Goal: Task Accomplishment & Management: Manage account settings

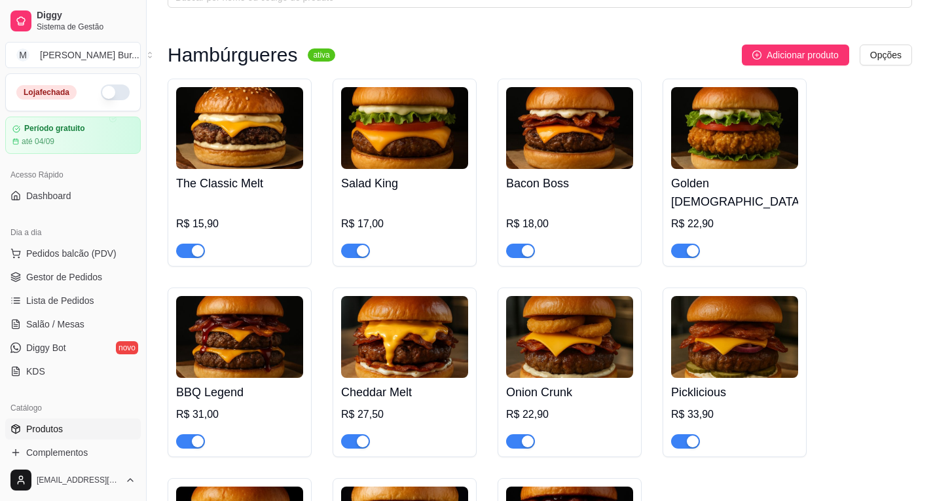
scroll to position [217, 0]
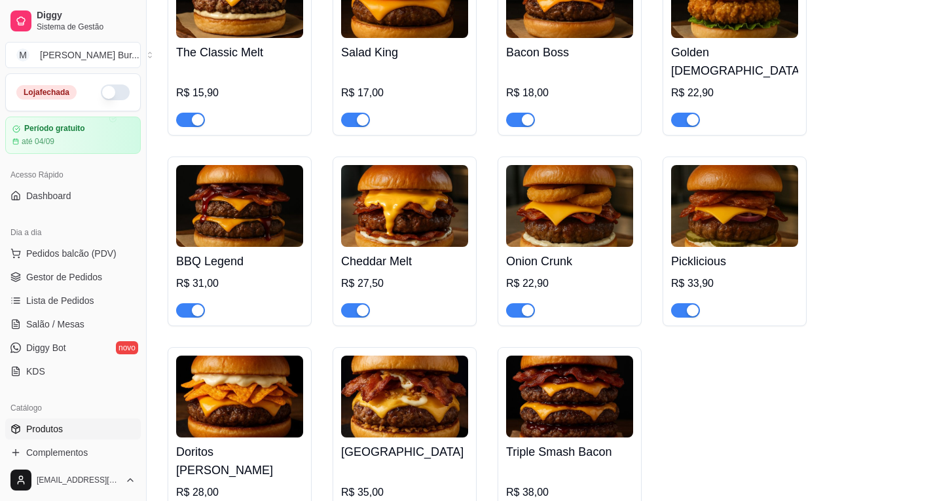
click at [551, 211] on img at bounding box center [569, 206] width 127 height 82
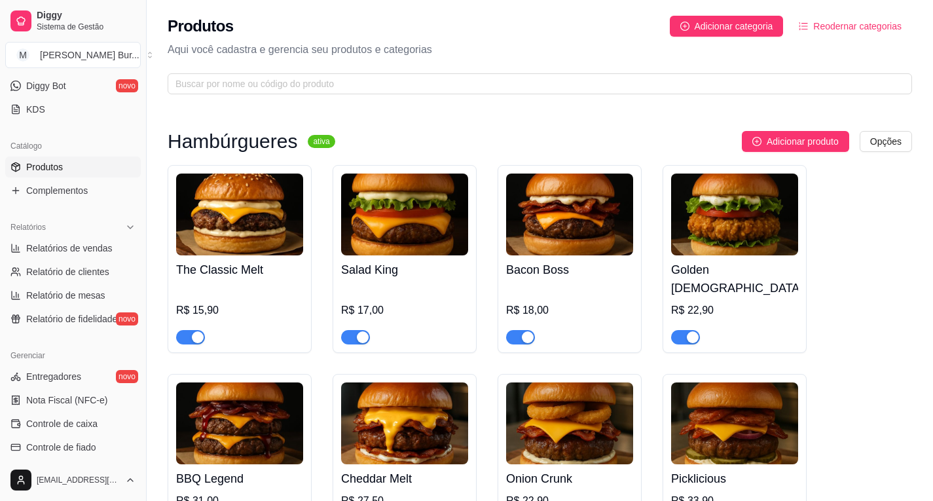
scroll to position [393, 0]
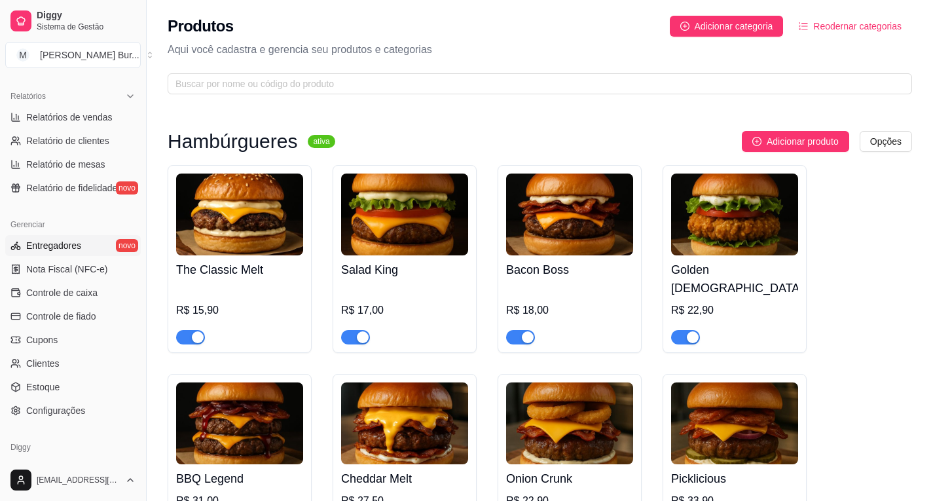
click at [69, 247] on span "Entregadores" at bounding box center [53, 245] width 55 height 13
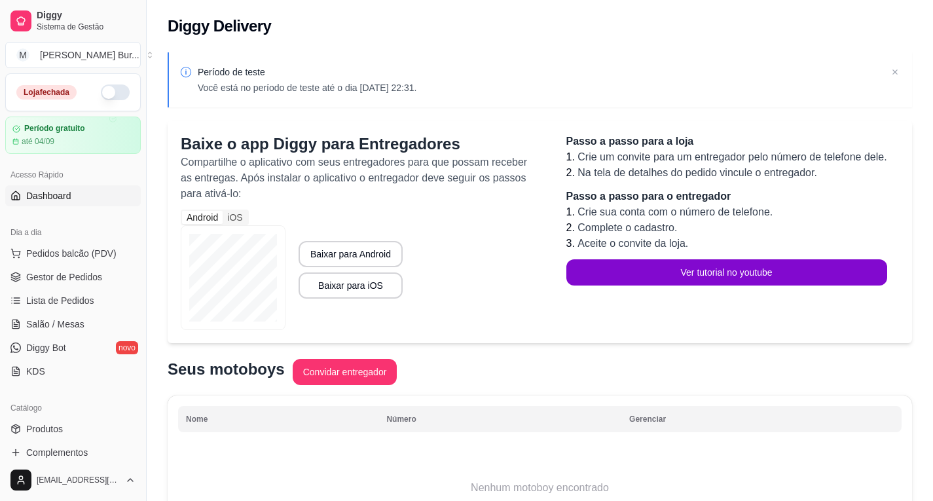
click at [56, 191] on span "Dashboard" at bounding box center [48, 195] width 45 height 13
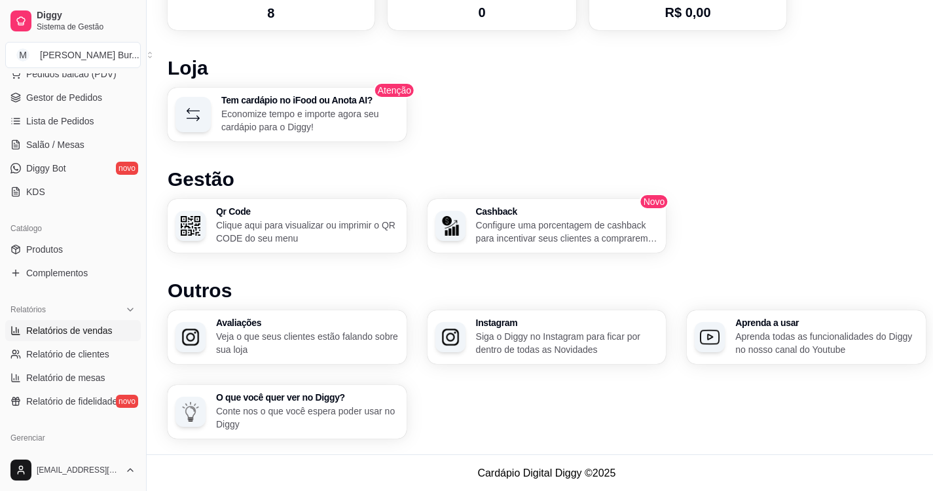
scroll to position [114, 0]
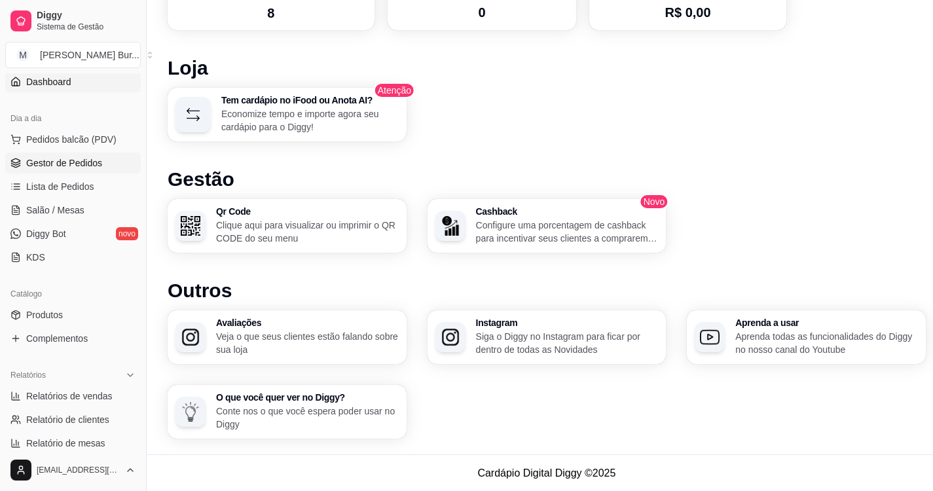
click at [82, 164] on span "Gestor de Pedidos" at bounding box center [64, 162] width 76 height 13
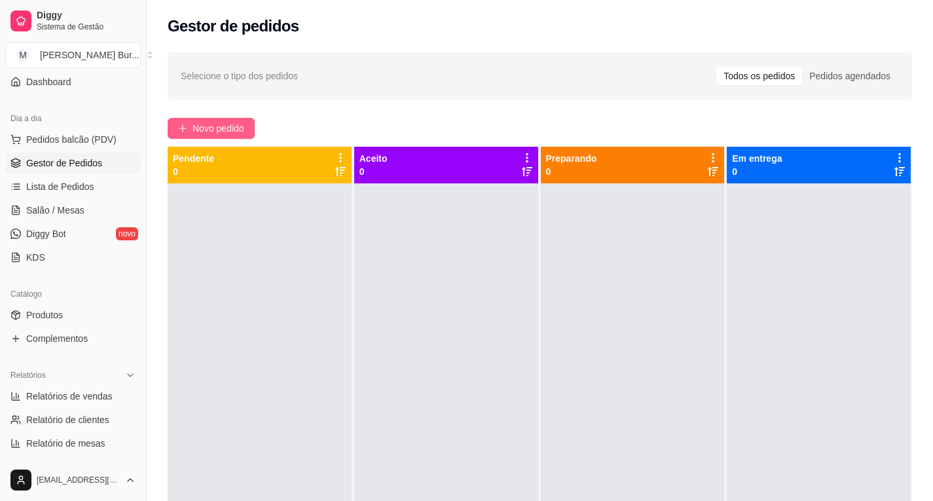
click at [206, 130] on span "Novo pedido" at bounding box center [218, 128] width 52 height 14
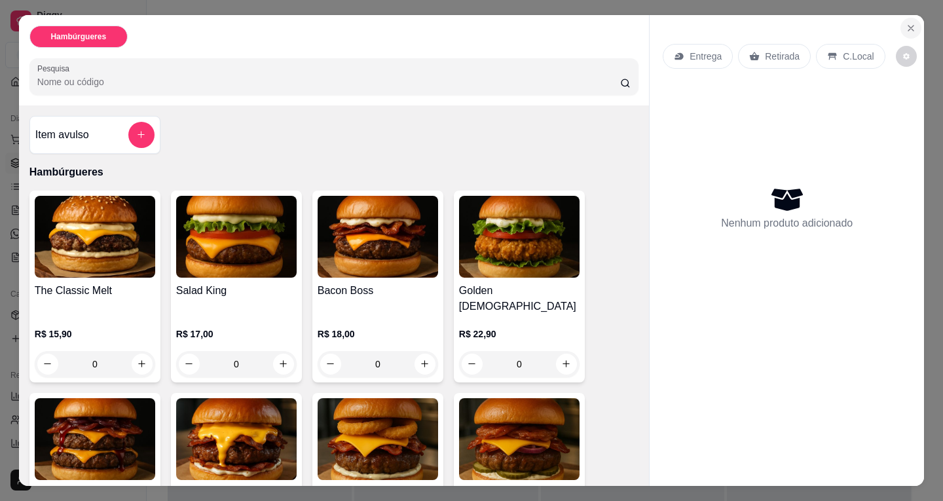
click at [903, 18] on button "Close" at bounding box center [910, 28] width 21 height 21
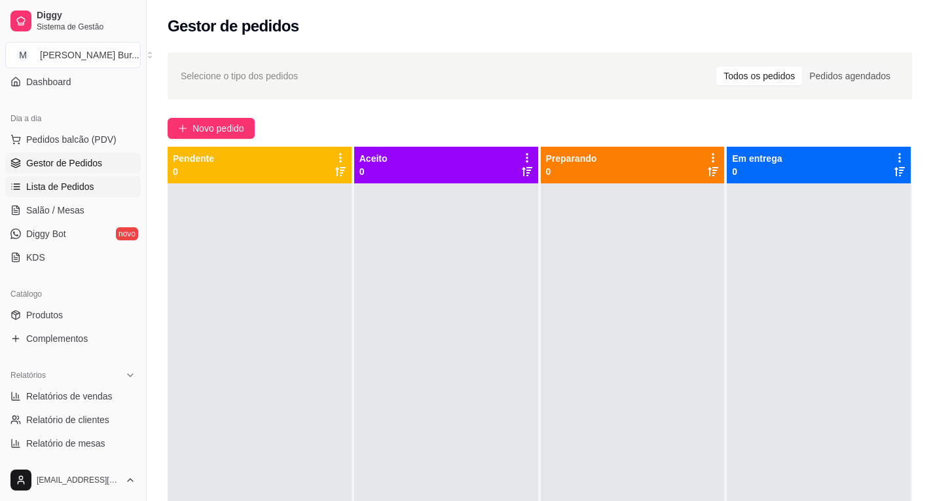
click at [61, 187] on span "Lista de Pedidos" at bounding box center [60, 186] width 68 height 13
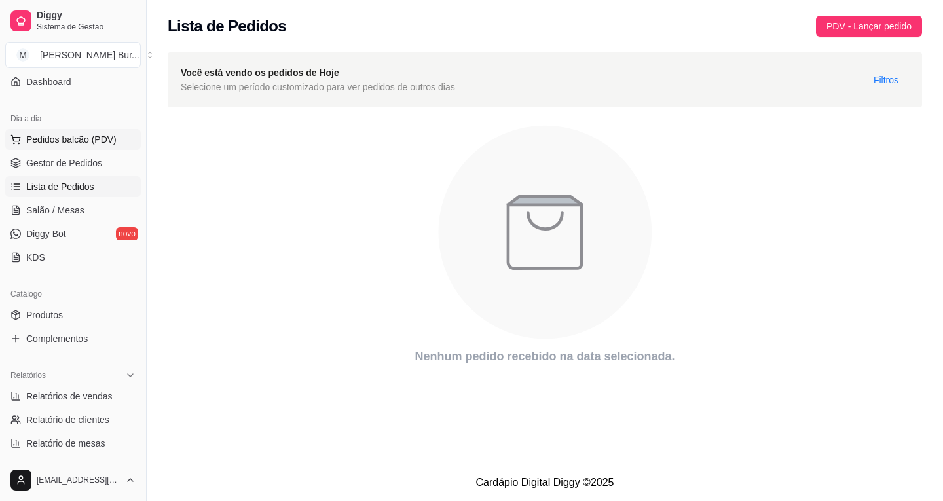
click at [69, 140] on span "Pedidos balcão (PDV)" at bounding box center [71, 139] width 90 height 13
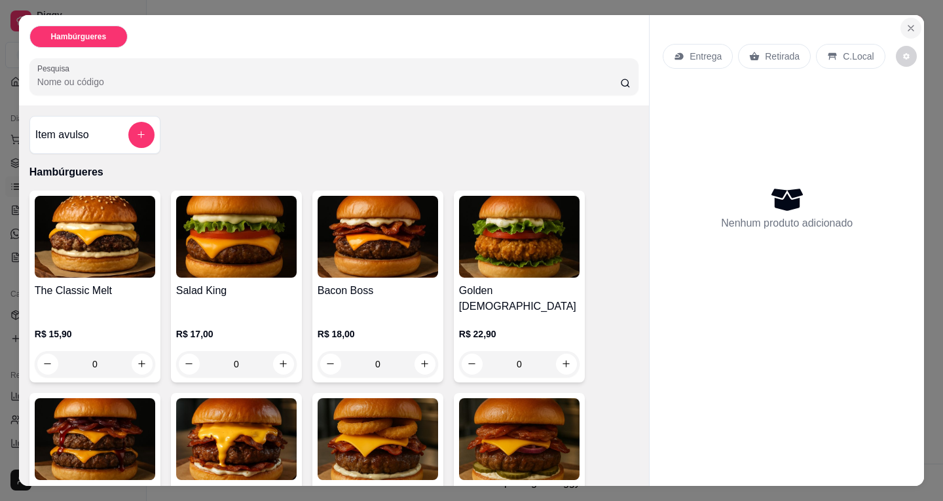
click at [908, 26] on icon "Close" at bounding box center [910, 28] width 5 height 5
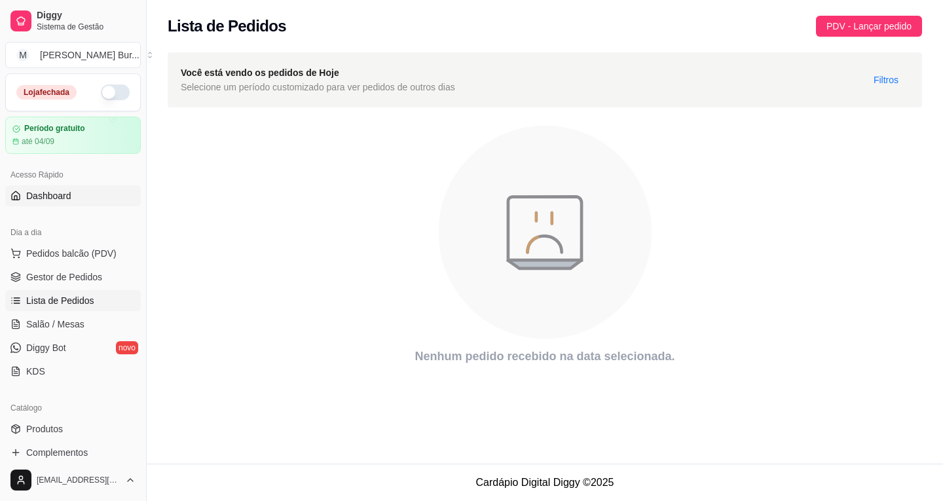
click at [52, 196] on span "Dashboard" at bounding box center [48, 195] width 45 height 13
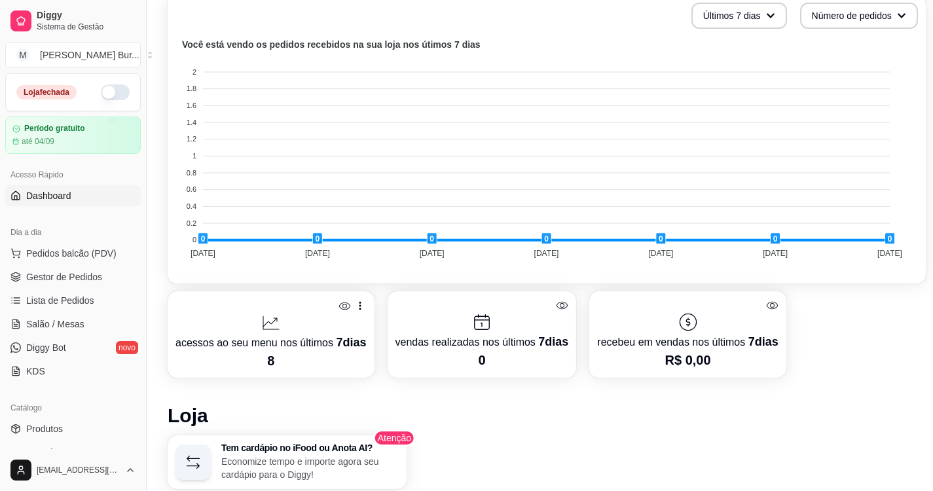
scroll to position [196, 0]
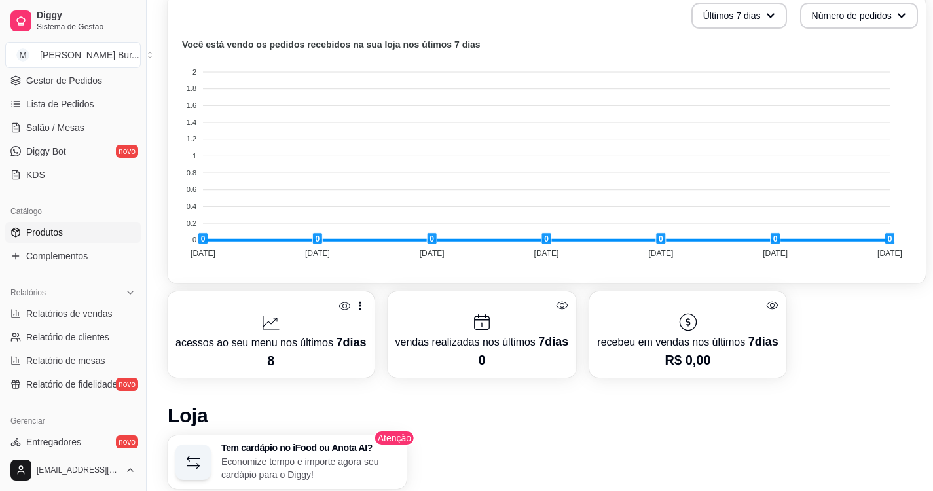
click at [56, 230] on span "Produtos" at bounding box center [44, 232] width 37 height 13
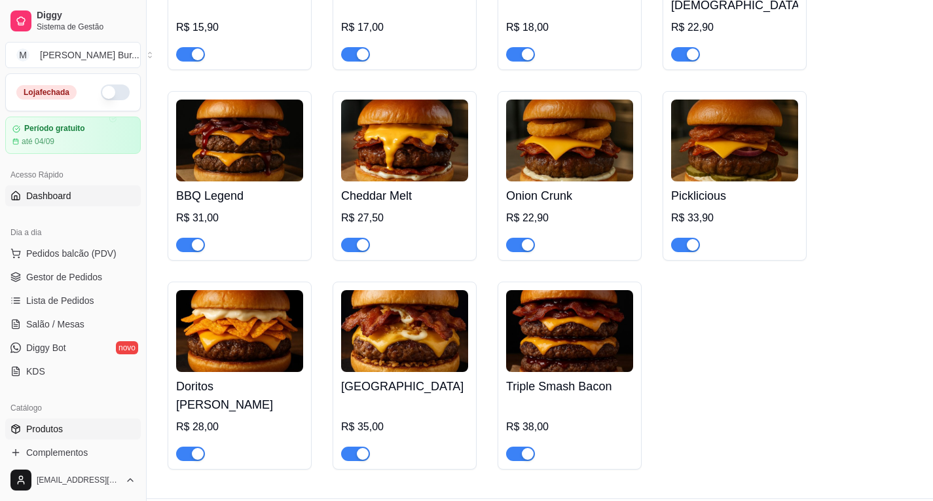
click at [54, 192] on span "Dashboard" at bounding box center [48, 195] width 45 height 13
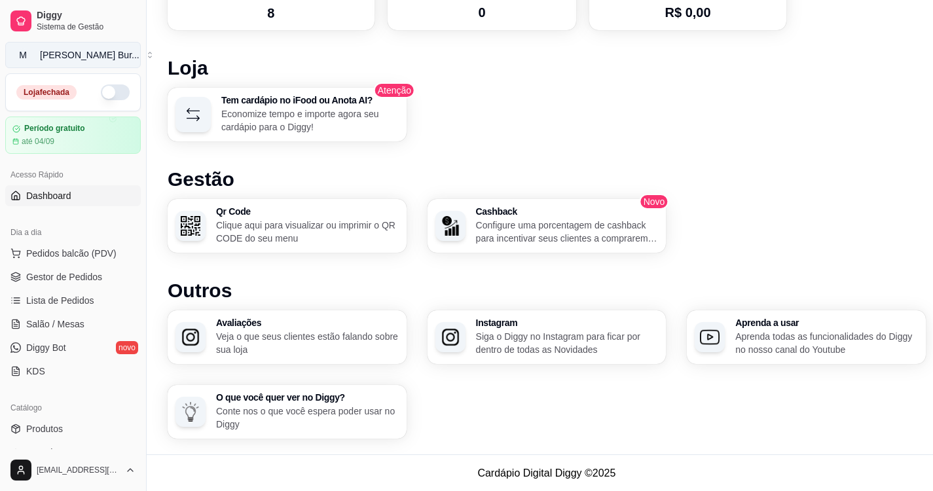
click at [33, 51] on button "M [PERSON_NAME] Bur ..." at bounding box center [73, 55] width 136 height 26
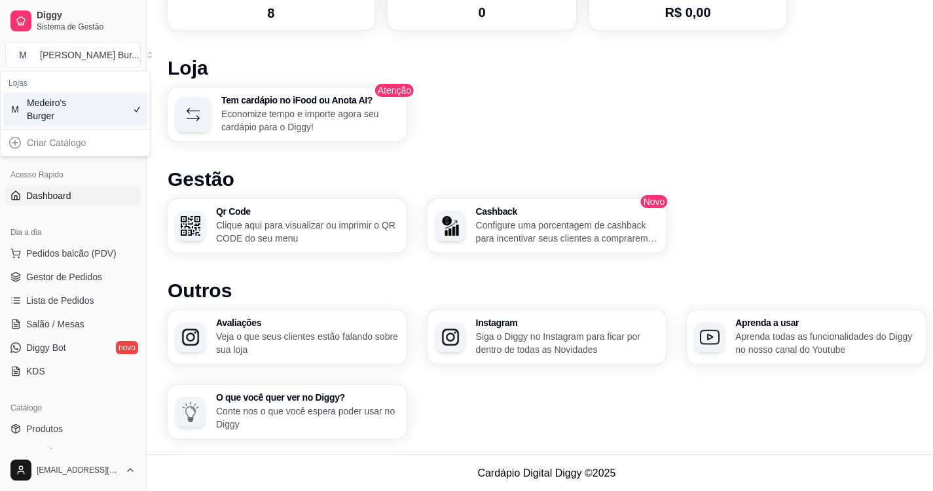
click at [51, 388] on div "Loja fechada Período gratuito até 04/09 Acesso Rápido Dashboard Dia a dia Pedid…" at bounding box center [73, 261] width 146 height 376
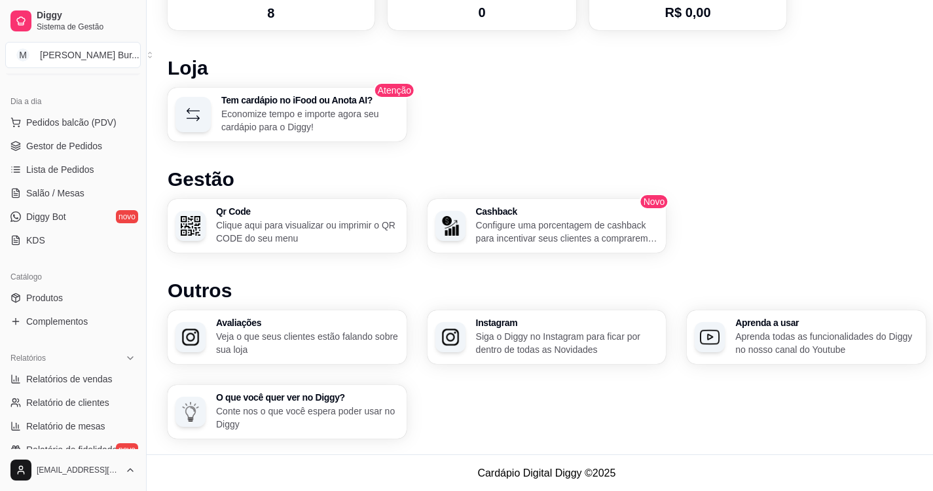
scroll to position [441, 0]
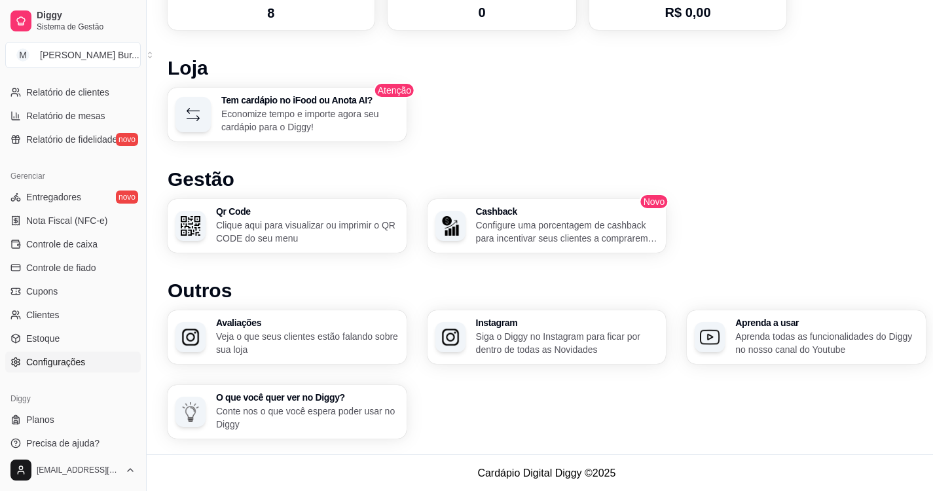
click at [58, 364] on span "Configurações" at bounding box center [55, 361] width 59 height 13
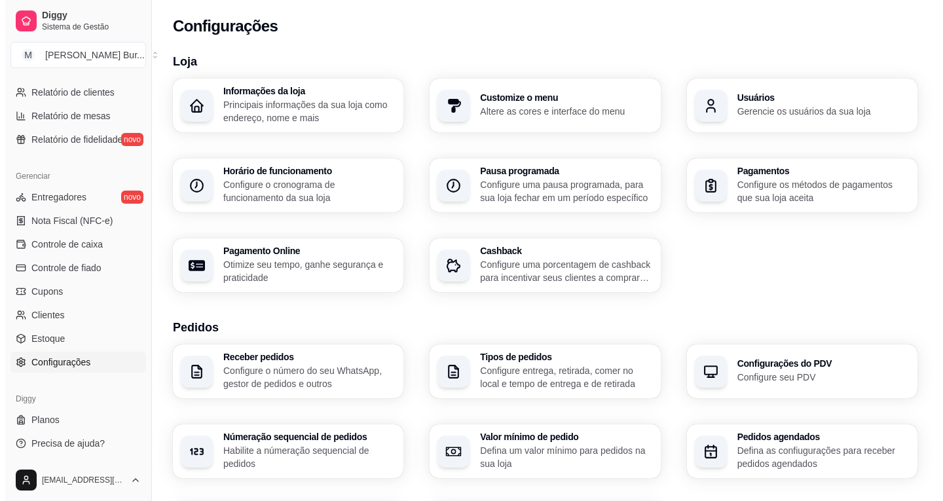
scroll to position [196, 0]
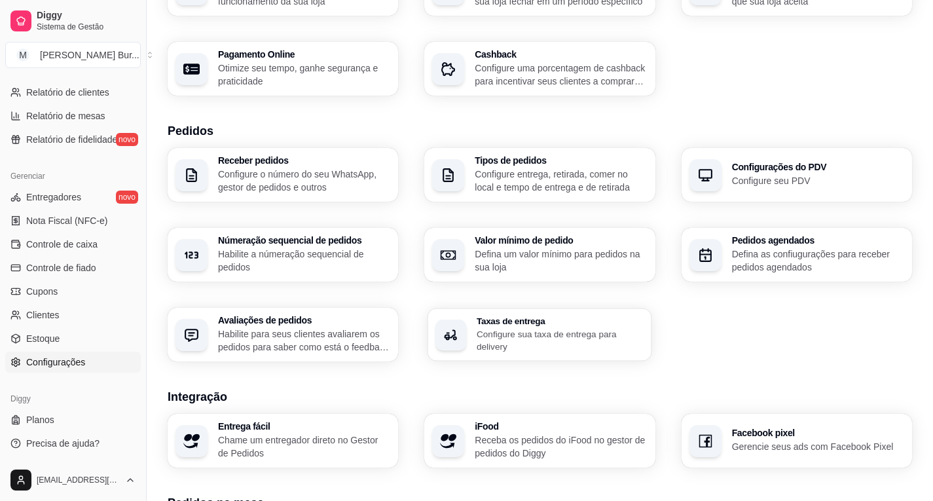
click at [522, 331] on p "Configure sua taxa de entrega para delivery" at bounding box center [560, 340] width 167 height 26
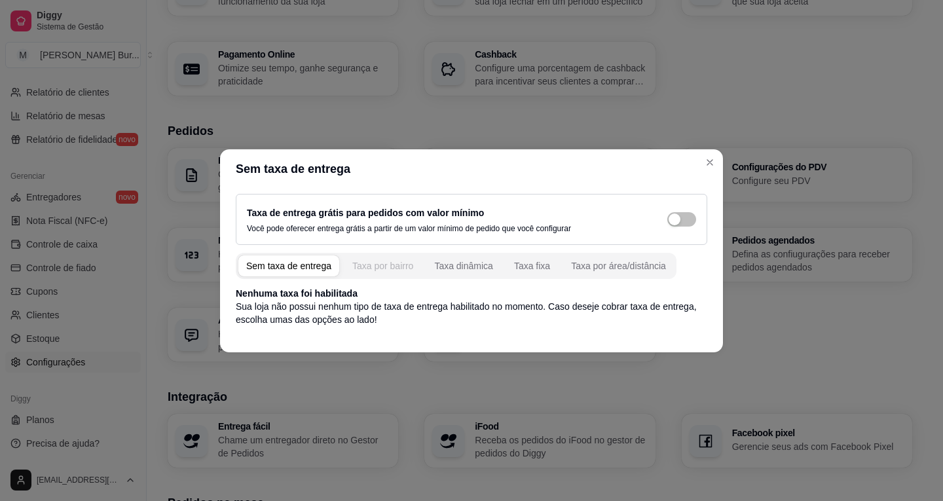
click at [355, 265] on div "Taxa por bairro" at bounding box center [382, 265] width 61 height 13
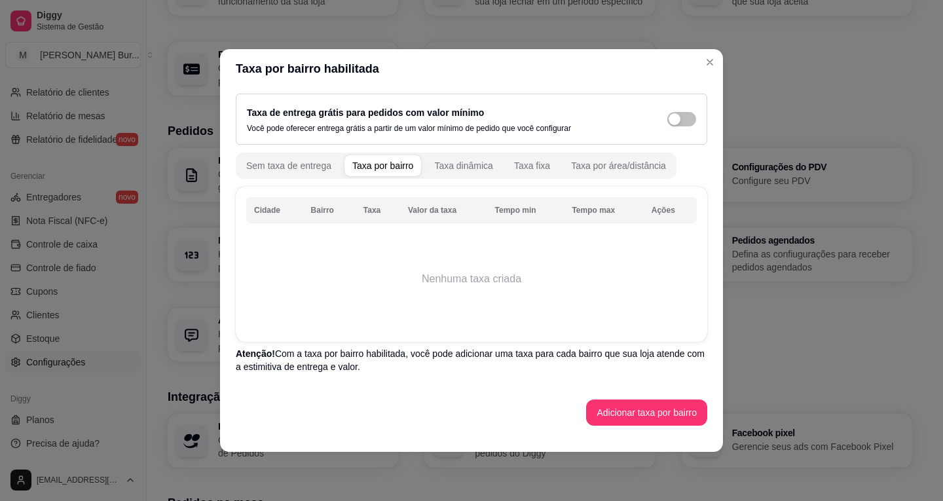
click at [423, 263] on td "Nenhuma taxa criada" at bounding box center [471, 279] width 450 height 105
click at [414, 244] on td "Nenhuma taxa criada" at bounding box center [471, 279] width 450 height 105
click at [270, 203] on th "Cidade" at bounding box center [274, 210] width 57 height 26
click at [274, 213] on th "Cidade" at bounding box center [274, 210] width 57 height 26
click at [275, 213] on th "Cidade" at bounding box center [274, 210] width 57 height 26
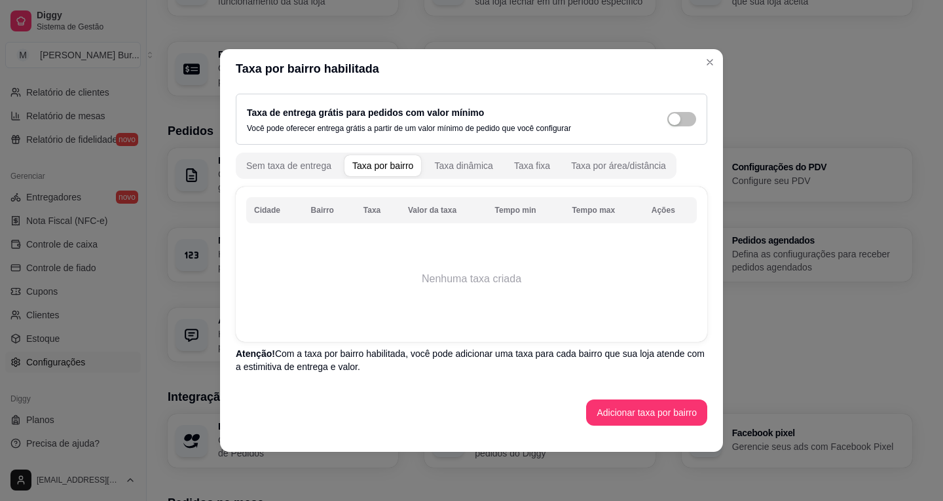
click at [275, 213] on th "Cidade" at bounding box center [274, 210] width 57 height 26
click at [668, 410] on button "Adicionar taxa por bairro" at bounding box center [646, 413] width 117 height 26
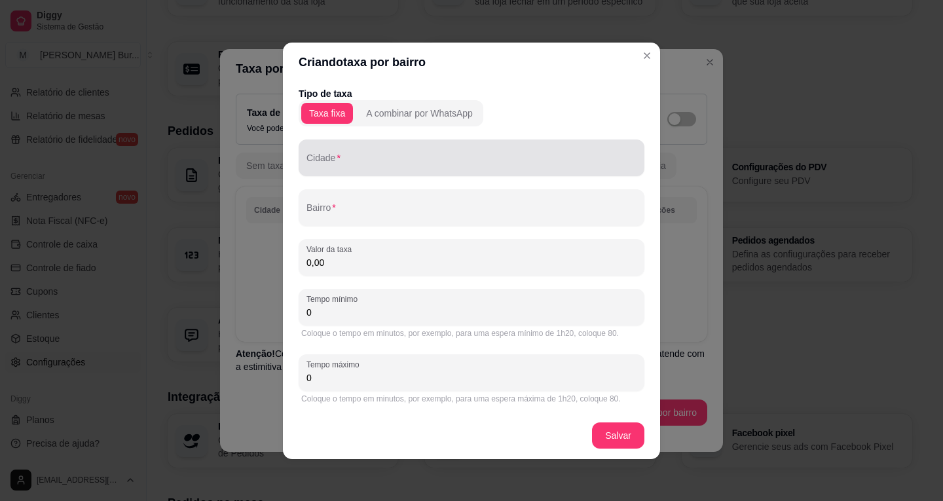
click at [378, 159] on input "Cidade" at bounding box center [471, 162] width 330 height 13
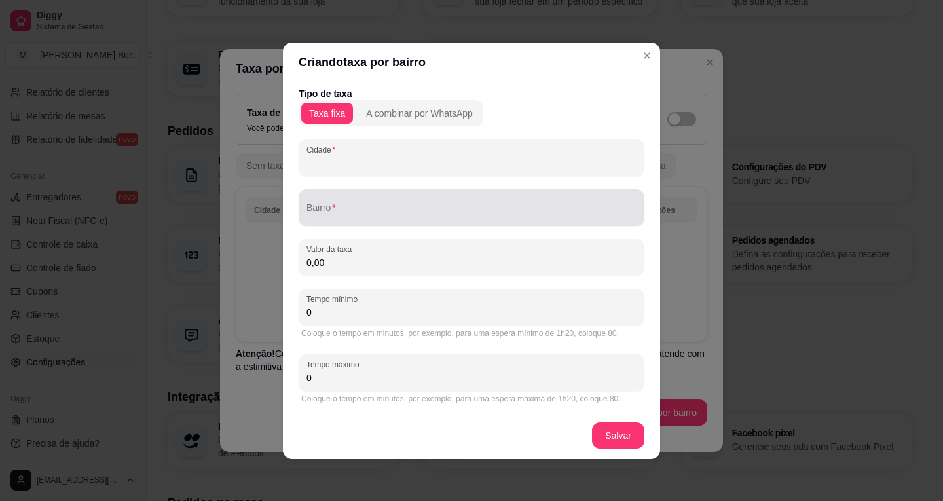
click at [340, 224] on div "Bairro" at bounding box center [472, 207] width 346 height 37
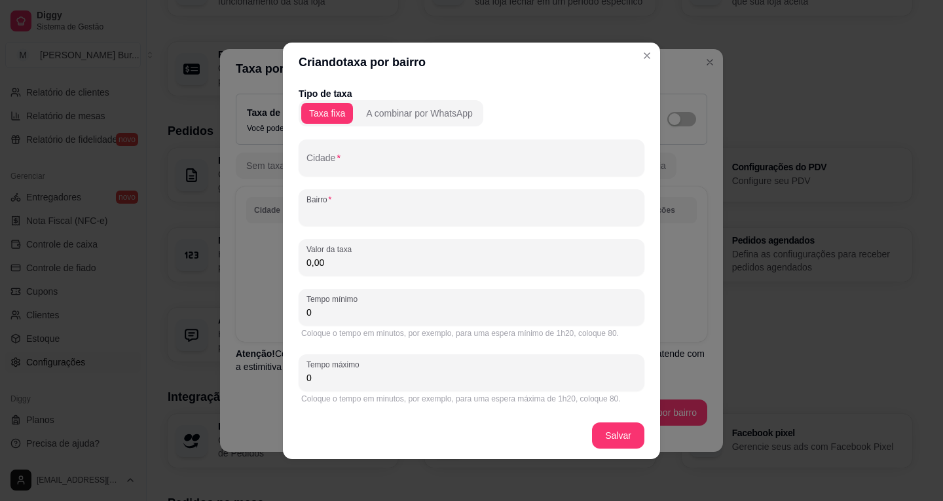
click at [345, 206] on input "Bairro" at bounding box center [471, 212] width 330 height 13
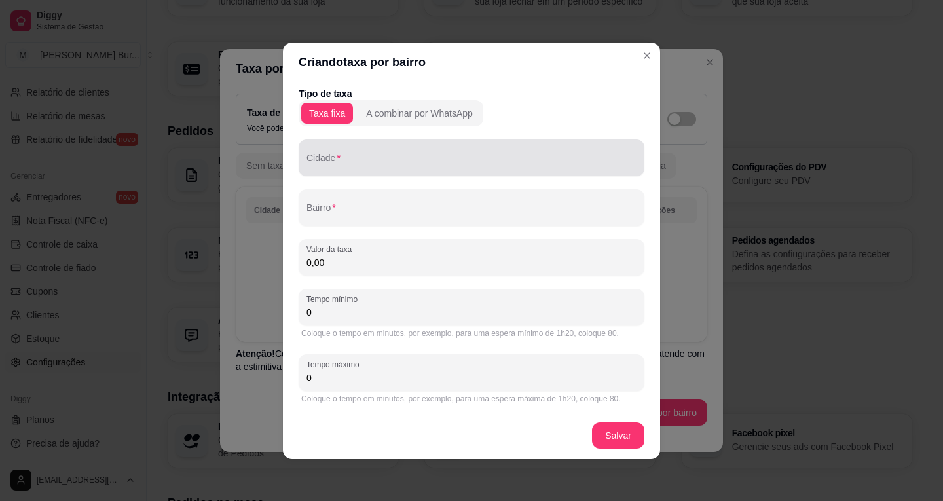
click at [367, 160] on input "Cidade" at bounding box center [471, 162] width 330 height 13
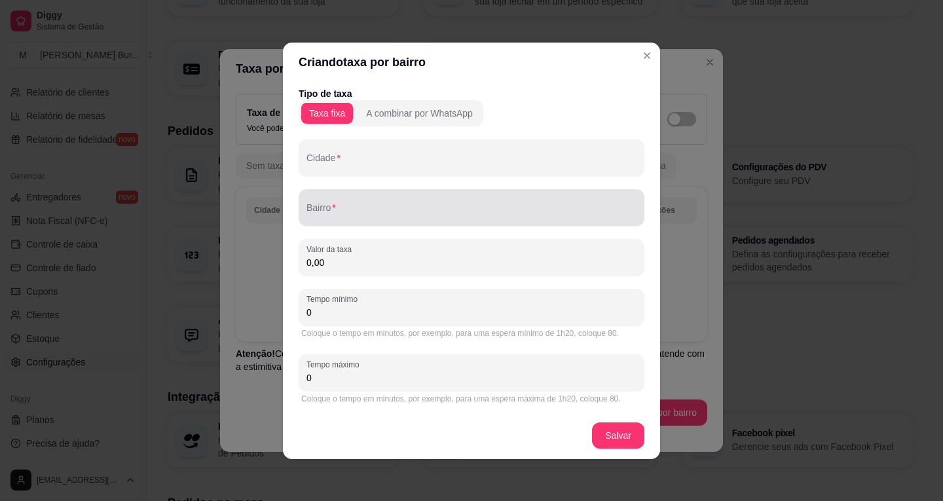
click at [337, 223] on div "Bairro" at bounding box center [472, 207] width 346 height 37
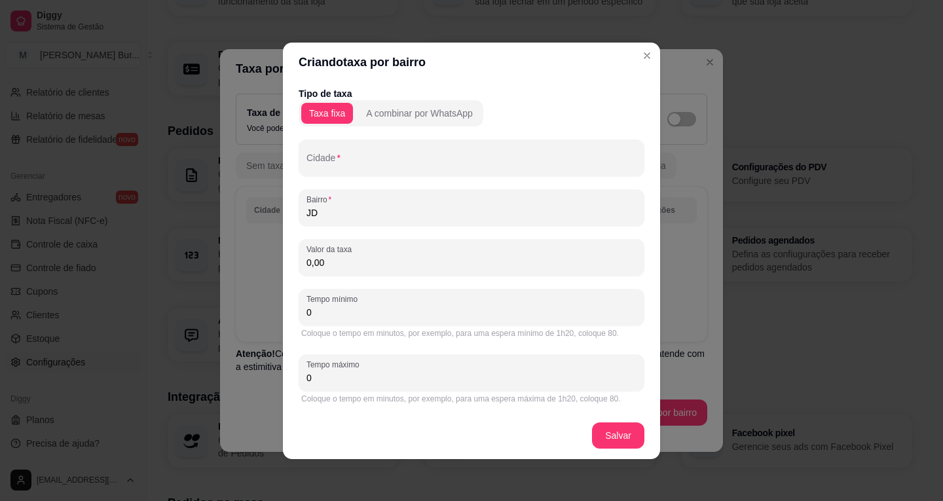
type input "J"
click at [331, 212] on input "Jd Dallorto" at bounding box center [471, 212] width 330 height 13
click at [331, 211] on input "Jd Dallorto" at bounding box center [471, 212] width 330 height 13
click at [331, 213] on input "Jd Dallorto" at bounding box center [471, 212] width 330 height 13
click at [334, 212] on input "Jd Dallorto" at bounding box center [471, 212] width 330 height 13
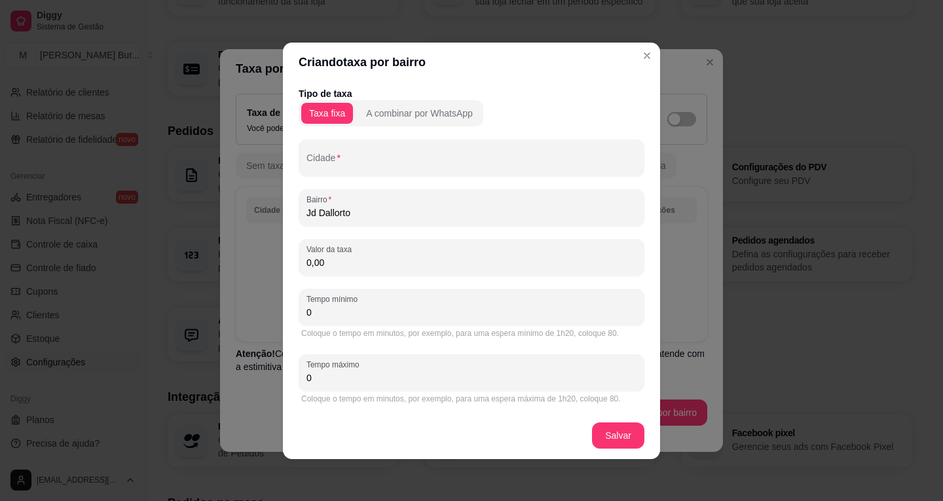
type input "Jd Dallorto"
click at [359, 257] on input "0,00" at bounding box center [471, 262] width 330 height 13
click at [624, 439] on button "Salvar" at bounding box center [617, 435] width 51 height 26
click at [345, 159] on input "Cidade" at bounding box center [471, 162] width 330 height 13
type input "Sumaré"
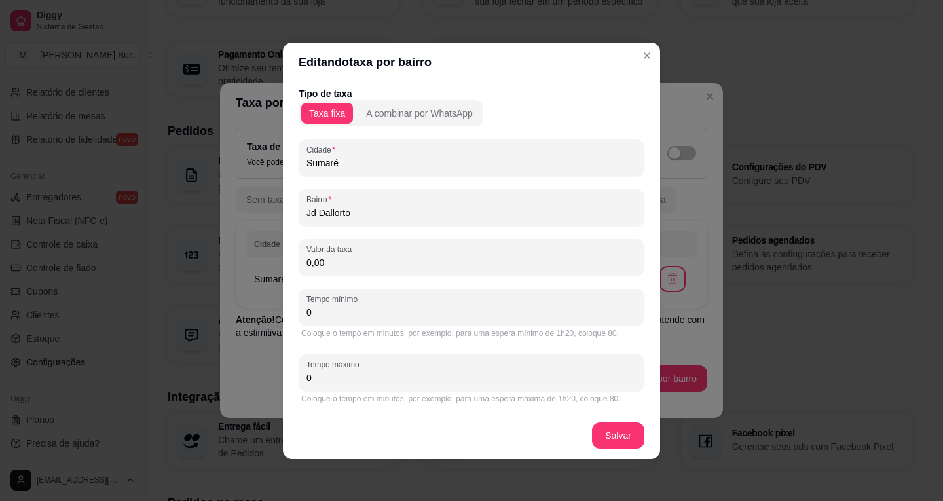
drag, startPoint x: 361, startPoint y: 167, endPoint x: 270, endPoint y: 170, distance: 90.4
click at [126, 161] on div "Editando taxa por bairro Tipo de taxa Taxa fixa A combinar por WhatsApp Cidade …" at bounding box center [471, 250] width 943 height 501
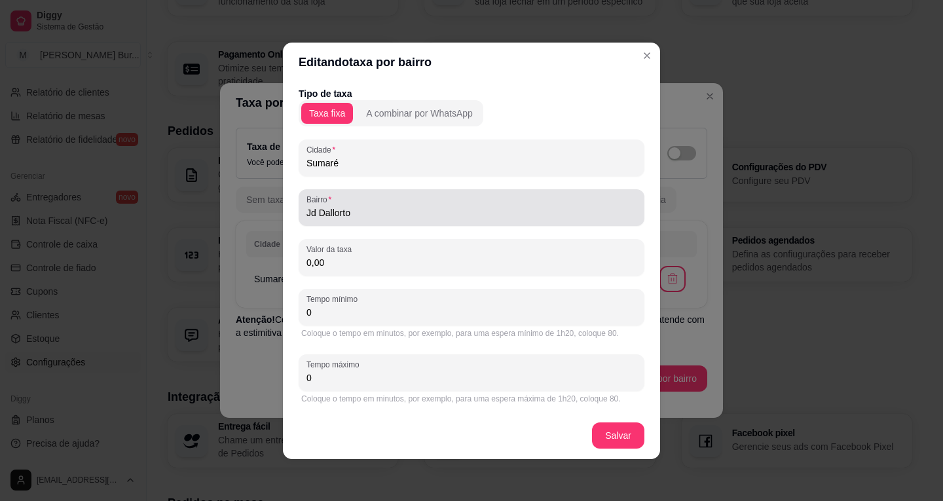
click at [399, 212] on input "Jd Dallorto" at bounding box center [471, 212] width 330 height 13
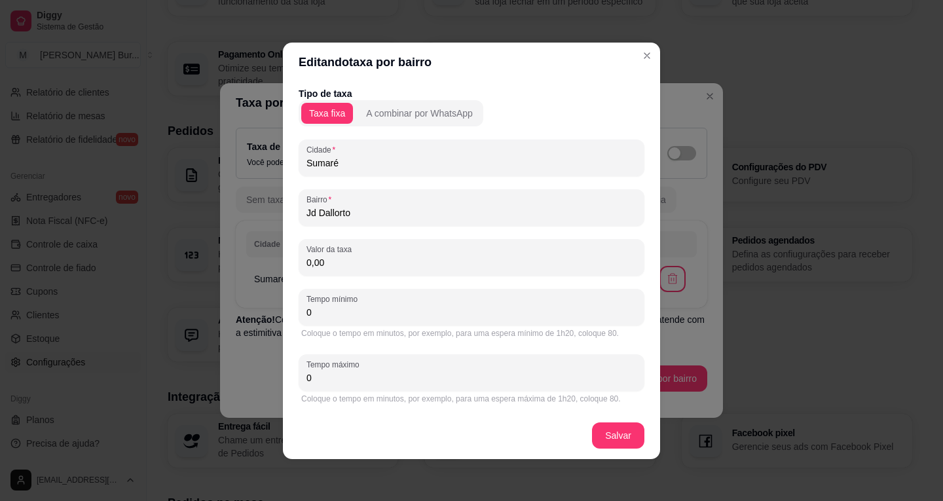
drag, startPoint x: 382, startPoint y: 214, endPoint x: 200, endPoint y: 213, distance: 181.3
click at [200, 213] on div "Editando taxa por bairro Tipo de taxa Taxa fixa A combinar por WhatsApp Cidade …" at bounding box center [471, 250] width 943 height 501
click at [359, 210] on input "Jd Dallorto" at bounding box center [471, 212] width 330 height 13
drag, startPoint x: 359, startPoint y: 210, endPoint x: 182, endPoint y: 204, distance: 176.9
click at [196, 204] on div "Editando taxa por bairro Tipo de taxa Taxa fixa A combinar por WhatsApp Cidade …" at bounding box center [471, 250] width 943 height 501
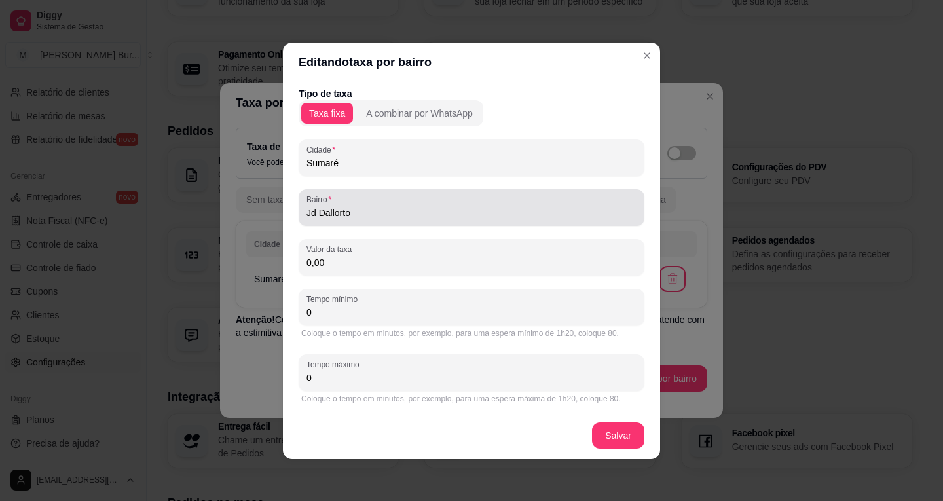
click at [391, 211] on input "Jd Dallorto" at bounding box center [471, 212] width 330 height 13
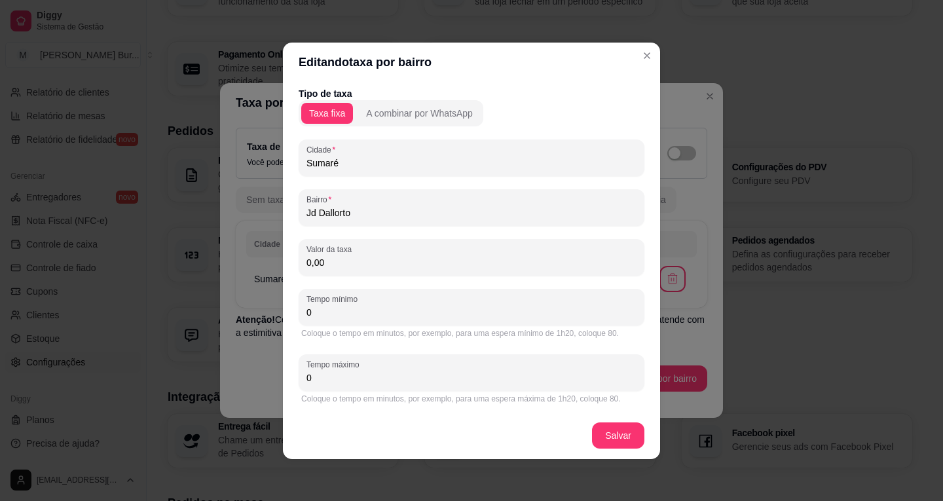
drag, startPoint x: 387, startPoint y: 208, endPoint x: 378, endPoint y: 210, distance: 9.4
click at [378, 210] on input "Jd Dallorto" at bounding box center [471, 212] width 330 height 13
drag, startPoint x: 239, startPoint y: 210, endPoint x: 199, endPoint y: 211, distance: 39.9
click at [141, 214] on div "Editando taxa por bairro Tipo de taxa Taxa fixa A combinar por WhatsApp Cidade …" at bounding box center [471, 250] width 943 height 501
paste input "[GEOGRAPHIC_DATA]"
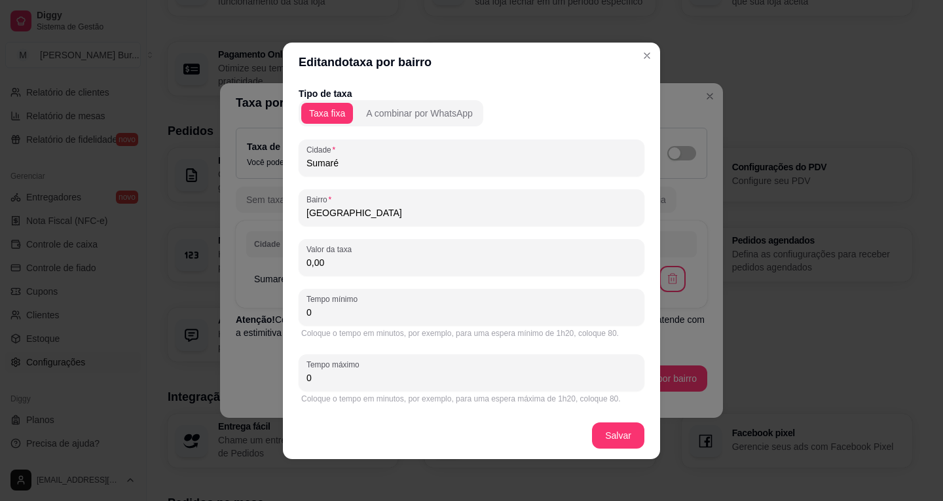
type input "[GEOGRAPHIC_DATA]"
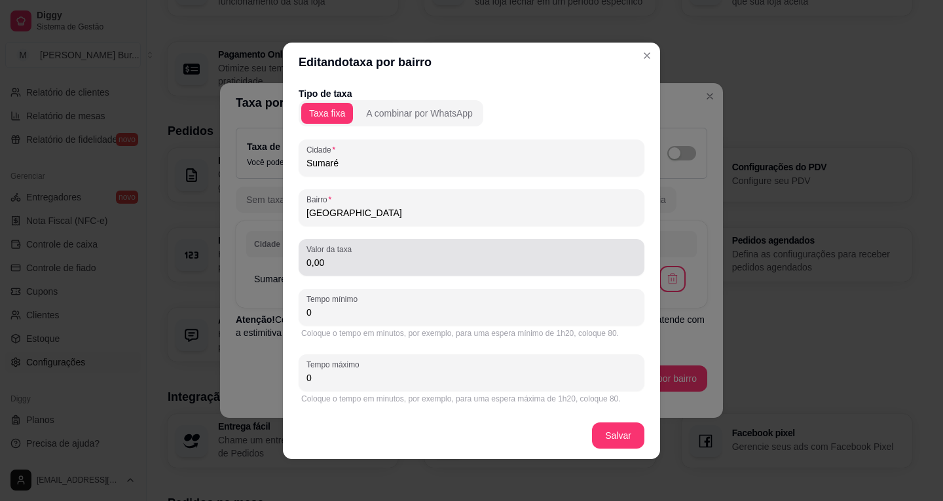
click at [366, 254] on div "0,00" at bounding box center [471, 257] width 330 height 26
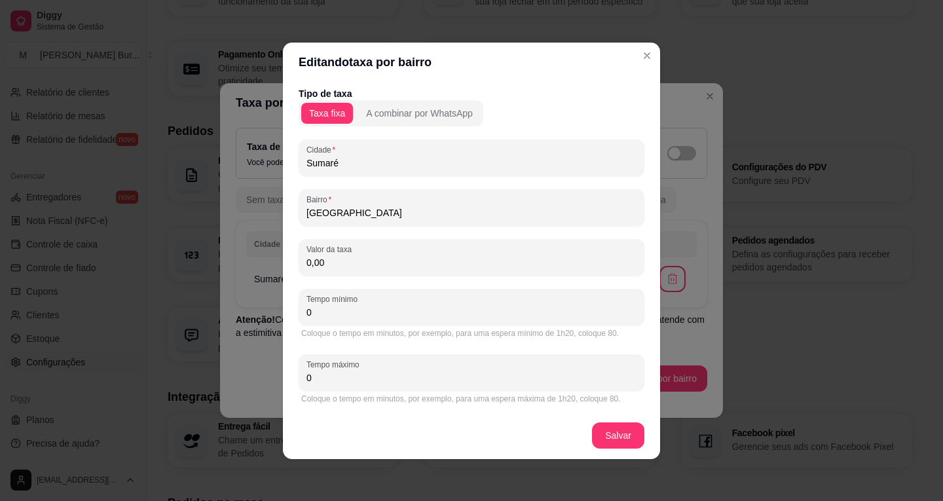
click at [310, 261] on input "0,00" at bounding box center [471, 262] width 330 height 13
type input "2,00"
drag, startPoint x: 365, startPoint y: 213, endPoint x: 306, endPoint y: 217, distance: 59.1
click at [272, 208] on div "Editando taxa por bairro Tipo de taxa Taxa fixa A combinar por WhatsApp Cidade …" at bounding box center [471, 250] width 943 height 501
paste input "Volobueff"
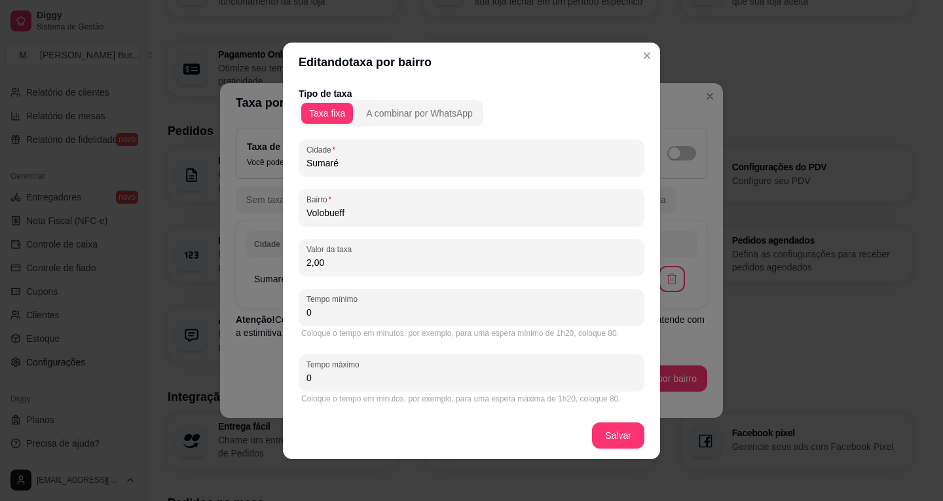
drag, startPoint x: 324, startPoint y: 211, endPoint x: 333, endPoint y: 232, distance: 22.6
click at [250, 210] on div "Editando taxa por bairro Tipo de taxa Taxa fixa A combinar por WhatsApp Cidade …" at bounding box center [471, 250] width 943 height 501
click at [361, 209] on input "Volobueff" at bounding box center [471, 212] width 330 height 13
drag, startPoint x: 365, startPoint y: 213, endPoint x: 214, endPoint y: 221, distance: 150.8
click at [207, 221] on div "Editando taxa por bairro Tipo de taxa Taxa fixa A combinar por WhatsApp Cidade …" at bounding box center [471, 250] width 943 height 501
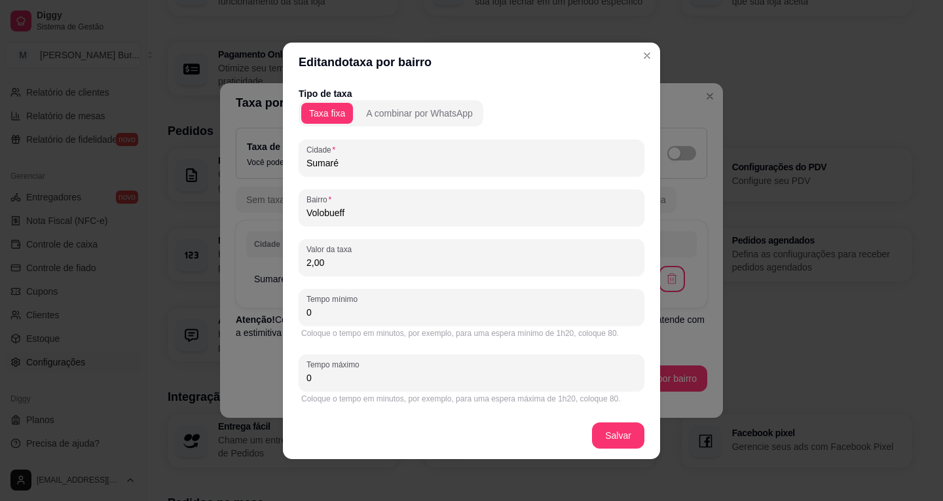
paste input "Recanto dos Sonhos"
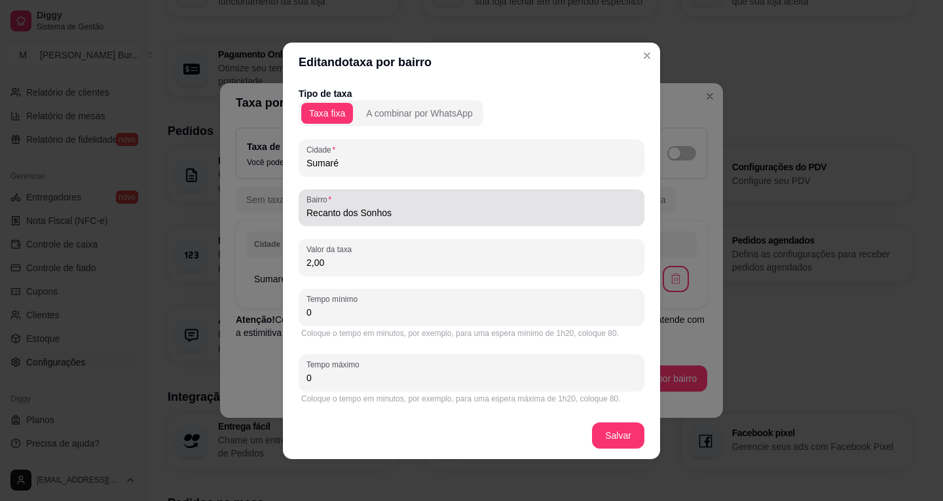
click at [393, 200] on div "Recanto dos Sonhos" at bounding box center [471, 207] width 330 height 26
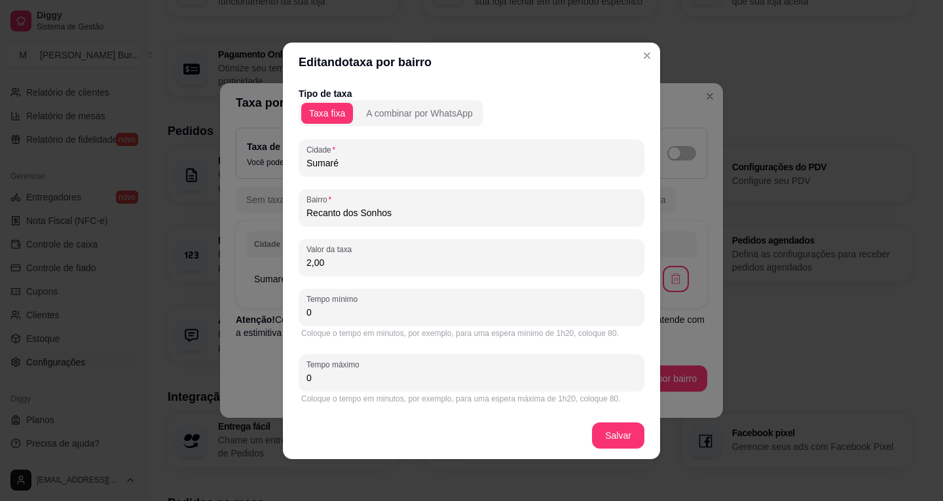
drag, startPoint x: 392, startPoint y: 213, endPoint x: 167, endPoint y: 212, distance: 225.2
click at [168, 212] on div "Editando taxa por bairro Tipo de taxa Taxa fixa A combinar por WhatsApp Cidade …" at bounding box center [471, 250] width 943 height 501
paste input "[GEOGRAPHIC_DATA]"
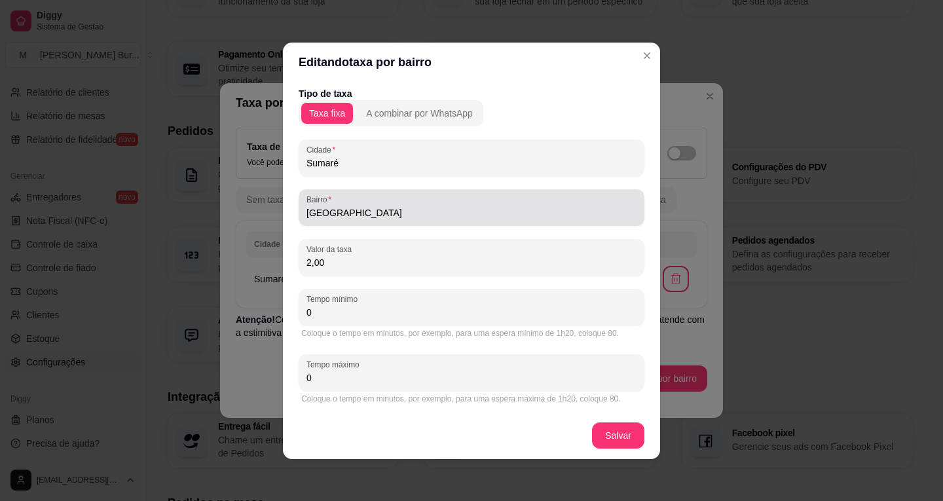
click at [365, 210] on input "[GEOGRAPHIC_DATA]" at bounding box center [471, 212] width 330 height 13
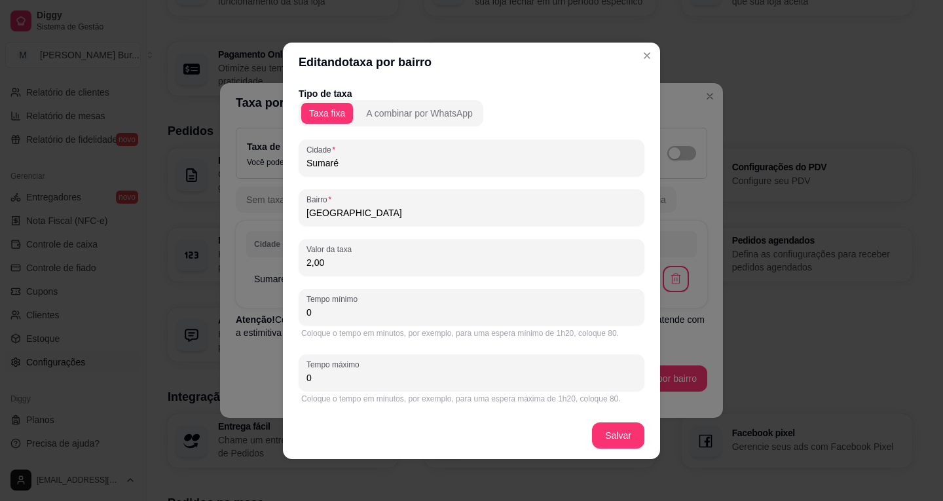
drag, startPoint x: 343, startPoint y: 212, endPoint x: 260, endPoint y: 206, distance: 83.4
click at [261, 206] on div "Editando taxa por bairro Tipo de taxa Taxa fixa A combinar por WhatsApp [GEOGRA…" at bounding box center [471, 250] width 943 height 501
paste input "[GEOGRAPHIC_DATA]"
type input "[GEOGRAPHIC_DATA]"
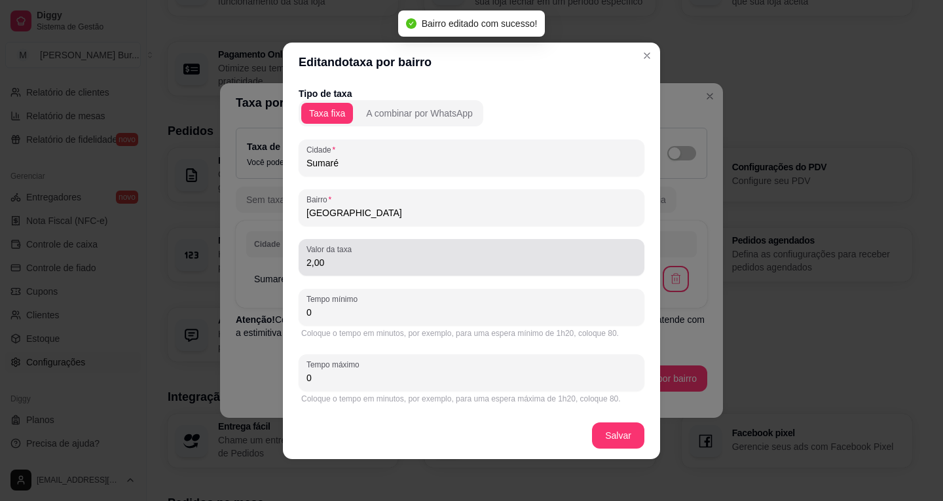
click at [312, 263] on input "2,00" at bounding box center [471, 262] width 330 height 13
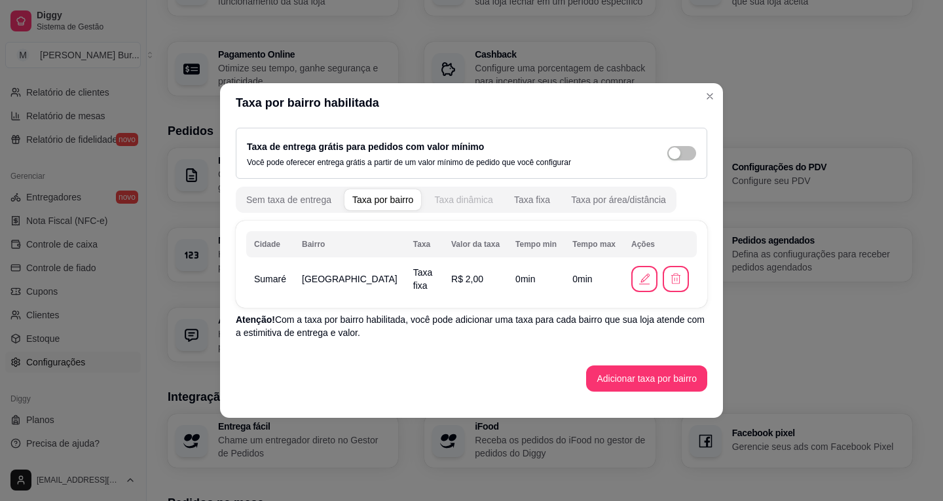
click at [452, 201] on div "Taxa dinâmica" at bounding box center [463, 199] width 59 height 13
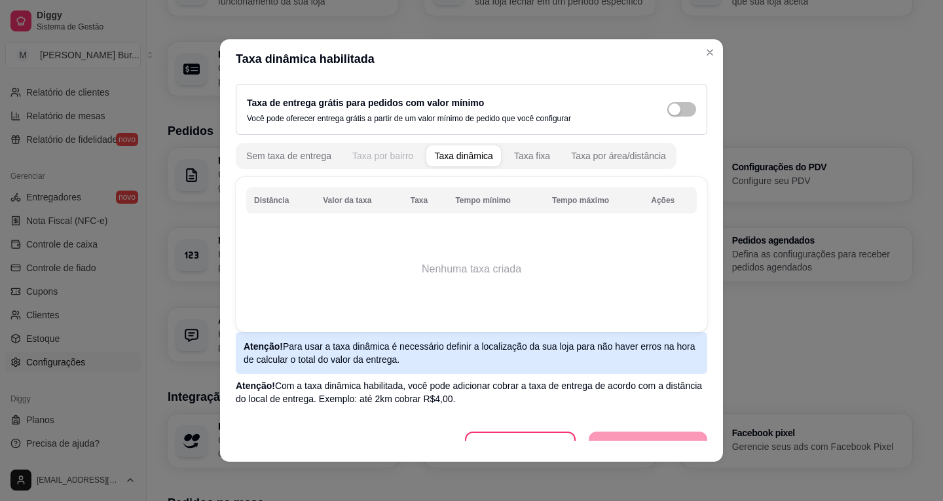
click at [377, 154] on div "Taxa por bairro" at bounding box center [382, 155] width 61 height 13
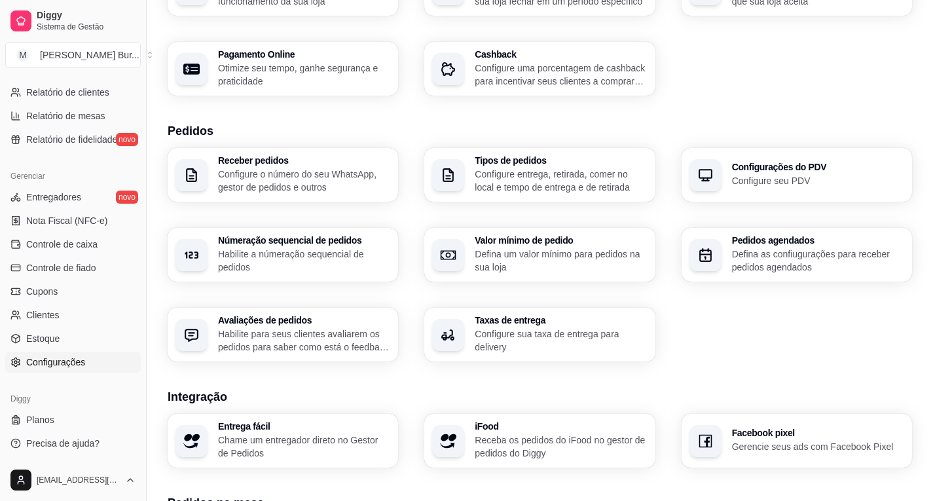
click at [543, 333] on p "Configure sua taxa de entrega para delivery" at bounding box center [561, 340] width 172 height 26
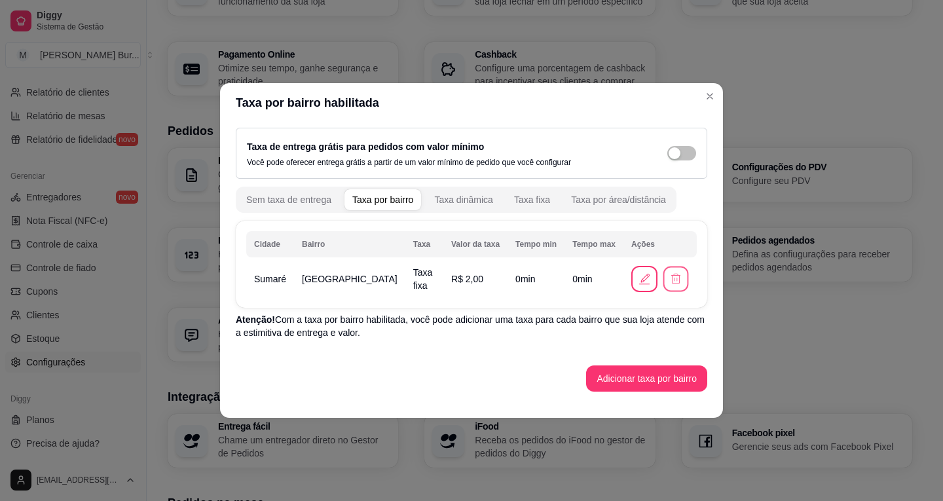
click at [676, 280] on button "button" at bounding box center [676, 279] width 26 height 26
click at [644, 248] on button "Não" at bounding box center [647, 246] width 48 height 24
click at [678, 283] on button "button" at bounding box center [676, 279] width 26 height 26
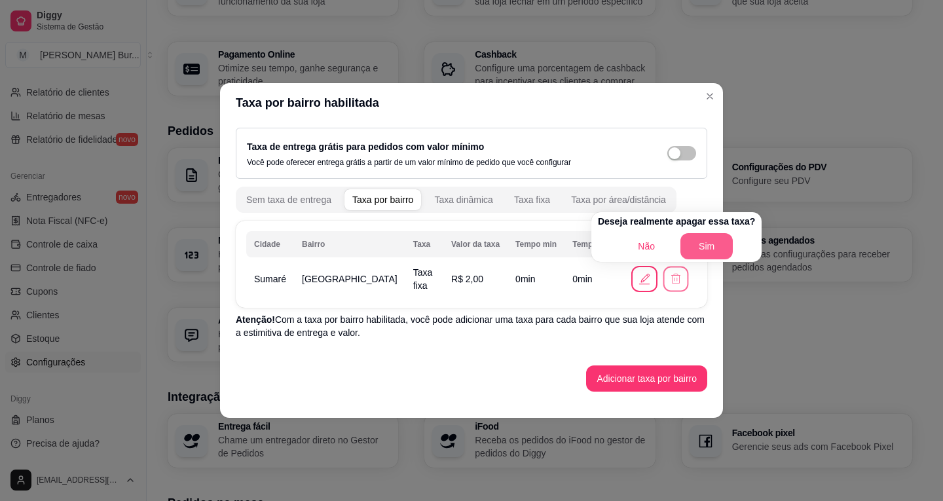
click at [697, 246] on button "Sim" at bounding box center [706, 246] width 52 height 26
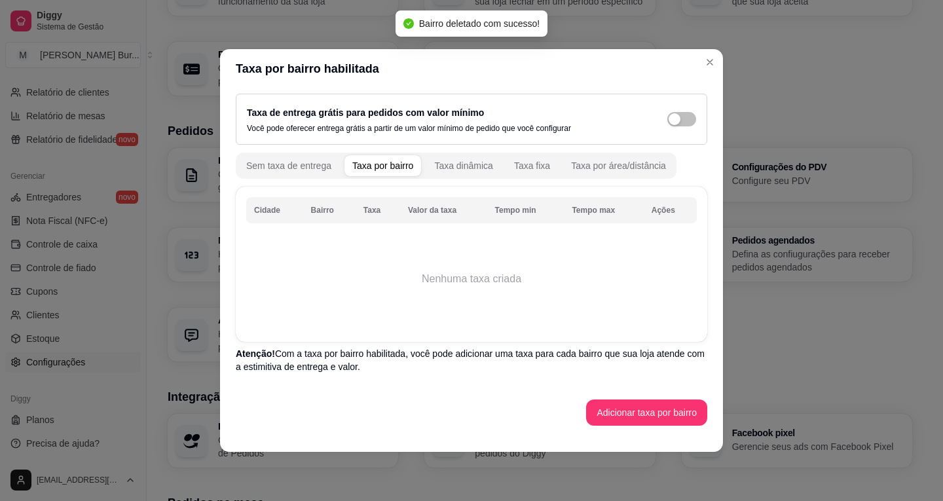
click at [630, 405] on button "Adicionar taxa por bairro" at bounding box center [646, 412] width 121 height 26
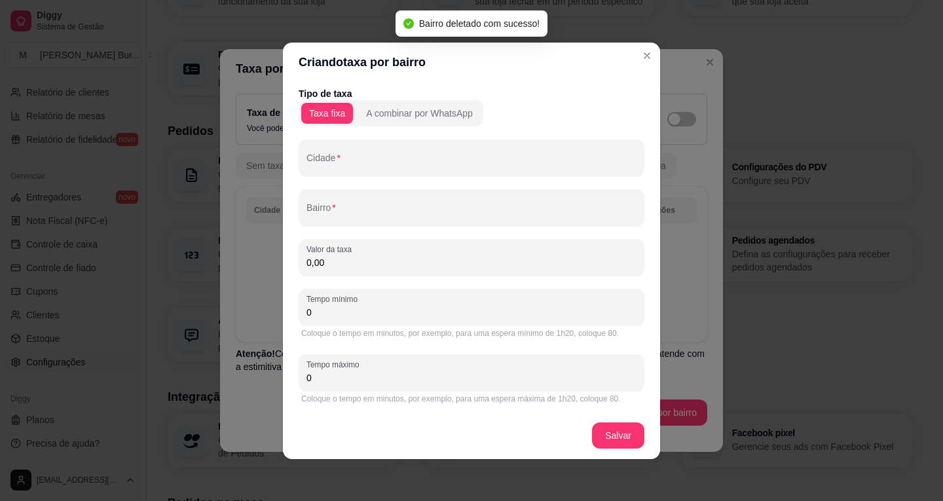
click at [344, 170] on div at bounding box center [471, 158] width 330 height 26
type input "Sumaré"
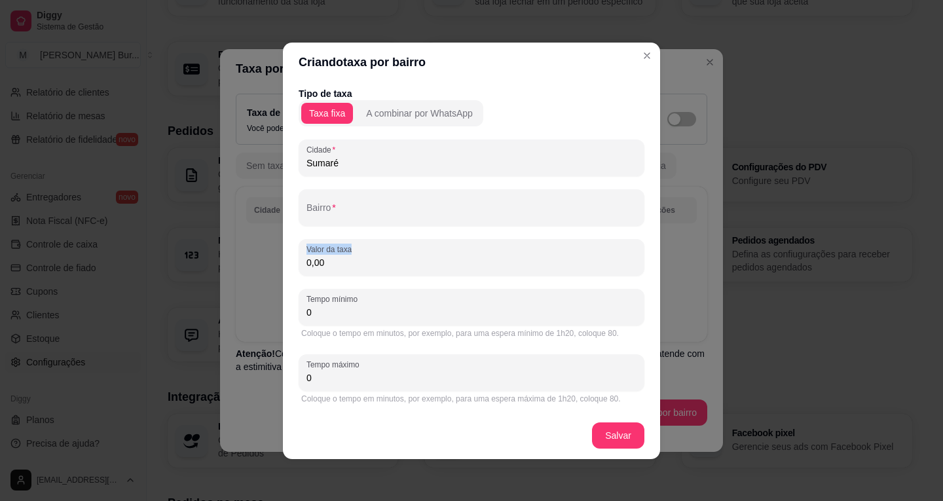
click at [332, 224] on div "Tipo de taxa Taxa fixa A combinar por WhatsApp Cidade Sumaré Bairro Valor da ta…" at bounding box center [472, 246] width 346 height 319
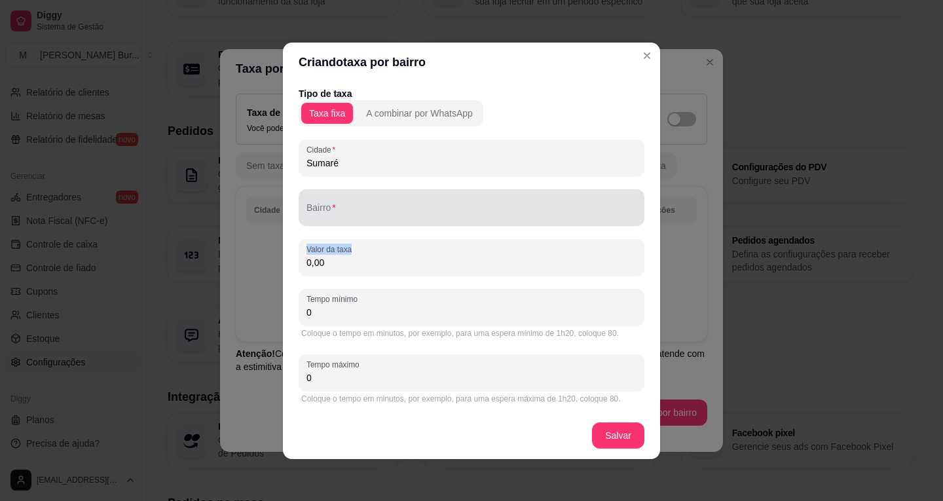
click at [344, 211] on input "Bairro" at bounding box center [471, 212] width 330 height 13
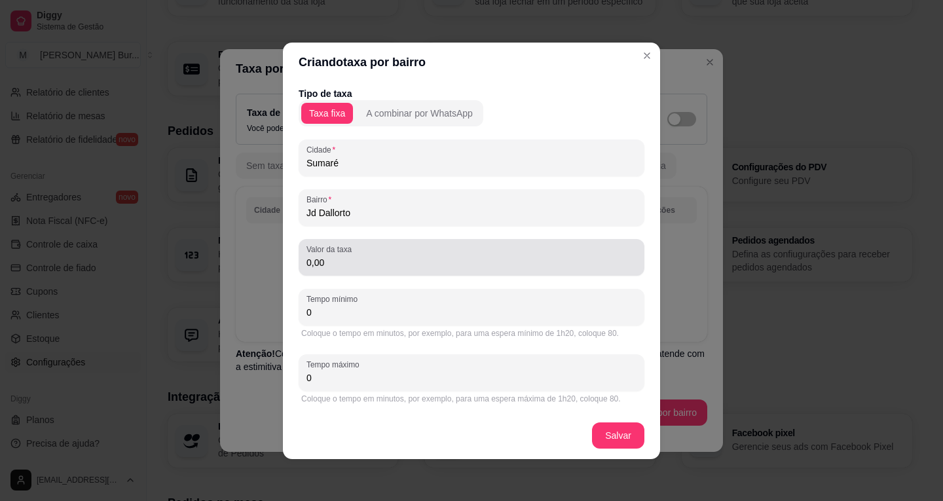
type input "Jd Dallorto"
click at [357, 269] on div "0,00" at bounding box center [471, 257] width 330 height 26
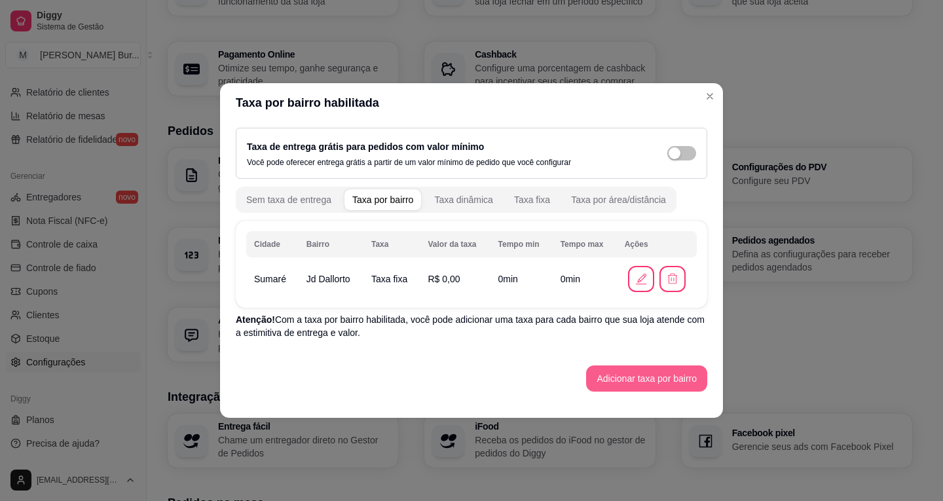
click at [645, 386] on button "Adicionar taxa por bairro" at bounding box center [646, 378] width 121 height 26
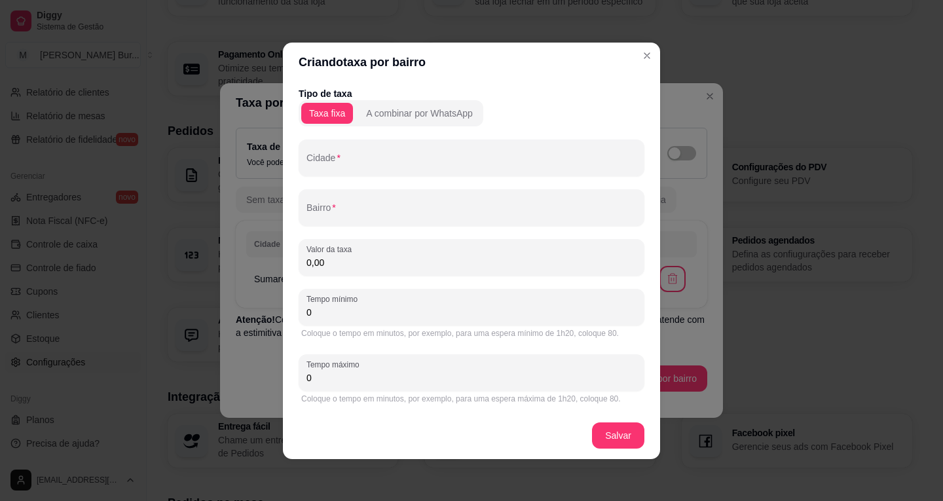
click at [346, 164] on input "Cidade" at bounding box center [471, 162] width 330 height 13
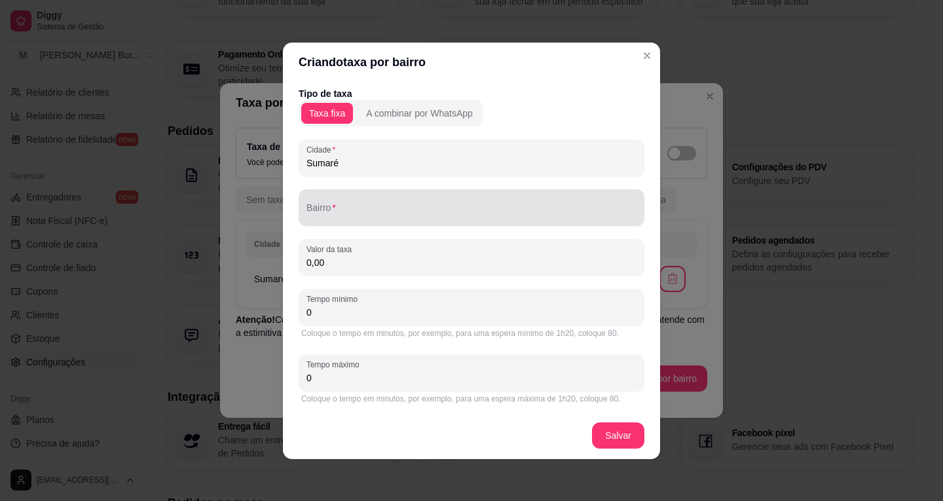
type input "Sumaré"
click at [352, 205] on div at bounding box center [471, 207] width 330 height 26
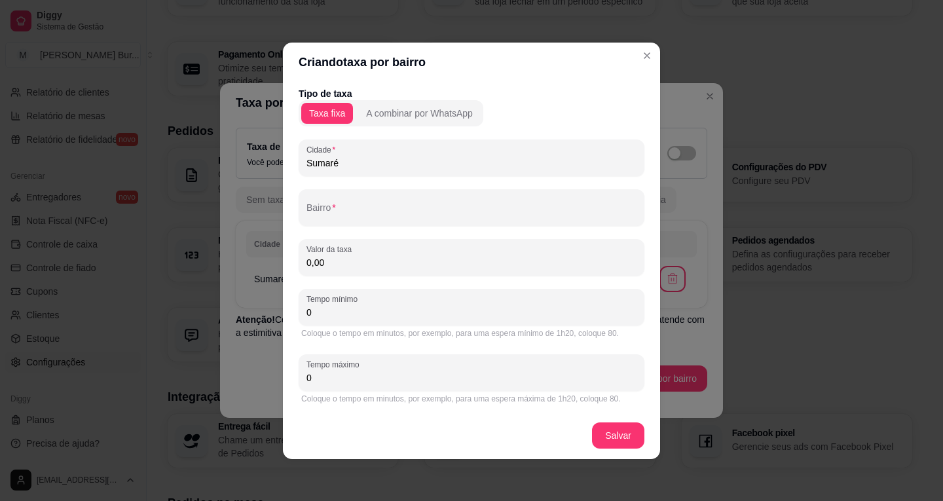
click at [345, 207] on input "Bairro" at bounding box center [471, 212] width 330 height 13
paste input "[GEOGRAPHIC_DATA]"
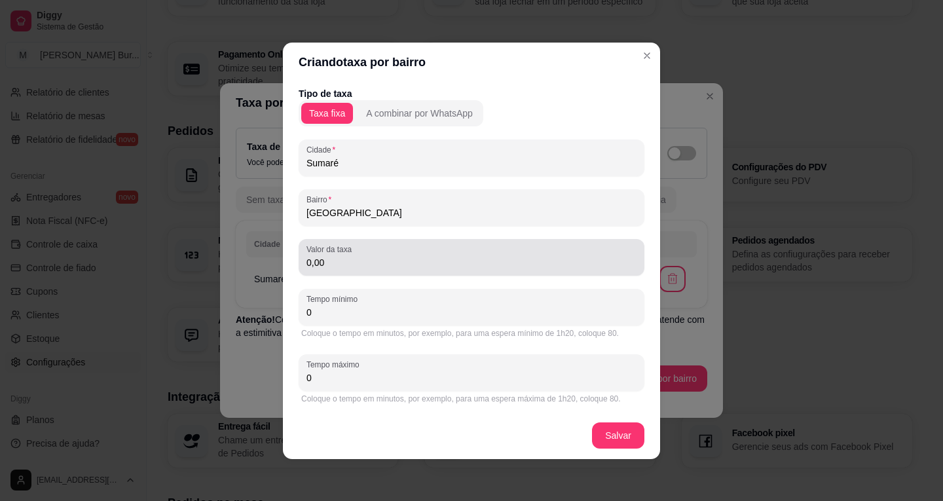
type input "[GEOGRAPHIC_DATA]"
click at [310, 262] on input "0,00" at bounding box center [471, 262] width 330 height 13
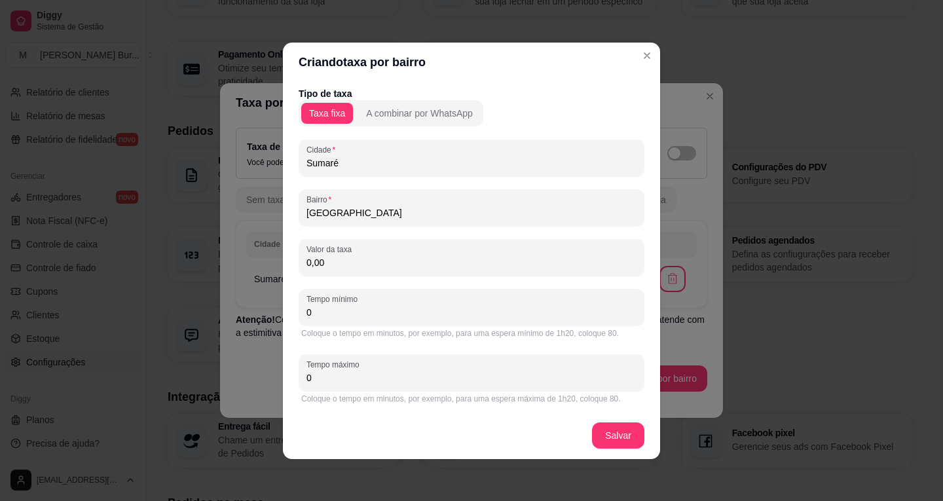
click at [310, 262] on input "0,00" at bounding box center [471, 262] width 330 height 13
type input "2,00"
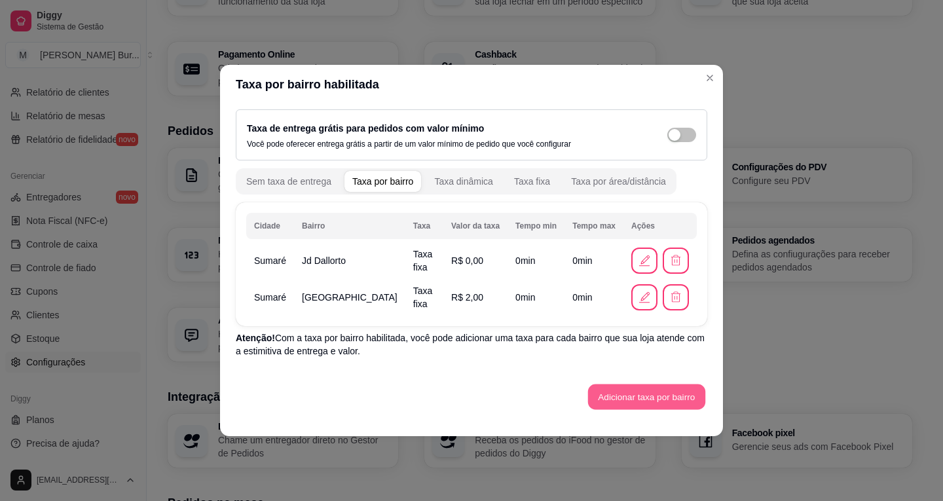
click at [643, 399] on button "Adicionar taxa por bairro" at bounding box center [646, 397] width 117 height 26
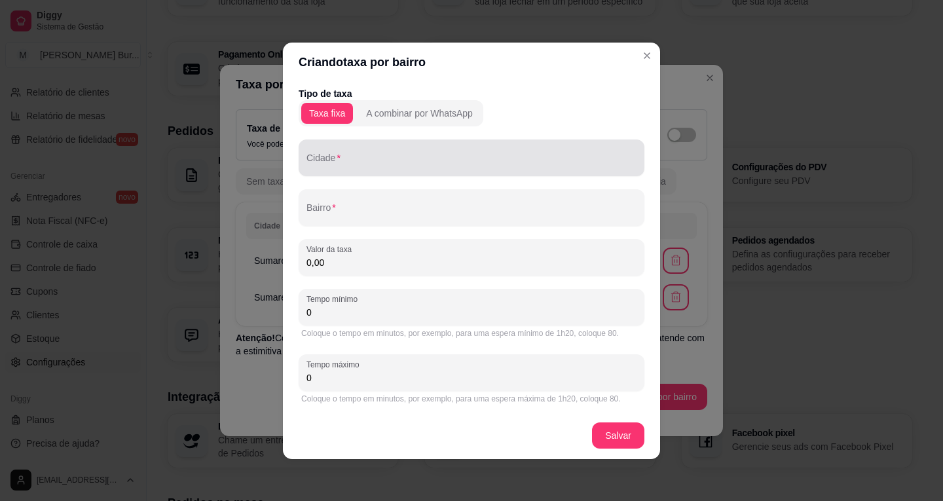
click at [370, 171] on div "Cidade" at bounding box center [472, 157] width 346 height 37
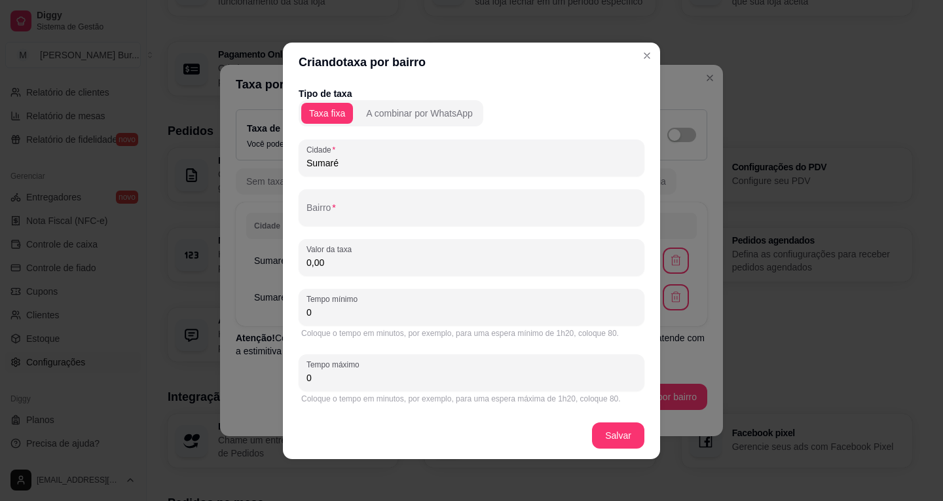
type input "Sumaré"
click at [352, 215] on input "Bairro" at bounding box center [471, 212] width 330 height 13
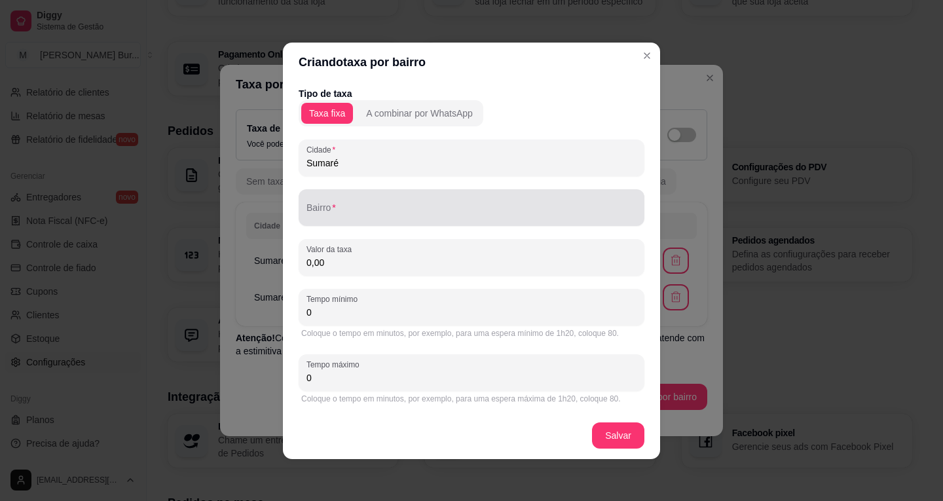
click at [351, 209] on input "Bairro" at bounding box center [471, 212] width 330 height 13
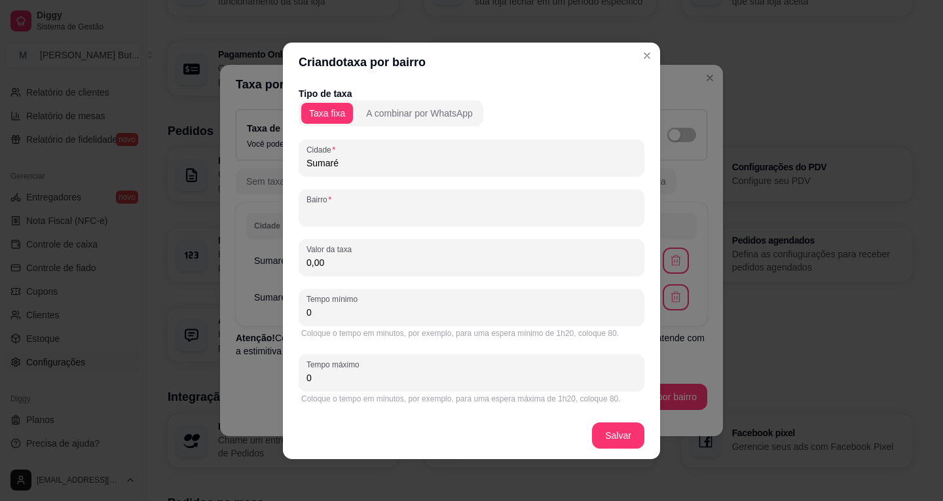
paste input "Volobueff"
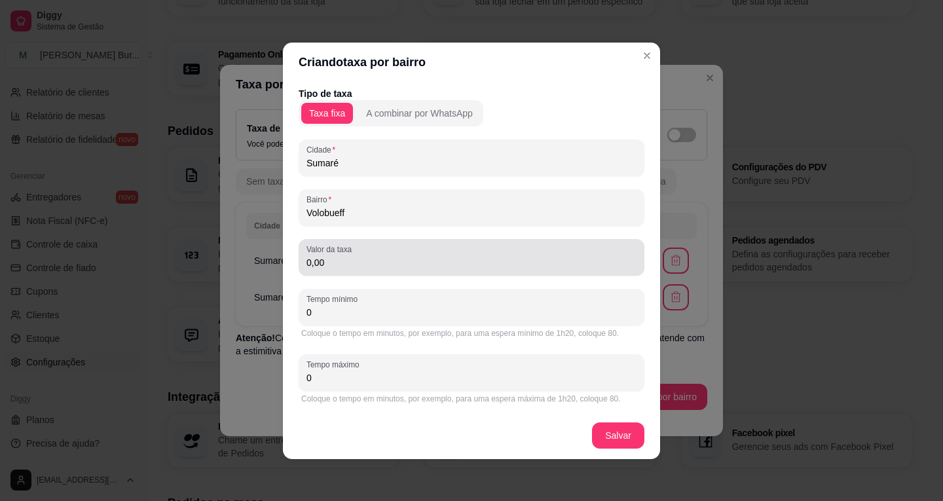
type input "Volobueff"
click at [312, 263] on input "0,00" at bounding box center [471, 262] width 330 height 13
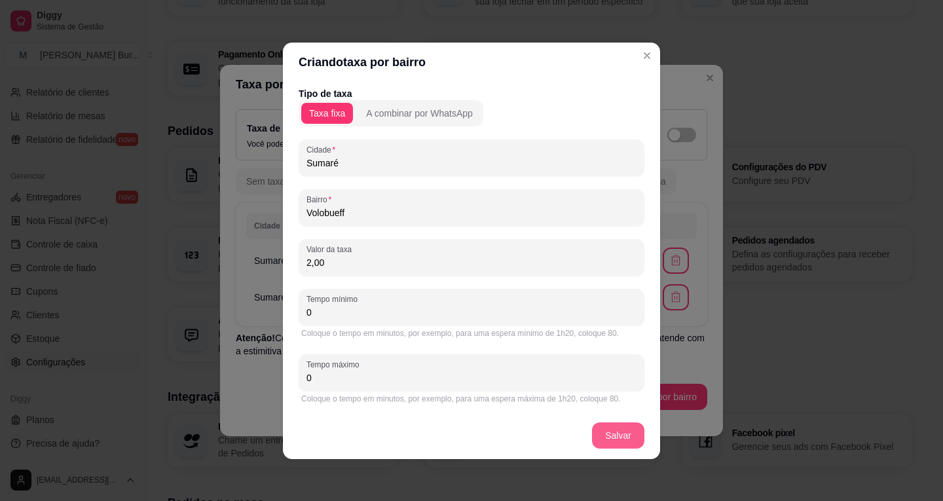
type input "2,00"
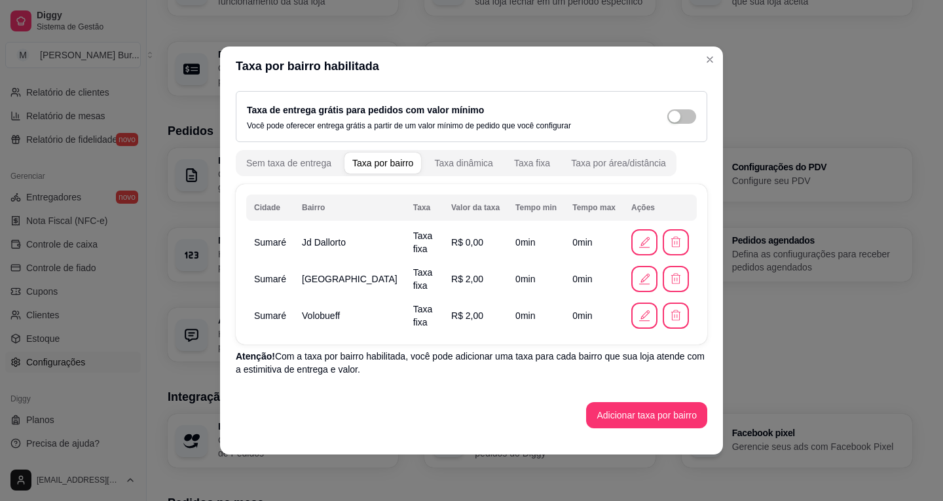
click at [653, 405] on button "Adicionar taxa por bairro" at bounding box center [646, 415] width 121 height 26
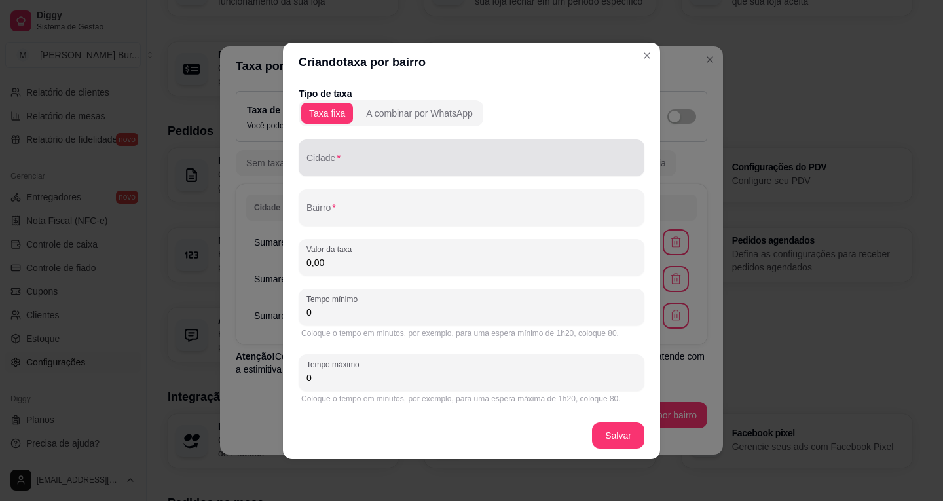
click at [361, 155] on div at bounding box center [471, 158] width 330 height 26
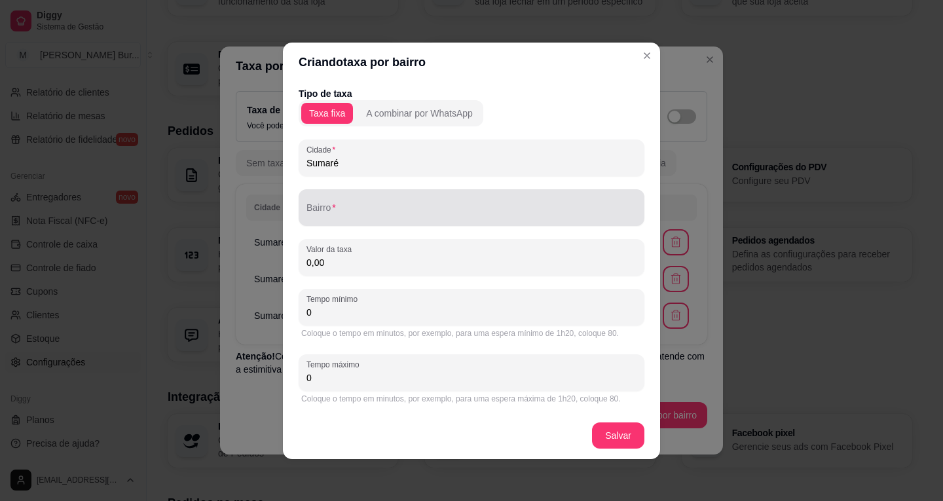
type input "Sumaré"
click at [351, 199] on div at bounding box center [471, 207] width 330 height 26
click at [349, 209] on input "Bairro" at bounding box center [471, 212] width 330 height 13
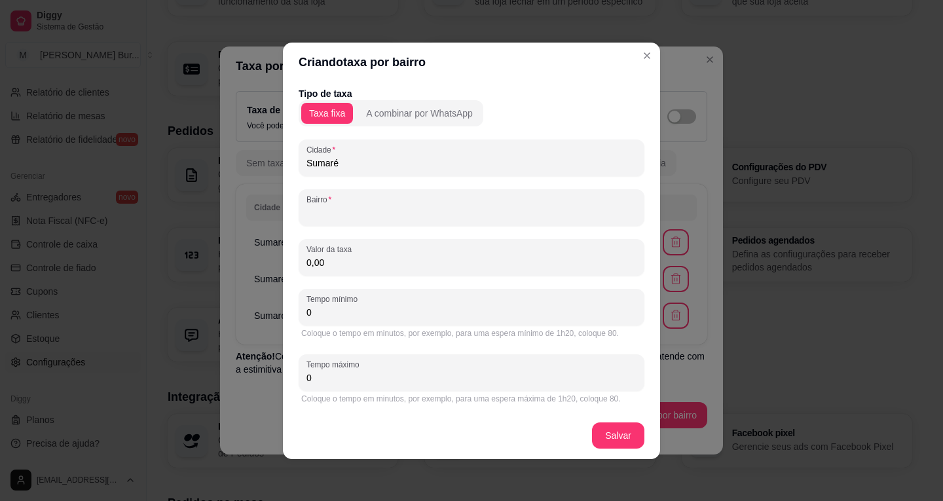
paste input "Recanto dos Sonhos"
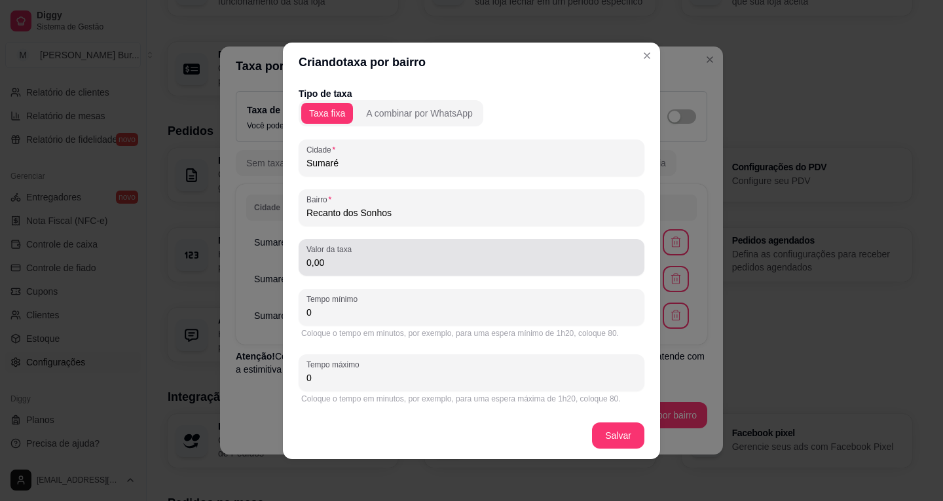
type input "Recanto dos Sonhos"
click at [310, 262] on input "0,00" at bounding box center [471, 262] width 330 height 13
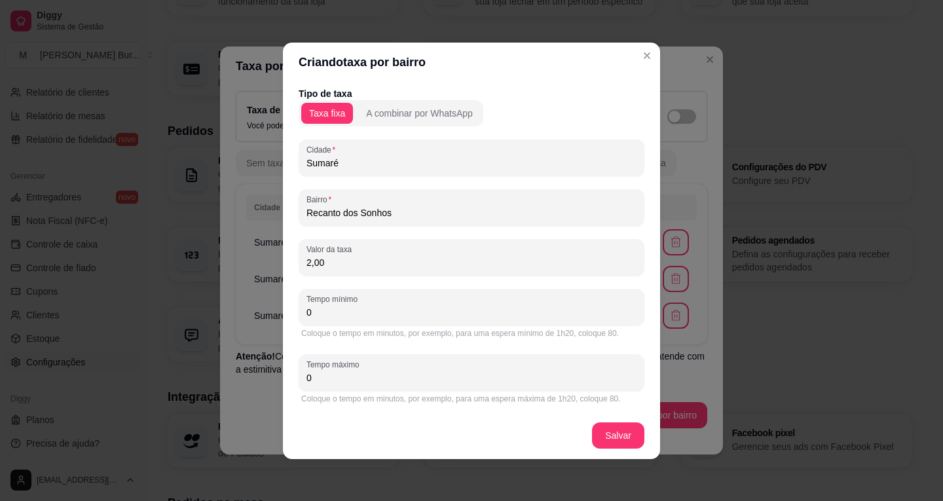
type input "2,00"
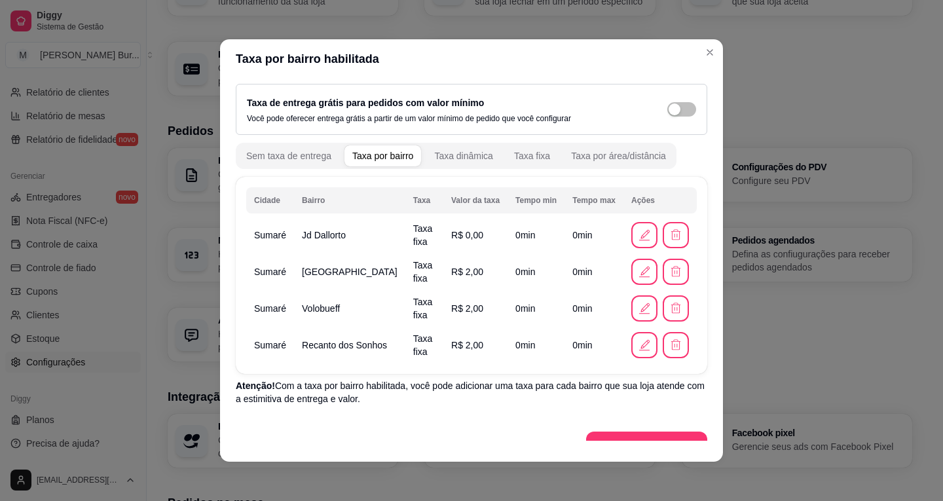
scroll to position [22, 0]
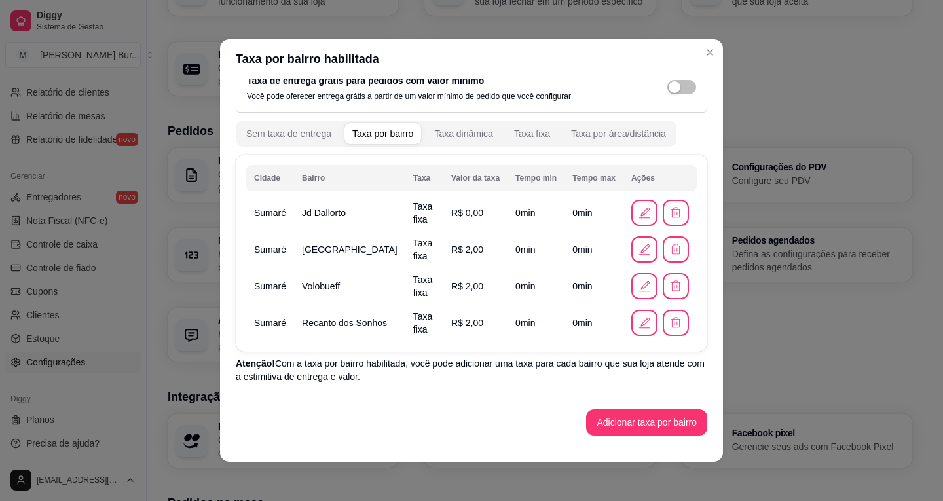
click at [637, 422] on button "Adicionar taxa por bairro" at bounding box center [646, 422] width 121 height 26
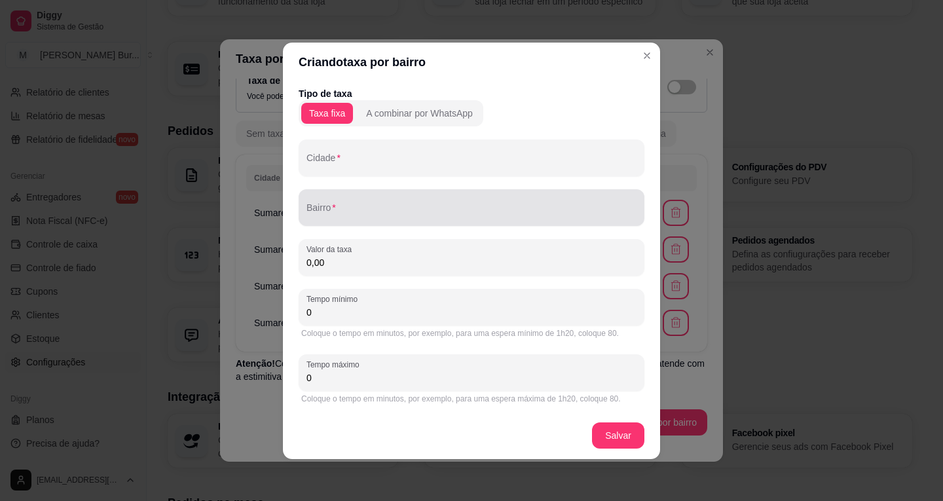
click at [355, 206] on input "Bairro" at bounding box center [471, 212] width 330 height 13
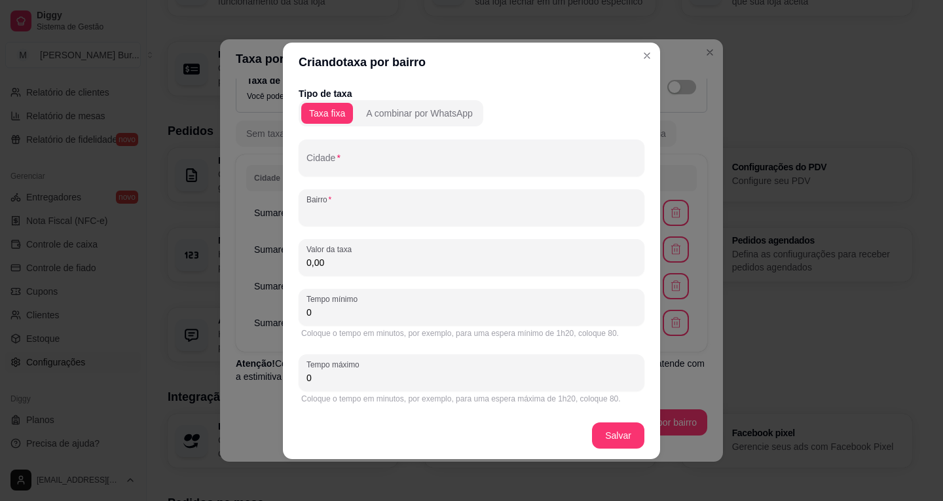
paste input "[GEOGRAPHIC_DATA]"
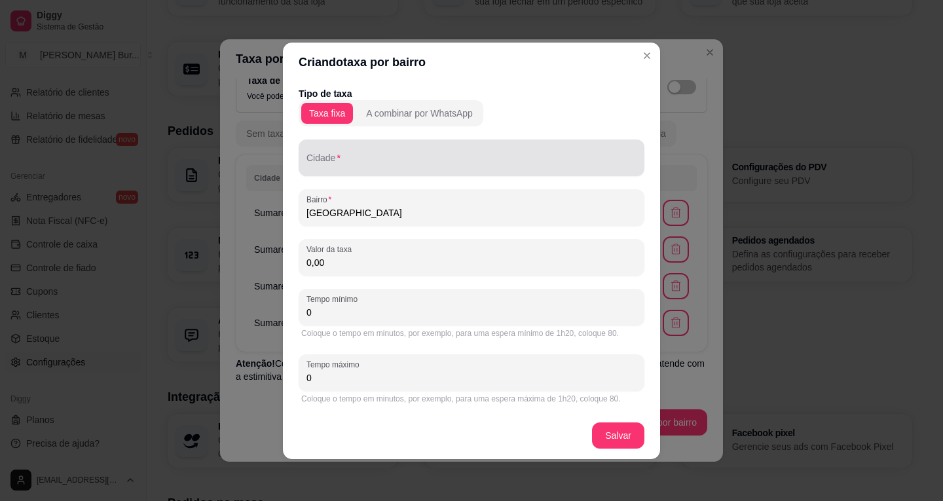
type input "[GEOGRAPHIC_DATA]"
click at [357, 164] on input "Cidade" at bounding box center [471, 162] width 330 height 13
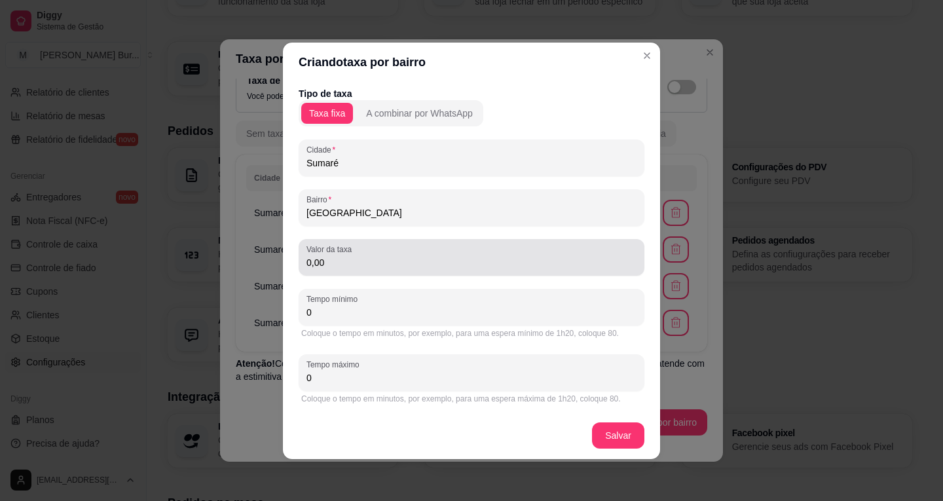
type input "Sumaré"
click at [310, 261] on input "0,00" at bounding box center [471, 262] width 330 height 13
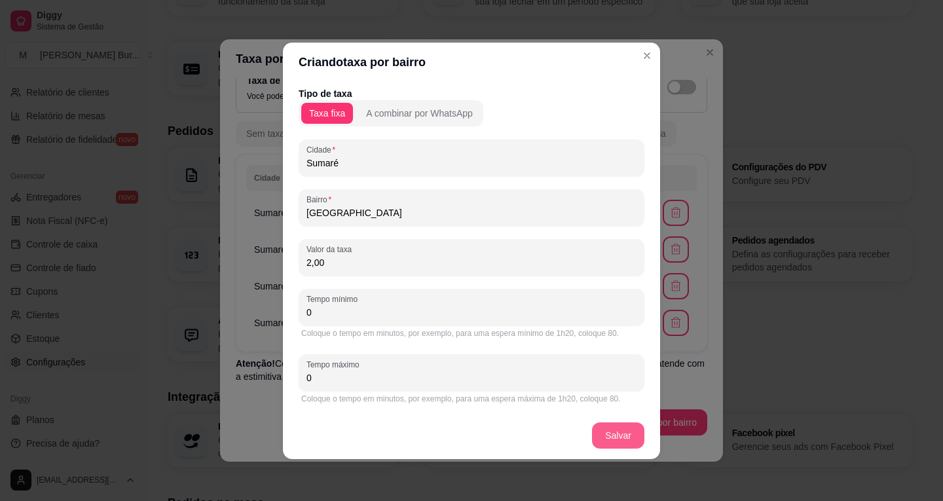
type input "2,00"
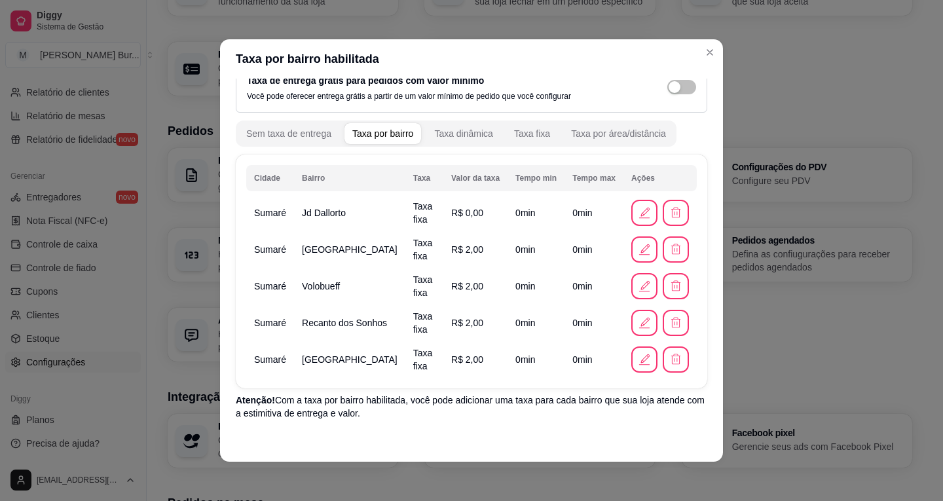
click at [517, 405] on p "Atenção! Com a taxa por bairro habilitada, você pode adicionar uma taxa para ca…" at bounding box center [471, 406] width 471 height 26
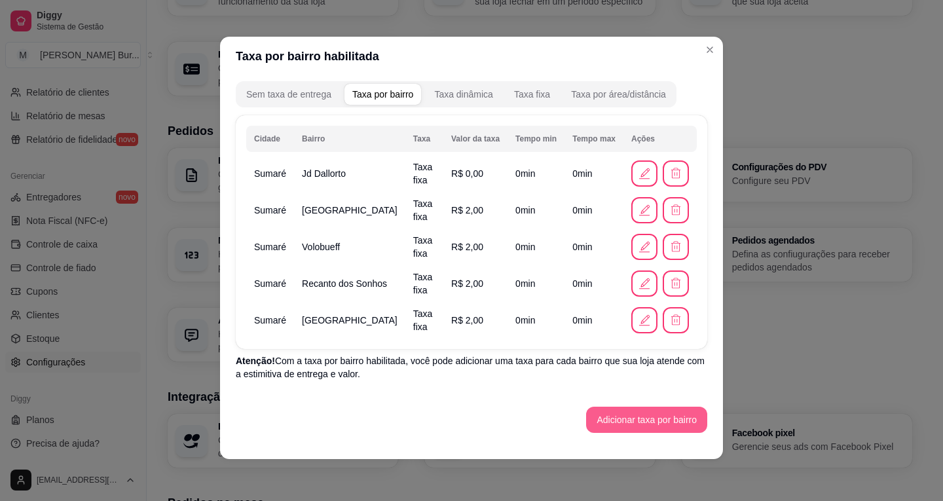
click at [610, 428] on button "Adicionar taxa por bairro" at bounding box center [646, 420] width 121 height 26
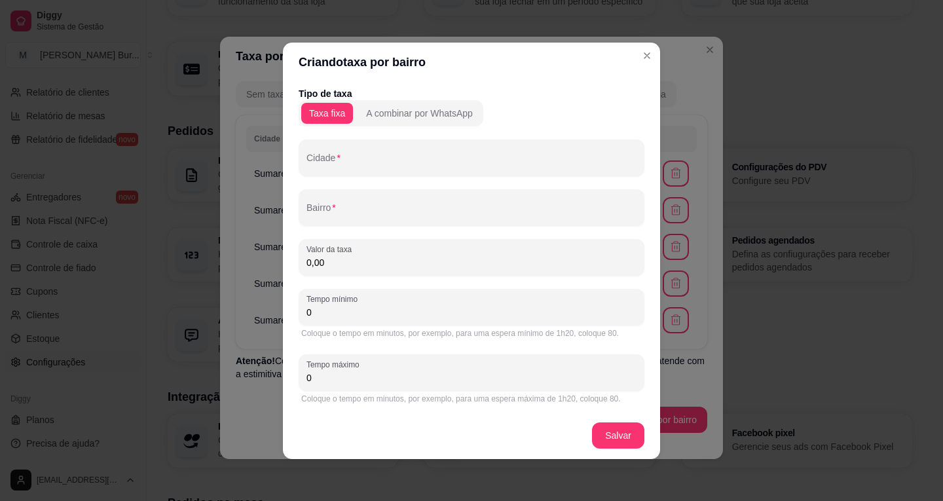
click at [339, 210] on input "Bairro" at bounding box center [471, 212] width 330 height 13
paste input "[GEOGRAPHIC_DATA]"
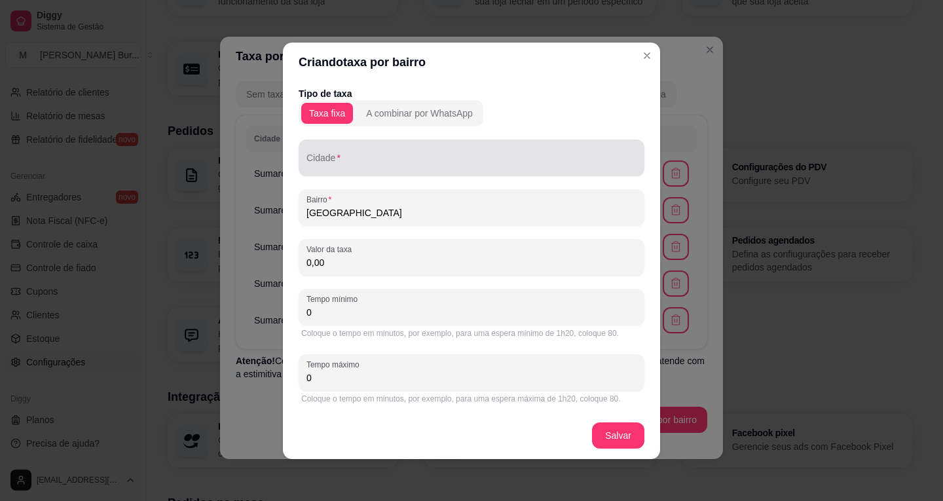
type input "[GEOGRAPHIC_DATA]"
click at [359, 160] on input "Cidade" at bounding box center [471, 162] width 330 height 13
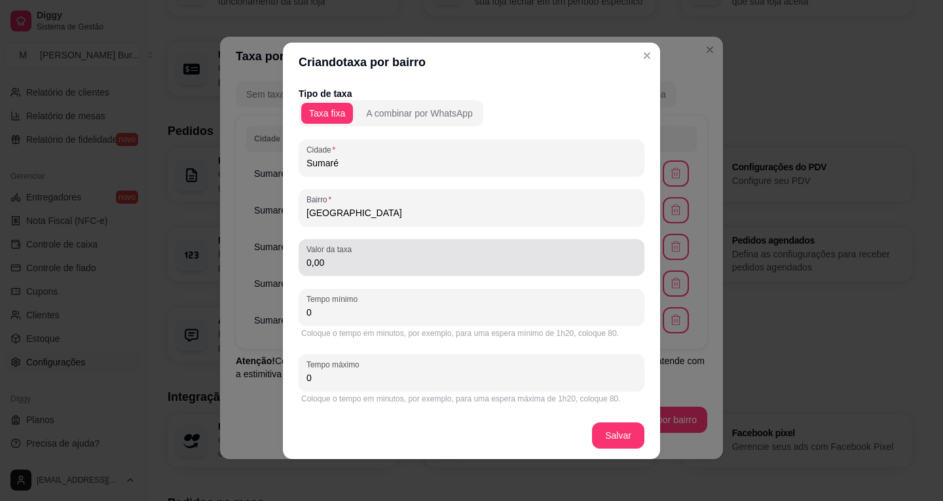
type input "Sumaré"
click at [310, 259] on input "0,00" at bounding box center [471, 262] width 330 height 13
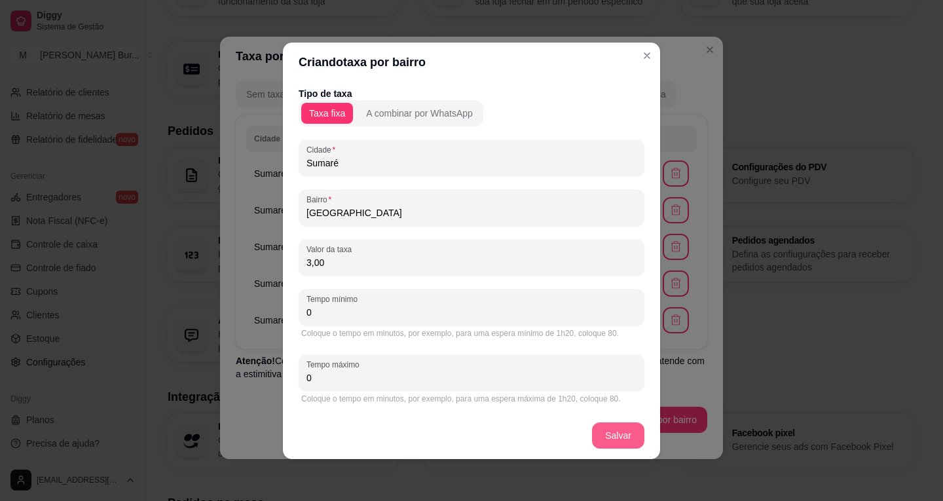
type input "3,00"
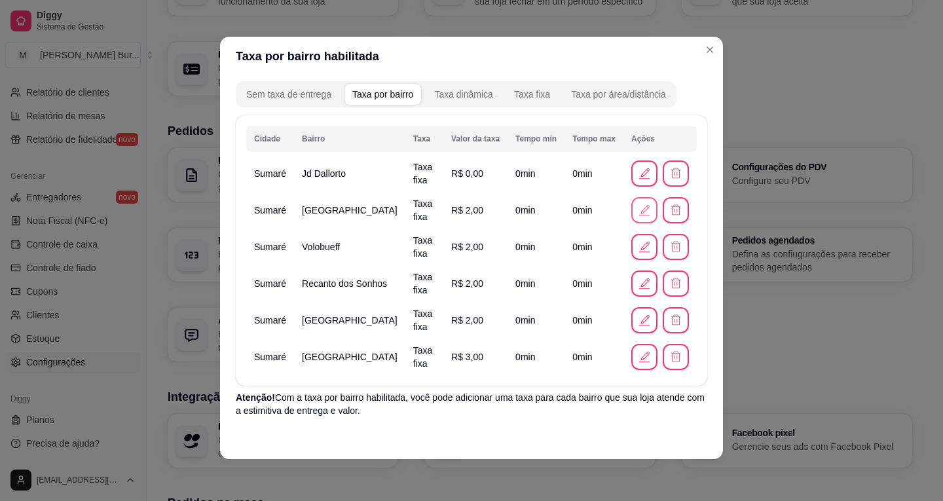
scroll to position [96, 0]
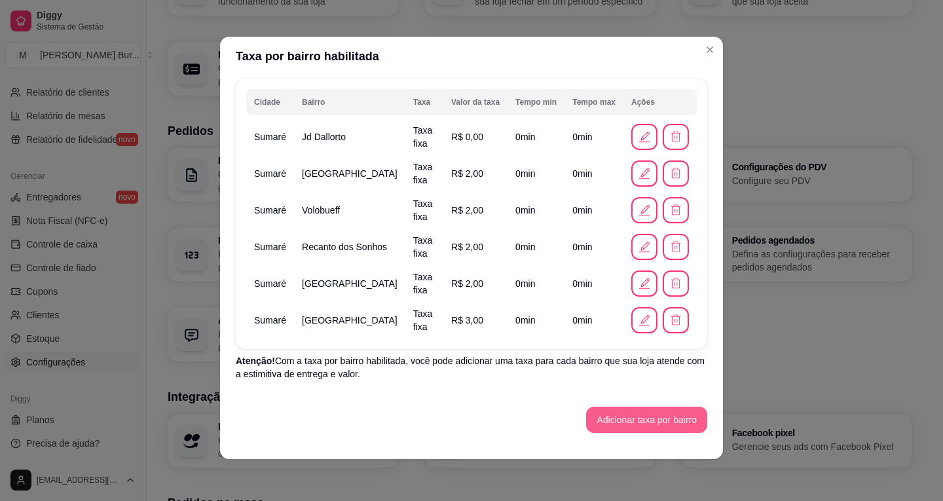
click at [655, 428] on button "Adicionar taxa por bairro" at bounding box center [646, 420] width 121 height 26
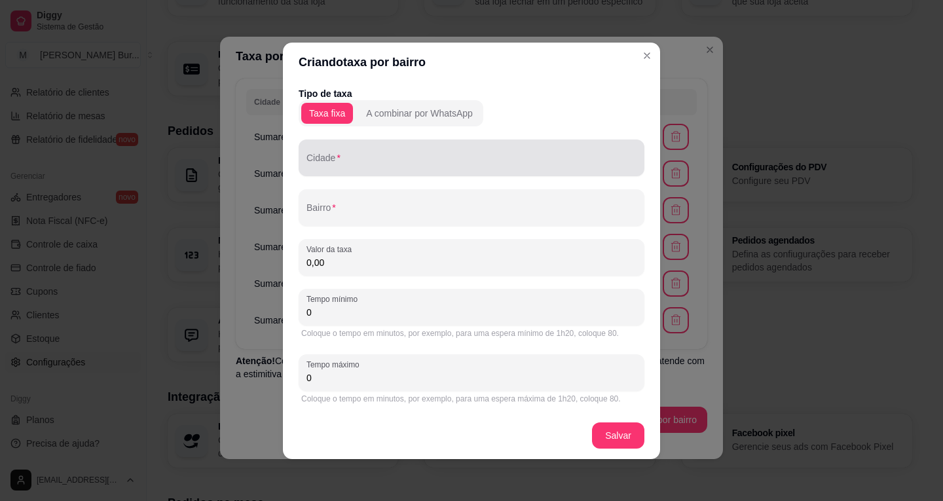
click at [390, 158] on input "Cidade" at bounding box center [471, 162] width 330 height 13
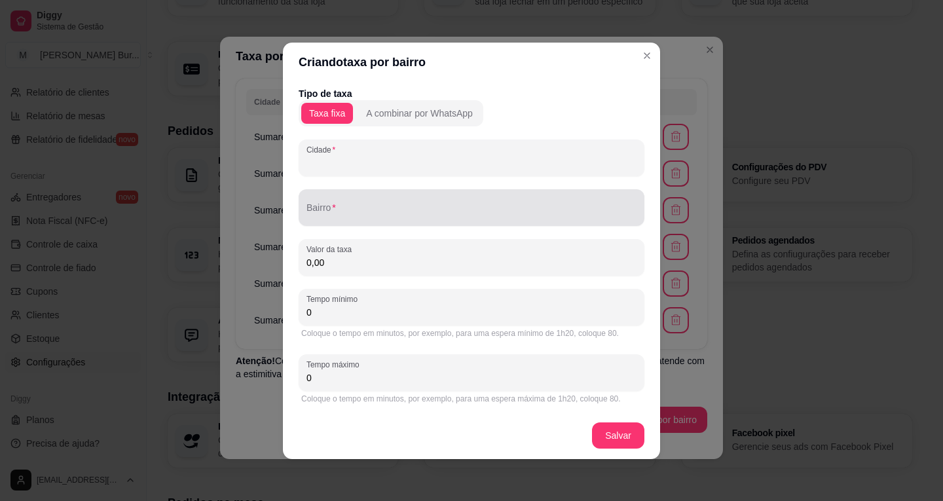
click at [363, 204] on div at bounding box center [471, 207] width 330 height 26
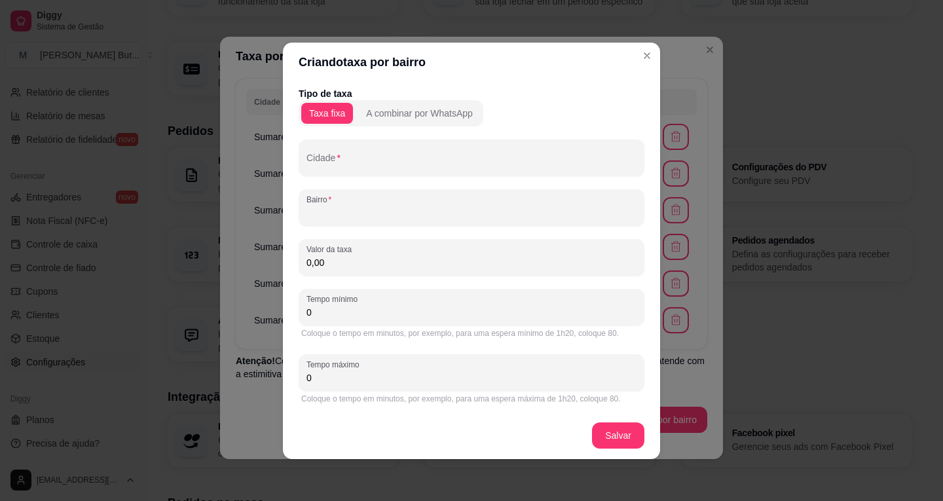
paste input "[PERSON_NAME]"
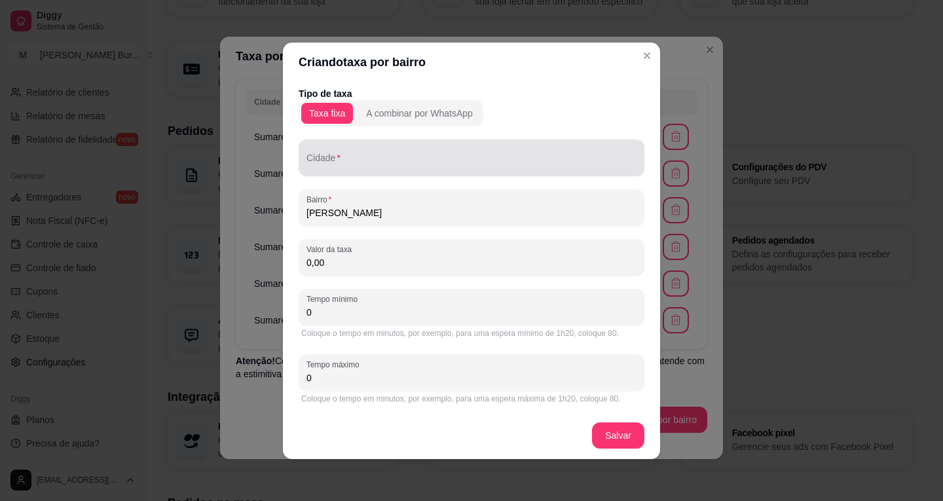
type input "[PERSON_NAME]"
click at [352, 160] on input "Cidade" at bounding box center [471, 162] width 330 height 13
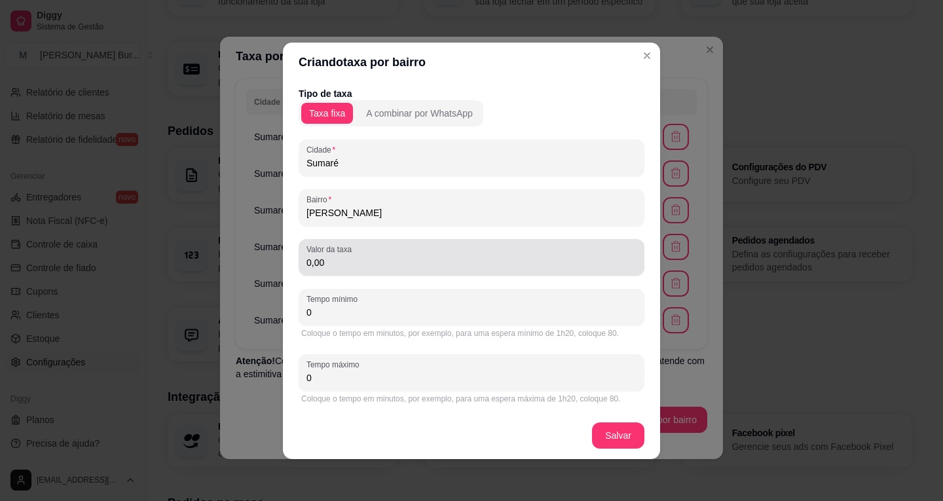
type input "Sumaré"
click at [346, 264] on input "0,00" at bounding box center [471, 262] width 330 height 13
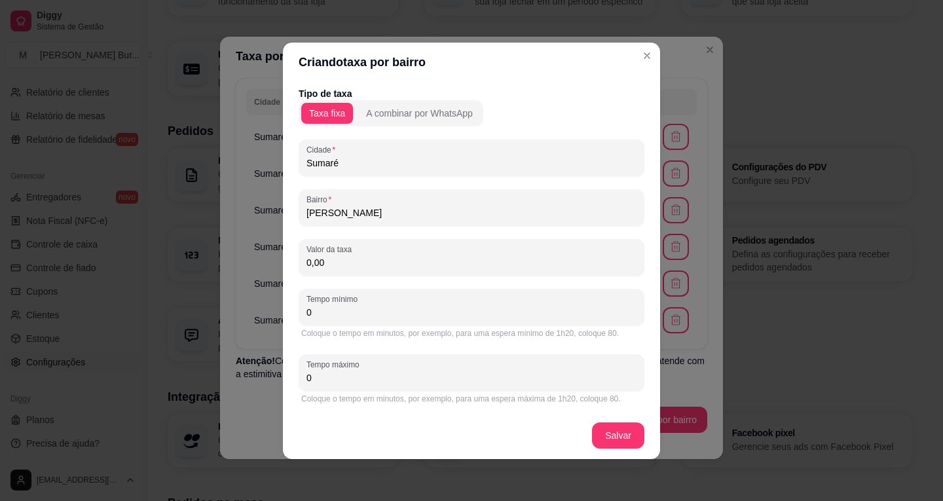
click at [310, 261] on input "0,00" at bounding box center [471, 262] width 330 height 13
type input "3,00"
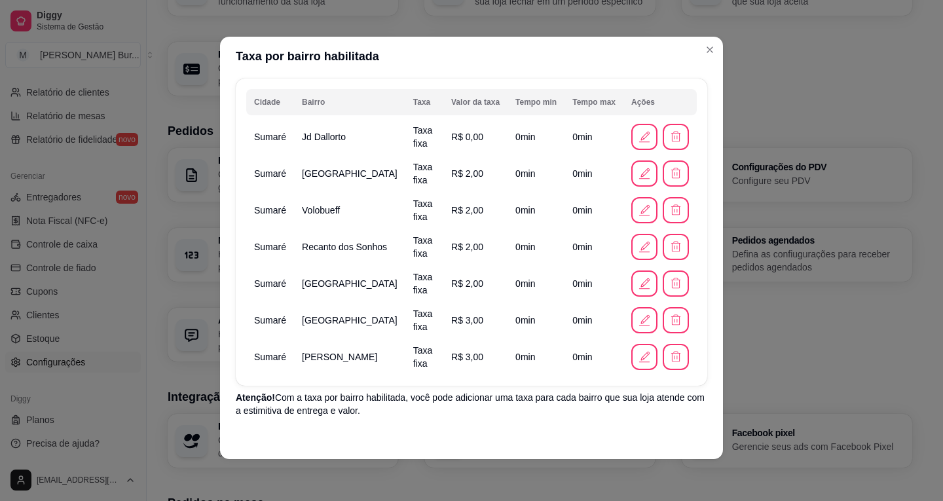
scroll to position [132, 0]
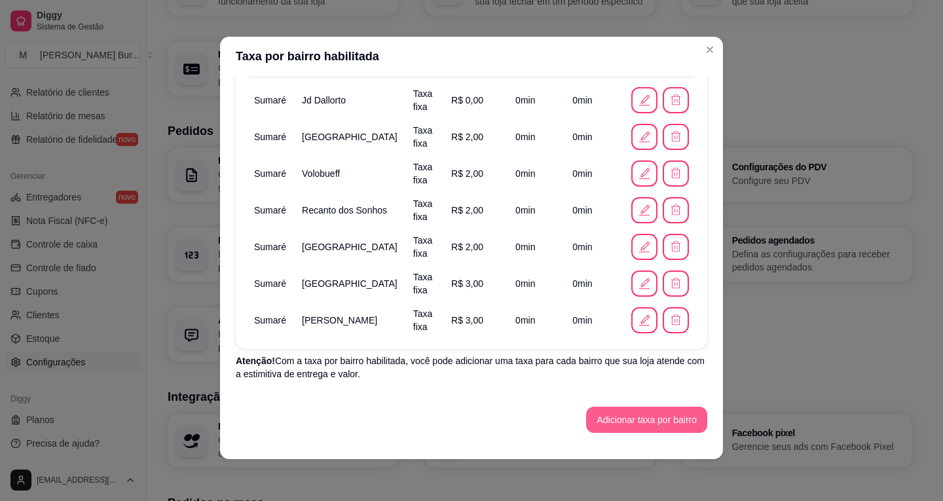
click at [630, 422] on button "Adicionar taxa por bairro" at bounding box center [646, 420] width 121 height 26
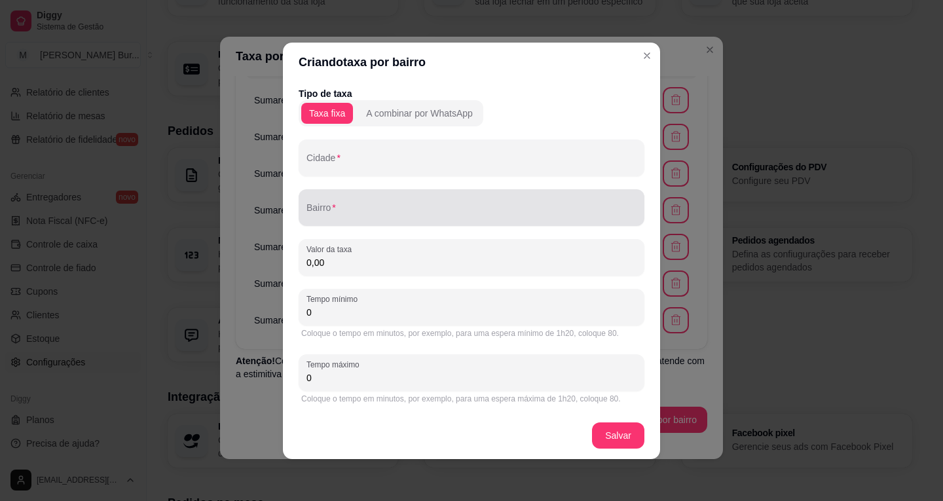
drag, startPoint x: 338, startPoint y: 208, endPoint x: 363, endPoint y: 209, distance: 24.9
click at [338, 208] on input "Bairro" at bounding box center [471, 212] width 330 height 13
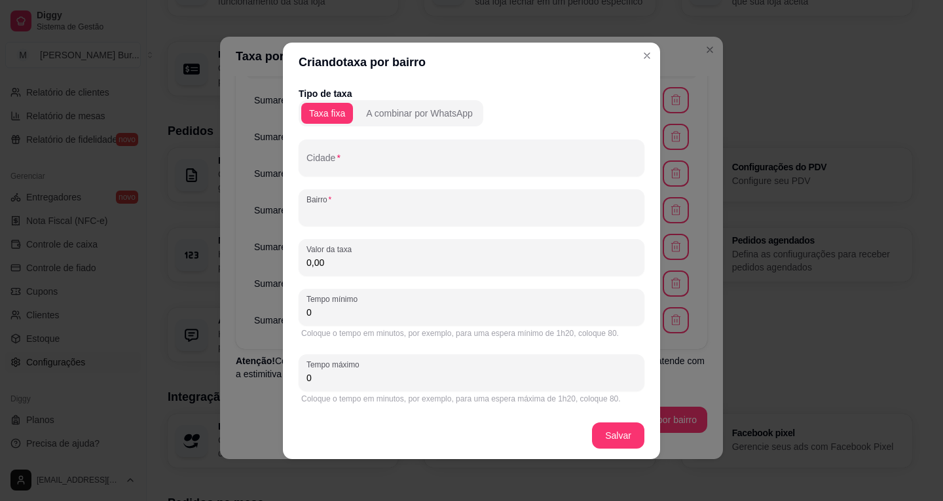
paste input "[PERSON_NAME]"
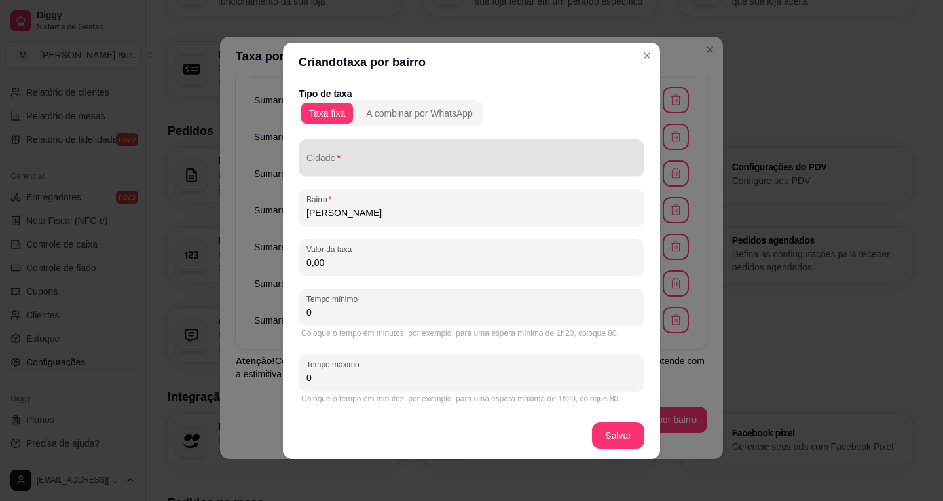
type input "[PERSON_NAME]"
click at [354, 165] on input "Cidade" at bounding box center [471, 162] width 330 height 13
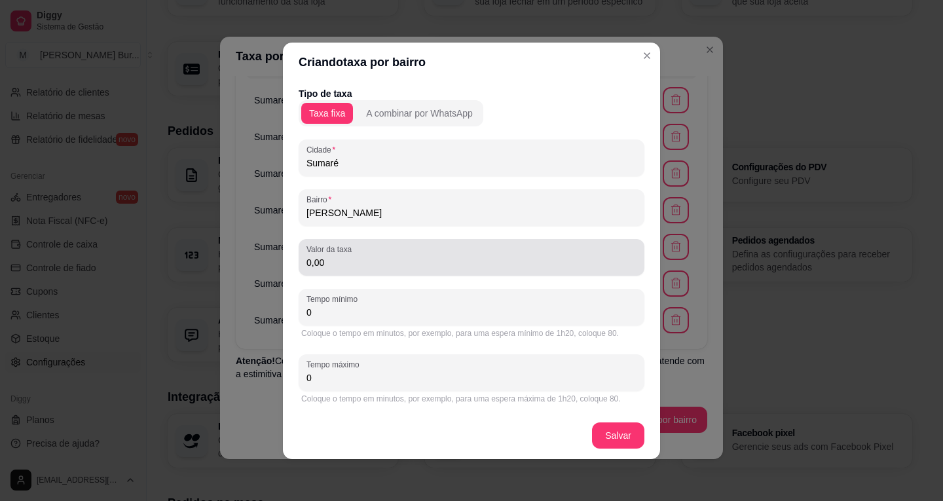
type input "Sumaré"
click at [344, 265] on input "0,00" at bounding box center [471, 262] width 330 height 13
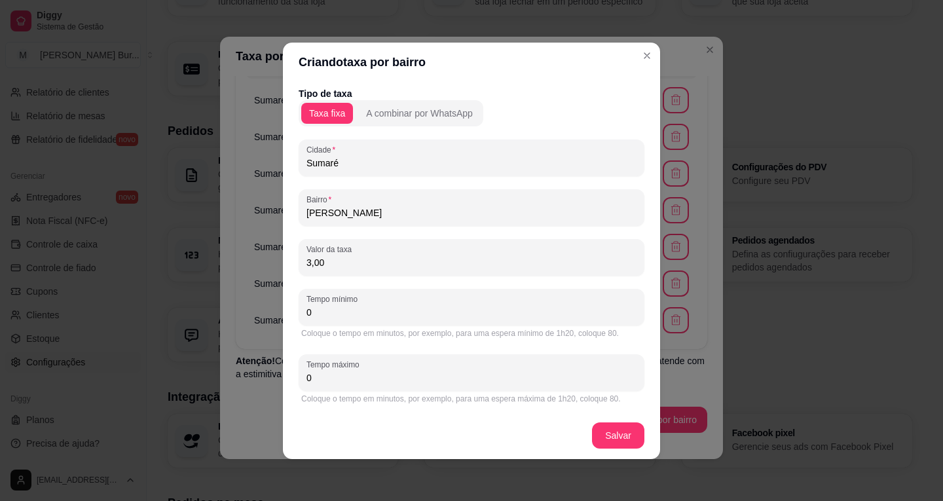
type input "3,00"
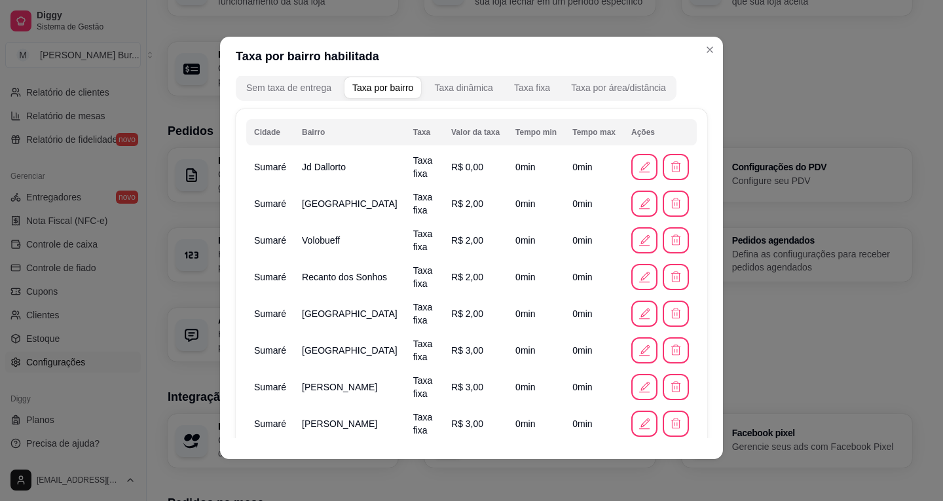
scroll to position [169, 0]
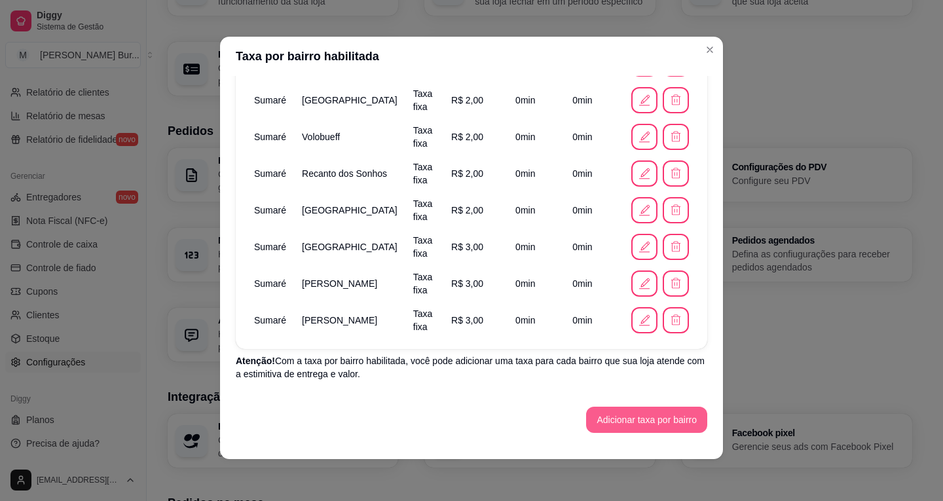
click at [618, 423] on button "Adicionar taxa por bairro" at bounding box center [646, 420] width 121 height 26
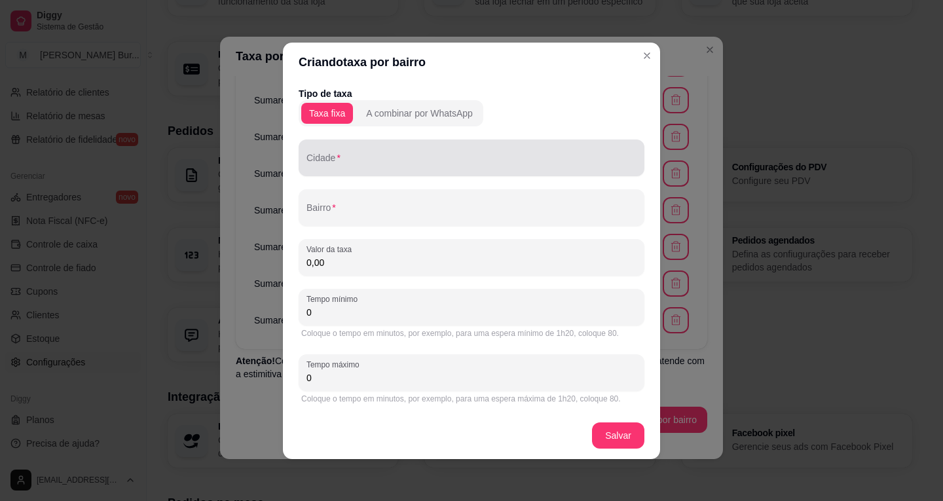
click at [361, 159] on input "Cidade" at bounding box center [471, 162] width 330 height 13
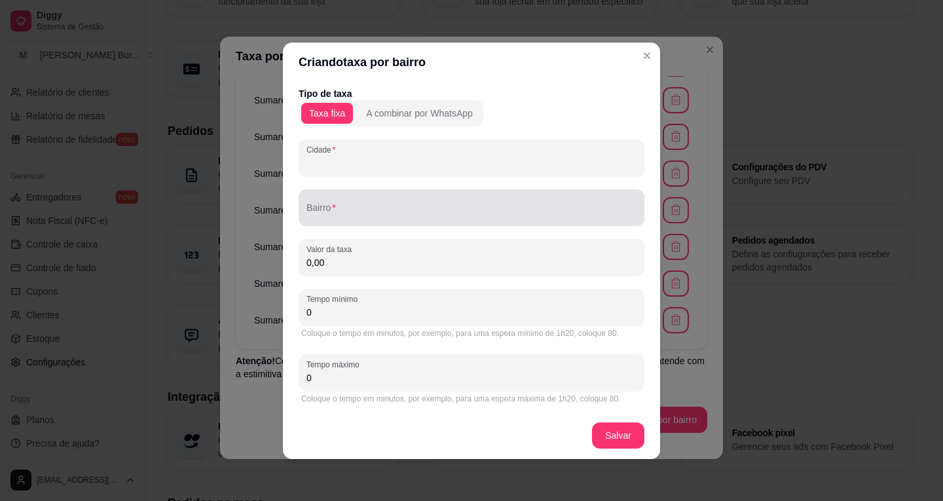
click at [351, 205] on div at bounding box center [471, 207] width 330 height 26
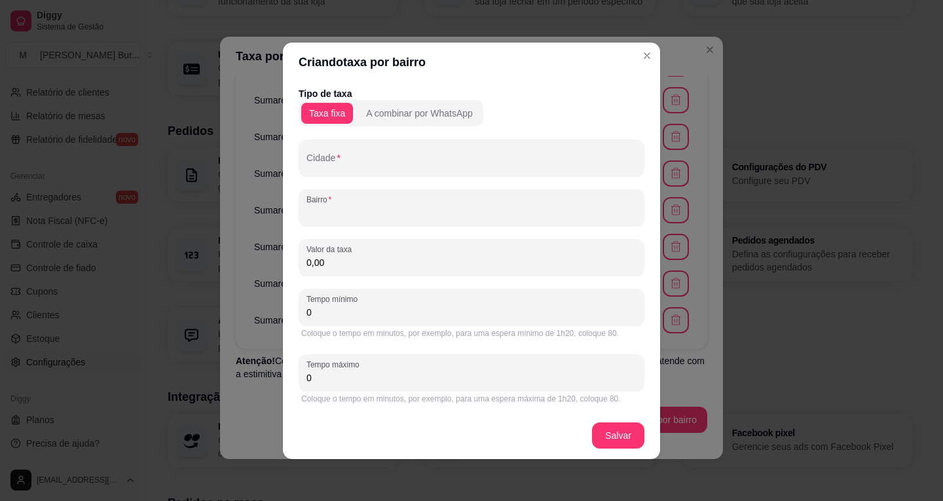
paste input "Ypê 1"
type input "Ypê 1"
drag, startPoint x: 348, startPoint y: 166, endPoint x: 469, endPoint y: 168, distance: 121.1
click at [348, 165] on input "Cidade" at bounding box center [471, 162] width 330 height 13
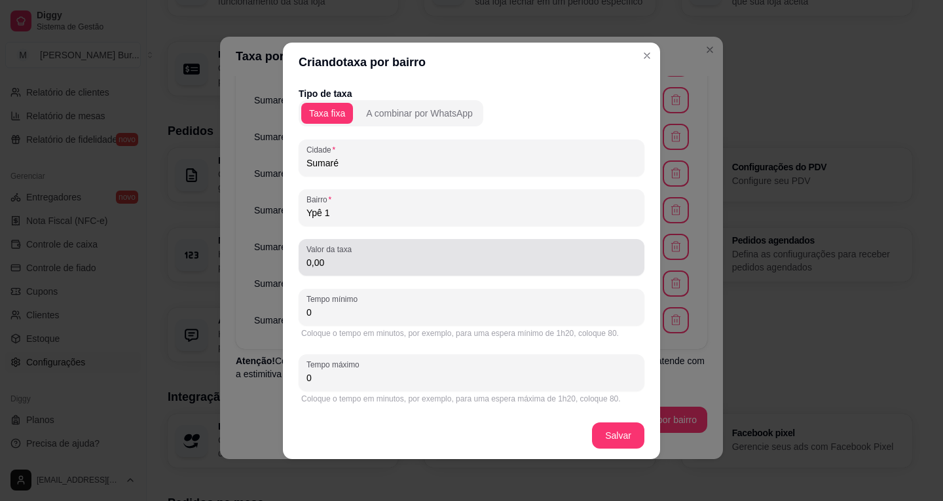
type input "Sumaré"
click at [351, 275] on div "Valor da taxa 0,00" at bounding box center [472, 257] width 346 height 37
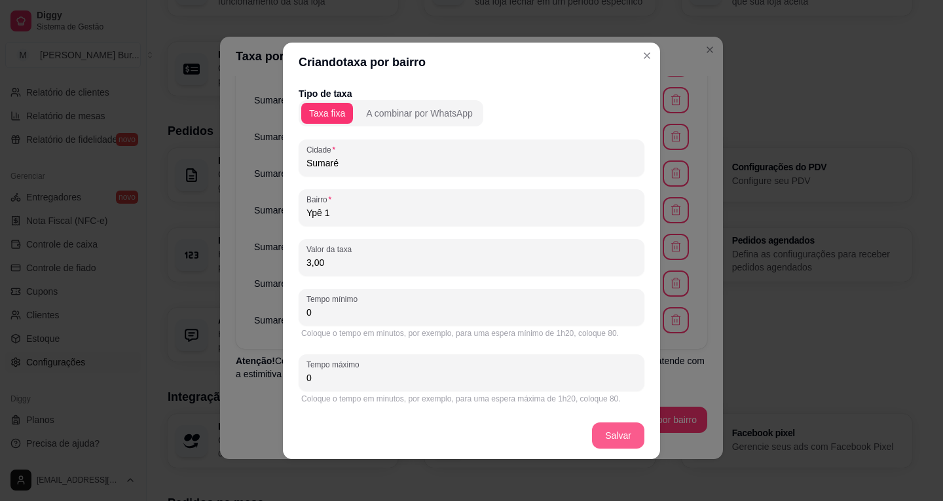
type input "3,00"
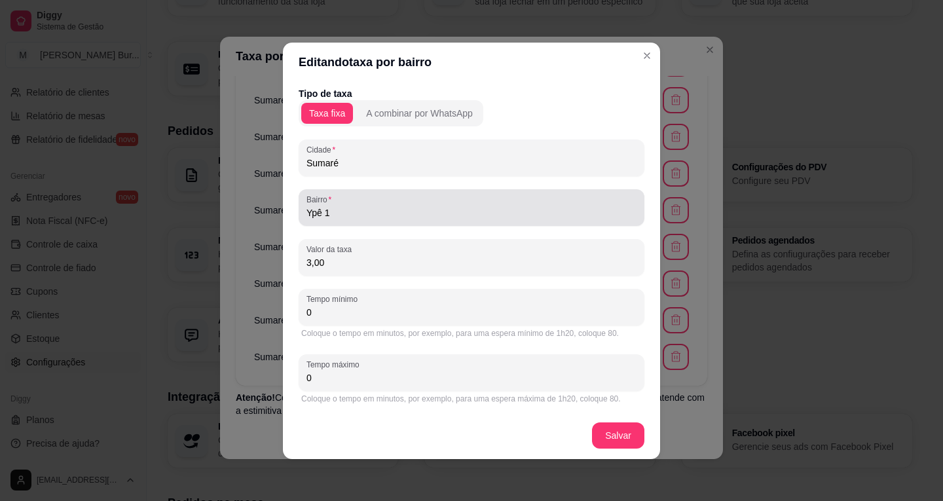
click at [459, 233] on div "Tipo de taxa Taxa fixa A combinar por WhatsApp Cidade Sumaré Bairro Ypê 1 Valor…" at bounding box center [472, 246] width 346 height 319
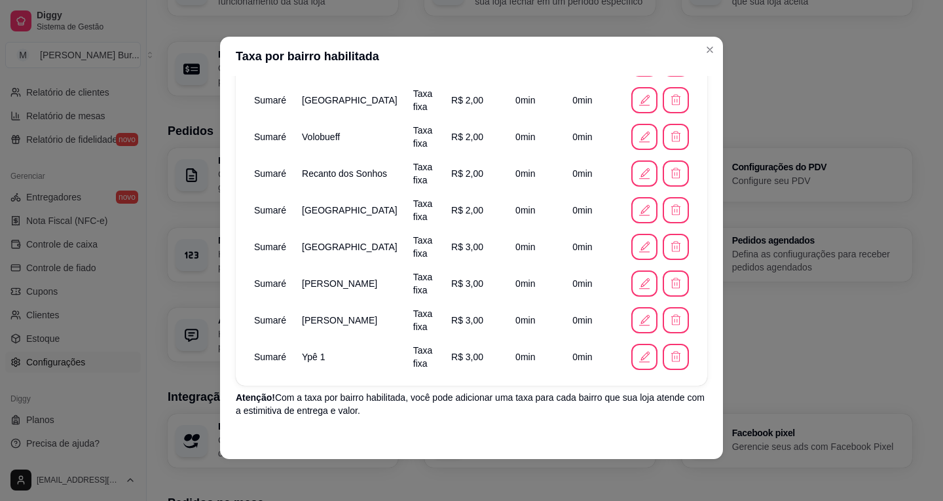
scroll to position [206, 0]
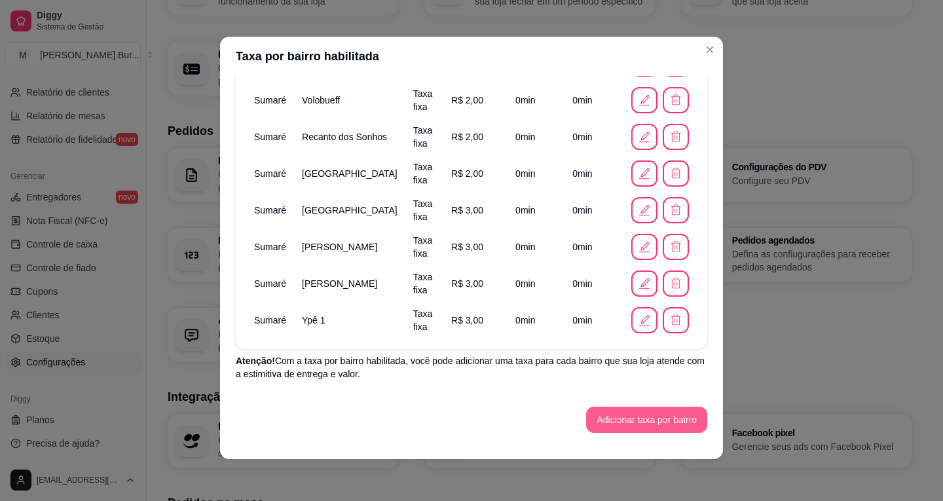
click at [636, 428] on button "Adicionar taxa por bairro" at bounding box center [646, 420] width 121 height 26
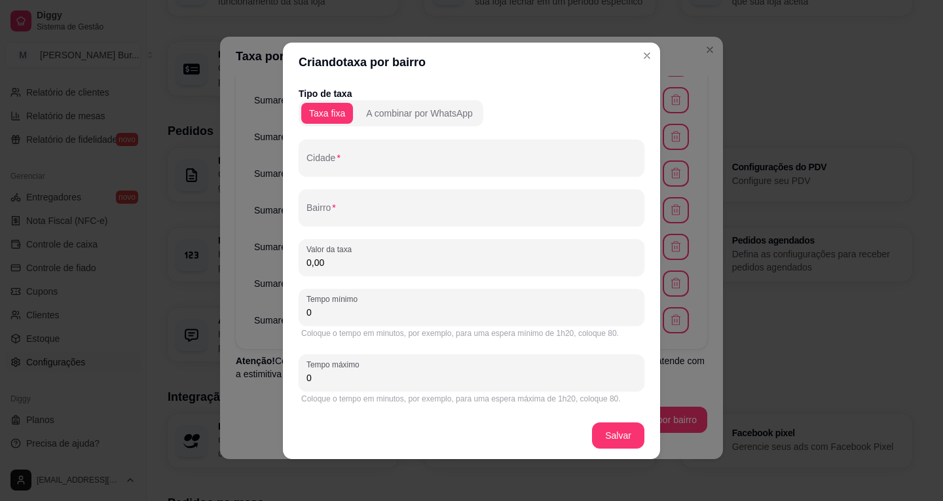
click at [338, 205] on div at bounding box center [471, 207] width 330 height 26
paste input "Ypê 2"
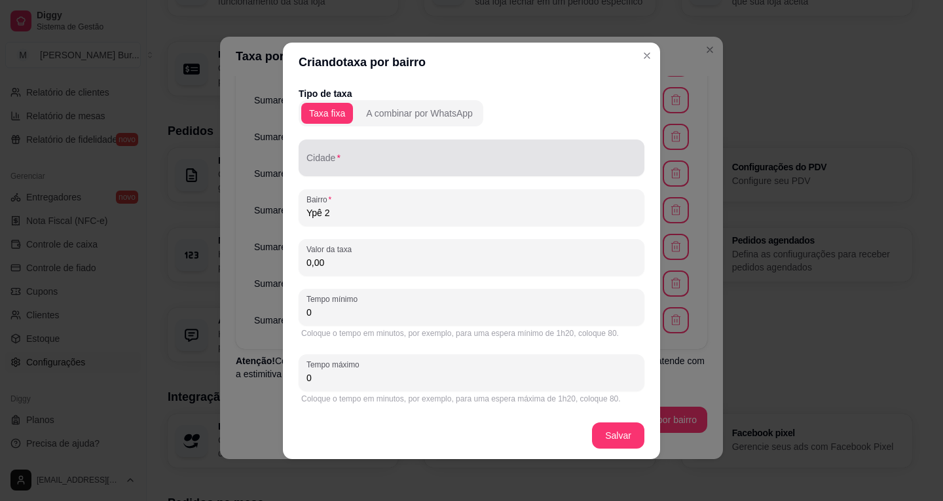
type input "Ypê 2"
click at [352, 166] on input "Cidade" at bounding box center [471, 162] width 330 height 13
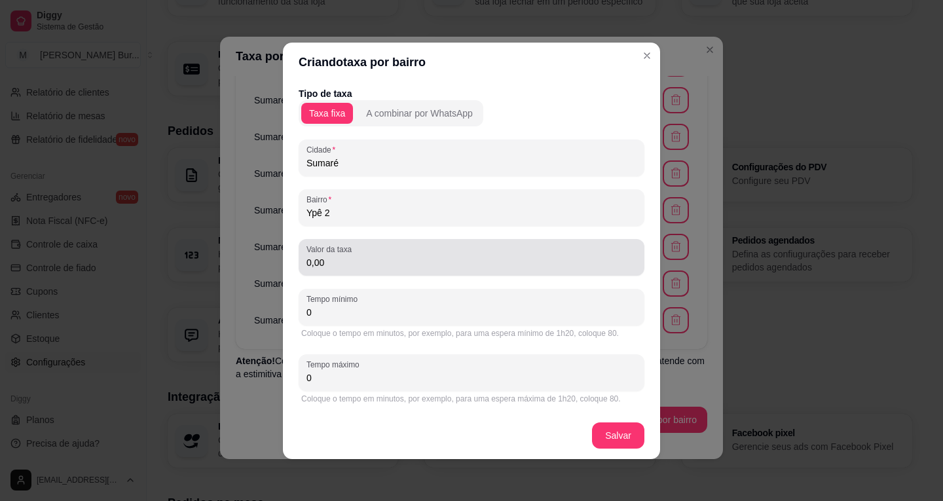
type input "Sumaré"
click at [317, 271] on div "Valor da taxa 0,00" at bounding box center [472, 257] width 346 height 37
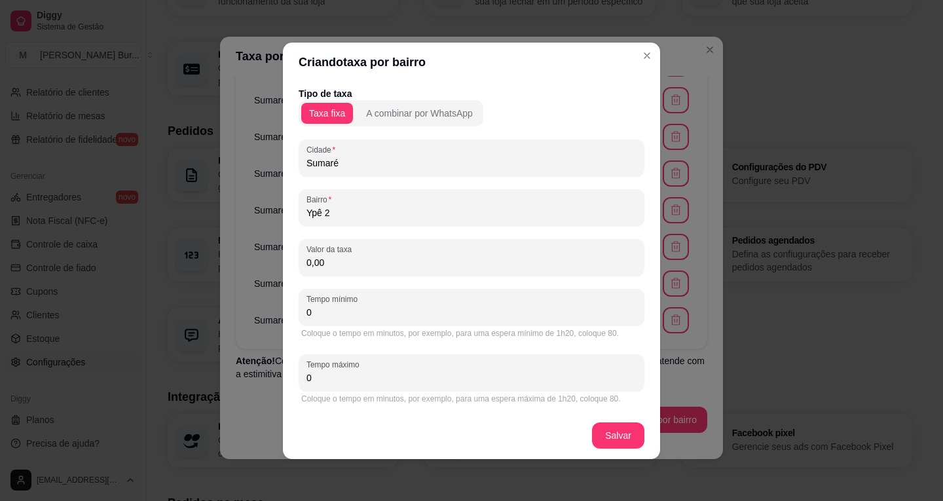
click at [309, 262] on input "0,00" at bounding box center [471, 262] width 330 height 13
click at [311, 261] on input "0,00" at bounding box center [471, 262] width 330 height 13
type input "3,00"
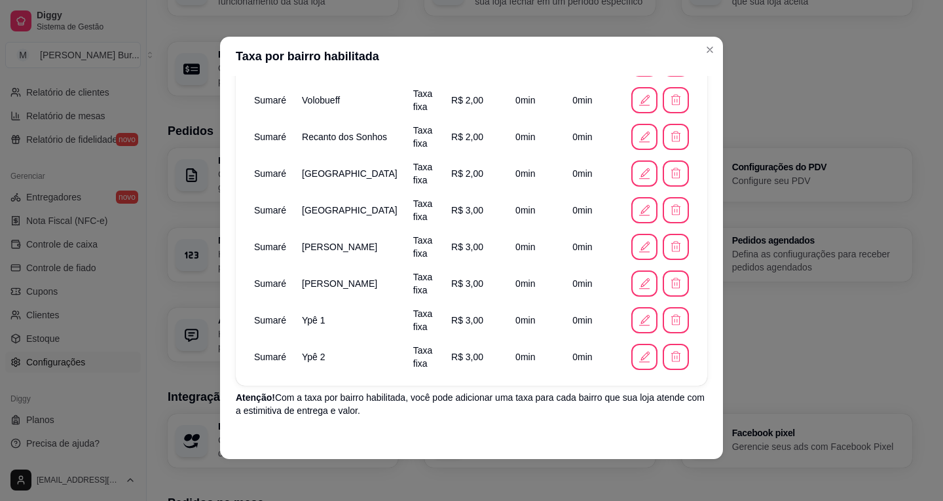
scroll to position [242, 0]
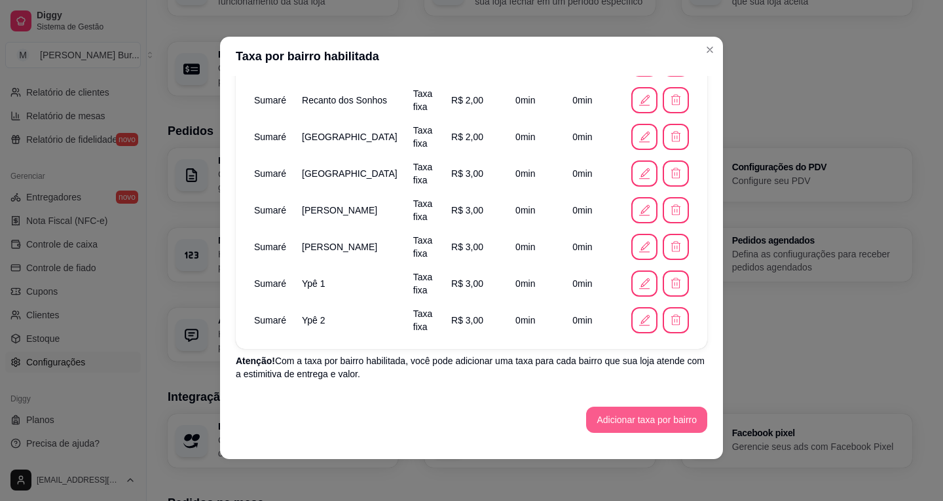
click at [635, 424] on button "Adicionar taxa por bairro" at bounding box center [646, 420] width 121 height 26
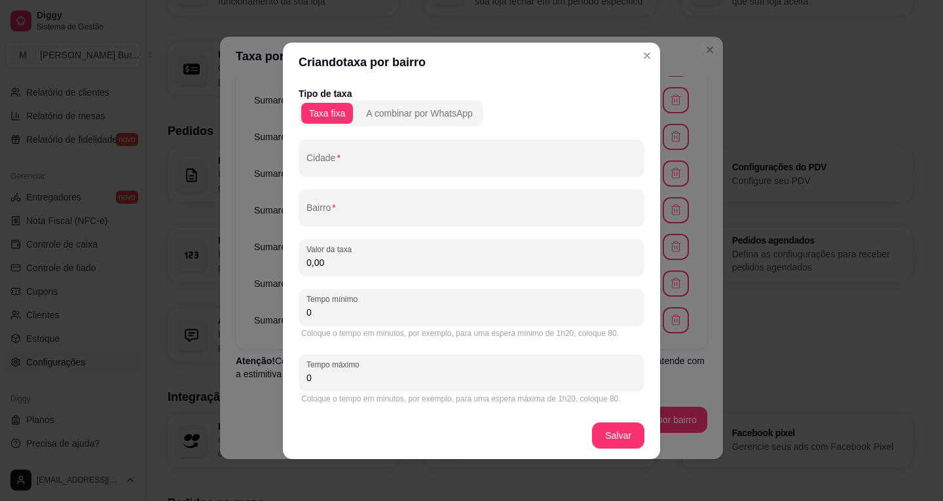
click at [361, 211] on input "Bairro" at bounding box center [471, 212] width 330 height 13
paste input "[PERSON_NAME]"
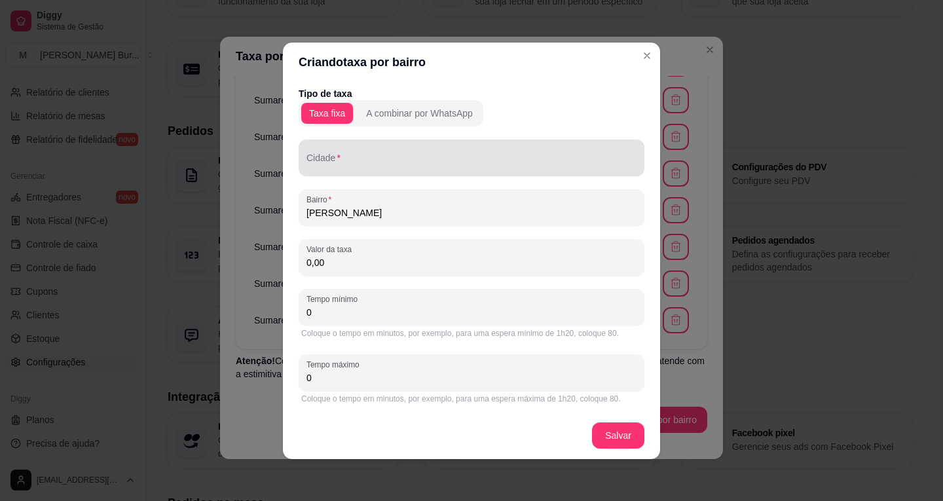
type input "[PERSON_NAME]"
click at [361, 168] on input "Cidade" at bounding box center [471, 162] width 330 height 13
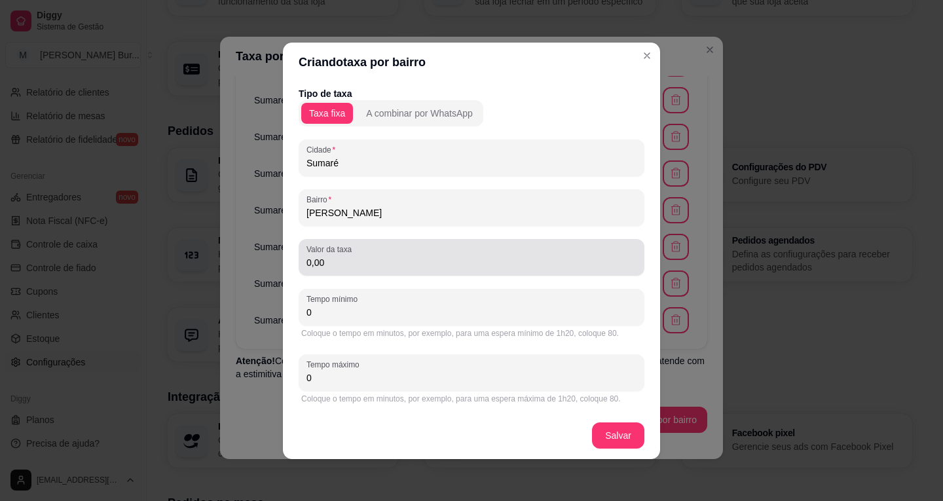
type input "Sumaré"
click at [309, 264] on input "0,00" at bounding box center [471, 262] width 330 height 13
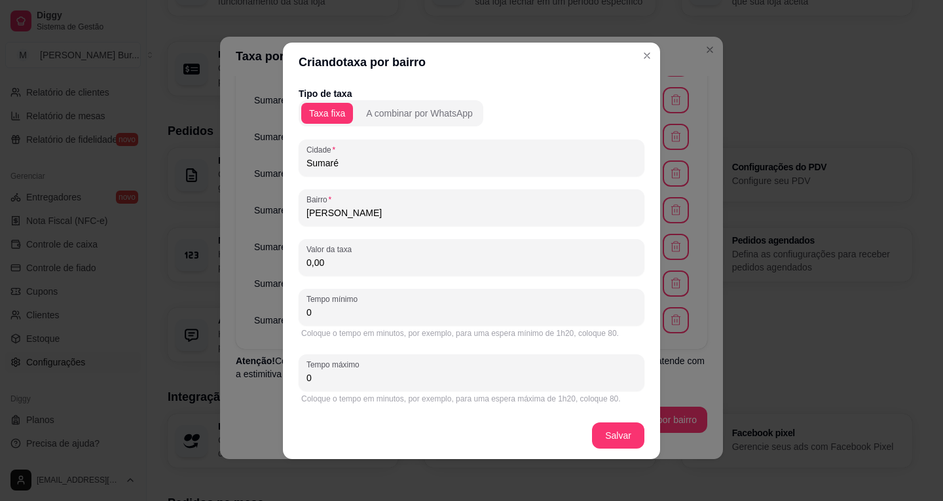
click at [311, 261] on input "0,00" at bounding box center [471, 262] width 330 height 13
type input "3,00"
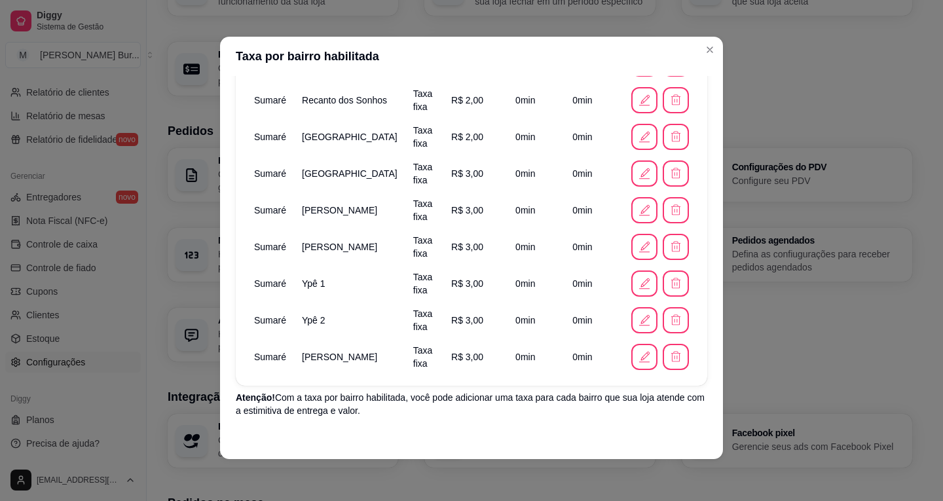
scroll to position [279, 0]
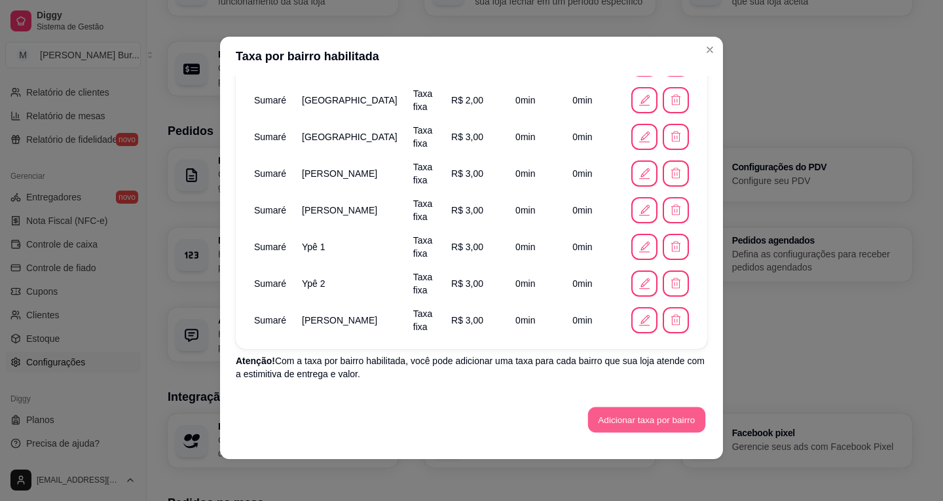
click at [619, 426] on button "Adicionar taxa por bairro" at bounding box center [646, 420] width 117 height 26
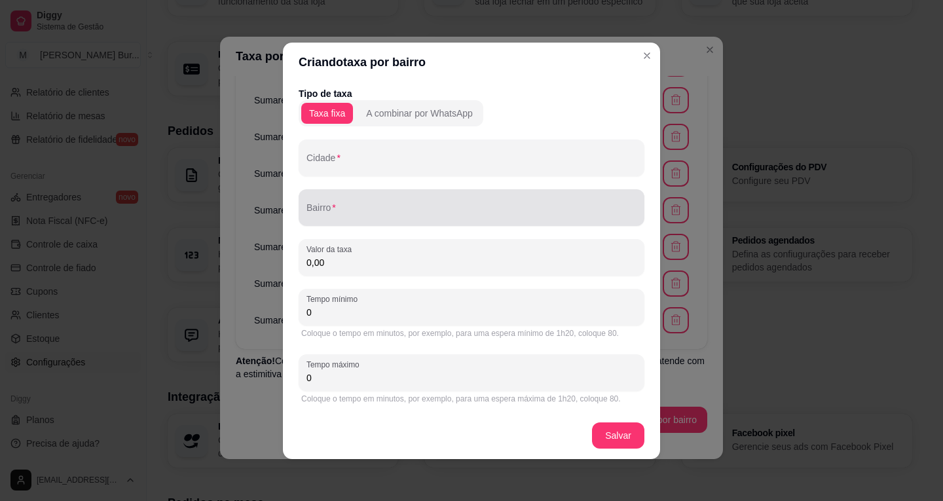
click at [355, 207] on input "Bairro" at bounding box center [471, 212] width 330 height 13
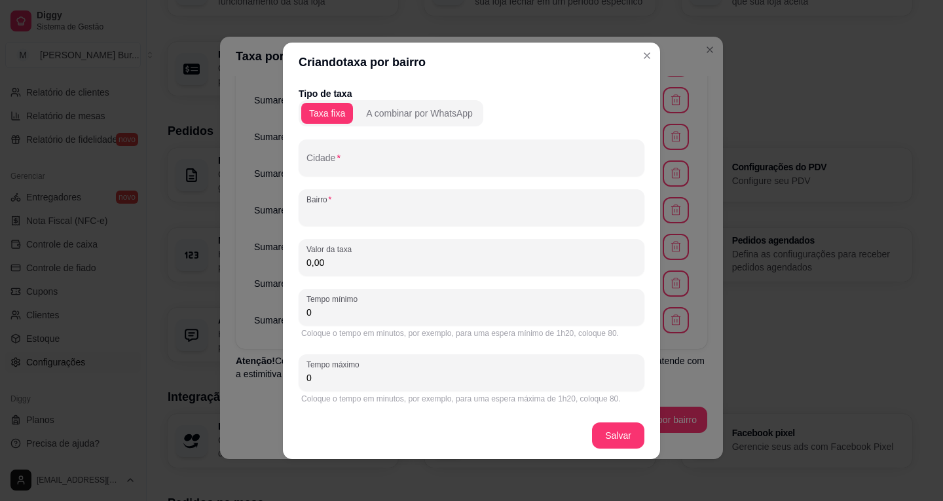
paste input "Florely"
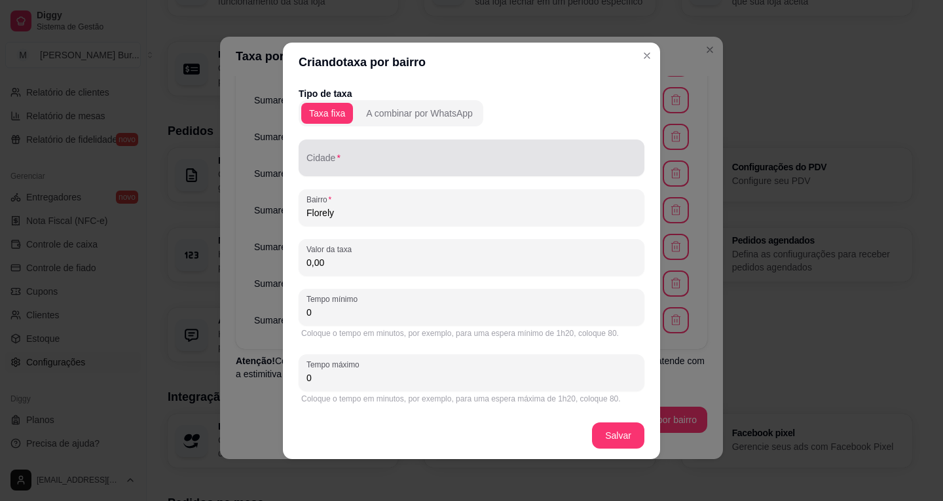
type input "Florely"
click at [369, 172] on div "Cidade" at bounding box center [472, 157] width 346 height 37
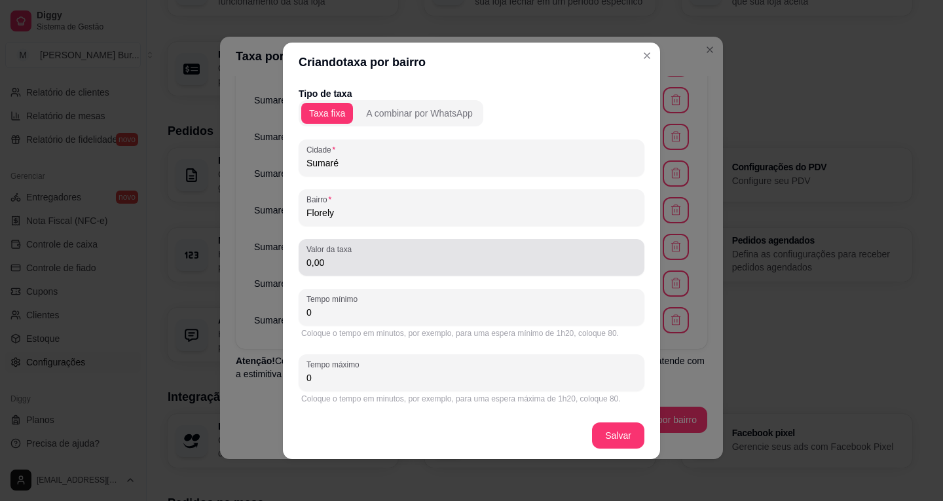
type input "Sumaré"
click at [308, 264] on input "0,00" at bounding box center [471, 262] width 330 height 13
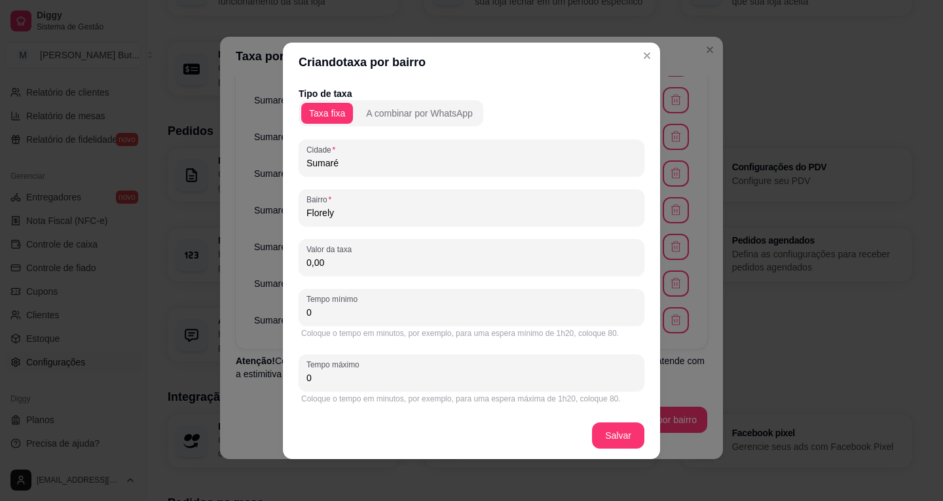
click at [310, 262] on input "0,00" at bounding box center [471, 262] width 330 height 13
click at [310, 261] on input "0,00" at bounding box center [471, 262] width 330 height 13
type input "3,00"
click at [335, 209] on input "Florely" at bounding box center [471, 212] width 330 height 13
drag, startPoint x: 342, startPoint y: 209, endPoint x: 252, endPoint y: 209, distance: 89.7
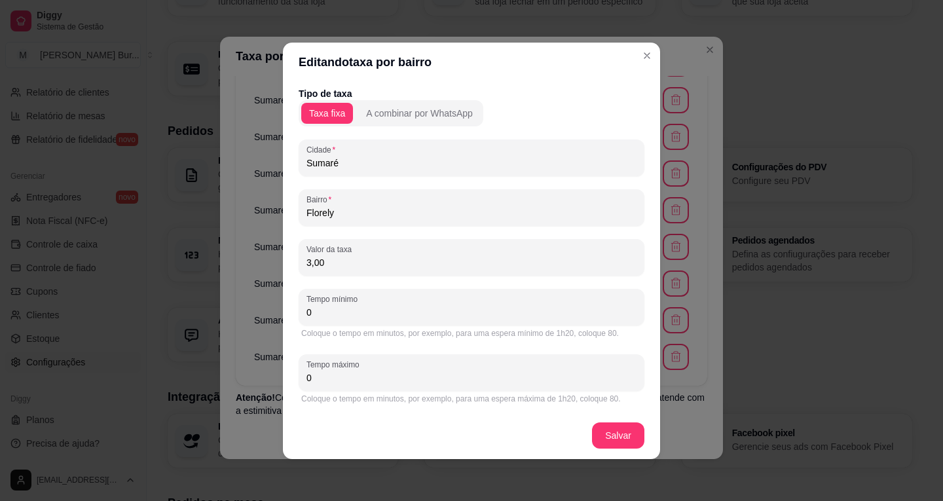
click at [253, 210] on div "Editando taxa por bairro Tipo de taxa Taxa fixa A combinar por WhatsApp Cidade …" at bounding box center [471, 250] width 943 height 501
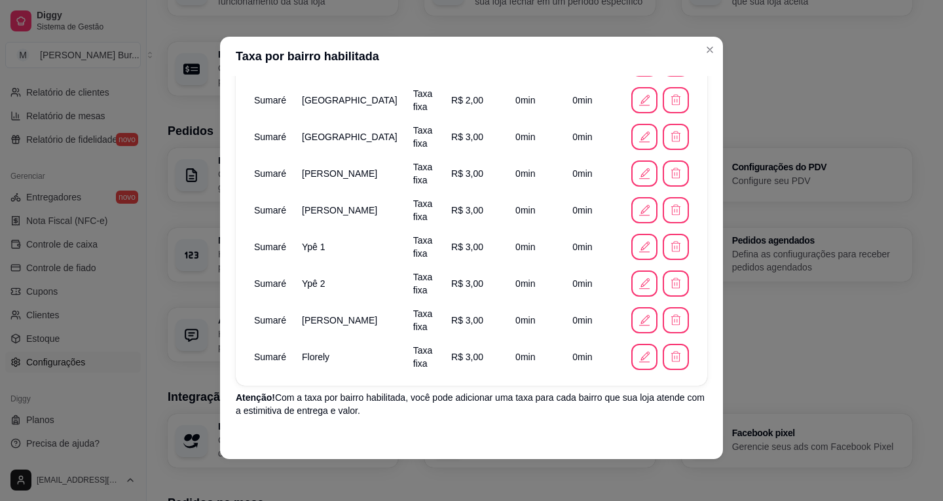
scroll to position [316, 0]
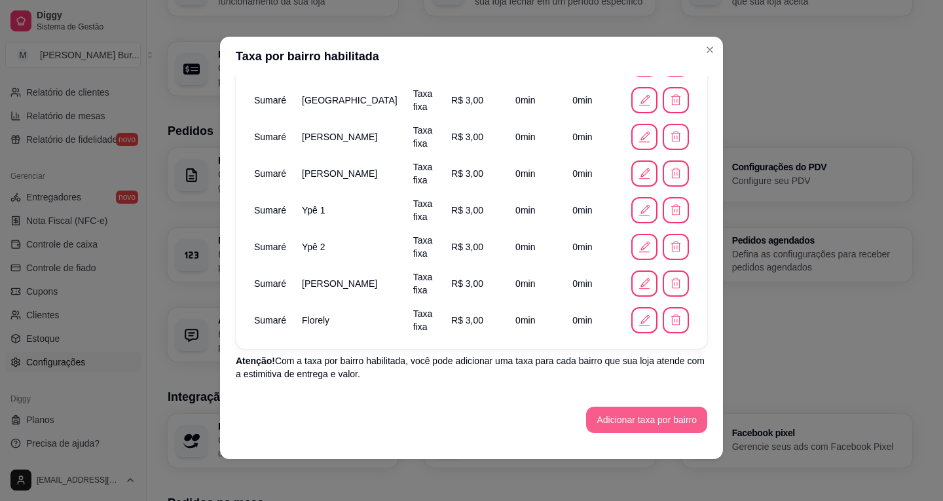
click at [649, 414] on button "Adicionar taxa por bairro" at bounding box center [646, 420] width 121 height 26
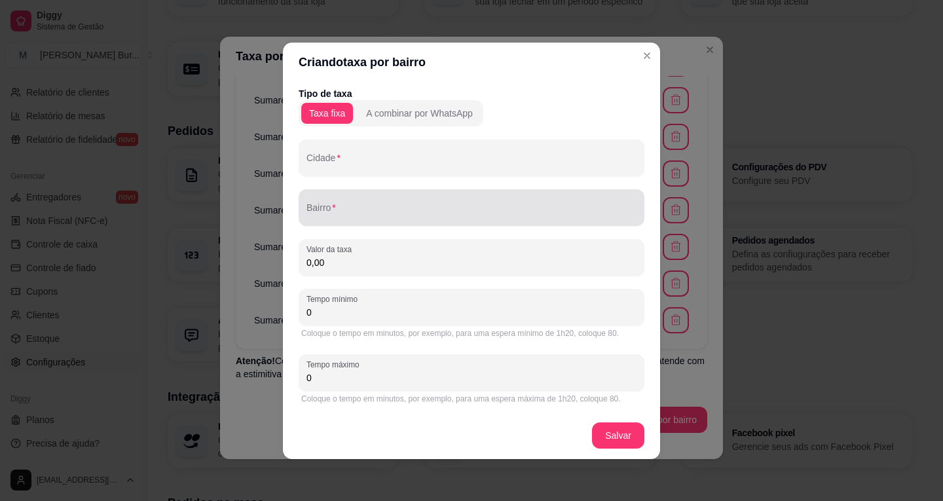
click at [333, 212] on input "Bairro" at bounding box center [471, 212] width 330 height 13
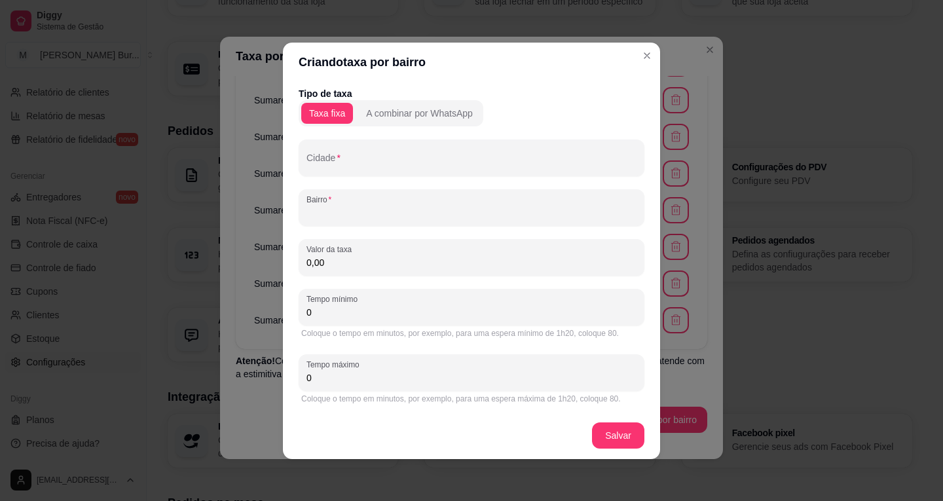
paste input "Viel"
type input "Viel"
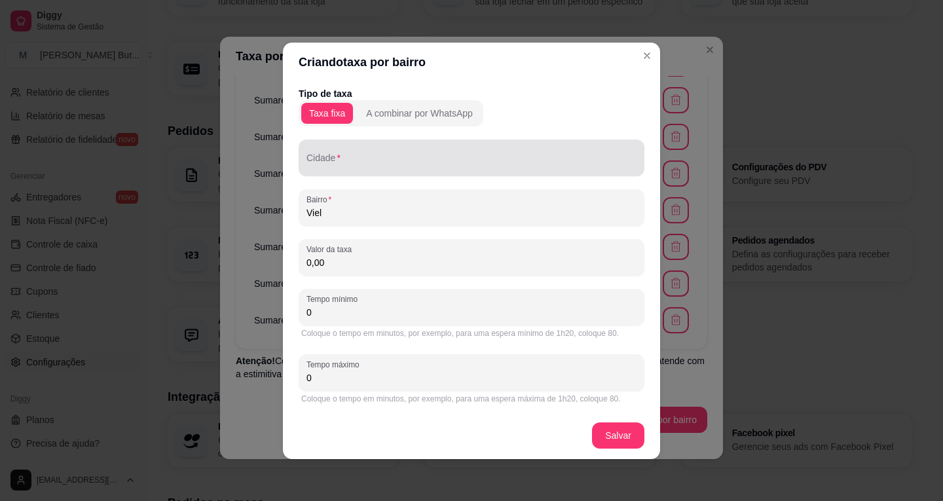
click at [337, 170] on div at bounding box center [471, 158] width 330 height 26
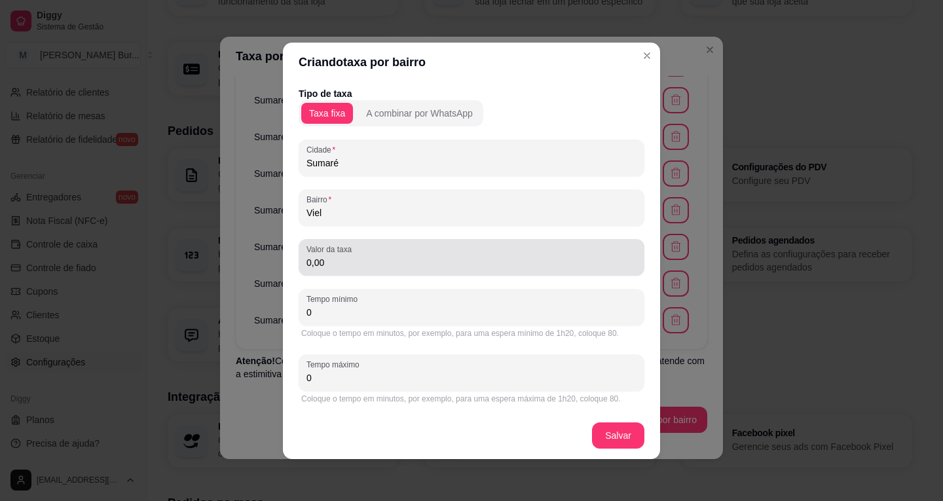
type input "Sumaré"
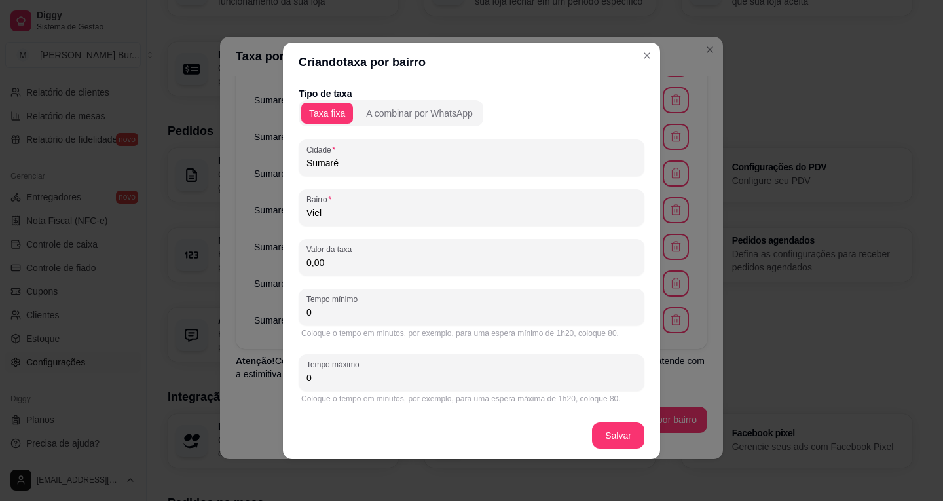
click at [310, 260] on input "0,00" at bounding box center [471, 262] width 330 height 13
type input "3,00"
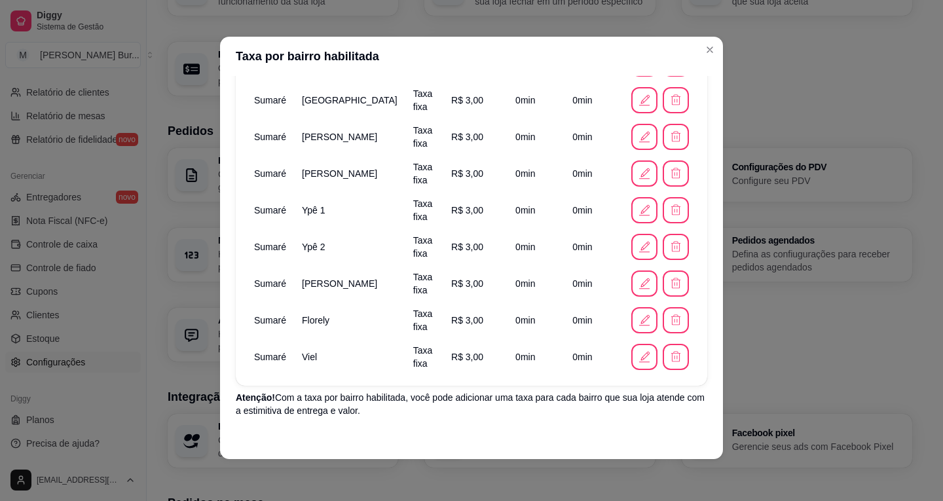
scroll to position [352, 0]
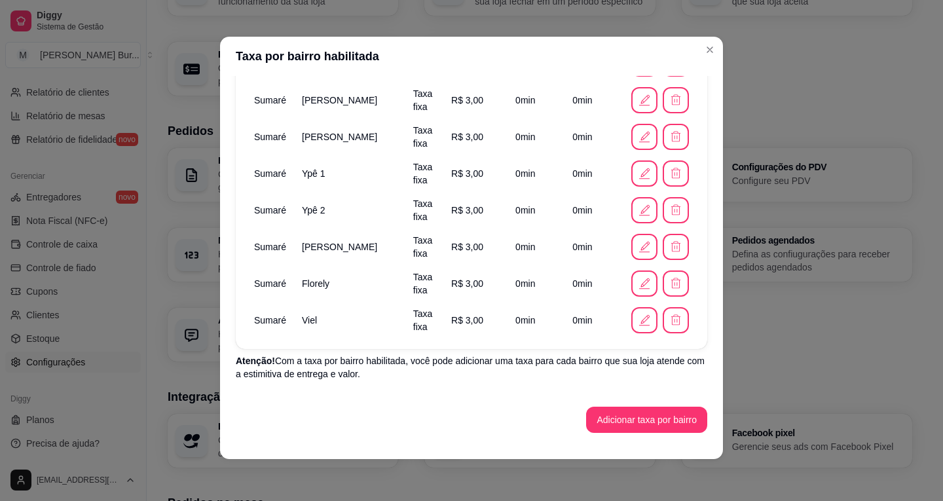
click at [615, 417] on button "Adicionar taxa por bairro" at bounding box center [646, 420] width 121 height 26
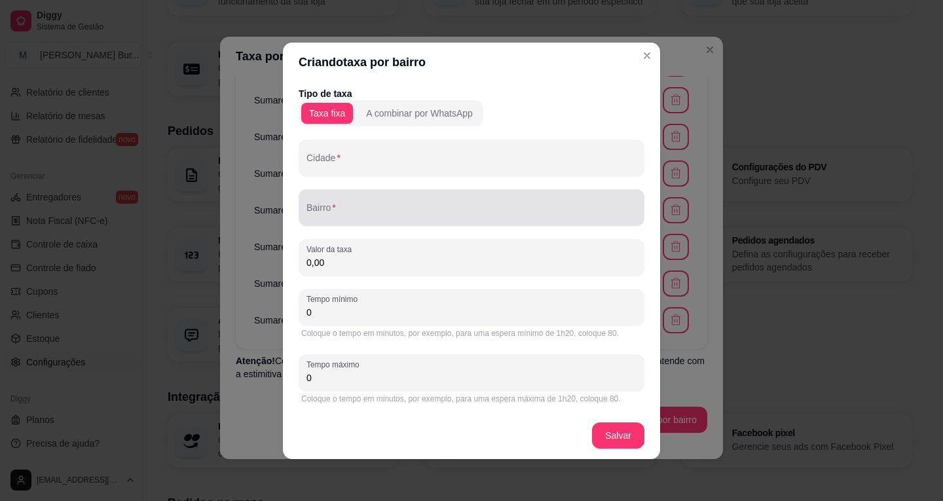
click at [342, 209] on input "Bairro" at bounding box center [471, 212] width 330 height 13
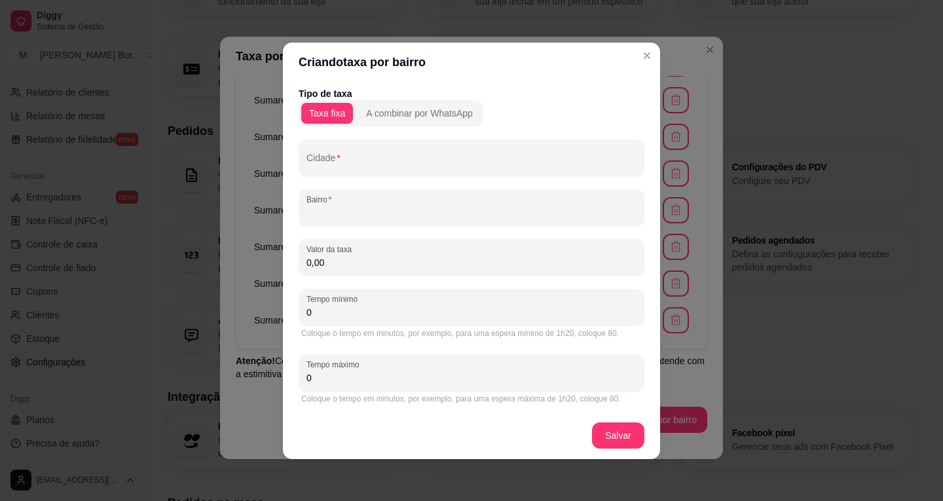
paste input "[GEOGRAPHIC_DATA]"
type input "[GEOGRAPHIC_DATA]"
click at [352, 162] on input "Cidade" at bounding box center [471, 162] width 330 height 13
type input "Sumaré"
click at [329, 259] on input "0,00" at bounding box center [471, 262] width 330 height 13
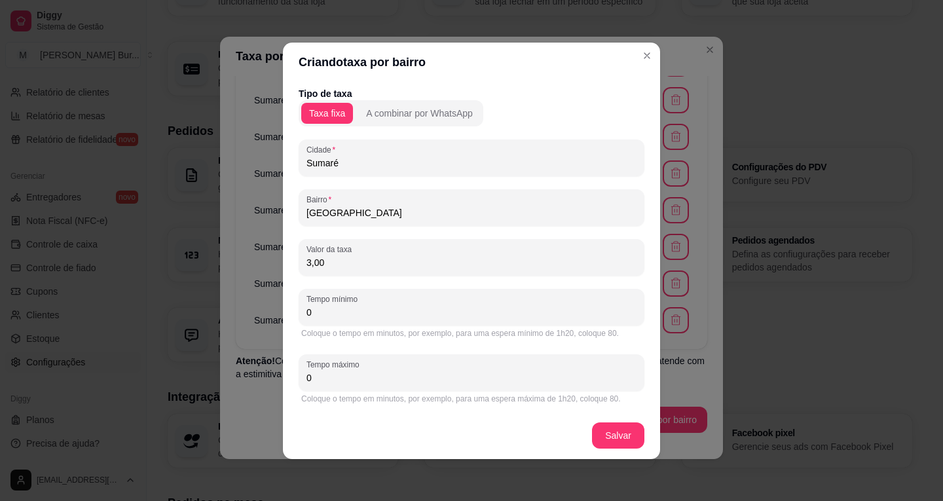
type input "3,00"
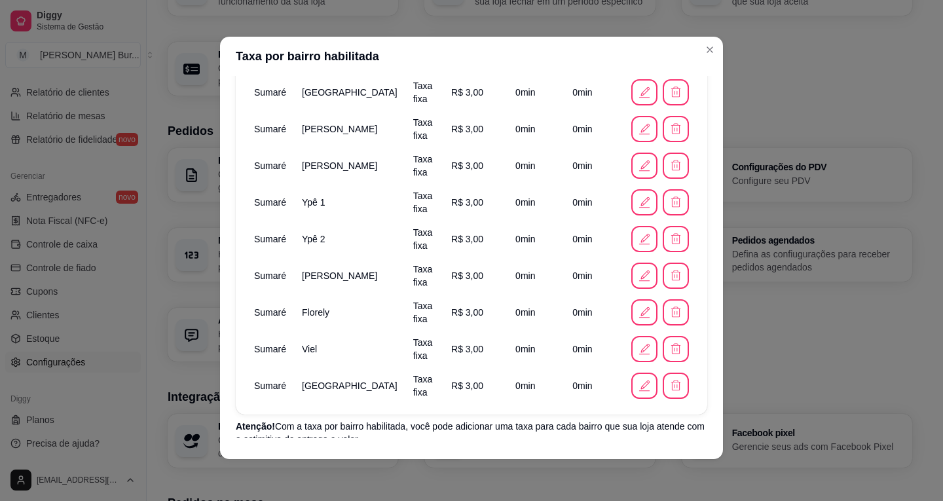
scroll to position [389, 0]
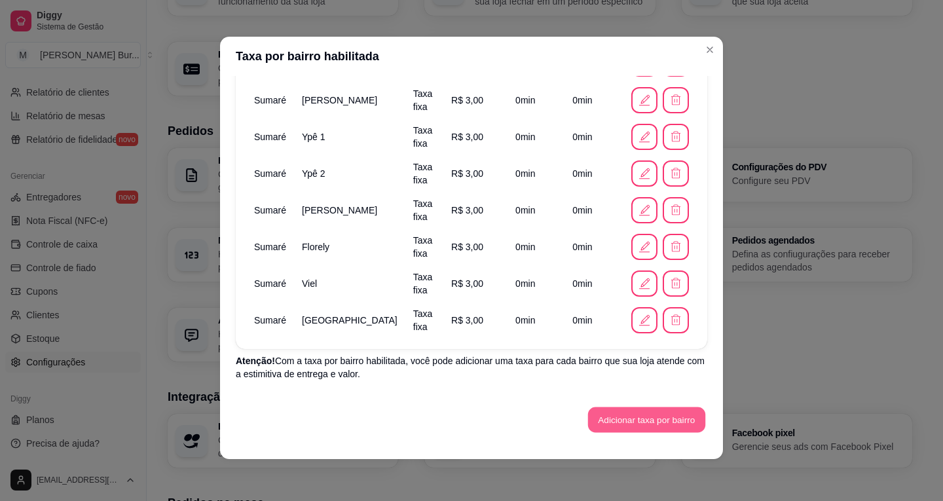
click at [616, 425] on button "Adicionar taxa por bairro" at bounding box center [646, 420] width 117 height 26
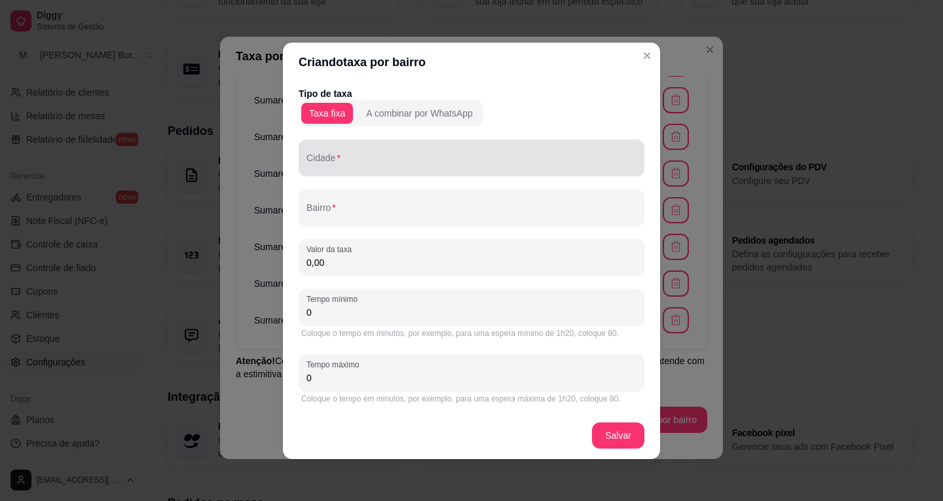
click at [388, 168] on input "Cidade" at bounding box center [471, 162] width 330 height 13
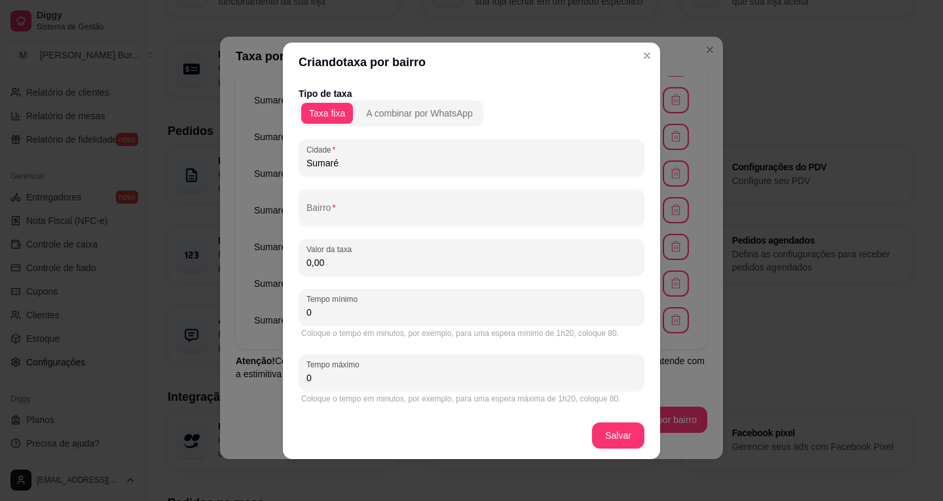
type input "Sumaré"
click at [346, 201] on div at bounding box center [471, 207] width 330 height 26
click at [344, 211] on input "Bairro" at bounding box center [471, 212] width 330 height 13
paste input "Santa Maria"
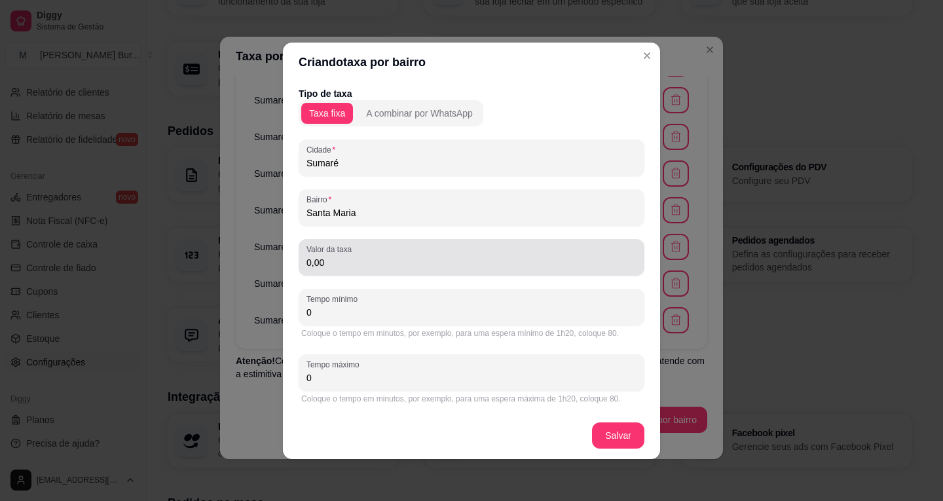
type input "Santa Maria"
click at [332, 270] on div "0,00" at bounding box center [471, 257] width 330 height 26
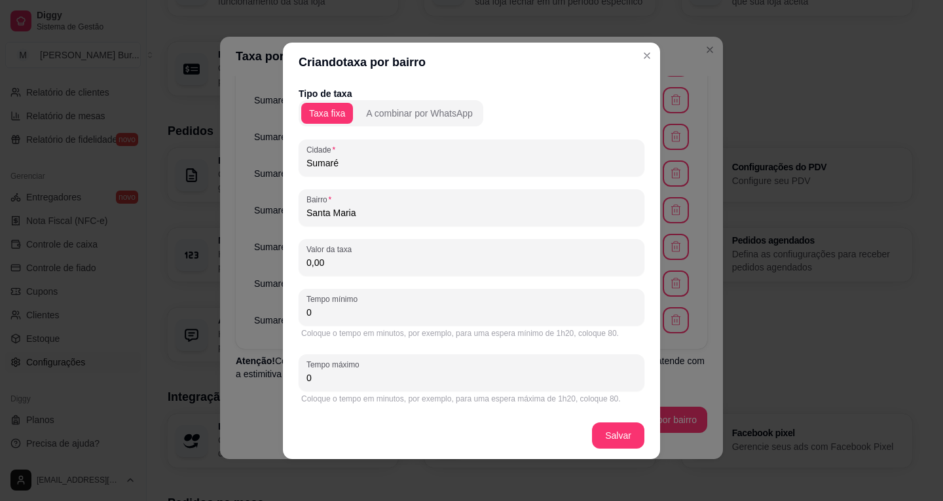
click at [316, 267] on input "0,00" at bounding box center [471, 262] width 330 height 13
click at [311, 263] on input "0,00" at bounding box center [471, 262] width 330 height 13
type input "3,00"
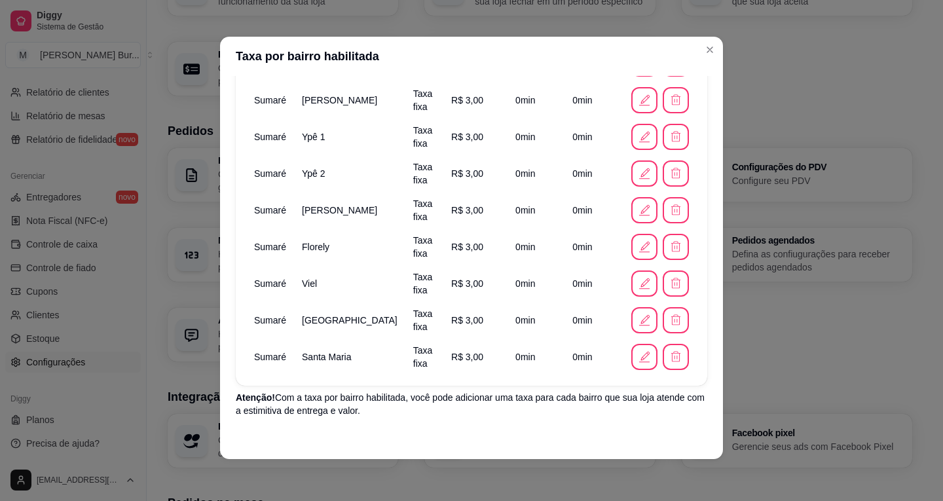
scroll to position [426, 0]
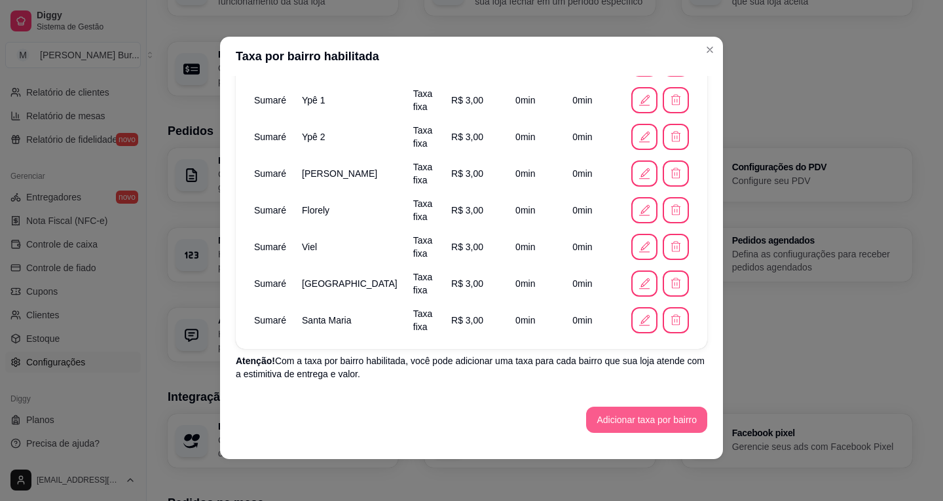
click at [613, 422] on button "Adicionar taxa por bairro" at bounding box center [646, 420] width 121 height 26
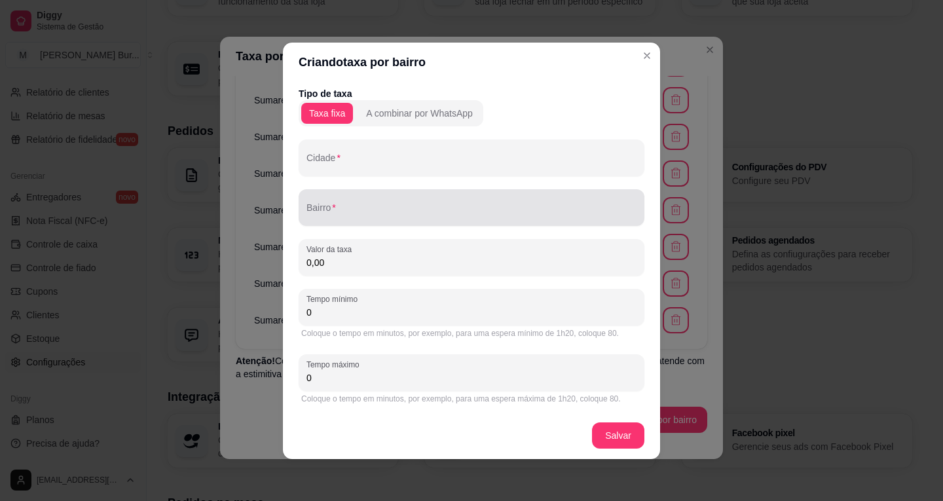
click at [346, 209] on input "Bairro" at bounding box center [471, 212] width 330 height 13
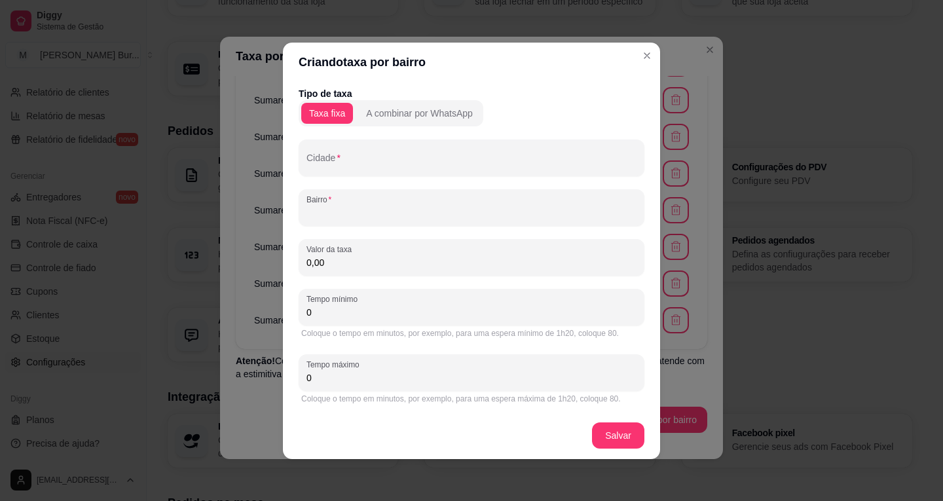
paste input "[GEOGRAPHIC_DATA]"
type input "[GEOGRAPHIC_DATA]"
click at [361, 161] on input "Cidade" at bounding box center [471, 162] width 330 height 13
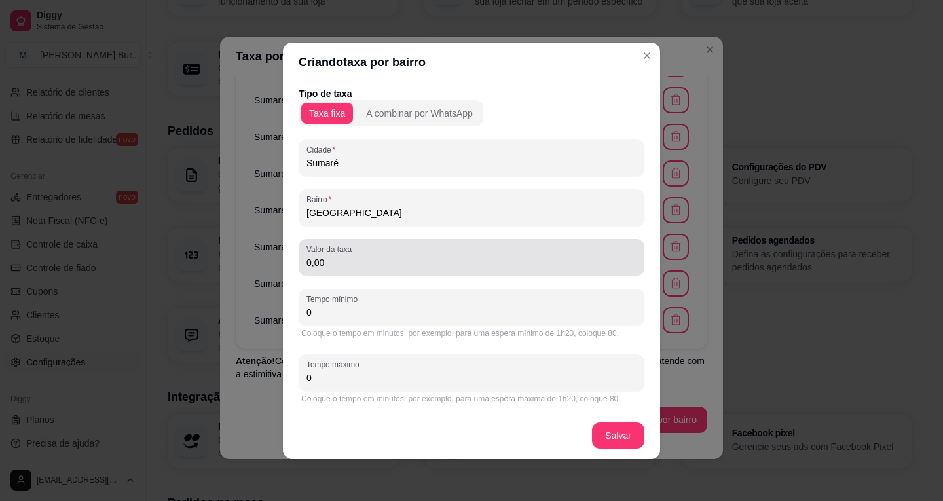
type input "Sumaré"
click at [310, 264] on input "0,00" at bounding box center [471, 262] width 330 height 13
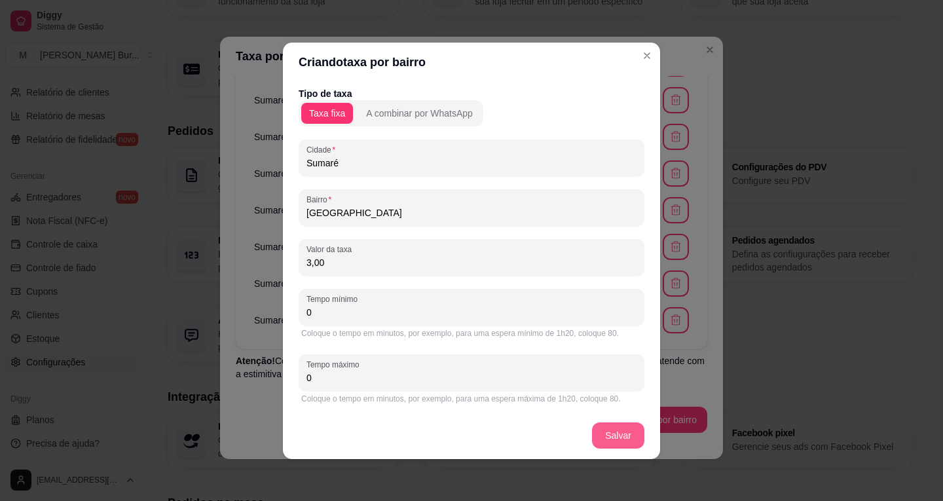
type input "3,00"
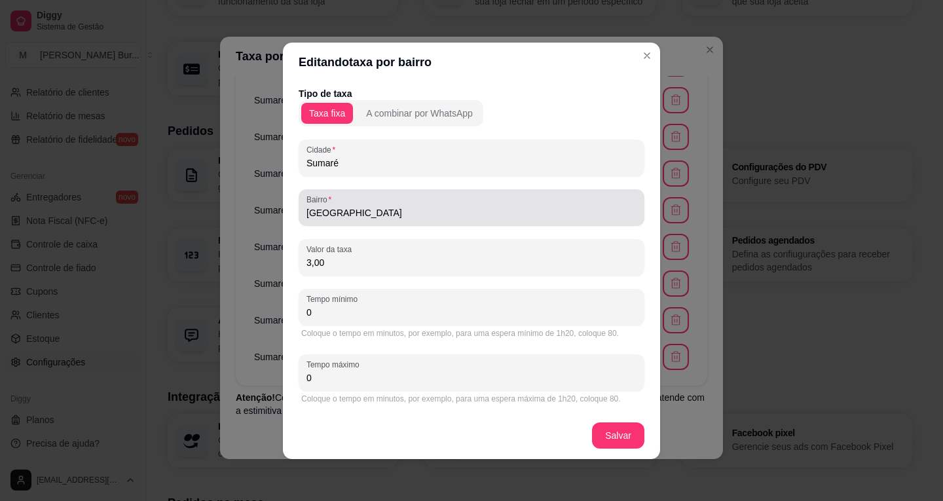
click at [388, 209] on input "[GEOGRAPHIC_DATA]" at bounding box center [471, 212] width 330 height 13
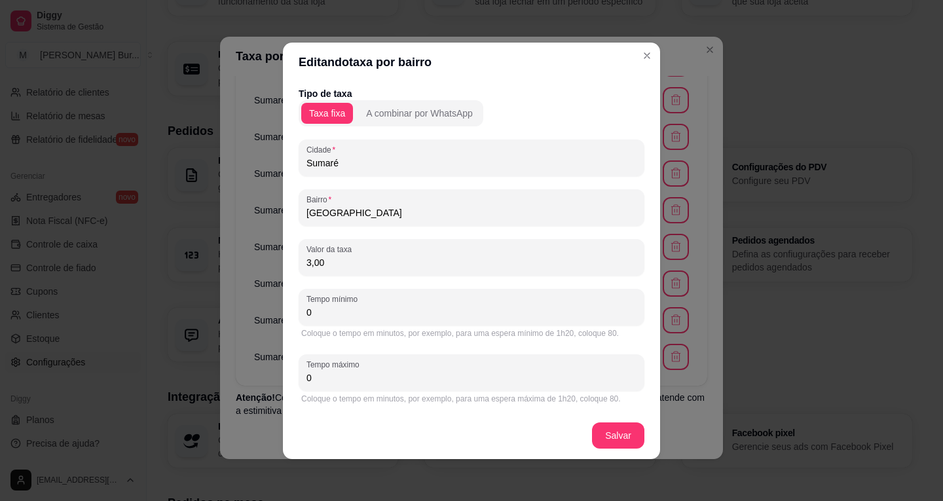
drag, startPoint x: 395, startPoint y: 213, endPoint x: 337, endPoint y: 209, distance: 58.4
click at [337, 209] on input "[GEOGRAPHIC_DATA]" at bounding box center [471, 212] width 330 height 13
click at [405, 200] on div "[GEOGRAPHIC_DATA]" at bounding box center [471, 207] width 330 height 26
click at [469, 68] on header "Editando taxa por bairro" at bounding box center [471, 62] width 377 height 39
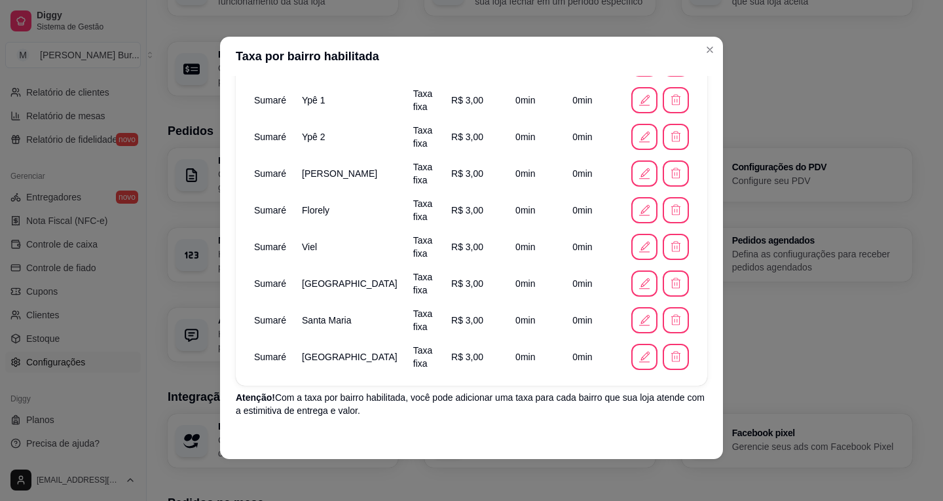
scroll to position [462, 0]
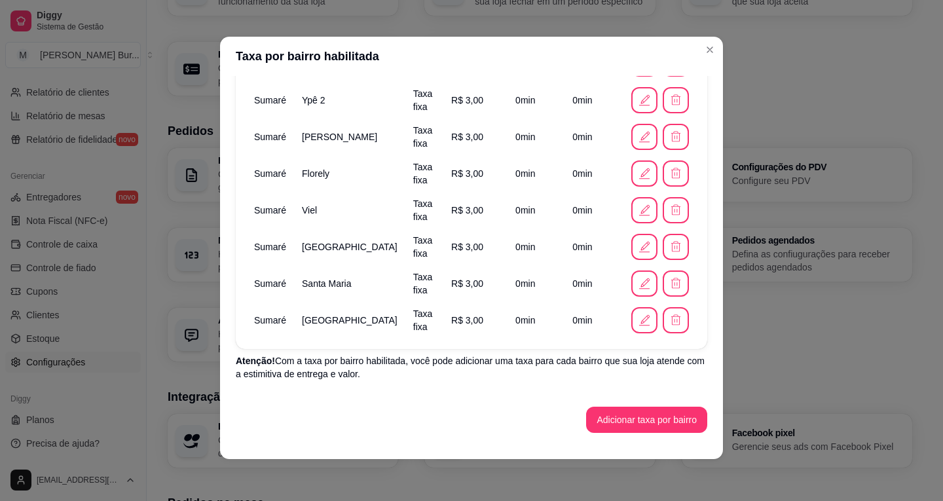
click at [624, 424] on button "Adicionar taxa por bairro" at bounding box center [646, 420] width 121 height 26
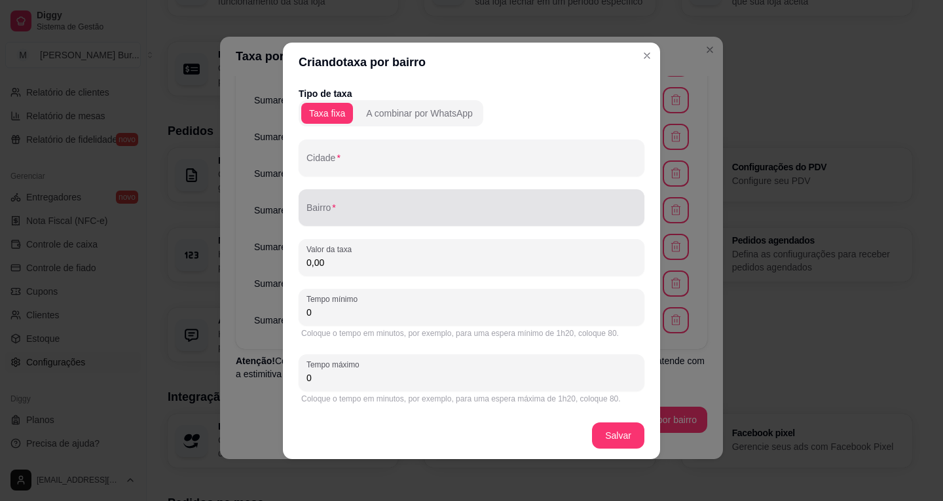
click at [344, 211] on input "Bairro" at bounding box center [471, 212] width 330 height 13
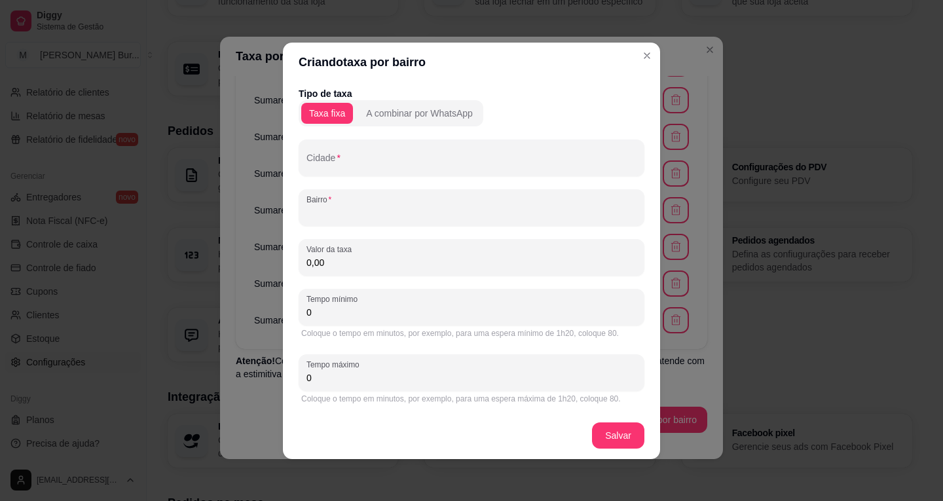
paste input "[GEOGRAPHIC_DATA]"
type input "[GEOGRAPHIC_DATA]"
click at [354, 173] on div "Cidade" at bounding box center [472, 157] width 346 height 37
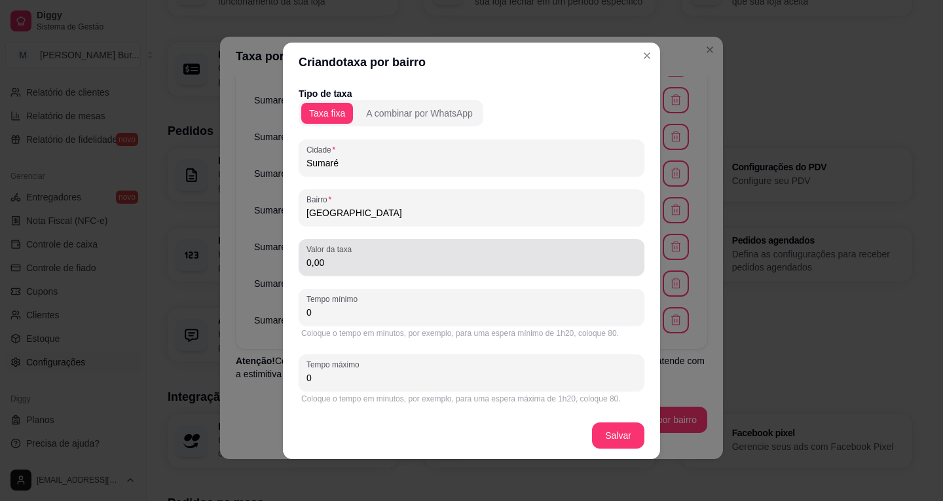
type input "Sumaré"
click at [310, 264] on input "0,00" at bounding box center [471, 262] width 330 height 13
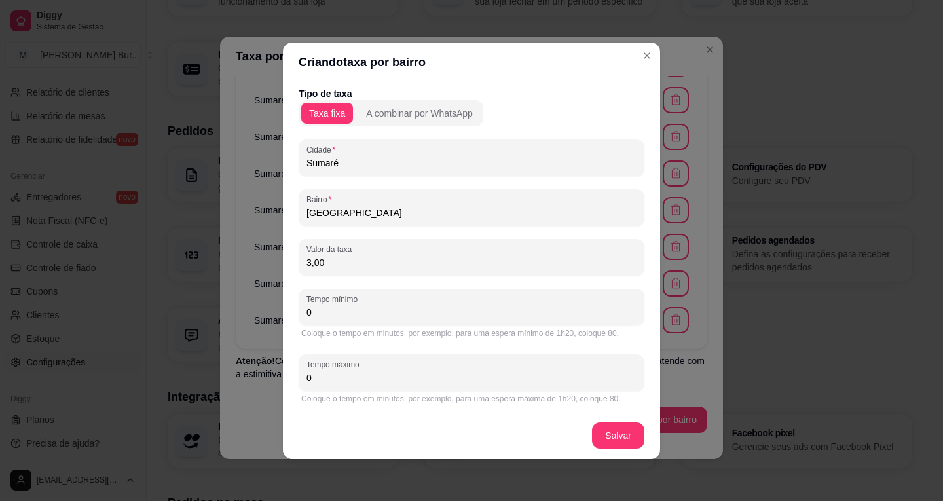
type input "3,00"
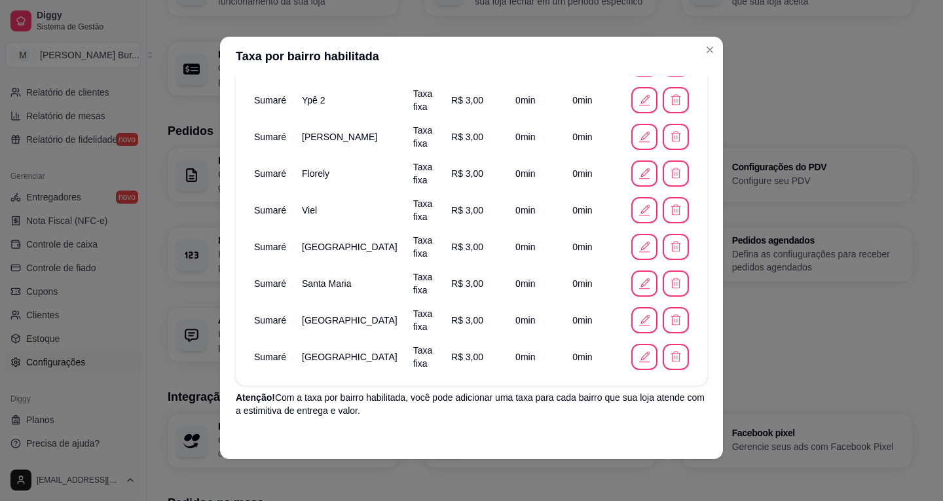
scroll to position [499, 0]
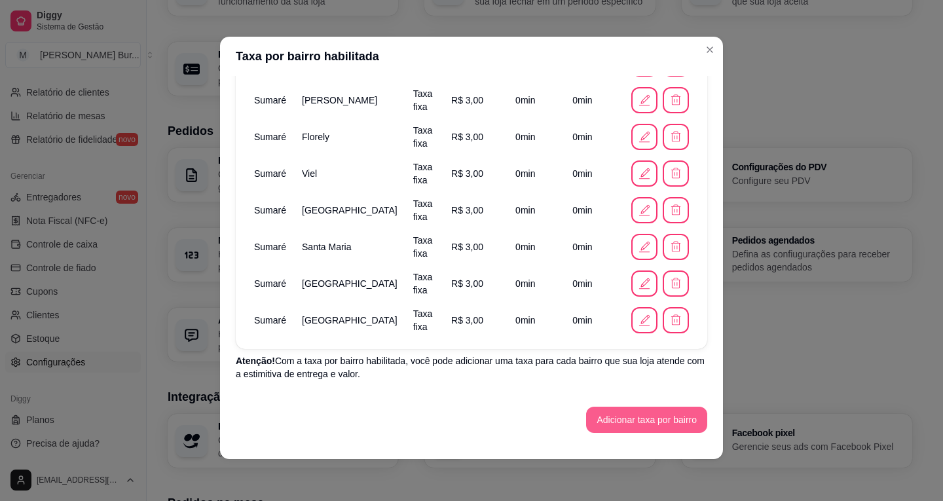
click at [621, 414] on button "Adicionar taxa por bairro" at bounding box center [646, 420] width 121 height 26
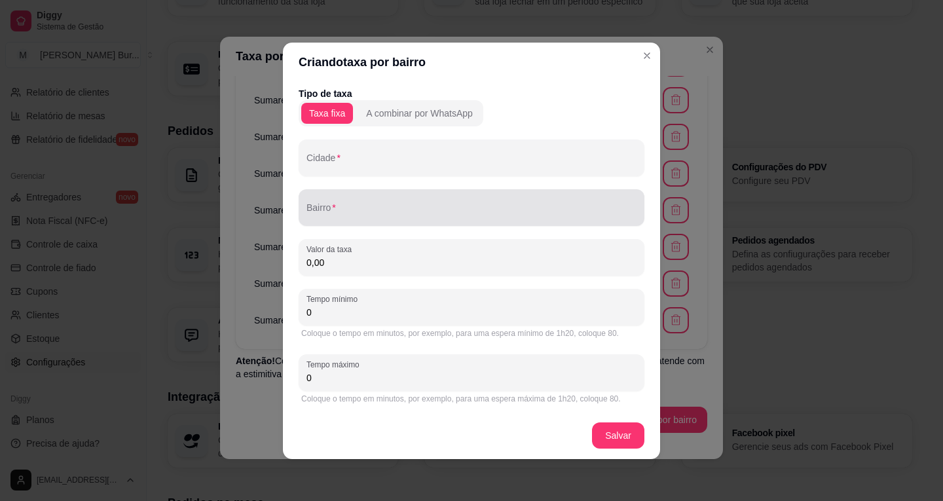
click at [350, 208] on input "Bairro" at bounding box center [471, 212] width 330 height 13
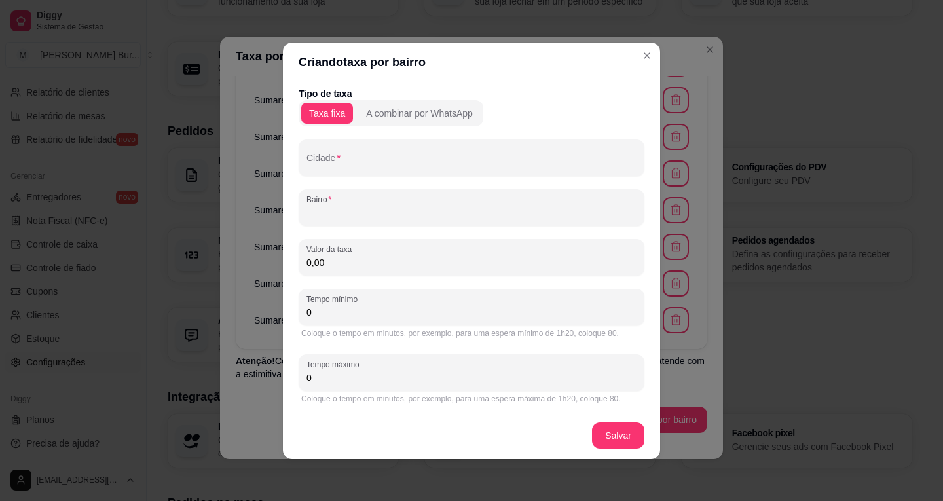
type input "c"
paste input "Jardim Conceição"
type input "Jardim Conceição"
click at [335, 173] on div "Cidade" at bounding box center [472, 157] width 346 height 37
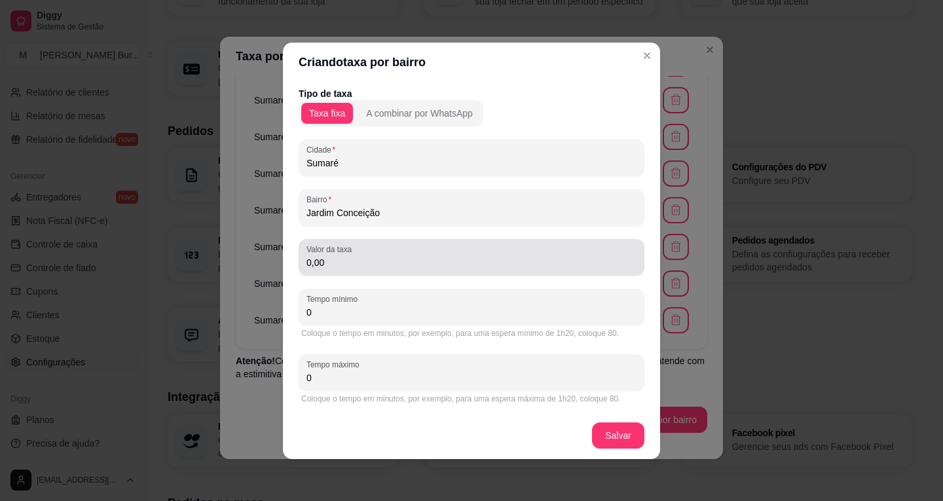
type input "Sumaré"
click at [311, 269] on div "0,00" at bounding box center [471, 257] width 330 height 26
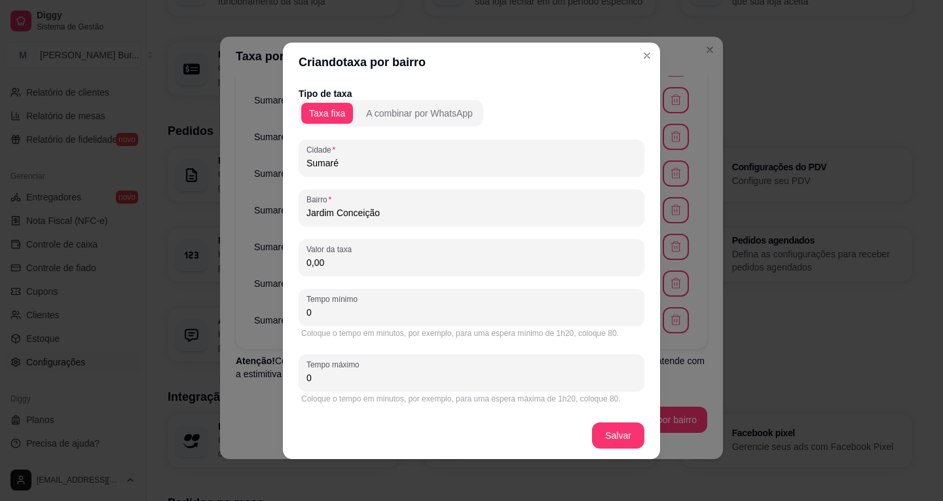
click at [312, 262] on input "0,00" at bounding box center [471, 262] width 330 height 13
type input "3,00"
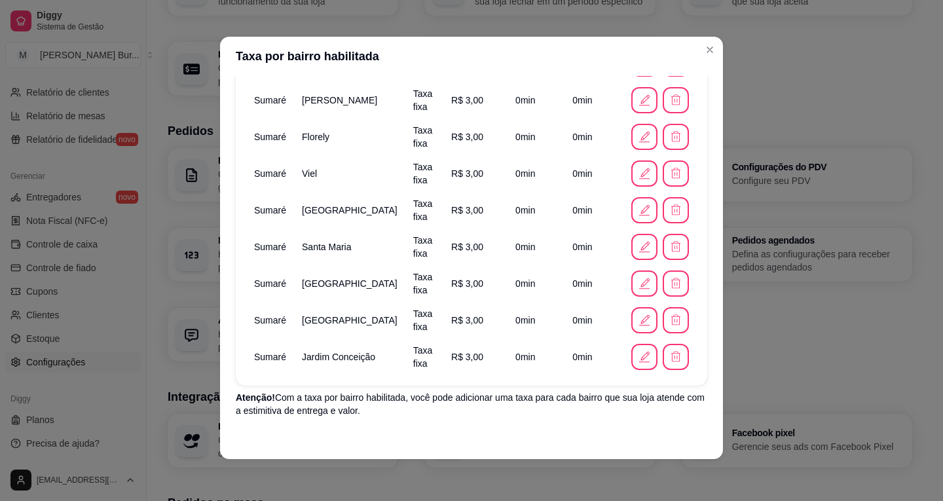
scroll to position [536, 0]
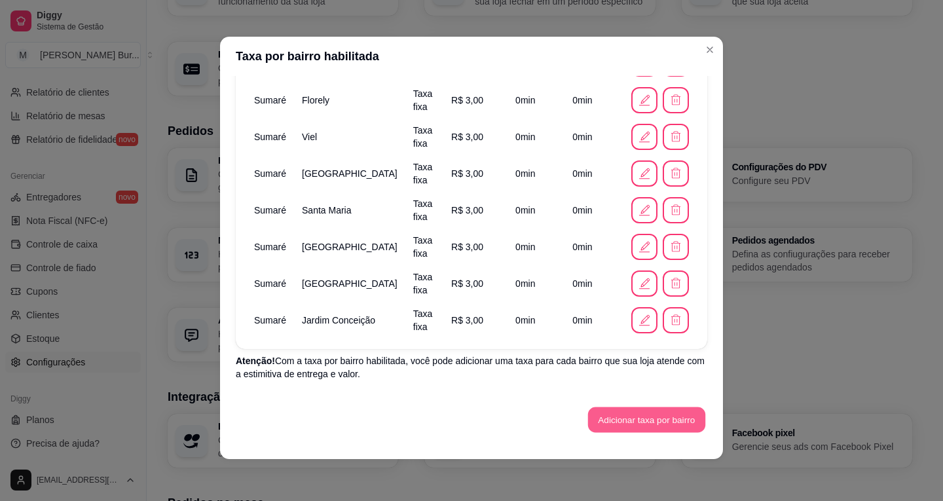
click at [647, 424] on button "Adicionar taxa por bairro" at bounding box center [646, 420] width 117 height 26
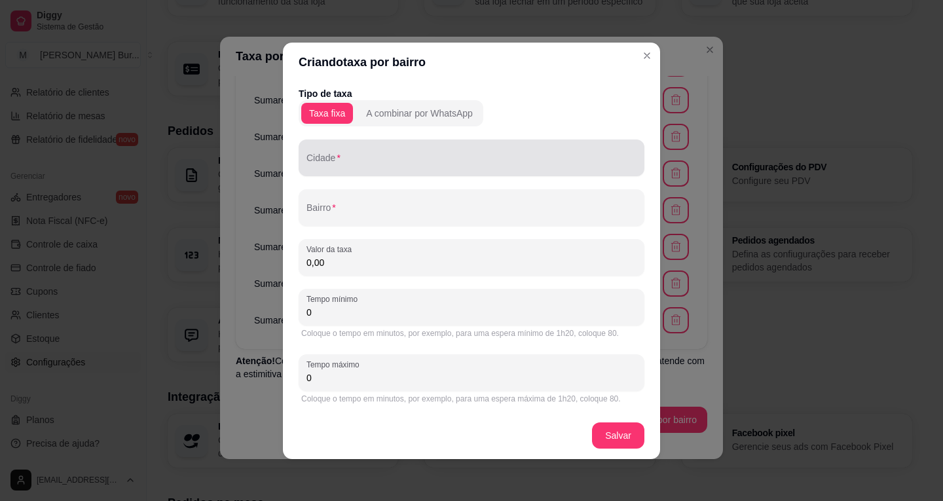
click at [356, 166] on input "Cidade" at bounding box center [471, 162] width 330 height 13
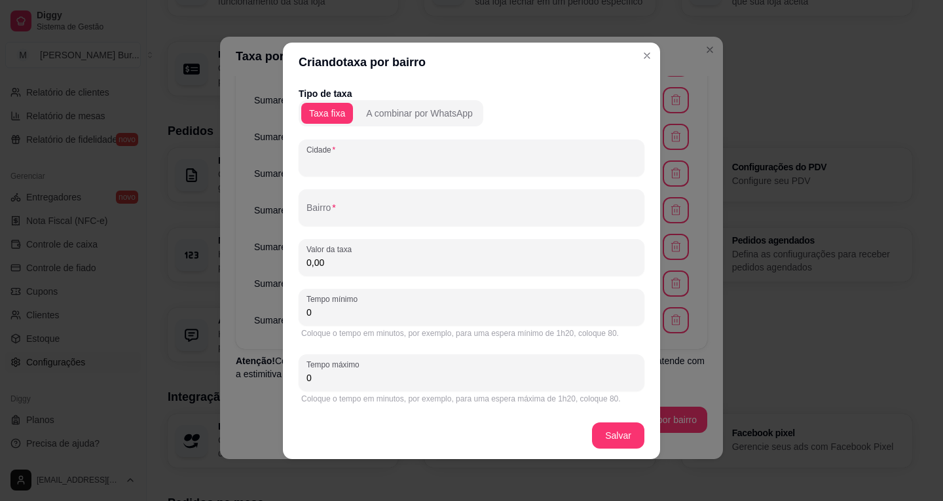
paste input "[GEOGRAPHIC_DATA]"
type input "[GEOGRAPHIC_DATA]"
drag, startPoint x: 367, startPoint y: 168, endPoint x: 236, endPoint y: 164, distance: 131.0
click at [236, 164] on div "Criando taxa por bairro Tipo de taxa Taxa fixa A combinar por WhatsApp [GEOGRAP…" at bounding box center [471, 250] width 943 height 501
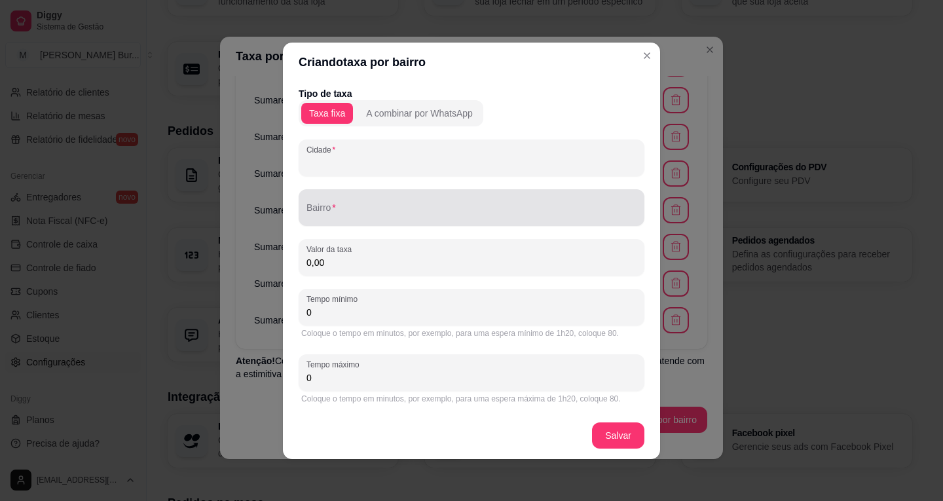
click at [373, 220] on div at bounding box center [471, 207] width 330 height 26
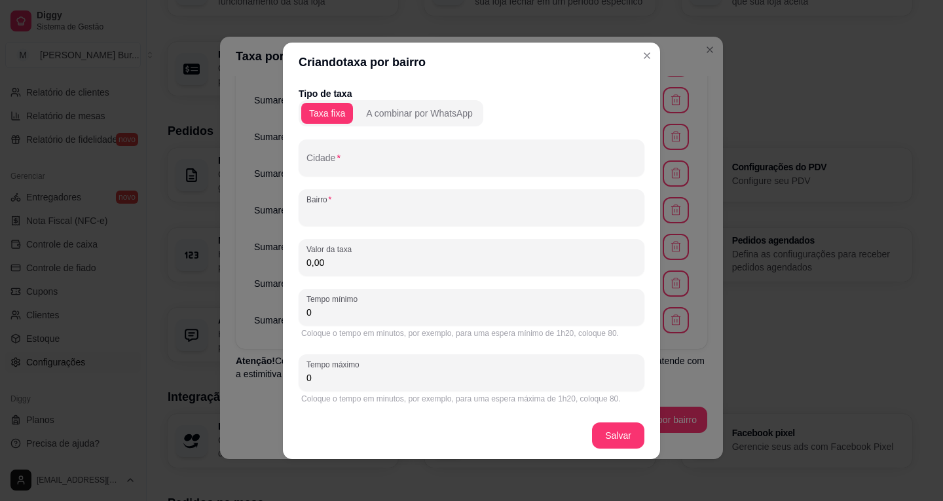
paste input "[GEOGRAPHIC_DATA]"
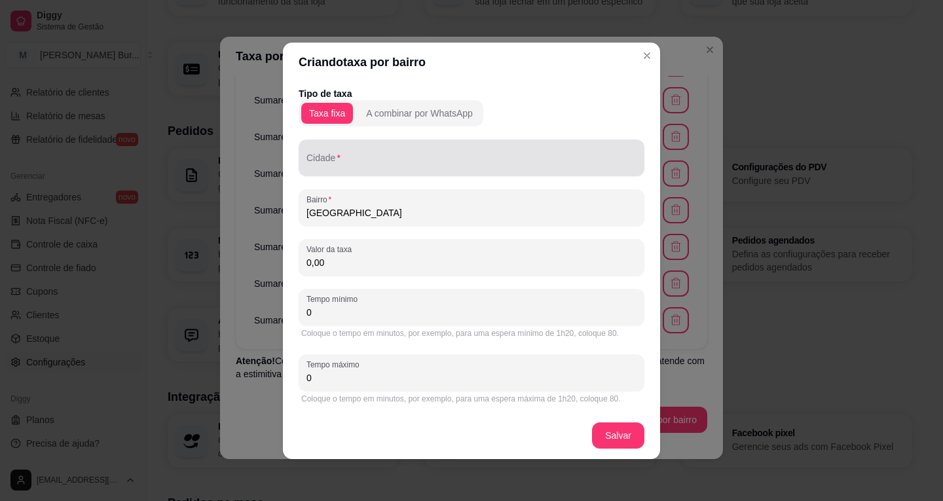
type input "[GEOGRAPHIC_DATA]"
click at [335, 155] on div at bounding box center [471, 158] width 330 height 26
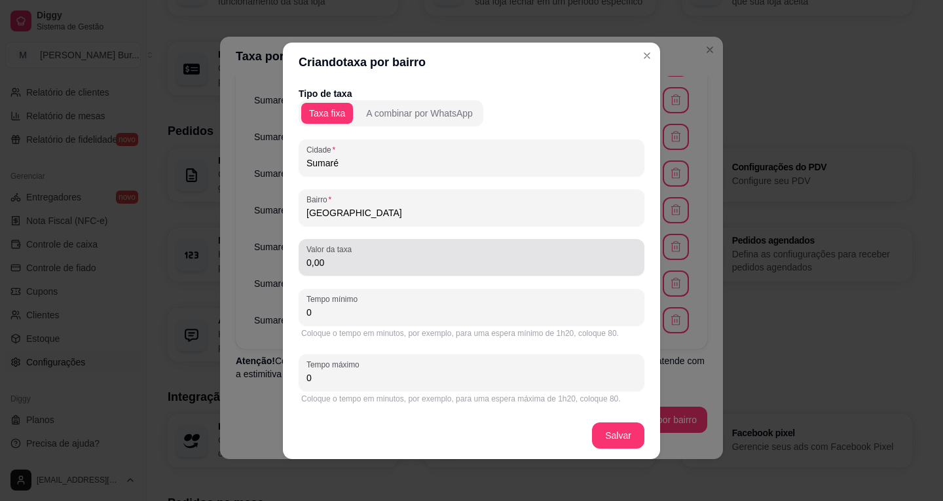
type input "Sumaré"
click at [330, 269] on div "0,00" at bounding box center [471, 257] width 330 height 26
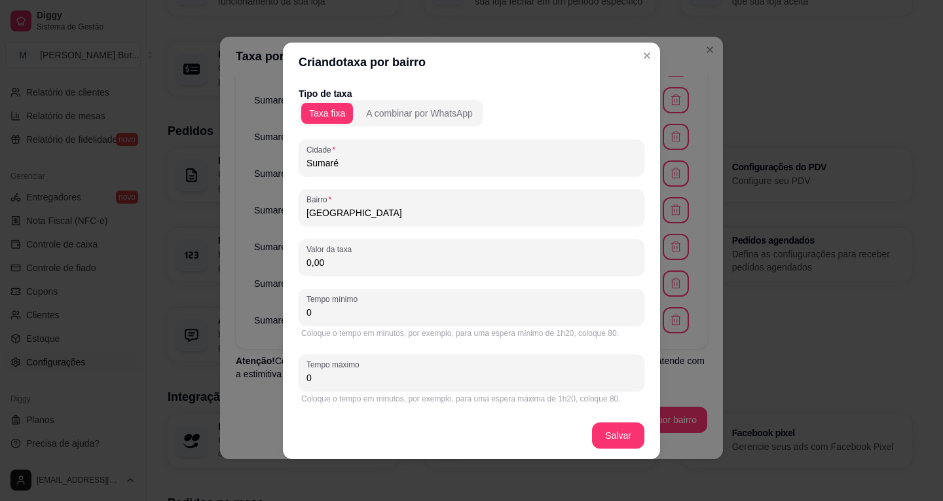
click at [311, 261] on input "0,00" at bounding box center [471, 262] width 330 height 13
type input "4,00"
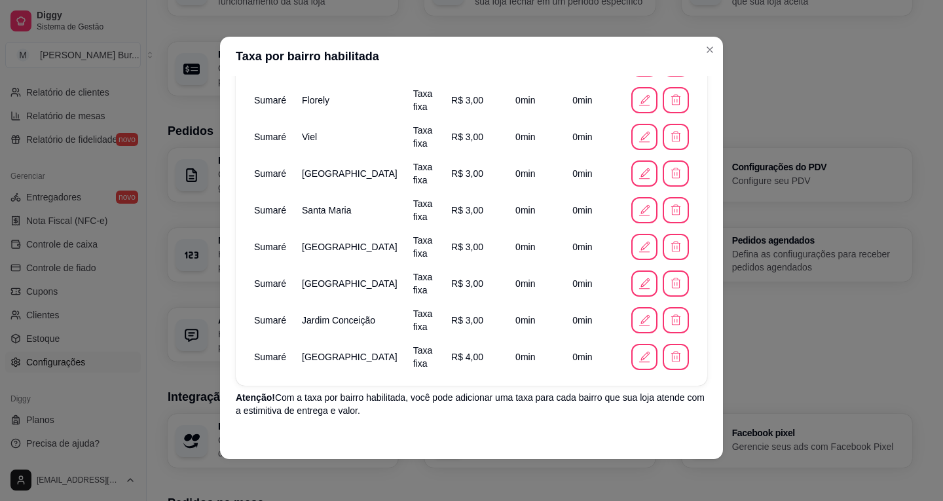
scroll to position [572, 0]
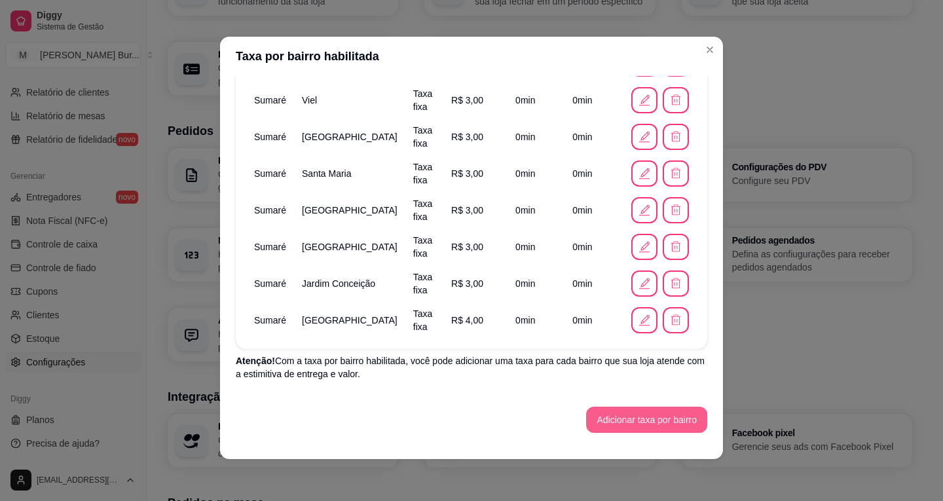
click at [645, 414] on button "Adicionar taxa por bairro" at bounding box center [646, 420] width 121 height 26
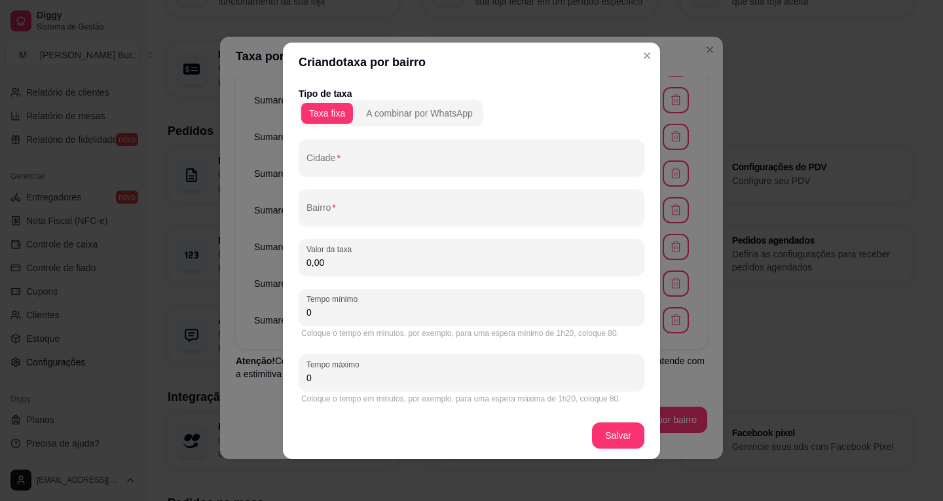
click at [363, 161] on input "Cidade" at bounding box center [471, 162] width 330 height 13
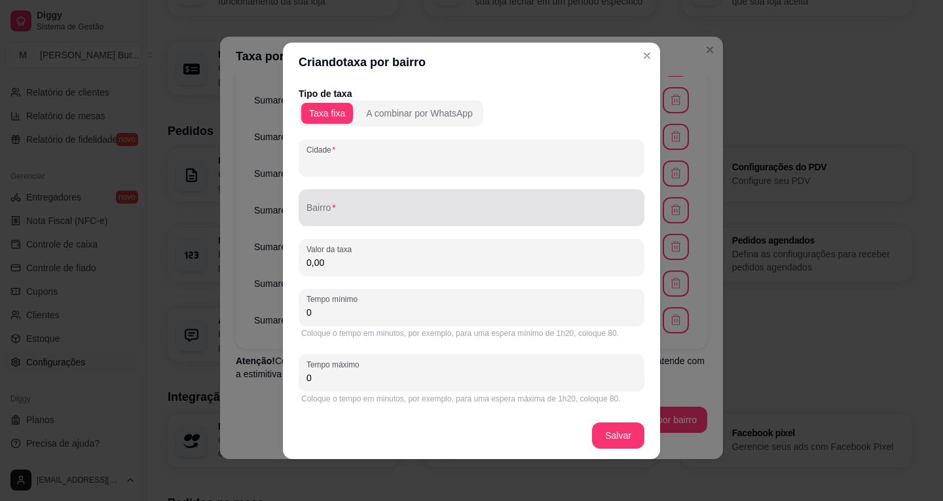
click at [353, 213] on input "Bairro" at bounding box center [471, 212] width 330 height 13
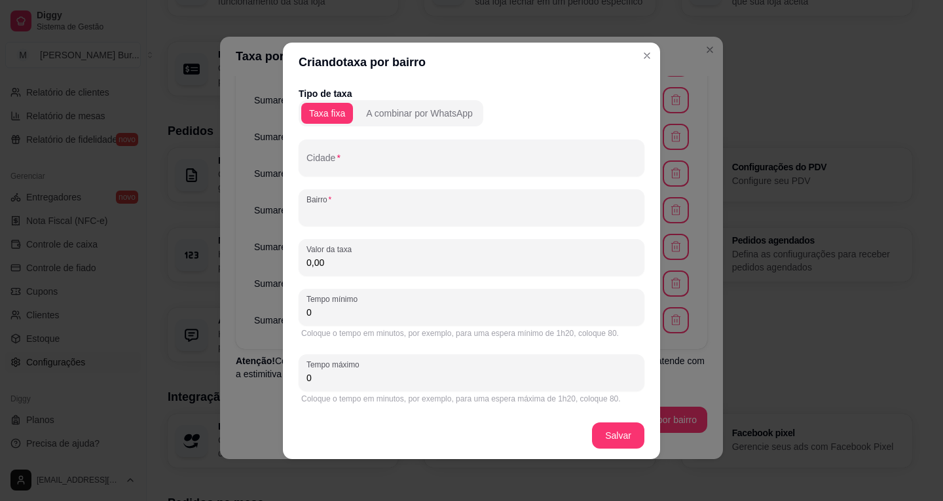
paste input "Inocoop"
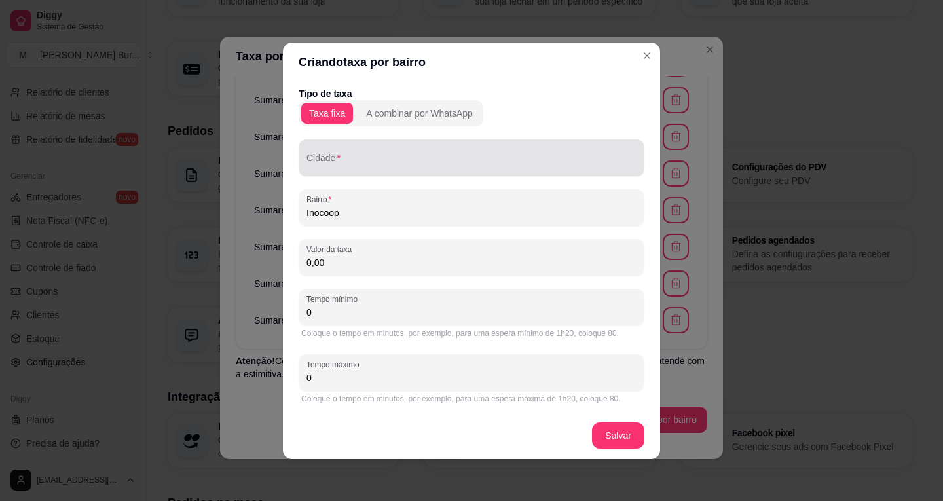
type input "Inocoop"
click at [370, 157] on input "Cidade" at bounding box center [471, 162] width 330 height 13
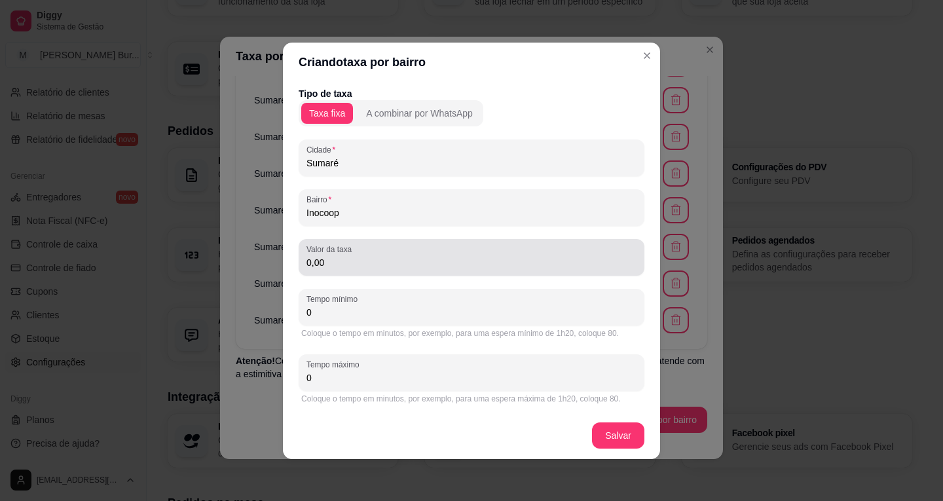
type input "Sumaré"
click at [311, 260] on input "0,00" at bounding box center [471, 262] width 330 height 13
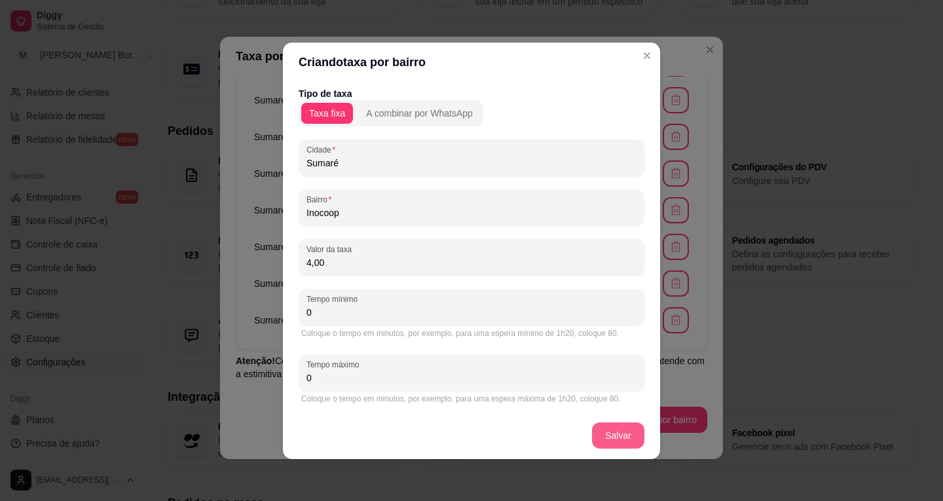
type input "4,00"
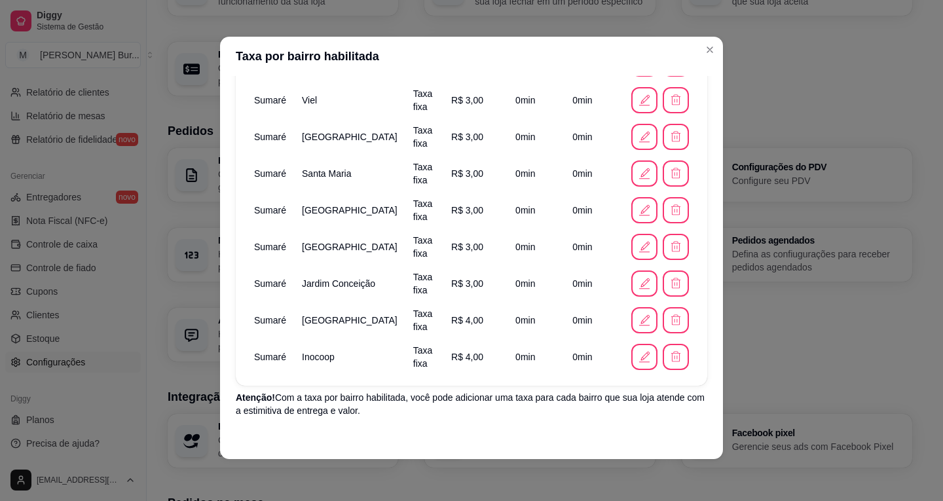
scroll to position [609, 0]
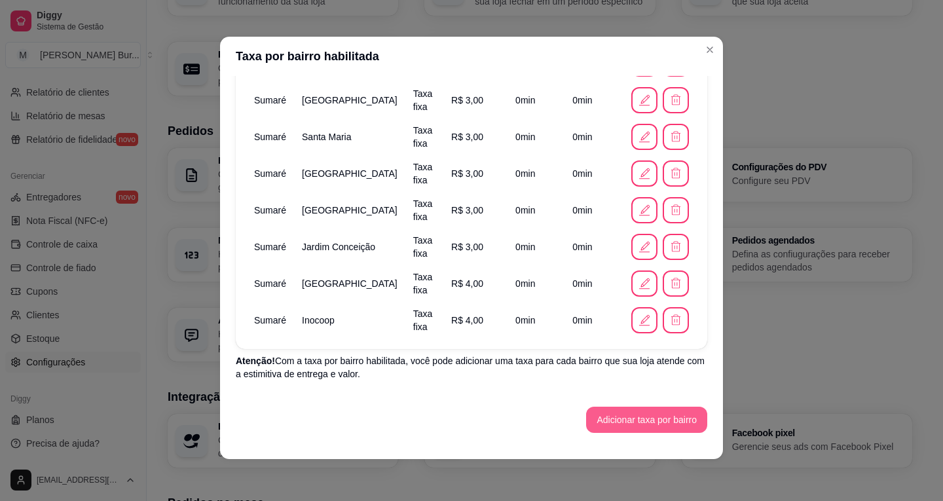
click at [636, 418] on button "Adicionar taxa por bairro" at bounding box center [646, 420] width 121 height 26
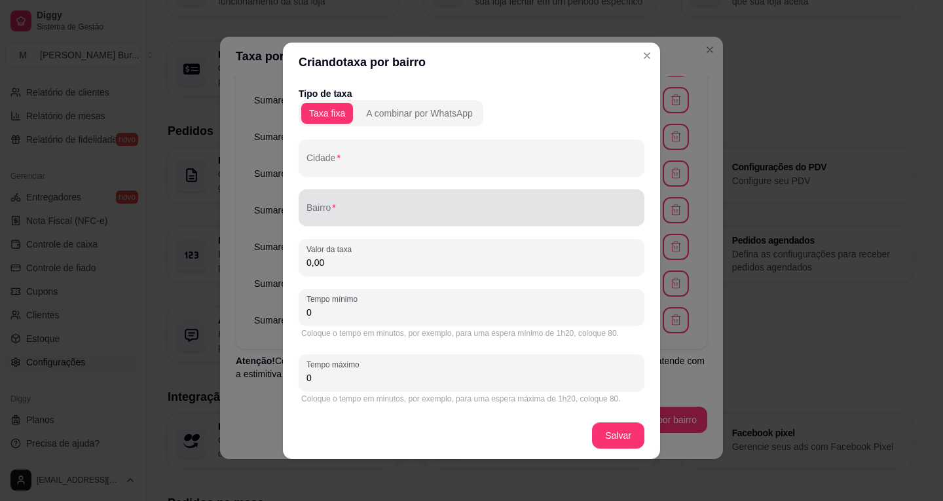
drag, startPoint x: 346, startPoint y: 212, endPoint x: 365, endPoint y: 214, distance: 19.1
click at [346, 212] on input "Bairro" at bounding box center [471, 212] width 330 height 13
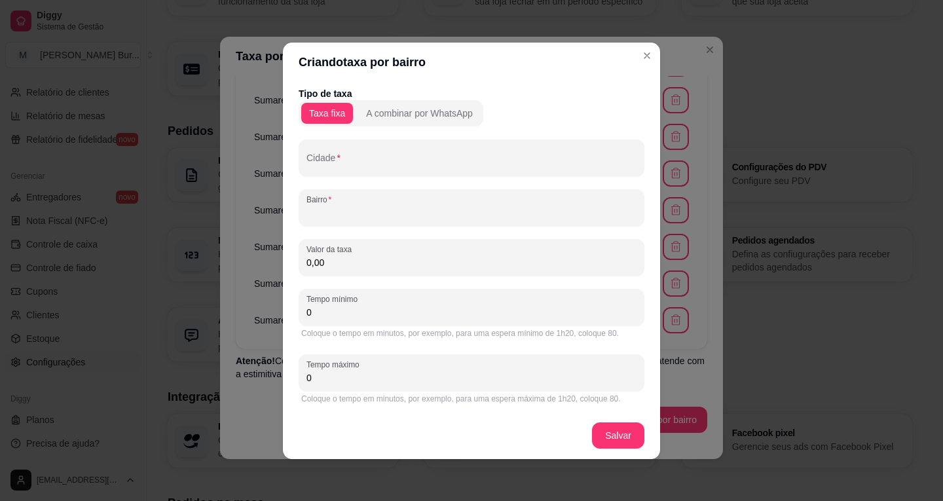
paste input "[GEOGRAPHIC_DATA][PERSON_NAME]"
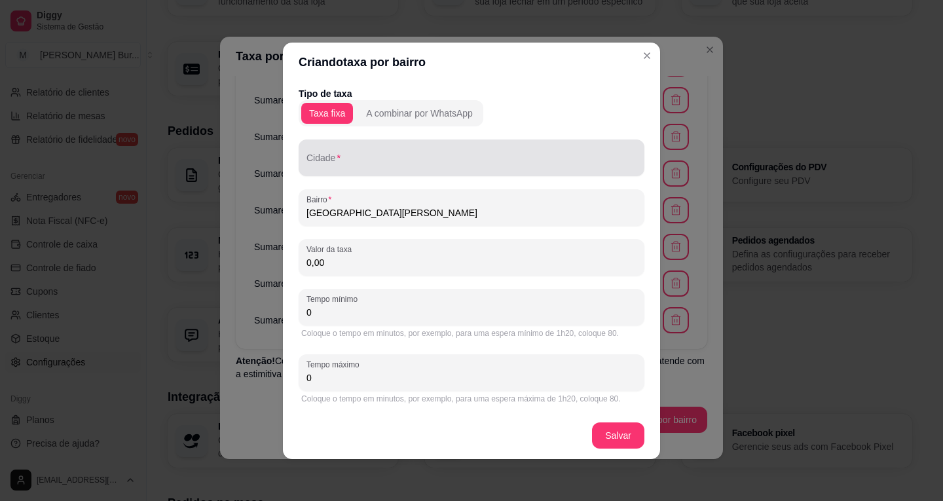
type input "[GEOGRAPHIC_DATA][PERSON_NAME]"
click at [355, 159] on input "Cidade" at bounding box center [471, 162] width 330 height 13
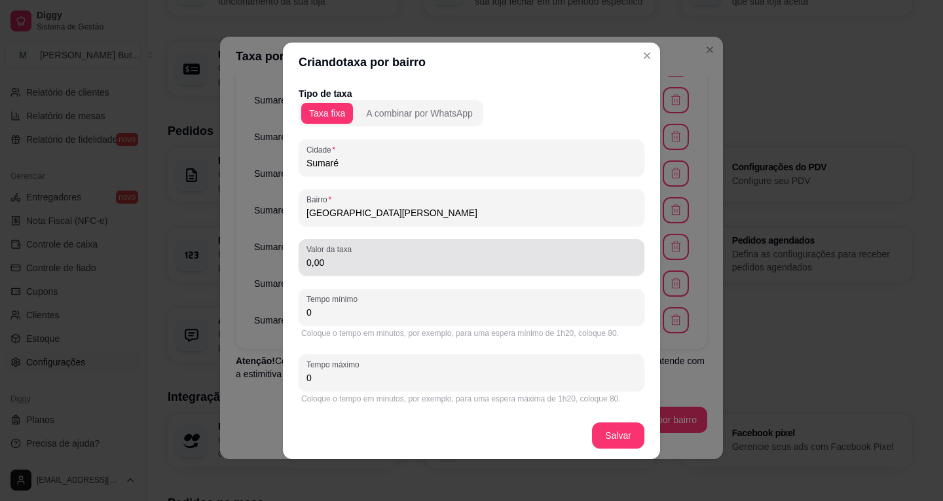
type input "Sumaré"
click at [333, 268] on input "0,00" at bounding box center [471, 262] width 330 height 13
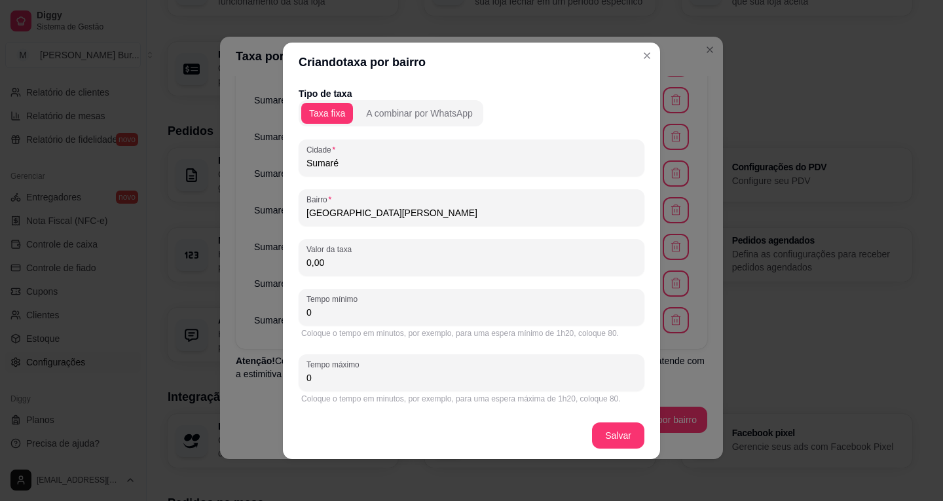
click at [312, 261] on input "0,00" at bounding box center [471, 262] width 330 height 13
type input "4,00"
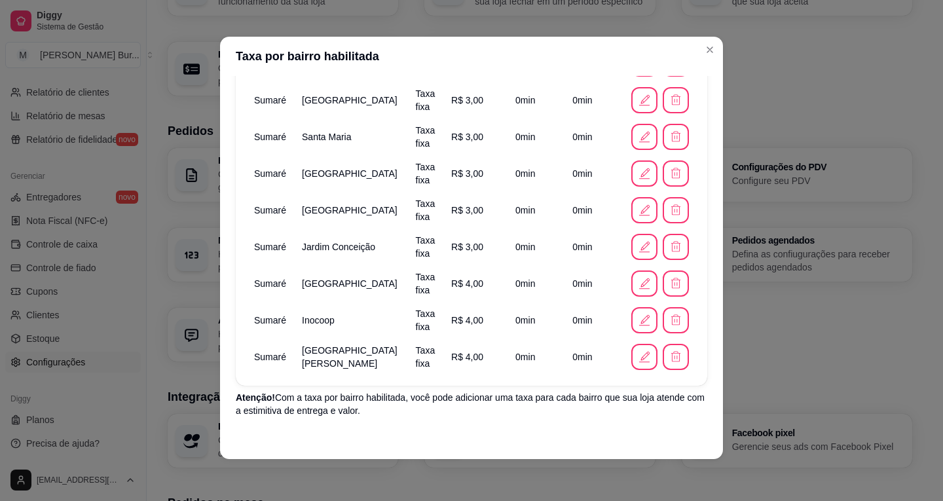
scroll to position [646, 0]
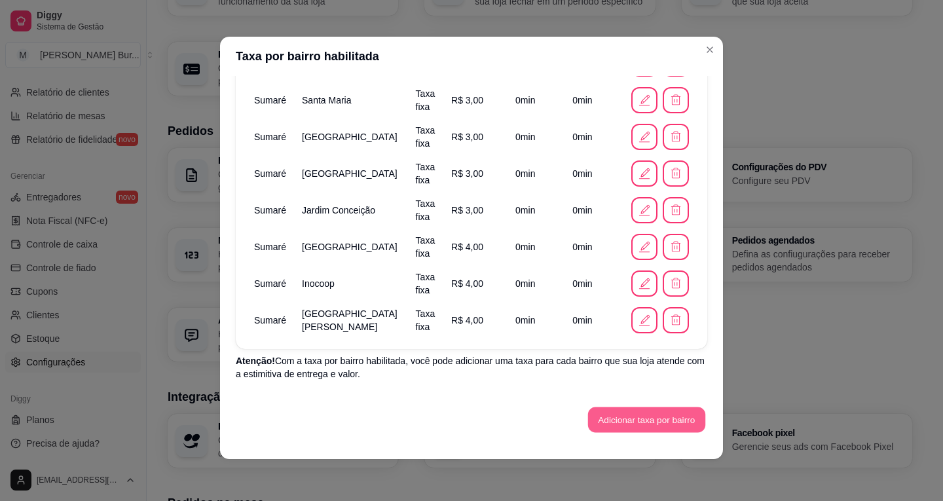
click at [625, 413] on button "Adicionar taxa por bairro" at bounding box center [646, 420] width 117 height 26
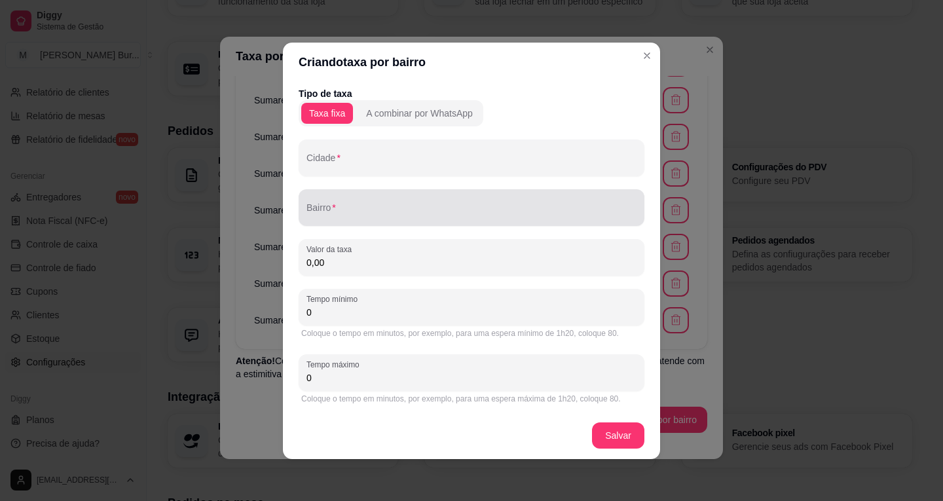
click at [348, 211] on input "Bairro" at bounding box center [471, 212] width 330 height 13
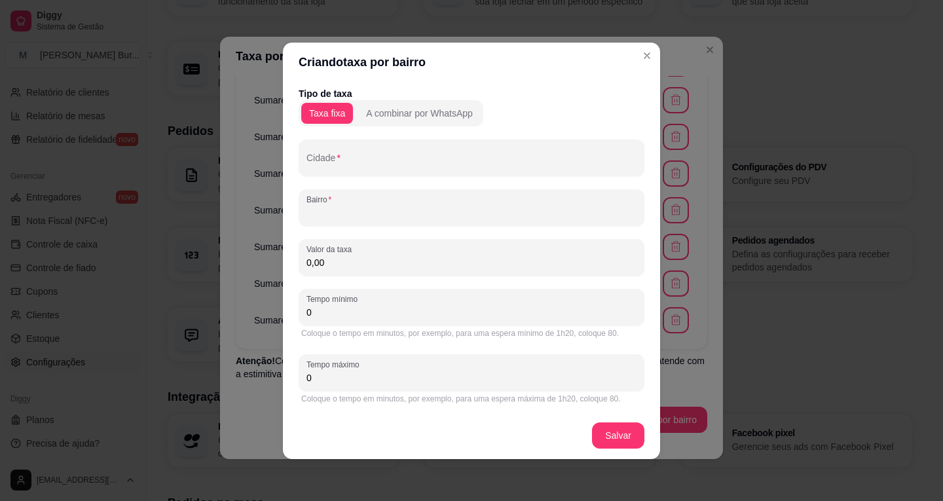
paste input "[GEOGRAPHIC_DATA]"
type input "[GEOGRAPHIC_DATA]"
click at [367, 165] on input "Cidade" at bounding box center [471, 162] width 330 height 13
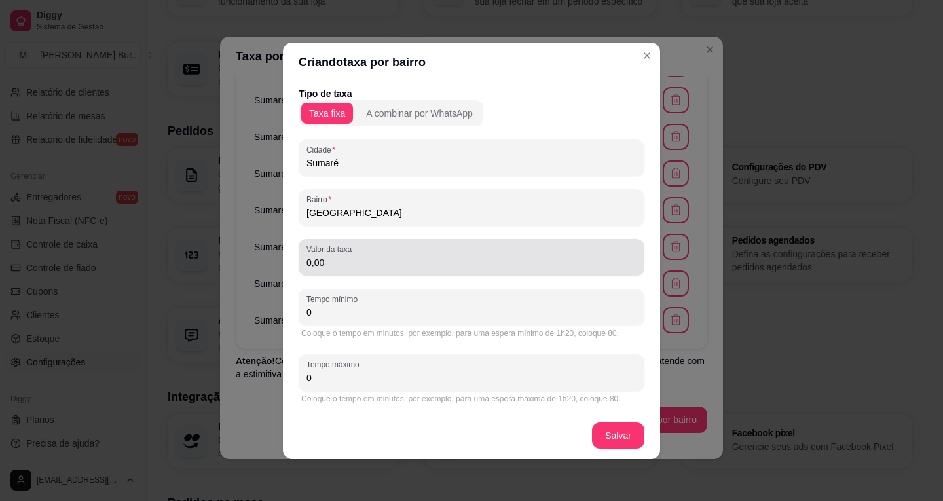
type input "Sumaré"
click at [310, 262] on input "0,00" at bounding box center [471, 262] width 330 height 13
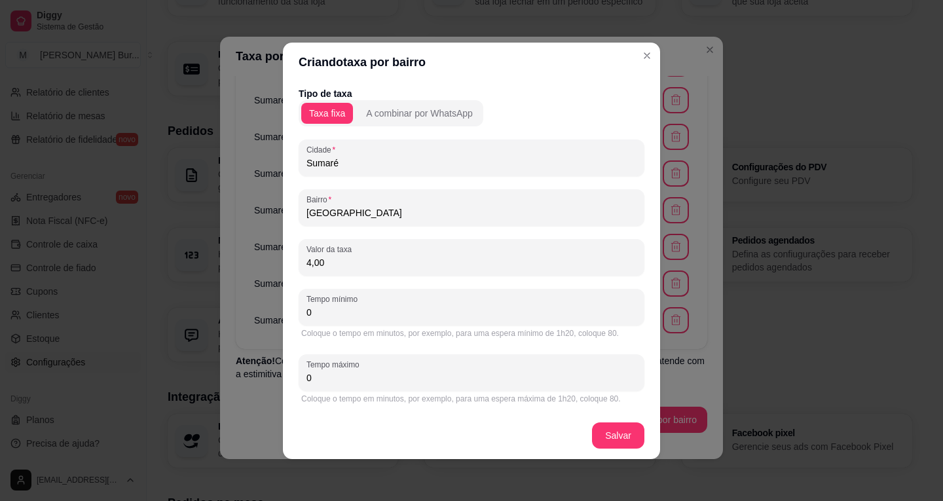
type input "4,00"
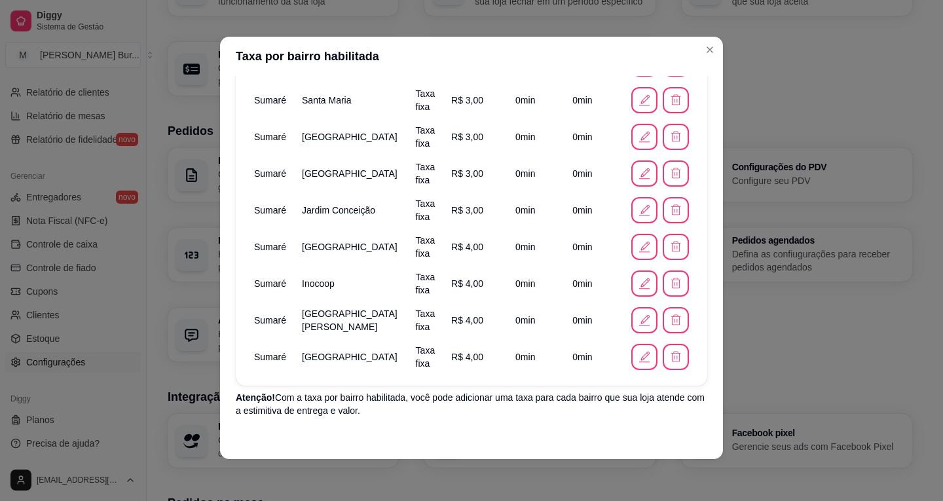
scroll to position [682, 0]
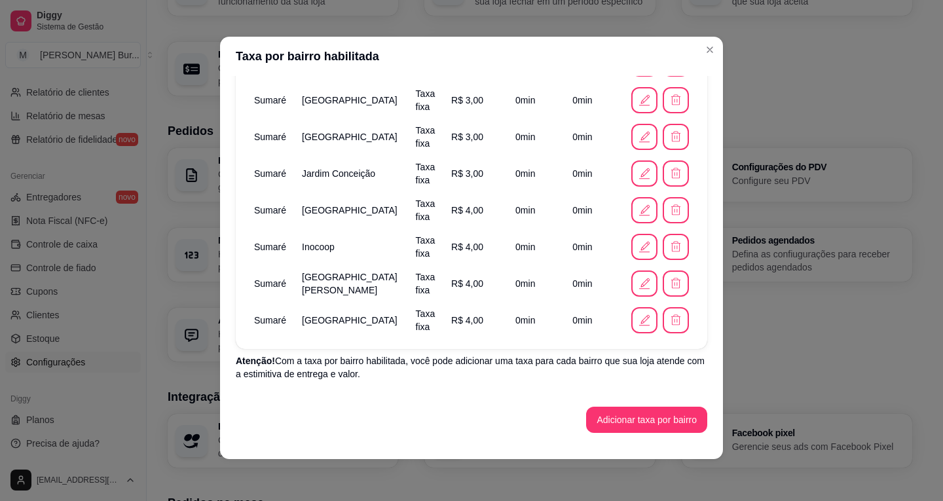
click at [617, 414] on button "Adicionar taxa por bairro" at bounding box center [646, 420] width 121 height 26
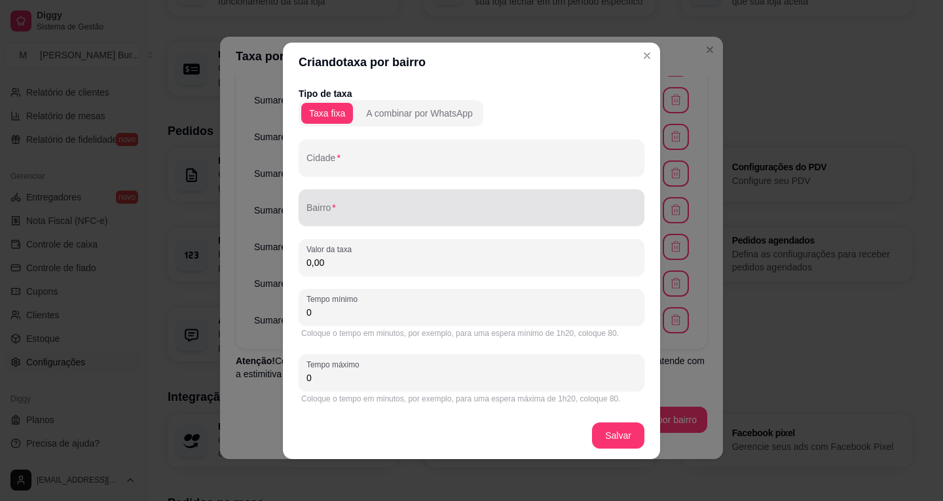
click at [344, 213] on input "Bairro" at bounding box center [471, 212] width 330 height 13
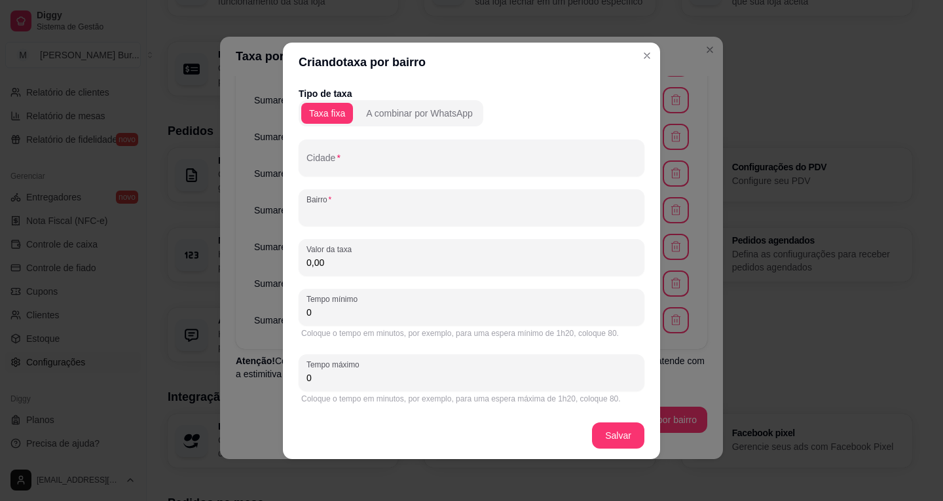
paste input "[GEOGRAPHIC_DATA]"
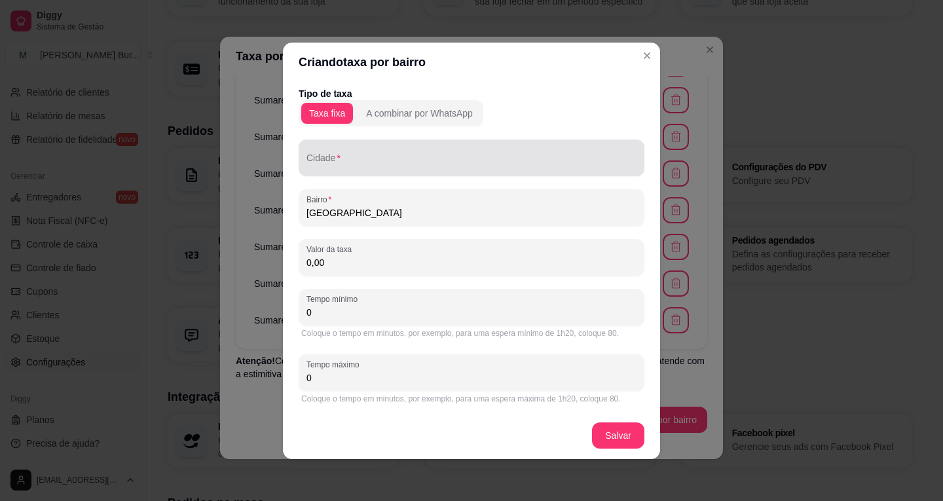
type input "[GEOGRAPHIC_DATA]"
click at [354, 159] on input "Cidade" at bounding box center [471, 162] width 330 height 13
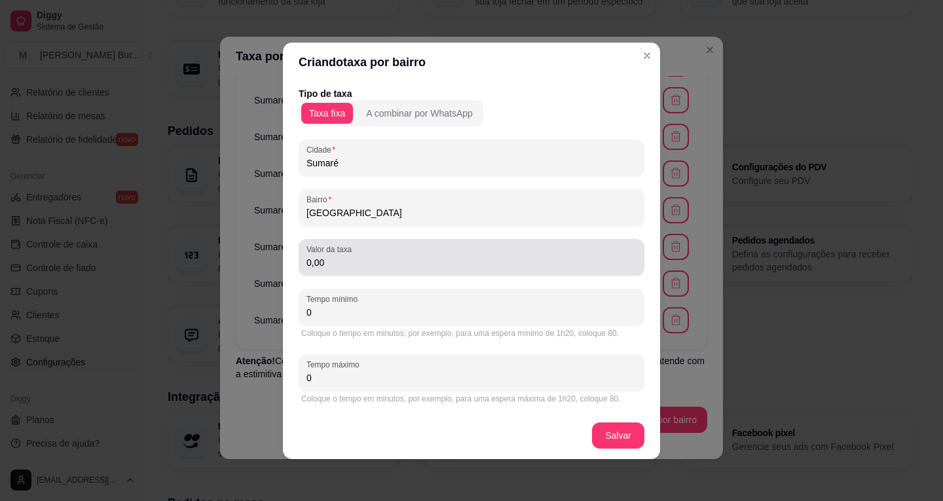
type input "Sumaré"
click at [310, 262] on input "0,00" at bounding box center [471, 262] width 330 height 13
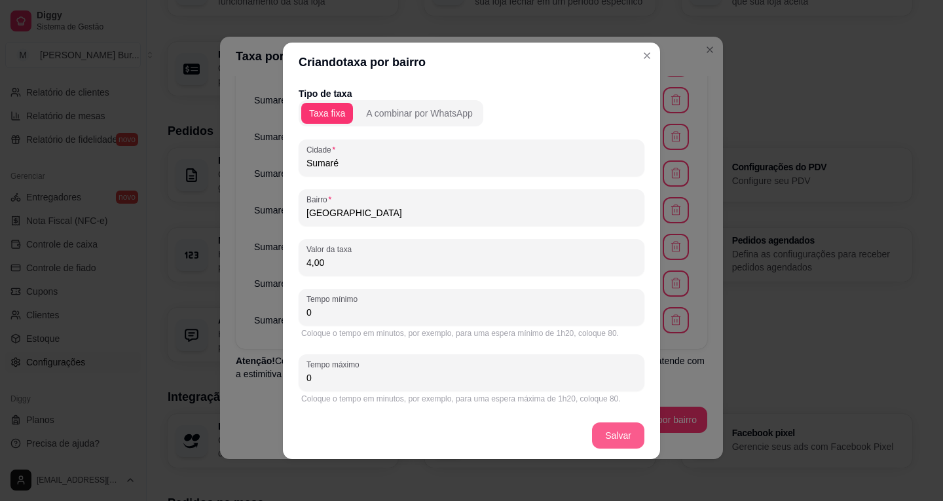
type input "4,00"
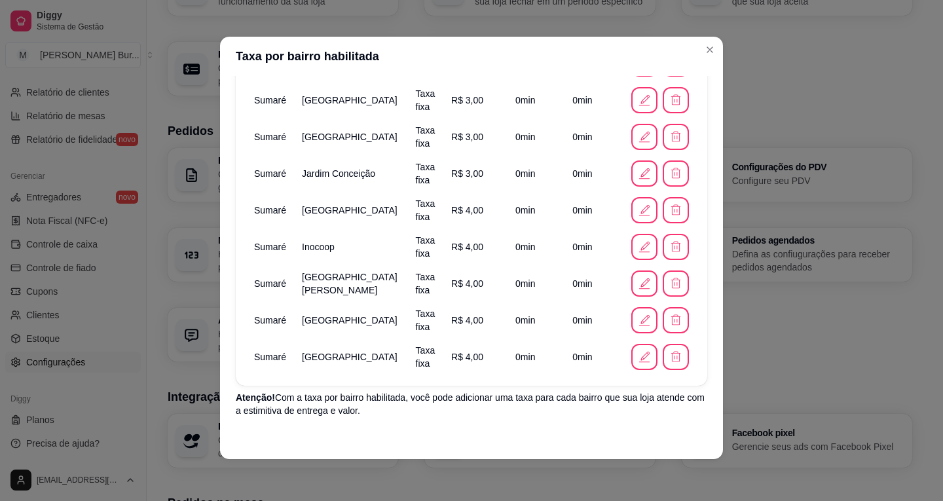
scroll to position [719, 0]
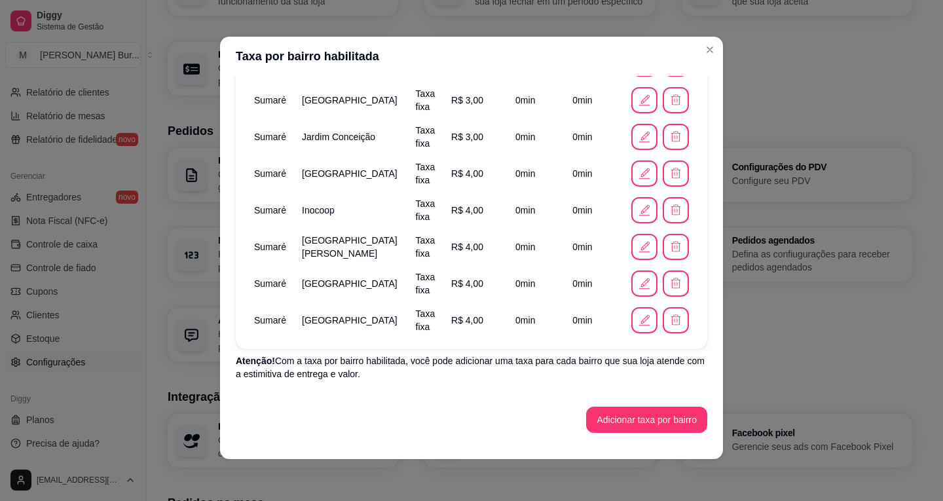
click at [640, 407] on button "Adicionar taxa por bairro" at bounding box center [646, 420] width 121 height 26
click at [622, 420] on button "Adicionar taxa por bairro" at bounding box center [646, 420] width 121 height 26
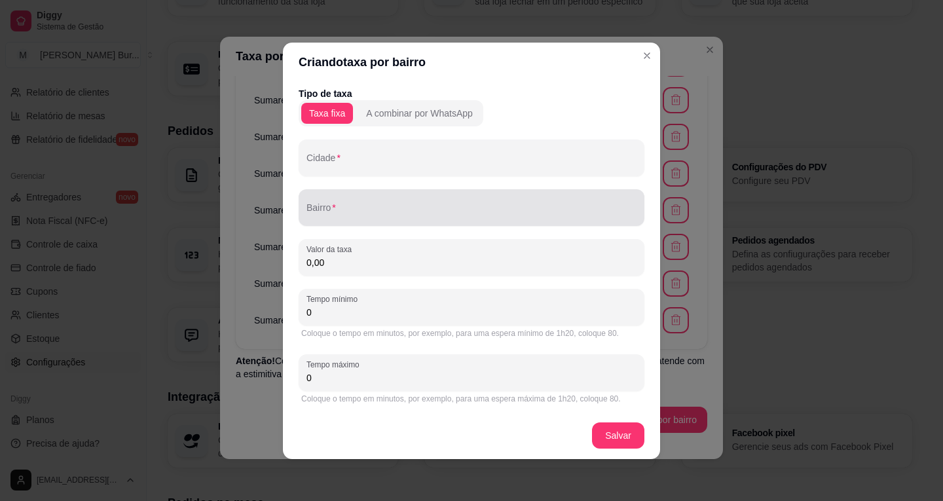
click at [356, 210] on input "Bairro" at bounding box center [471, 212] width 330 height 13
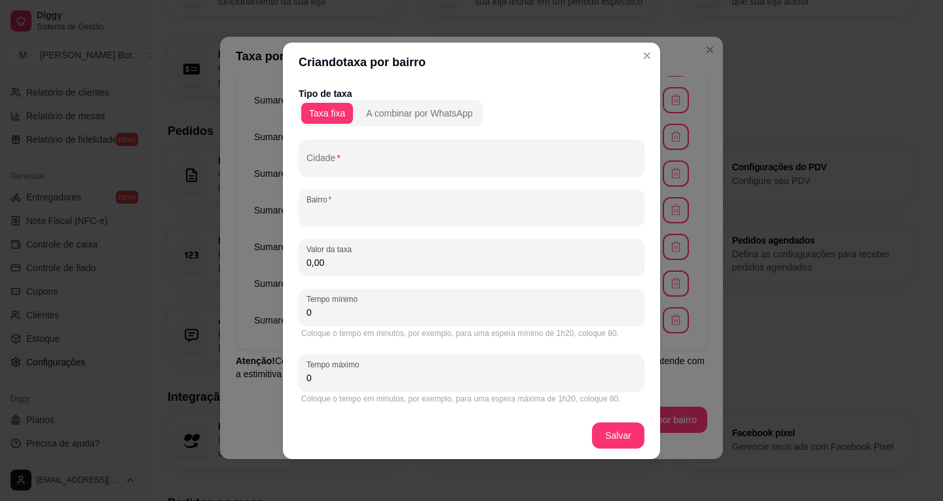
paste input "Chácara Santa Antonieta"
type input "Chácara Santa Antonieta"
click at [372, 168] on input "Cidade" at bounding box center [471, 162] width 330 height 13
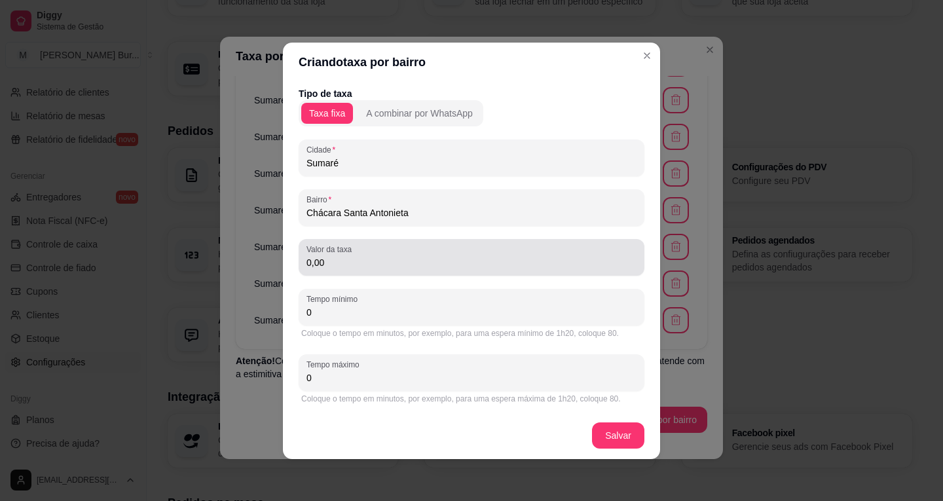
type input "Sumaré"
click at [310, 261] on input "0,00" at bounding box center [471, 262] width 330 height 13
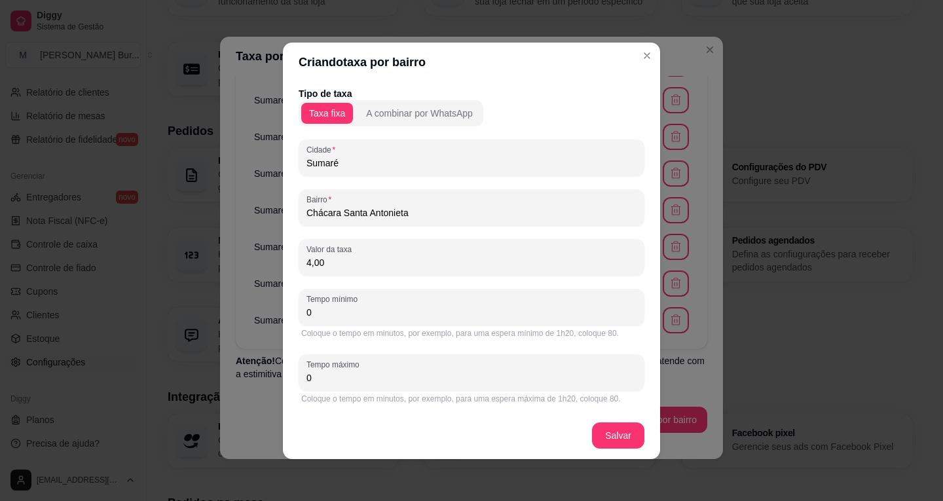
type input "4,00"
drag, startPoint x: 433, startPoint y: 209, endPoint x: 219, endPoint y: 208, distance: 214.1
click at [182, 208] on div "Editando taxa por bairro Tipo de taxa Taxa fixa A combinar por WhatsApp Cidade …" at bounding box center [471, 250] width 943 height 501
paste input "Parque [PERSON_NAME]"
type input "Parque [PERSON_NAME]"
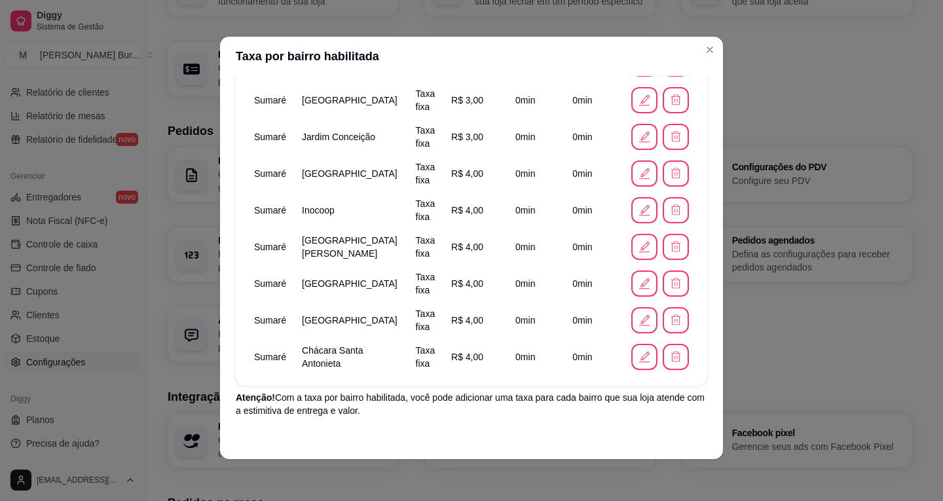
scroll to position [756, 0]
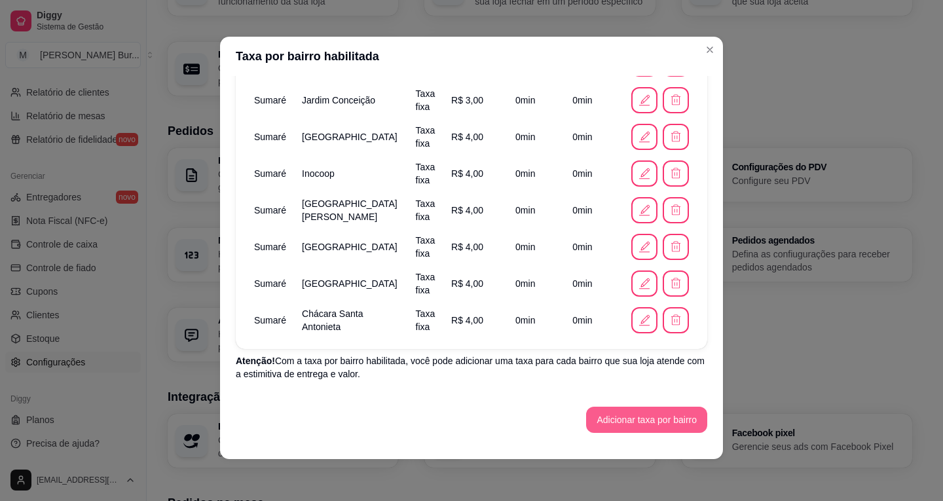
click at [633, 424] on button "Adicionar taxa por bairro" at bounding box center [646, 420] width 121 height 26
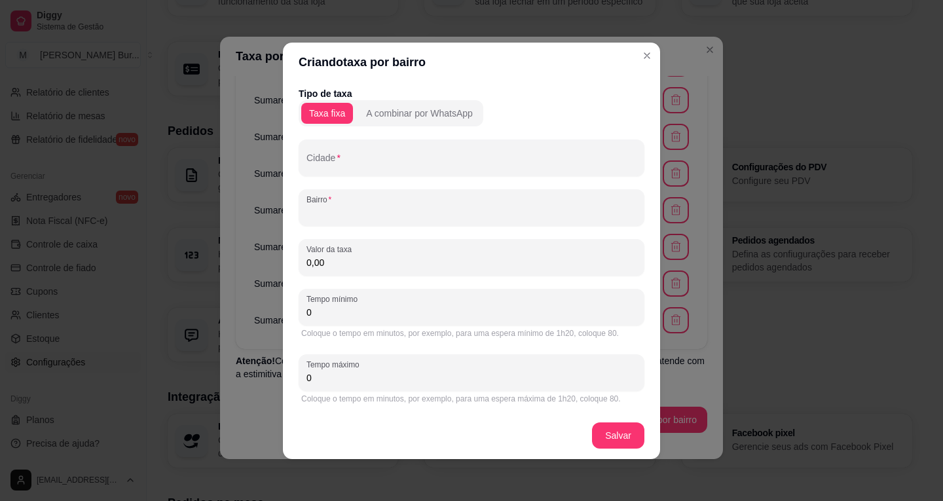
click at [371, 217] on input "Bairro" at bounding box center [471, 212] width 330 height 13
paste input "Parque [PERSON_NAME]"
type input "Parque [PERSON_NAME]"
click at [338, 158] on input "Cidade" at bounding box center [471, 162] width 330 height 13
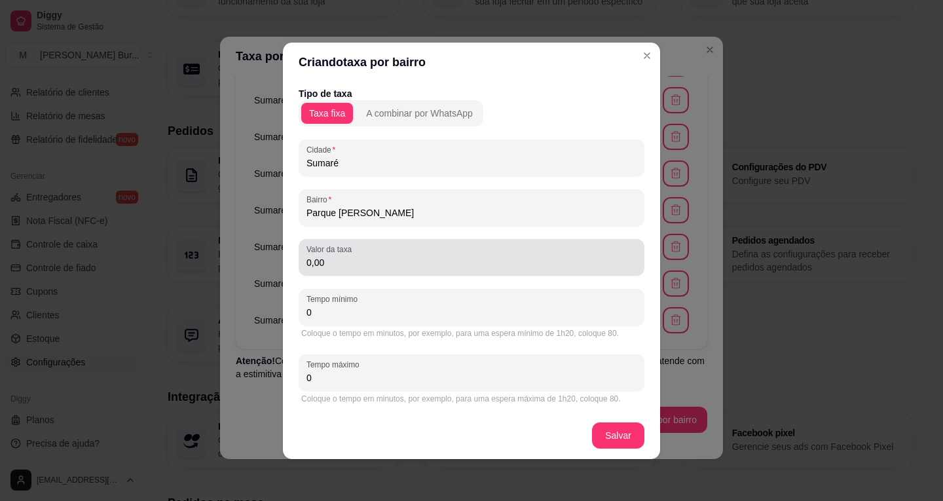
type input "Sumaré"
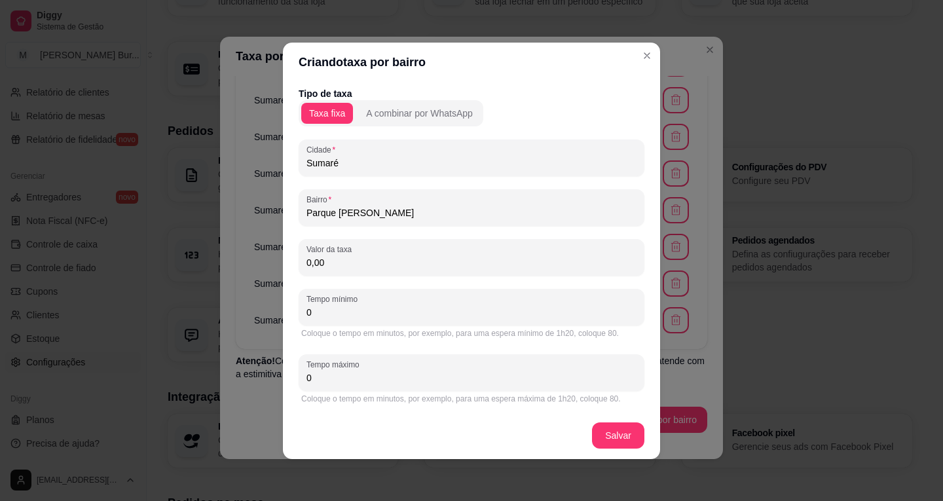
click at [310, 263] on input "0,00" at bounding box center [471, 262] width 330 height 13
type input "4,00"
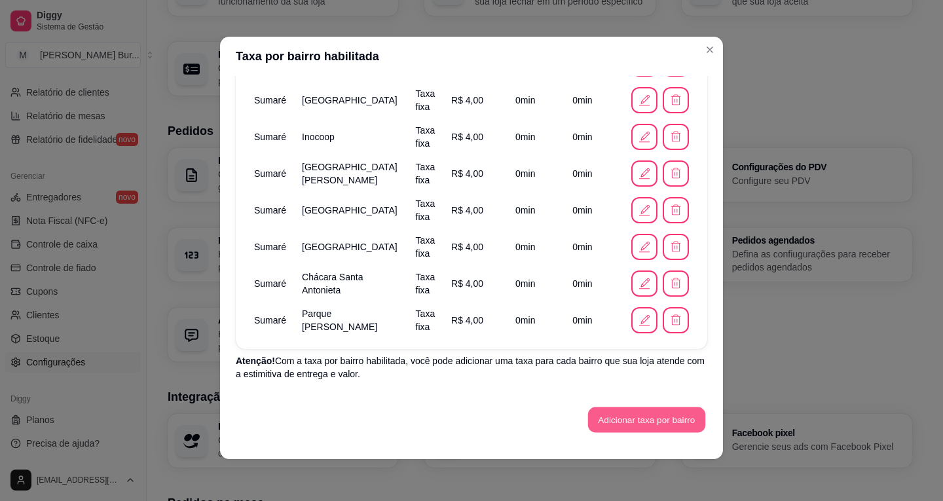
click at [634, 426] on button "Adicionar taxa por bairro" at bounding box center [646, 420] width 117 height 26
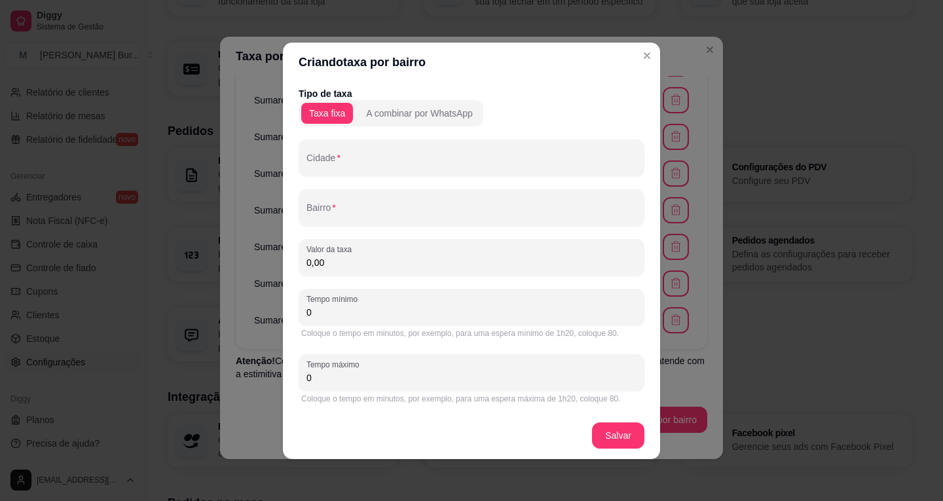
click at [338, 198] on div at bounding box center [471, 207] width 330 height 26
paste input "Jardim [PERSON_NAME]"
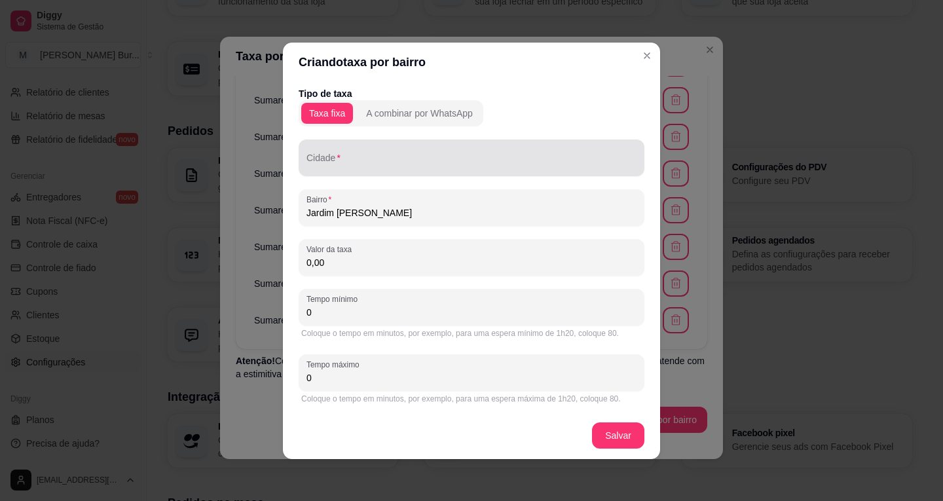
type input "Jardim [PERSON_NAME]"
click at [367, 161] on input "Cidade" at bounding box center [471, 162] width 330 height 13
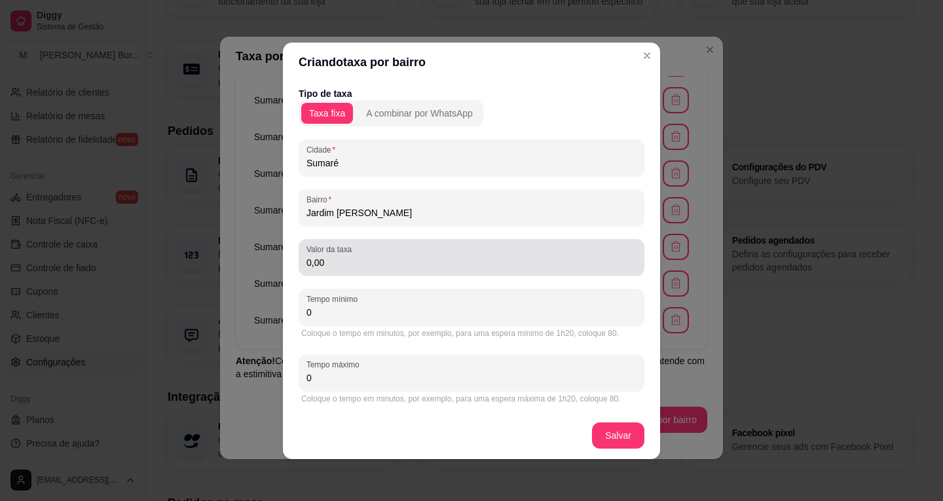
type input "Sumaré"
click at [310, 264] on input "0,00" at bounding box center [471, 262] width 330 height 13
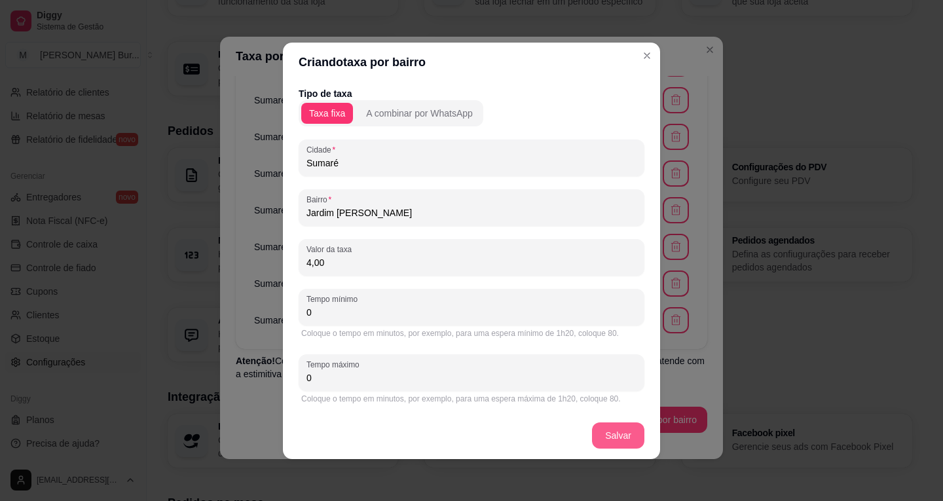
type input "4,00"
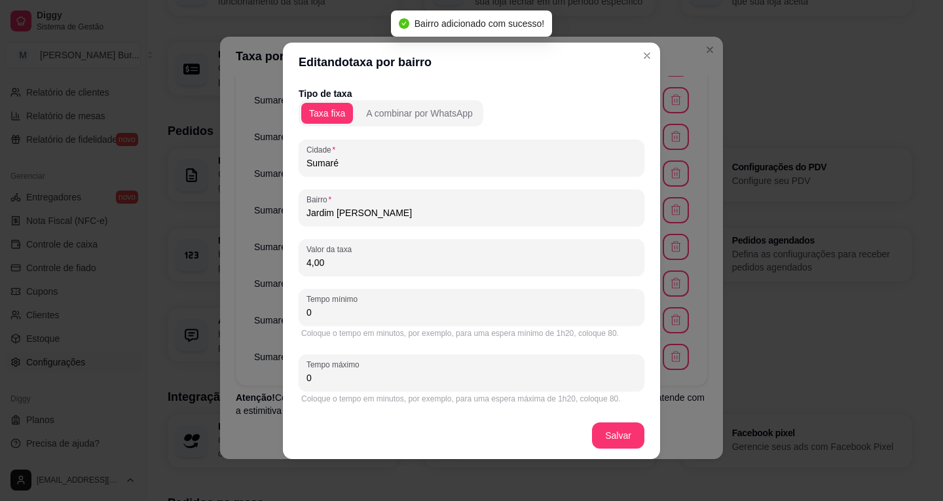
drag, startPoint x: 472, startPoint y: 85, endPoint x: 498, endPoint y: 95, distance: 27.4
click at [473, 84] on div "Tipo de taxa Taxa fixa A combinar por WhatsApp Cidade Sumaré Bairro [GEOGRAPHIC…" at bounding box center [471, 247] width 377 height 330
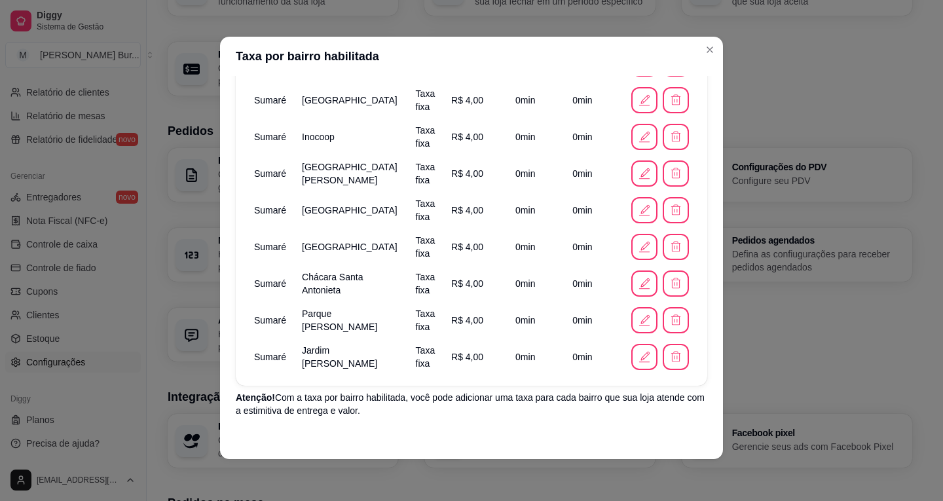
scroll to position [829, 0]
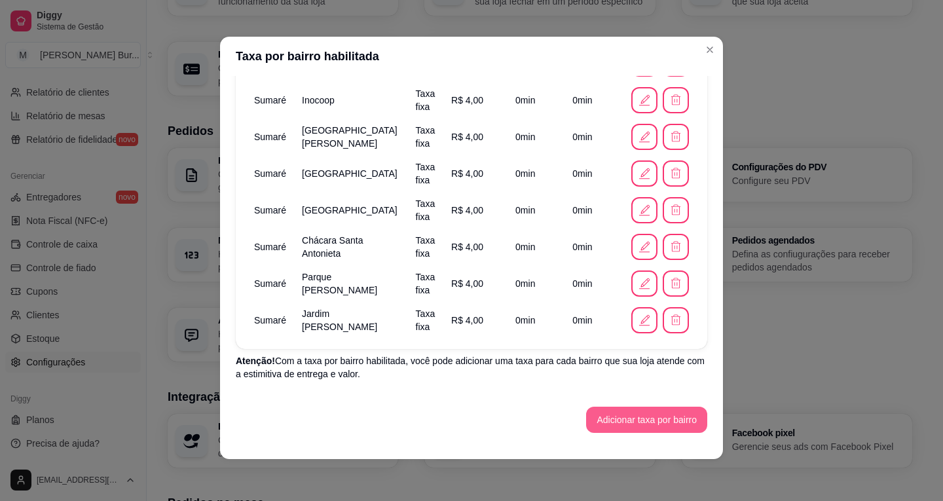
click at [621, 420] on button "Adicionar taxa por bairro" at bounding box center [646, 420] width 121 height 26
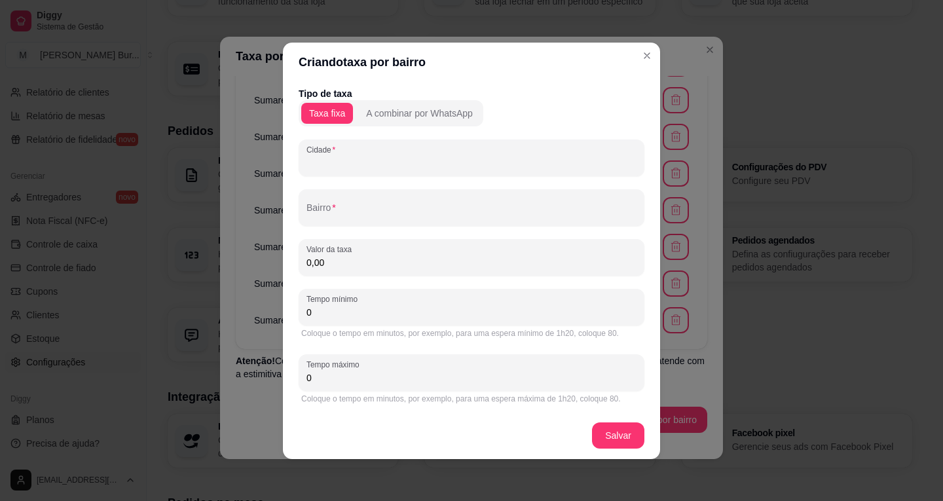
click at [366, 165] on input "Cidade" at bounding box center [471, 162] width 330 height 13
type input "Sumaré"
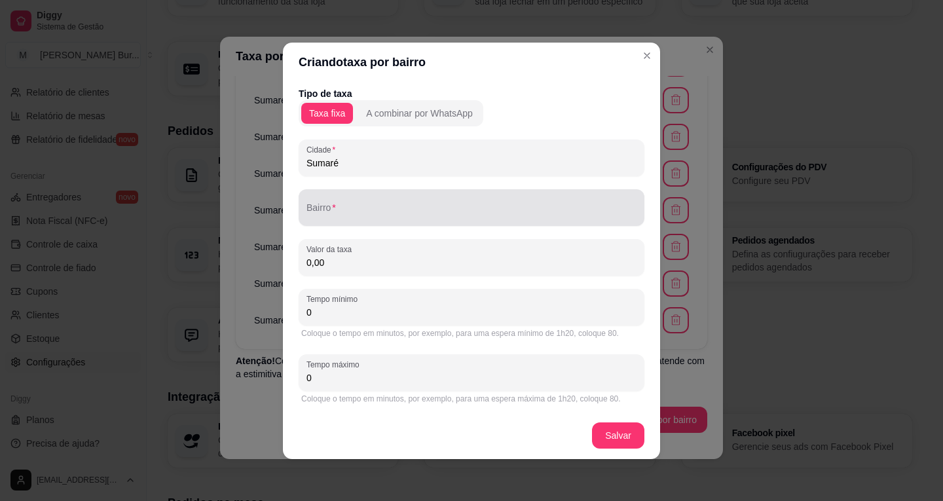
click at [358, 217] on input "Bairro" at bounding box center [471, 212] width 330 height 13
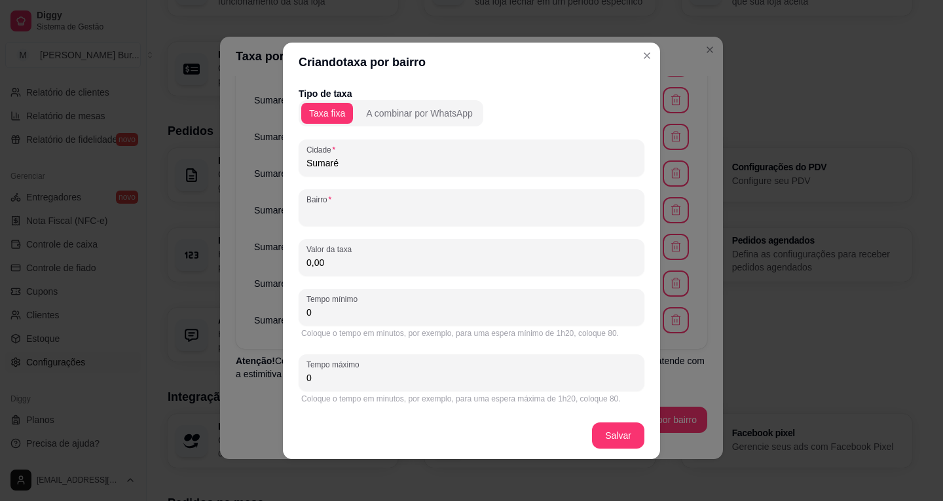
paste input "Altos de Sumaré"
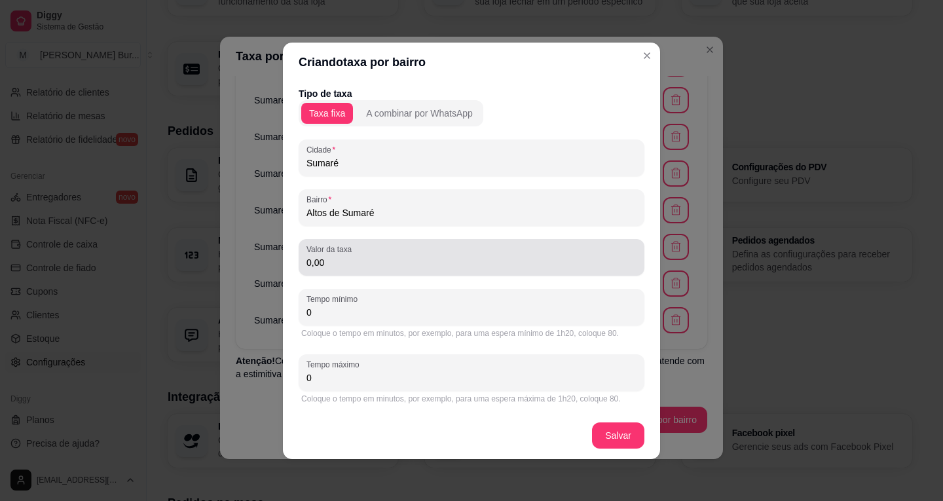
type input "Altos de Sumaré"
click at [312, 261] on input "0,00" at bounding box center [471, 262] width 330 height 13
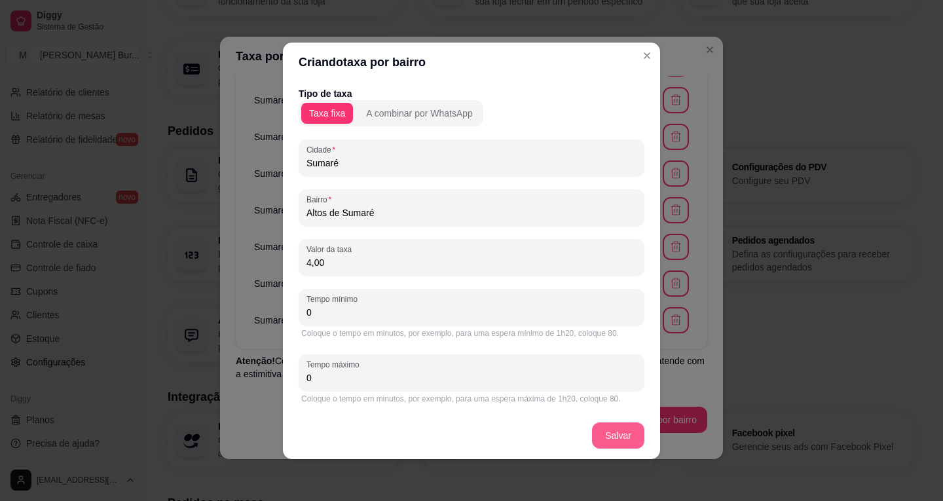
type input "4,00"
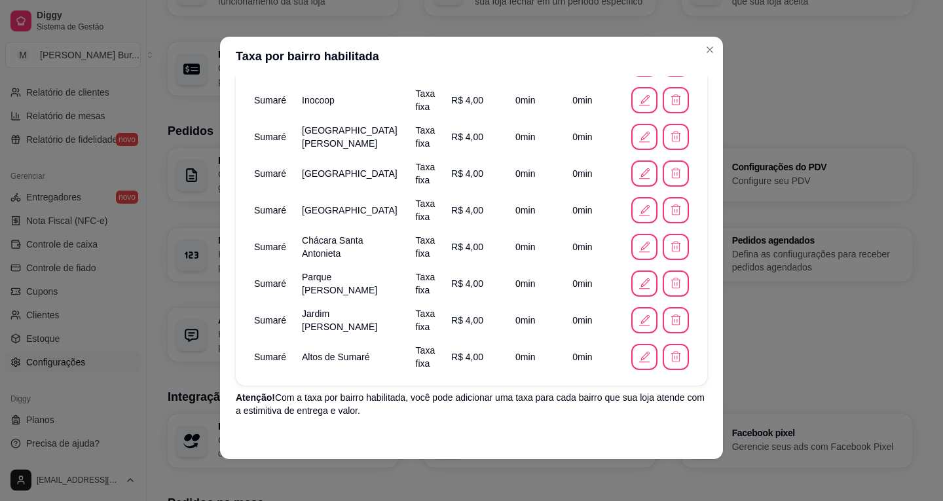
scroll to position [865, 0]
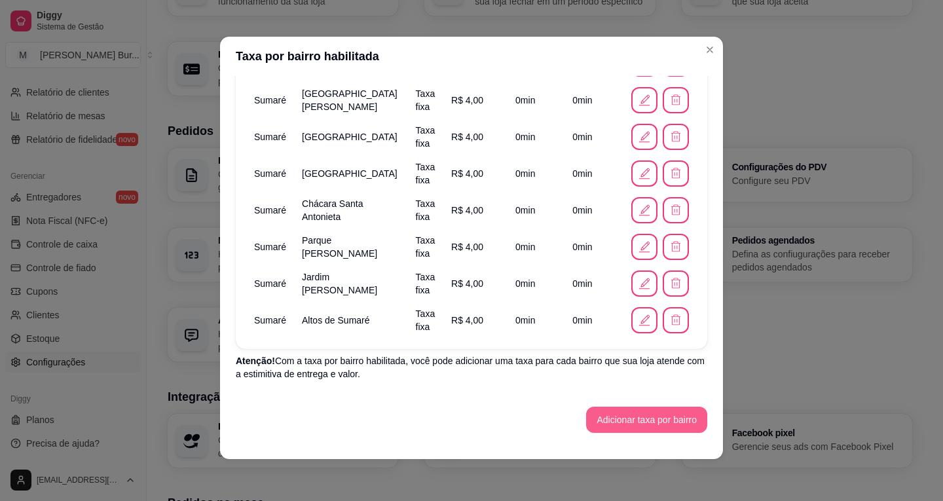
click at [592, 414] on button "Adicionar taxa por bairro" at bounding box center [646, 420] width 121 height 26
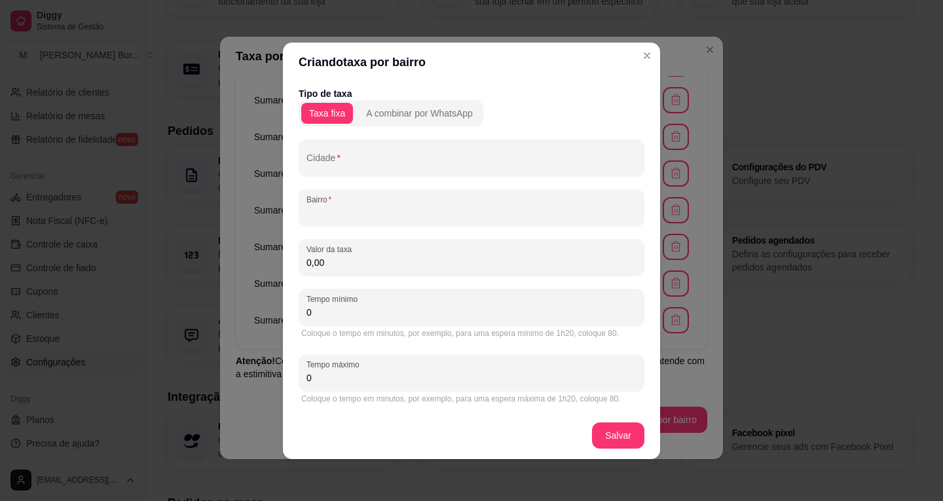
drag, startPoint x: 349, startPoint y: 214, endPoint x: 420, endPoint y: 230, distance: 73.1
click at [350, 215] on input "Bairro" at bounding box center [471, 212] width 330 height 13
paste input "Parque [PERSON_NAME]"
type input "Parque [PERSON_NAME]"
click at [355, 166] on input "Cidade" at bounding box center [471, 162] width 330 height 13
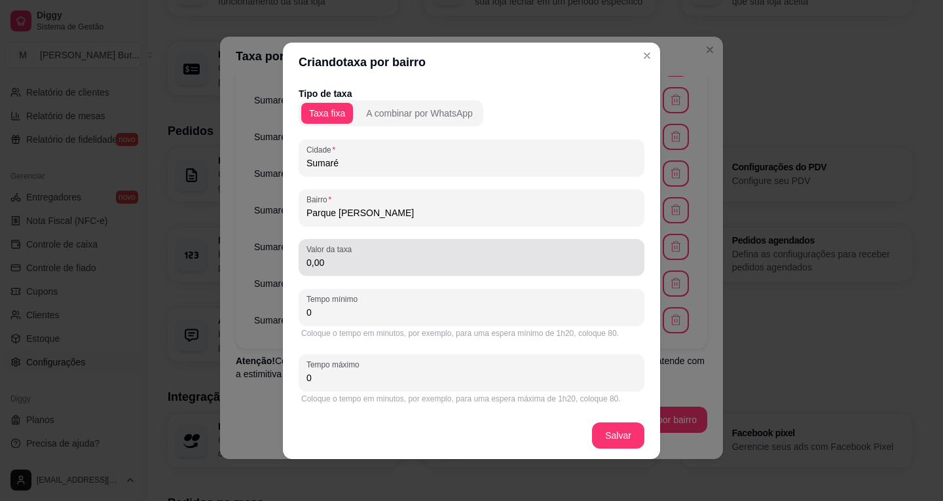
type input "Sumaré"
click at [310, 264] on input "0,00" at bounding box center [471, 262] width 330 height 13
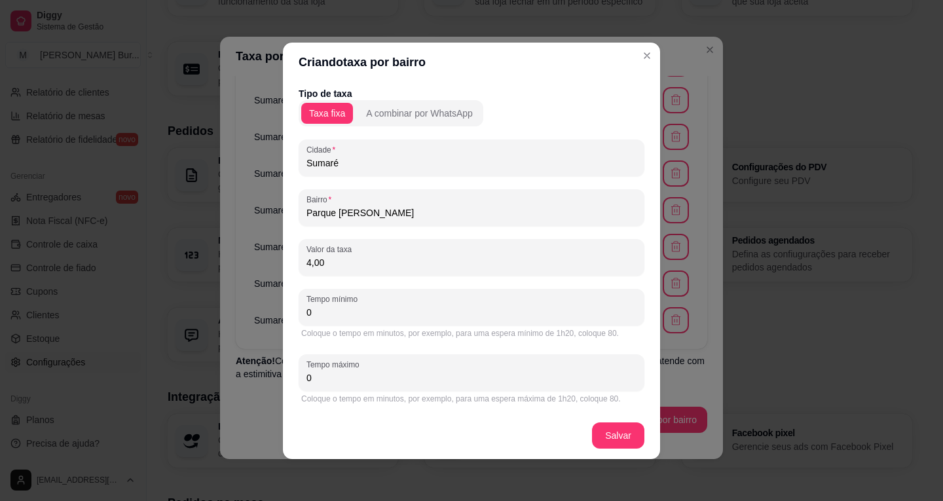
type input "4,00"
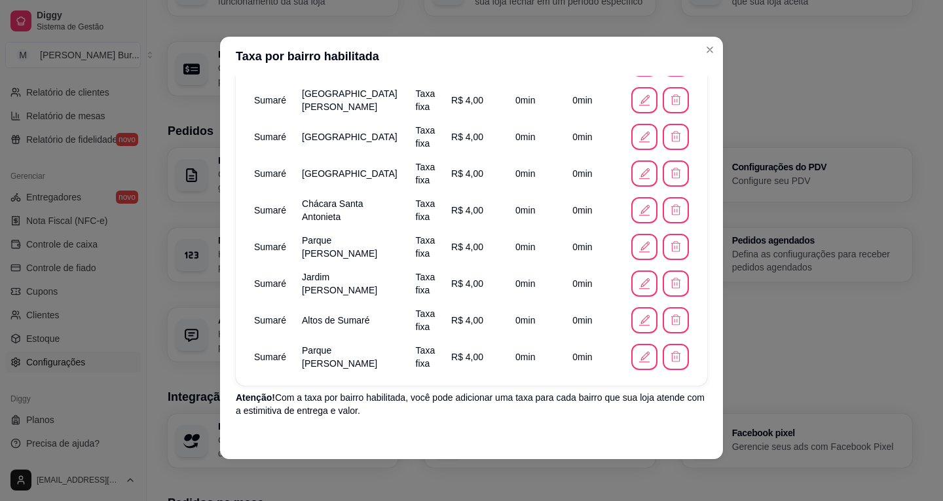
scroll to position [902, 0]
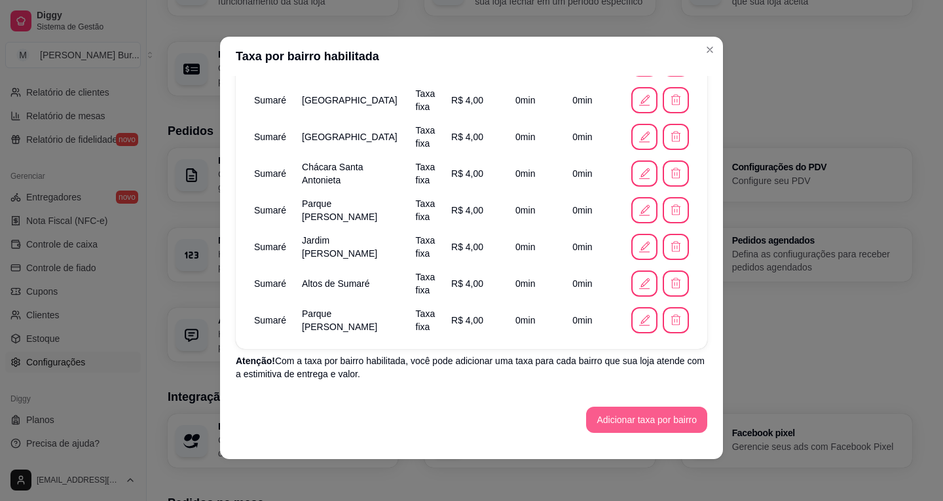
click at [593, 412] on button "Adicionar taxa por bairro" at bounding box center [646, 420] width 121 height 26
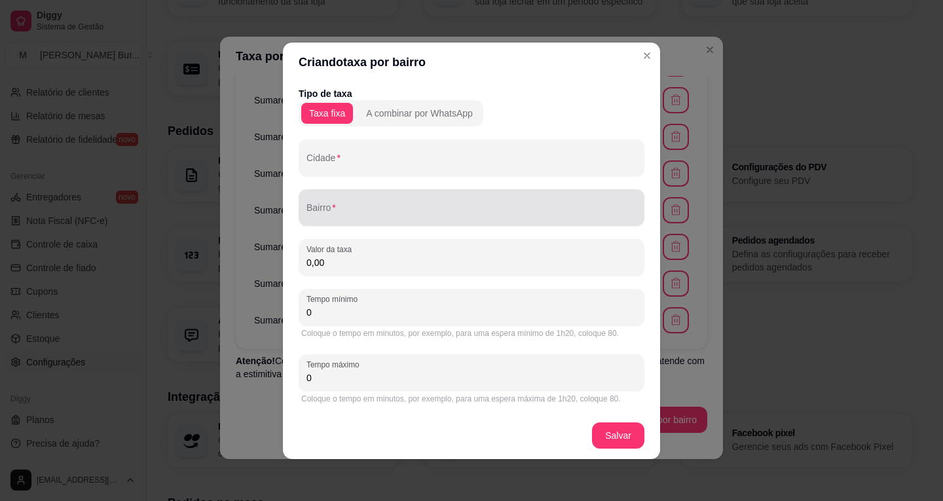
click at [330, 216] on input "Bairro" at bounding box center [471, 212] width 330 height 13
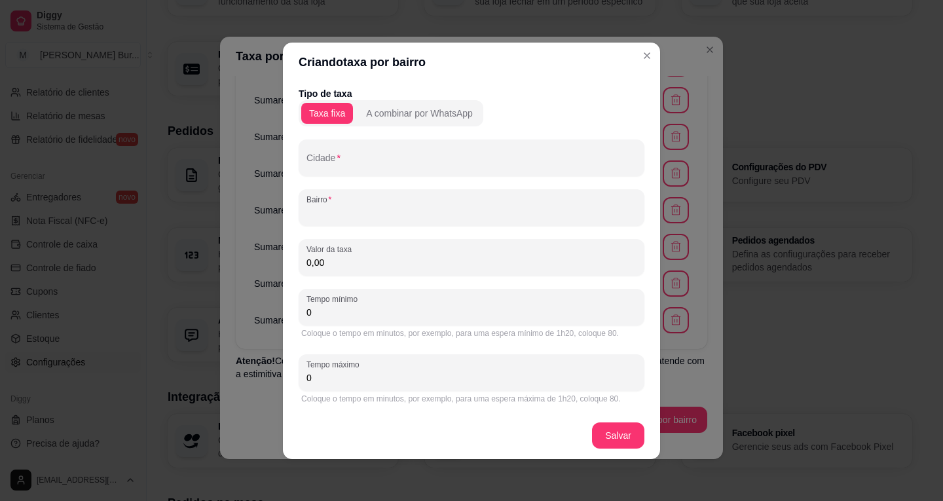
paste input "[GEOGRAPHIC_DATA][PERSON_NAME]"
type input "[GEOGRAPHIC_DATA][PERSON_NAME]"
click at [376, 162] on input "Cidade" at bounding box center [471, 162] width 330 height 13
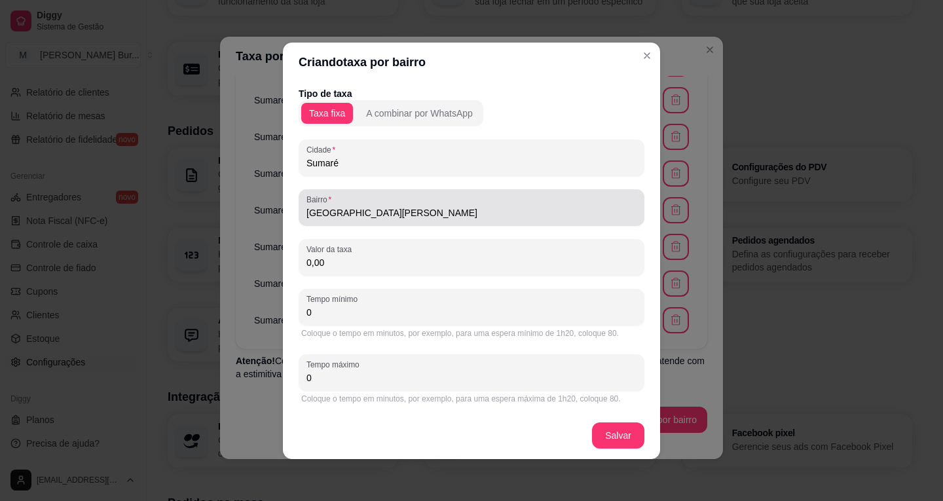
type input "Sumaré"
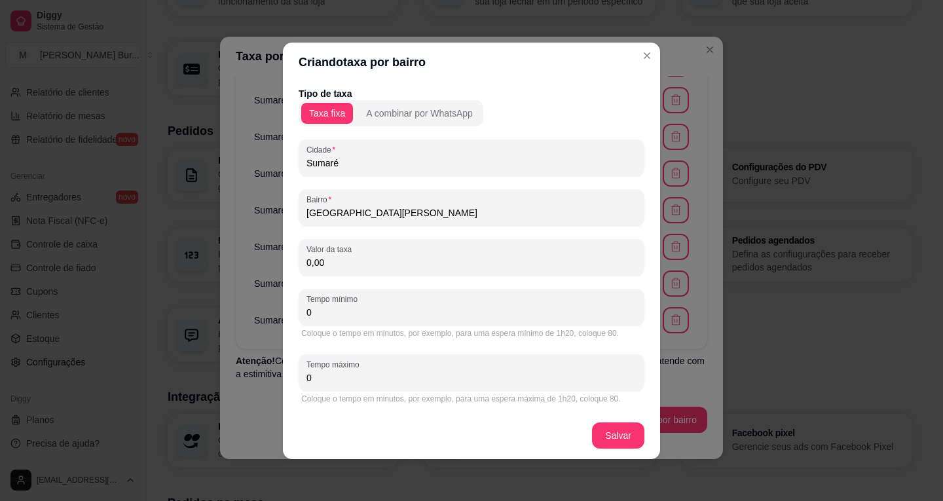
click at [354, 276] on div "Tipo de taxa Taxa fixa A combinar por WhatsApp Cidade Sumaré Bairro Parque Eucl…" at bounding box center [472, 246] width 346 height 319
click at [312, 259] on input "0,00" at bounding box center [471, 262] width 330 height 13
type input "4,00"
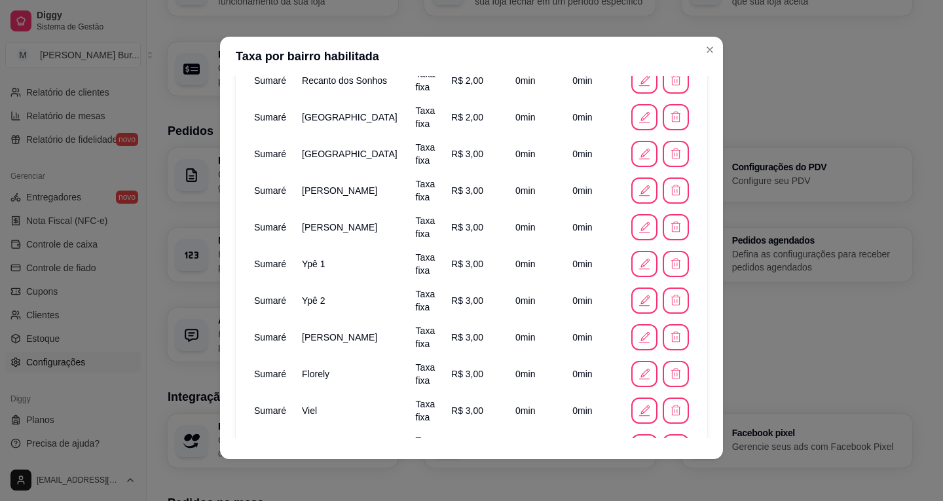
scroll to position [0, 0]
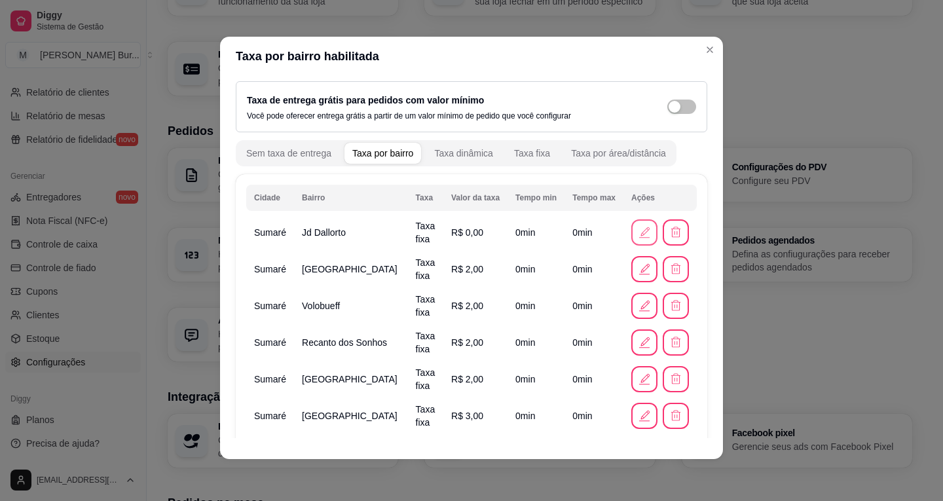
click at [637, 232] on icon "button" at bounding box center [644, 232] width 14 height 14
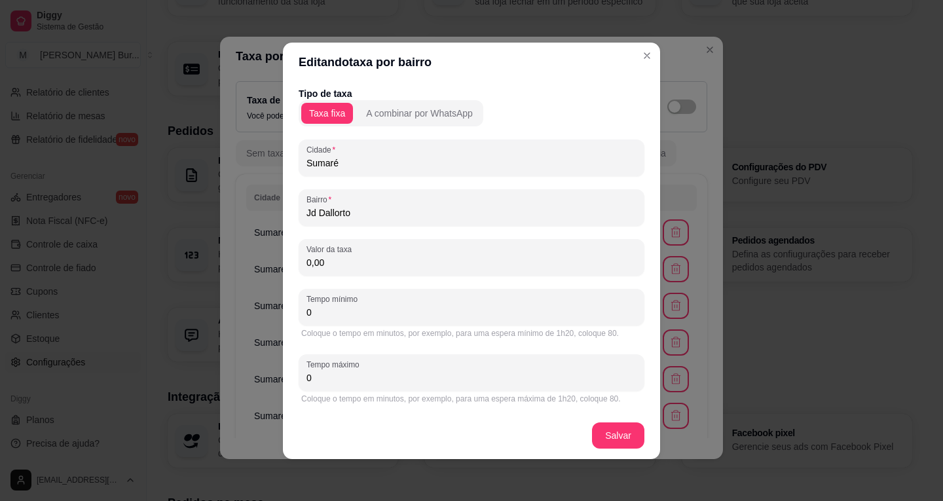
drag, startPoint x: 332, startPoint y: 311, endPoint x: 259, endPoint y: 307, distance: 72.8
click at [259, 307] on div "Editando taxa por bairro Tipo de taxa Taxa fixa A combinar por WhatsApp Cidade …" at bounding box center [471, 250] width 943 height 501
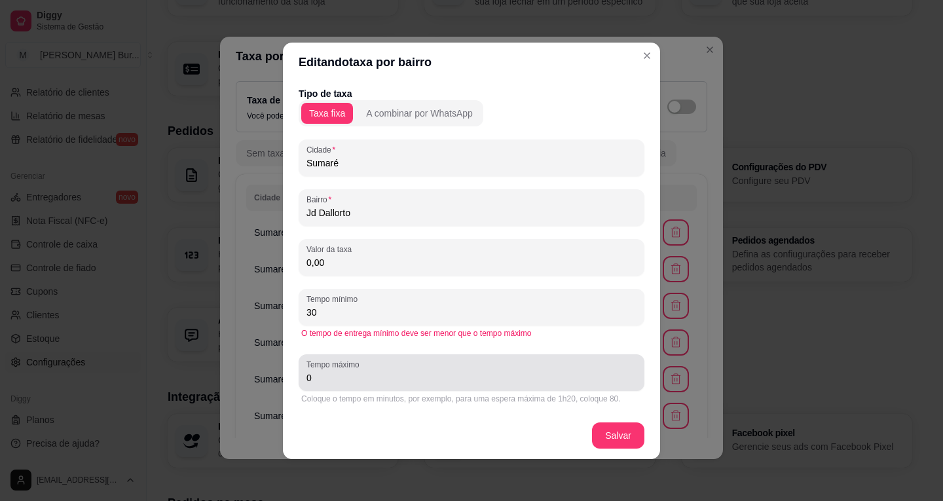
type input "30"
click at [344, 382] on input "0" at bounding box center [471, 377] width 330 height 13
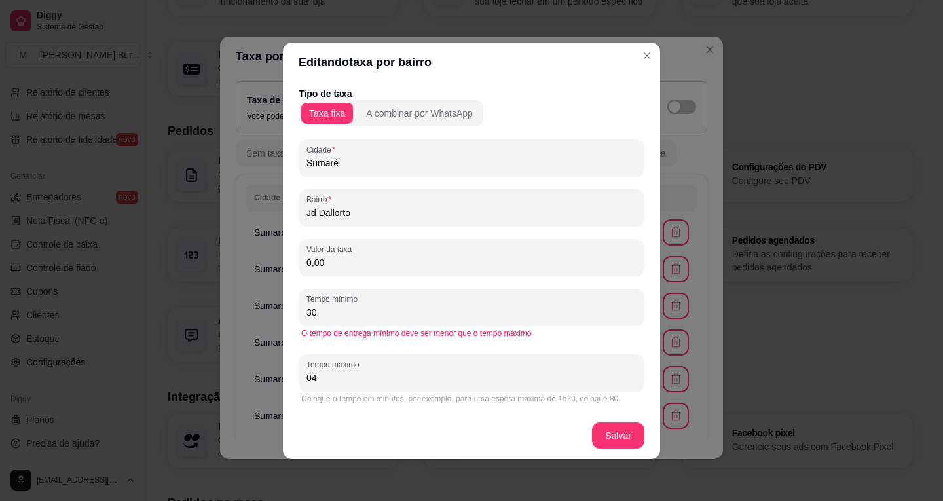
type input "0"
type input "40"
click at [410, 311] on input "30" at bounding box center [471, 312] width 330 height 13
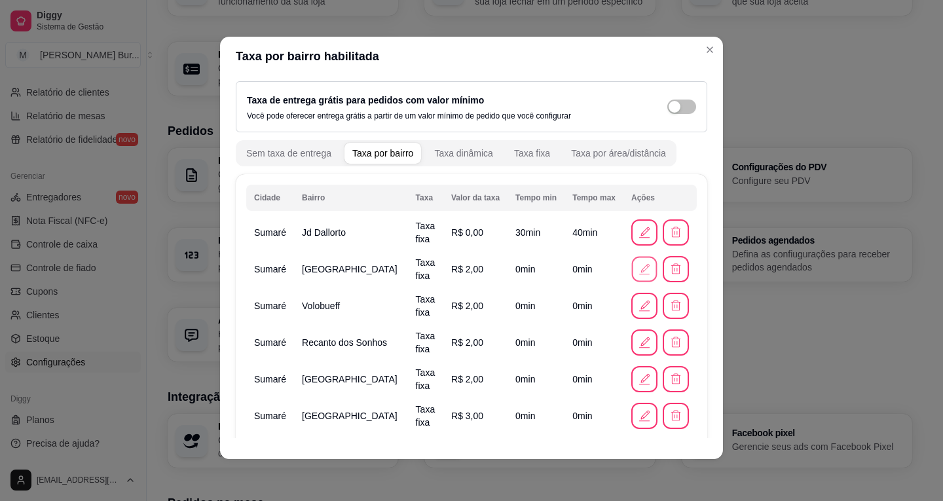
click at [637, 273] on icon "button" at bounding box center [644, 269] width 14 height 14
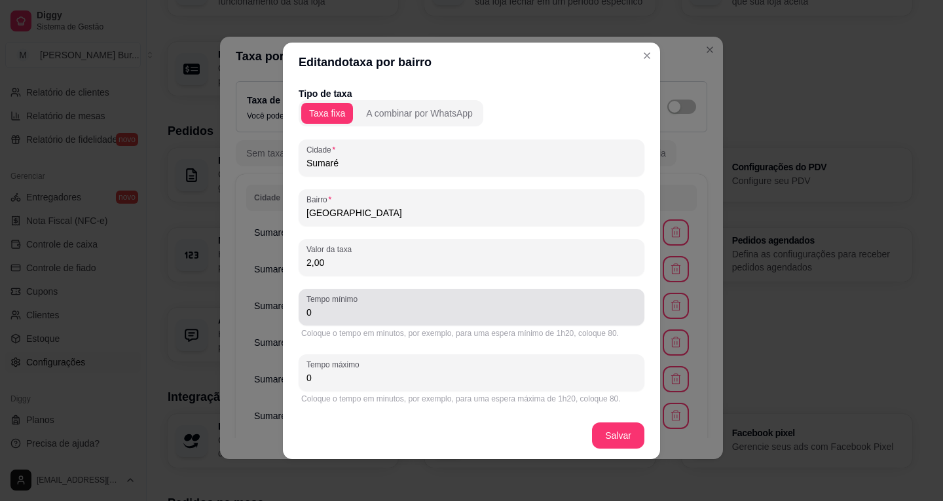
click at [414, 319] on div "0" at bounding box center [471, 307] width 330 height 26
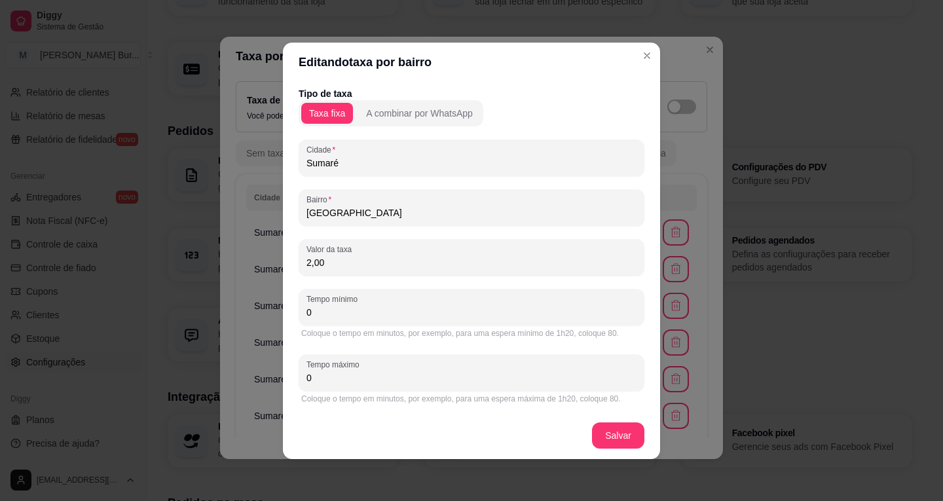
click at [304, 310] on div "Tempo mínimo 0" at bounding box center [472, 307] width 346 height 37
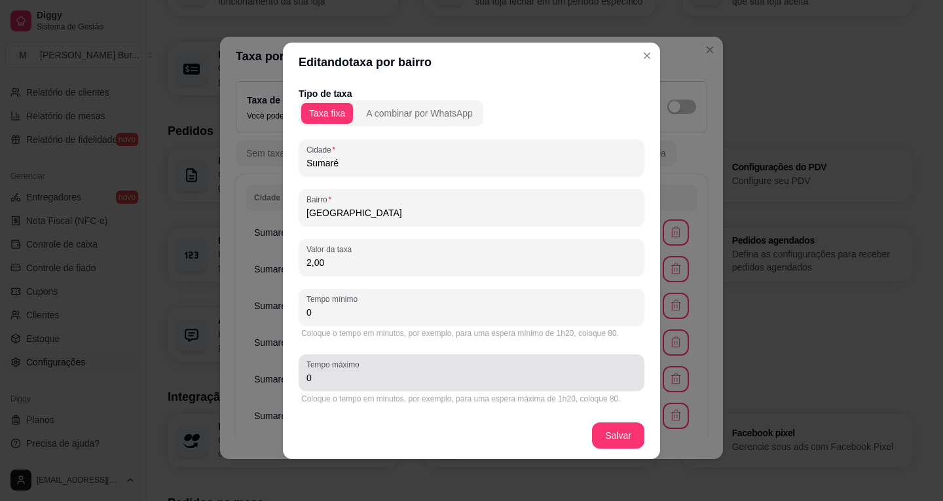
click at [306, 376] on div "Tempo máximo 0" at bounding box center [472, 372] width 346 height 37
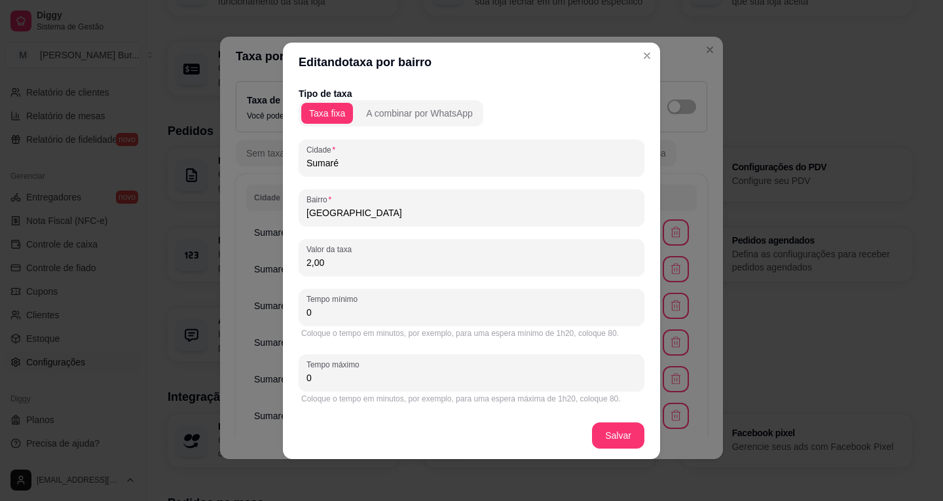
drag, startPoint x: 312, startPoint y: 376, endPoint x: 285, endPoint y: 374, distance: 26.9
click at [285, 377] on div "Tipo de taxa Taxa fixa A combinar por WhatsApp Cidade Sumaré Bairro [GEOGRAPHIC…" at bounding box center [471, 247] width 377 height 330
type input "40"
drag, startPoint x: 286, startPoint y: 313, endPoint x: 237, endPoint y: 316, distance: 49.2
click at [242, 316] on div "Editando taxa por bairro Tipo de taxa Taxa fixa A combinar por WhatsApp Cidade …" at bounding box center [471, 250] width 943 height 501
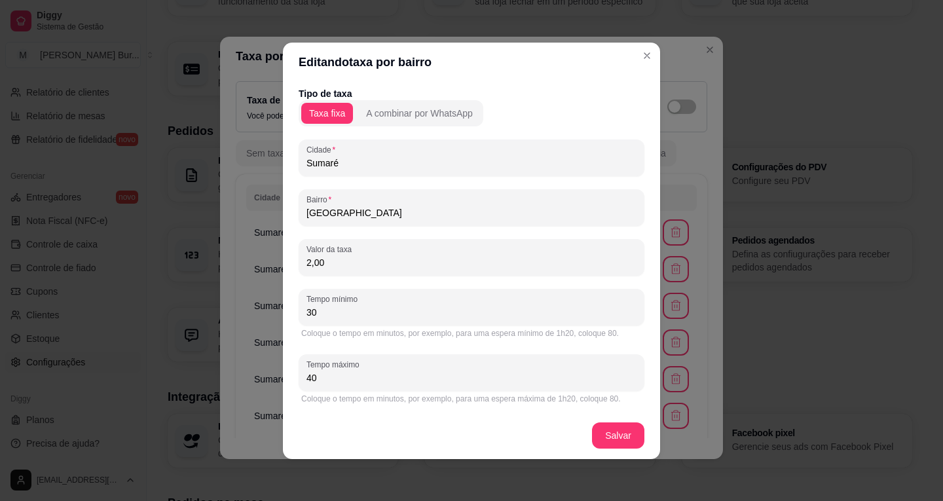
type input "30"
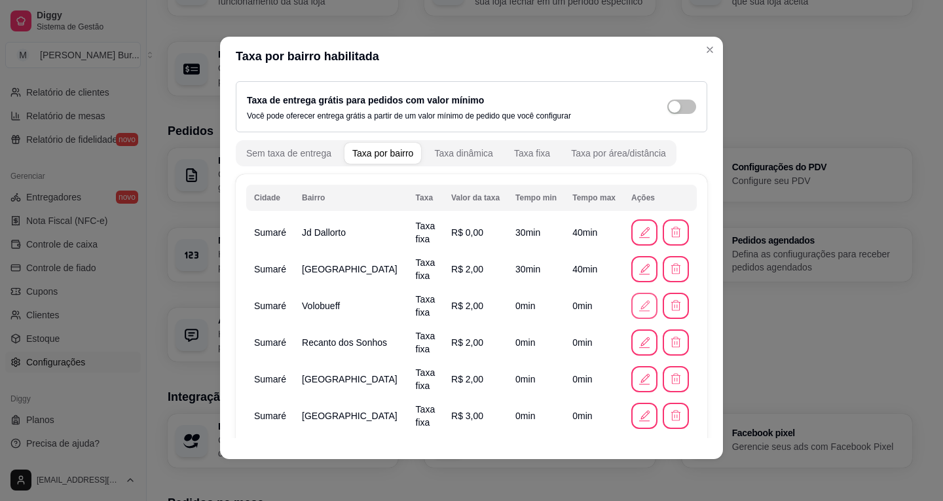
click at [637, 302] on icon "button" at bounding box center [644, 306] width 14 height 14
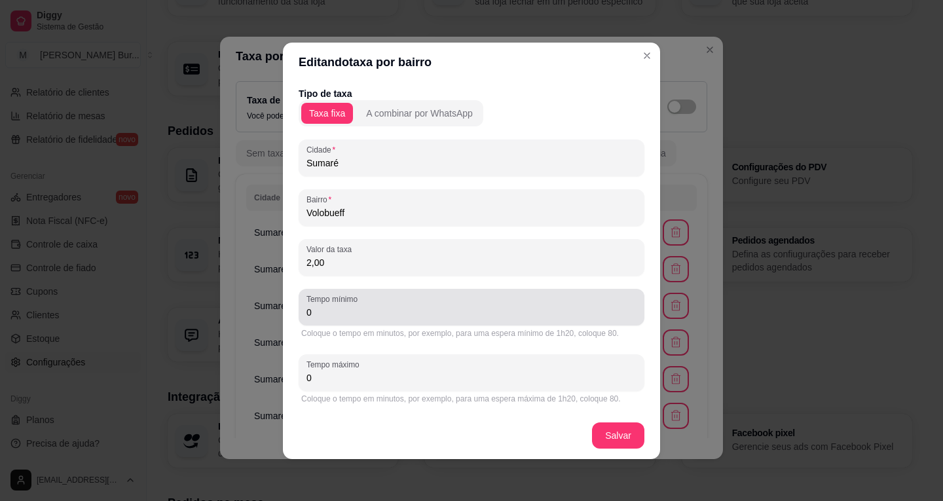
drag, startPoint x: 355, startPoint y: 314, endPoint x: 172, endPoint y: 305, distance: 182.9
click at [179, 305] on div "Editando taxa por bairro Tipo de taxa Taxa fixa A combinar por WhatsApp Cidade …" at bounding box center [471, 250] width 943 height 501
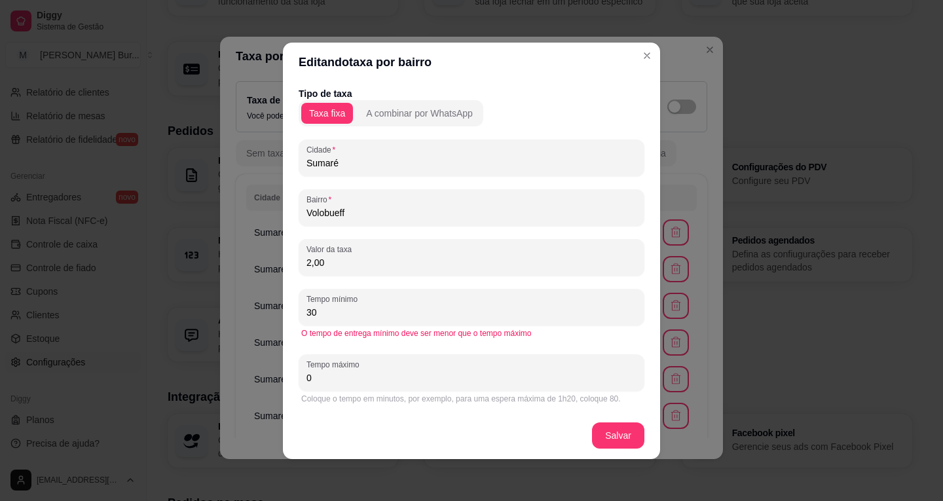
type input "30"
drag, startPoint x: 276, startPoint y: 376, endPoint x: 234, endPoint y: 361, distance: 43.9
click at [234, 376] on div "Editando taxa por bairro Tipo de taxa Taxa fixa A combinar por WhatsApp Cidade …" at bounding box center [471, 250] width 943 height 501
click at [312, 380] on input "040" at bounding box center [471, 377] width 330 height 13
type input "40"
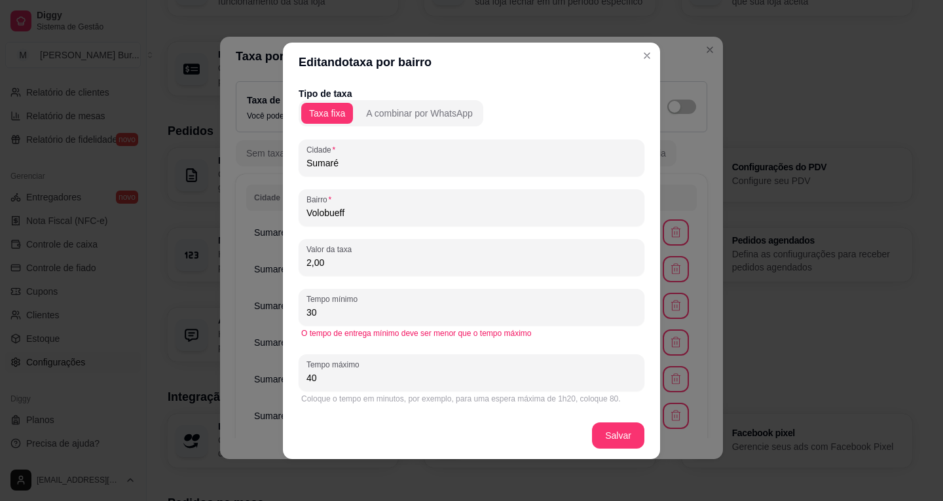
click at [581, 422] on footer "Salvar" at bounding box center [471, 435] width 377 height 47
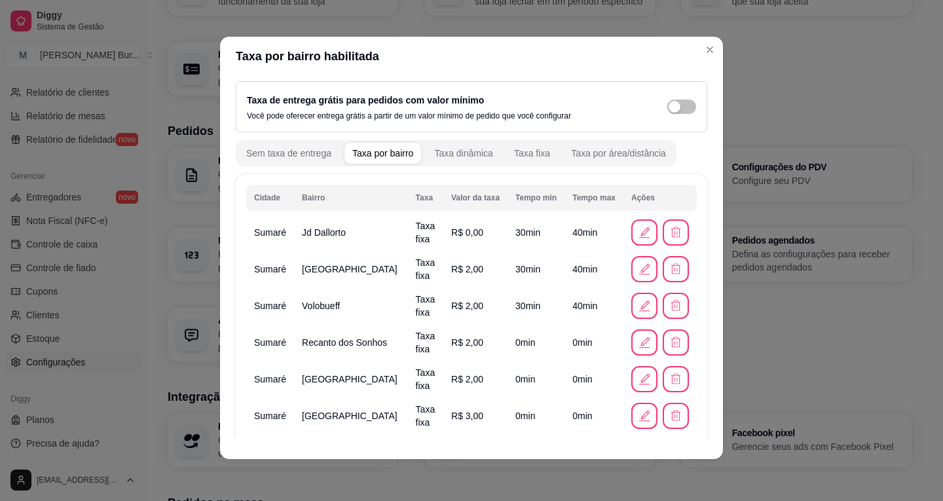
scroll to position [131, 0]
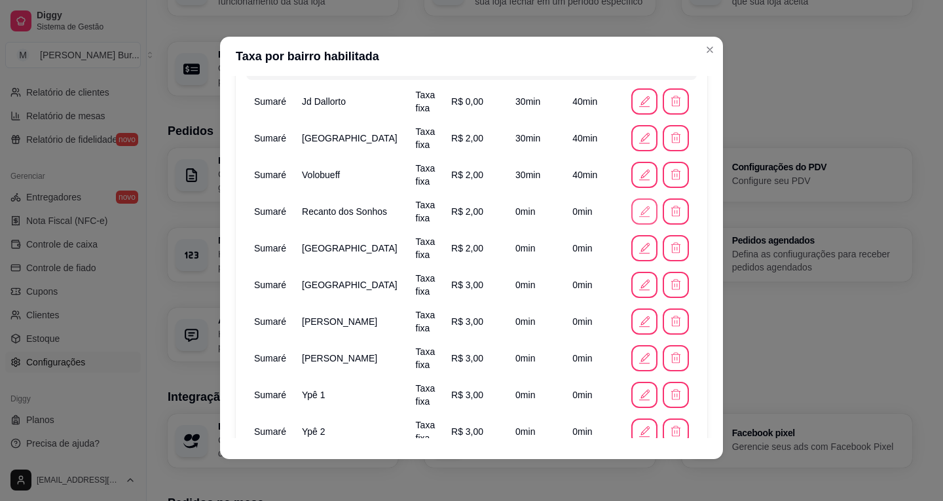
click at [637, 215] on icon "button" at bounding box center [644, 211] width 14 height 14
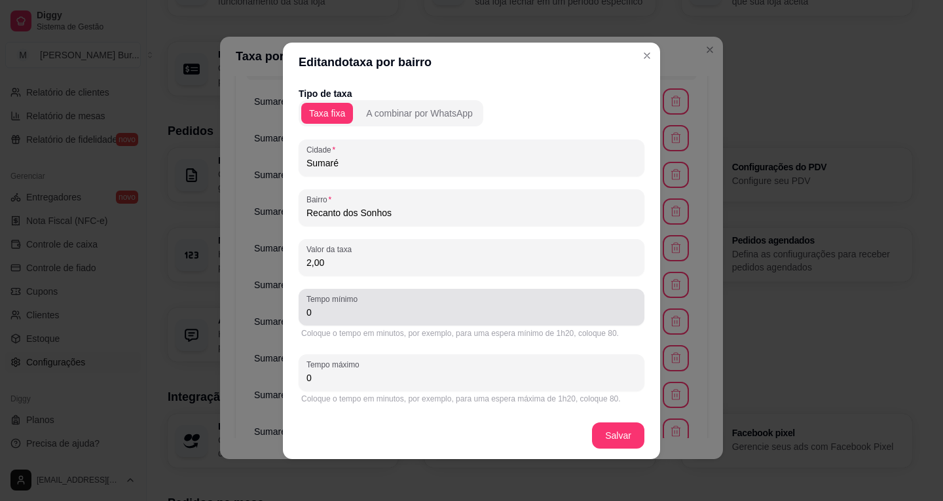
click at [211, 306] on div "Editando taxa por bairro Tipo de taxa Taxa fixa A combinar por WhatsApp Cidade …" at bounding box center [471, 250] width 943 height 501
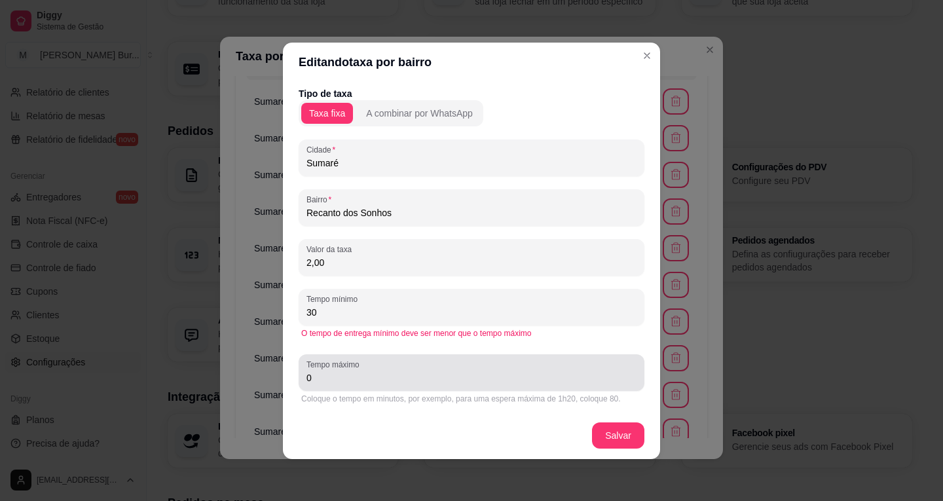
type input "30"
drag, startPoint x: 339, startPoint y: 379, endPoint x: 164, endPoint y: 367, distance: 175.2
click at [236, 376] on div "Editando taxa por bairro Tipo de taxa Taxa fixa A combinar por WhatsApp Cidade …" at bounding box center [471, 250] width 943 height 501
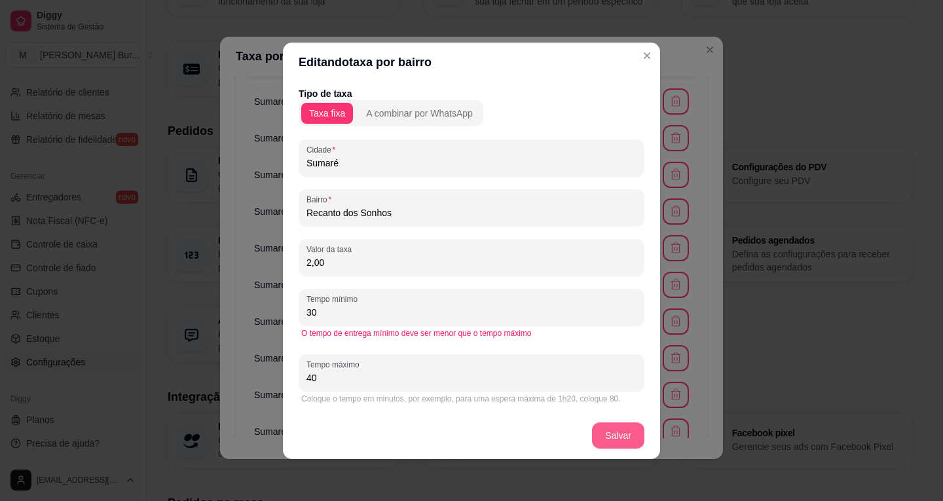
type input "40"
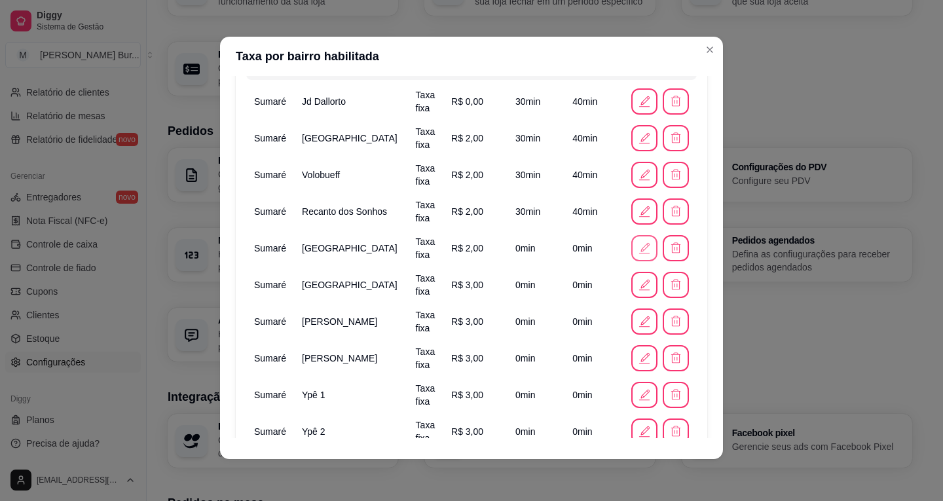
click at [637, 251] on icon "button" at bounding box center [644, 248] width 14 height 14
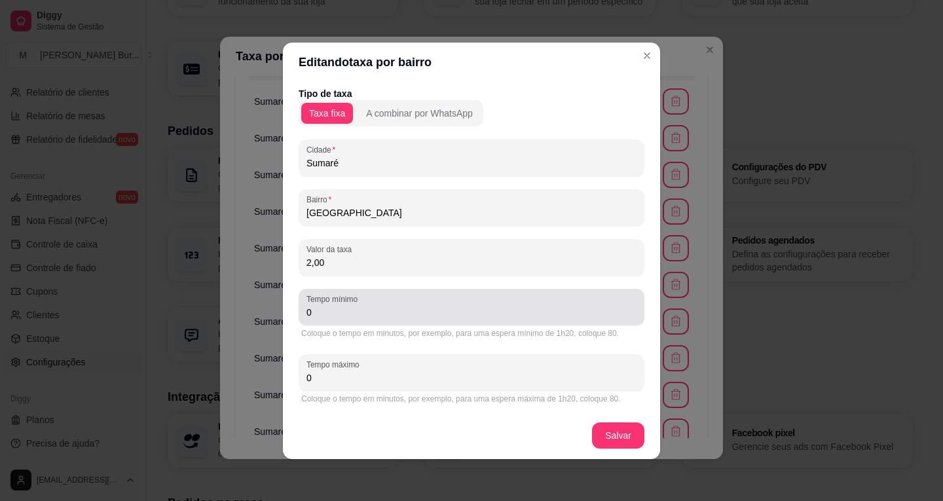
drag, startPoint x: 331, startPoint y: 311, endPoint x: 247, endPoint y: 296, distance: 85.8
click at [238, 307] on div "Editando taxa por bairro Tipo de taxa Taxa fixa A combinar por WhatsApp [GEOGRA…" at bounding box center [471, 250] width 943 height 501
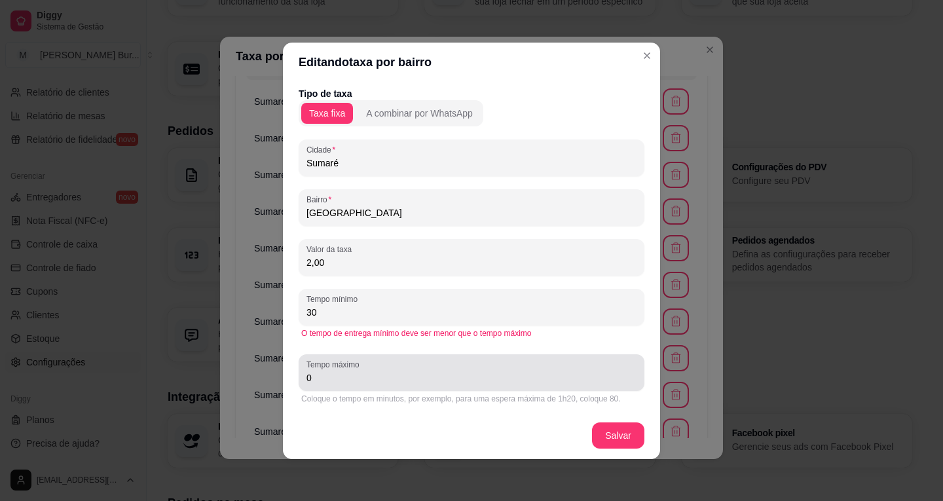
type input "30"
drag, startPoint x: 347, startPoint y: 386, endPoint x: 120, endPoint y: 380, distance: 226.6
click at [155, 381] on div "Editando taxa por bairro Tipo de taxa Taxa fixa A combinar por WhatsApp [GEOGRA…" at bounding box center [471, 250] width 943 height 501
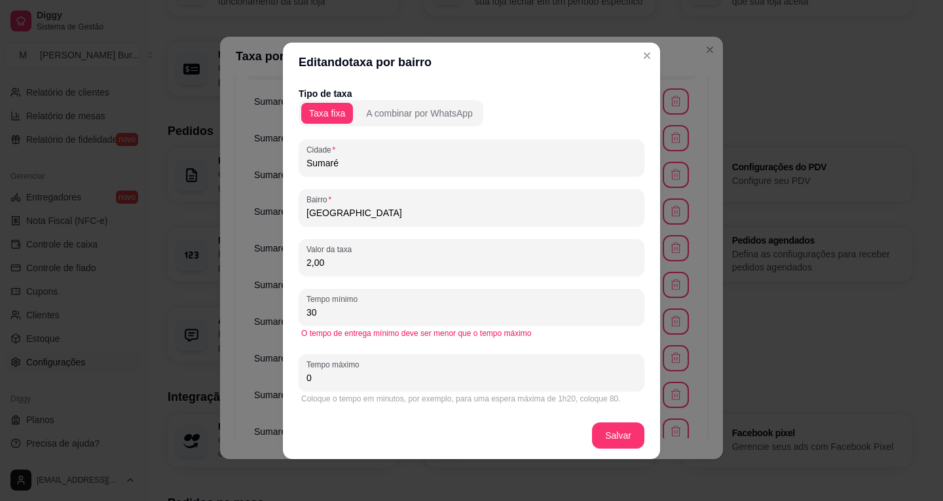
drag, startPoint x: 327, startPoint y: 378, endPoint x: 193, endPoint y: 358, distance: 135.1
click at [195, 358] on div "Editando taxa por bairro Tipo de taxa Taxa fixa A combinar por WhatsApp [GEOGRA…" at bounding box center [471, 250] width 943 height 501
type input "40"
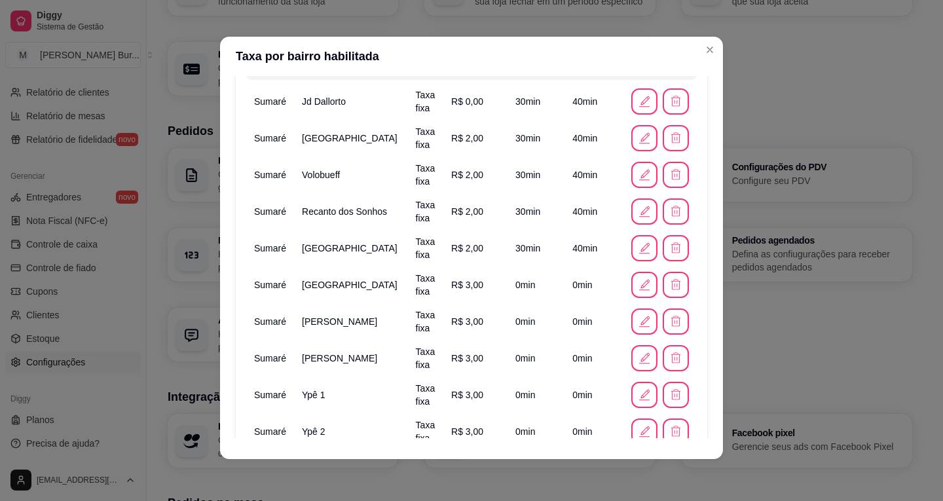
scroll to position [196, 0]
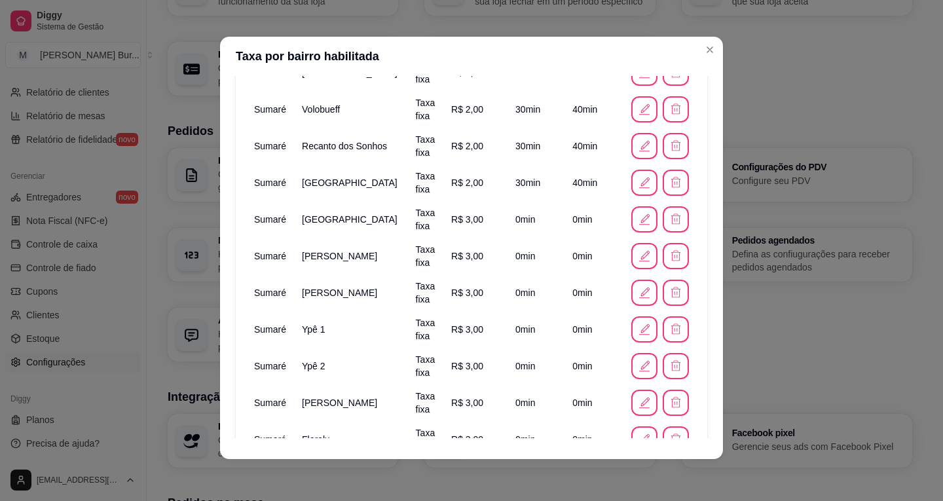
click at [637, 217] on icon "button" at bounding box center [644, 219] width 14 height 14
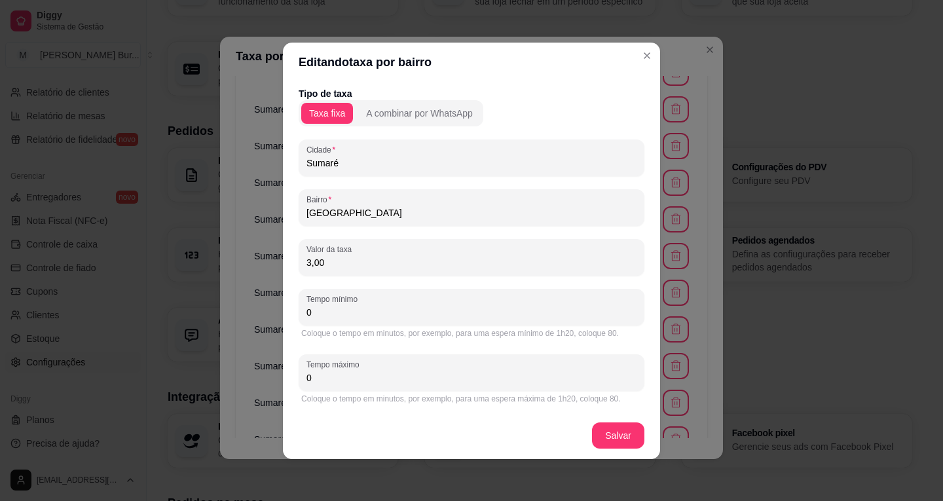
drag, startPoint x: 357, startPoint y: 313, endPoint x: 243, endPoint y: 306, distance: 114.8
click at [229, 311] on div "Editando taxa por bairro Tipo de taxa Taxa fixa A combinar por WhatsApp Cidade …" at bounding box center [471, 250] width 943 height 501
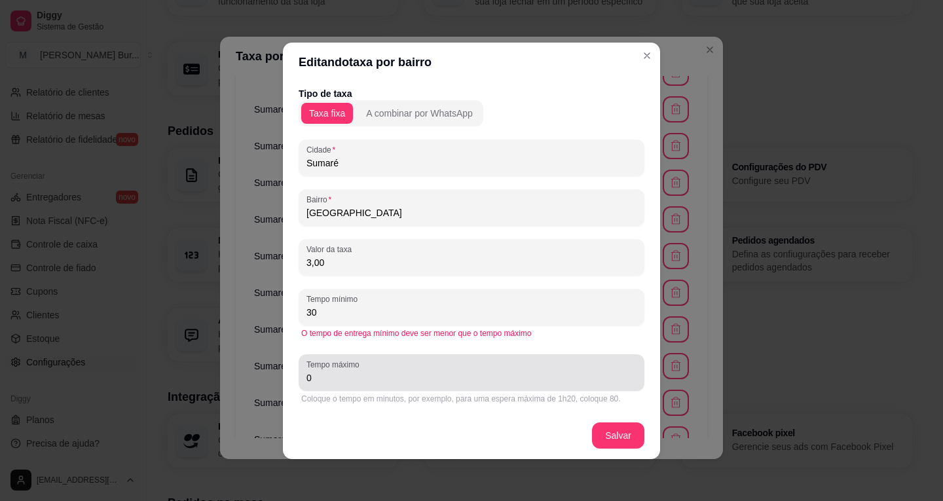
type input "30"
drag, startPoint x: 353, startPoint y: 380, endPoint x: 211, endPoint y: 372, distance: 142.3
click at [190, 380] on div "Editando taxa por bairro Tipo de taxa Taxa fixa A combinar por WhatsApp Cidade …" at bounding box center [471, 250] width 943 height 501
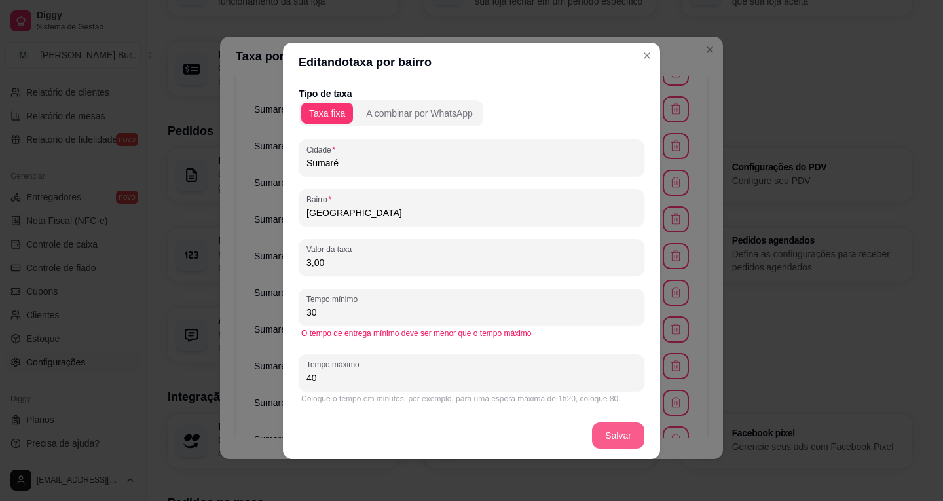
type input "40"
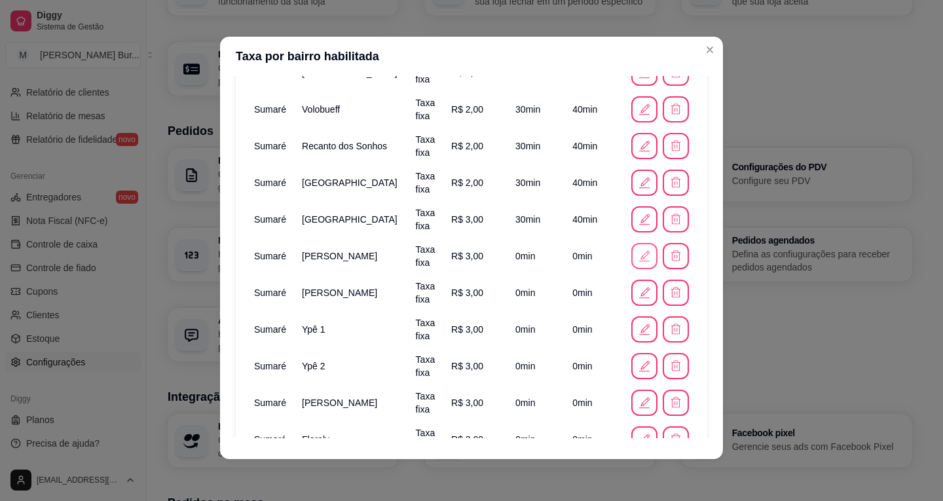
click at [637, 256] on icon "button" at bounding box center [644, 256] width 14 height 14
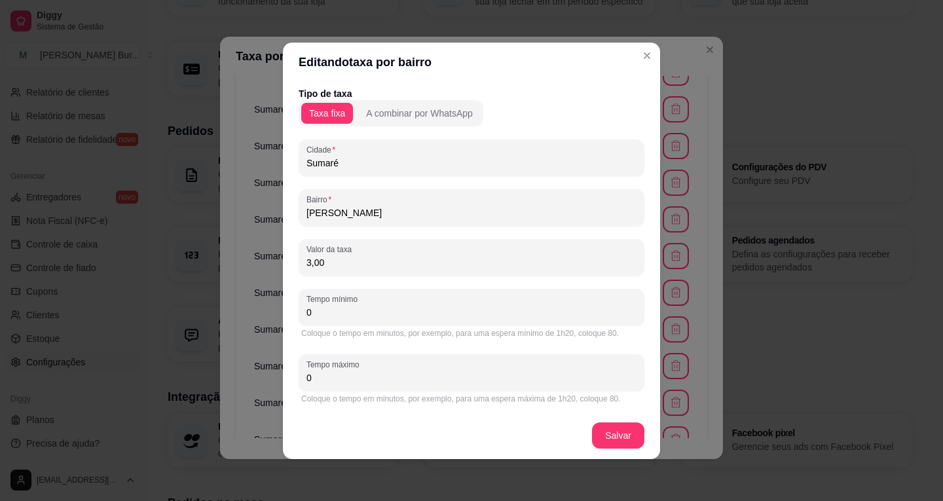
drag, startPoint x: 355, startPoint y: 310, endPoint x: 242, endPoint y: 308, distance: 113.3
click at [242, 308] on div "Editando taxa por bairro Tipo de taxa Taxa fixa A combinar por WhatsApp Cidade …" at bounding box center [471, 250] width 943 height 501
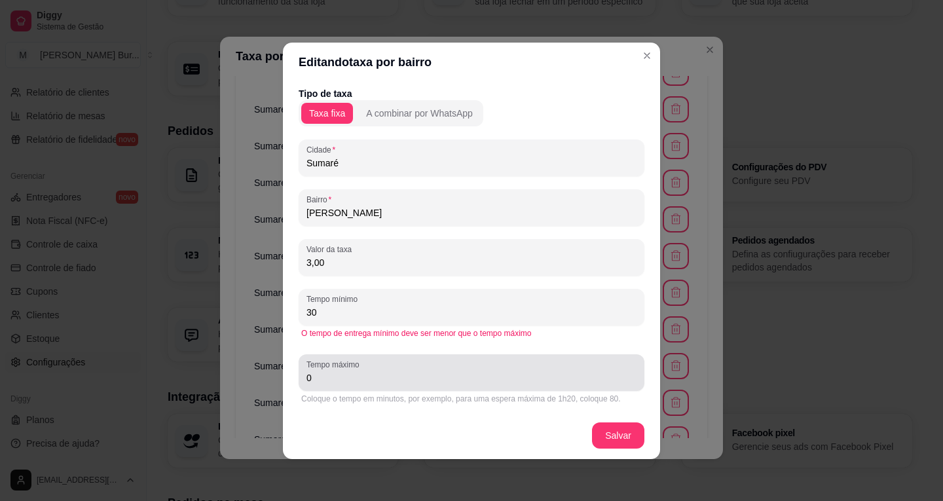
type input "30"
drag, startPoint x: 338, startPoint y: 376, endPoint x: 168, endPoint y: 365, distance: 171.2
click at [184, 366] on div "Editando taxa por bairro Tipo de taxa Taxa fixa A combinar por WhatsApp Cidade …" at bounding box center [471, 250] width 943 height 501
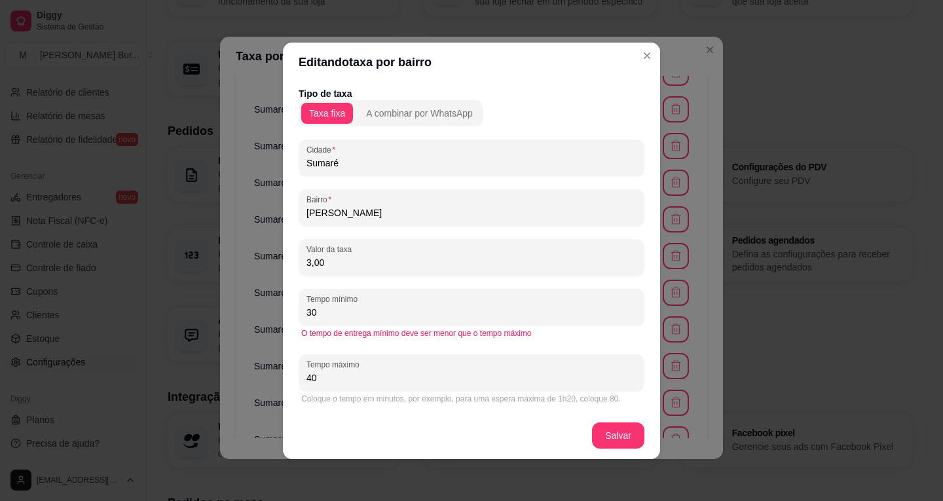
type input "40"
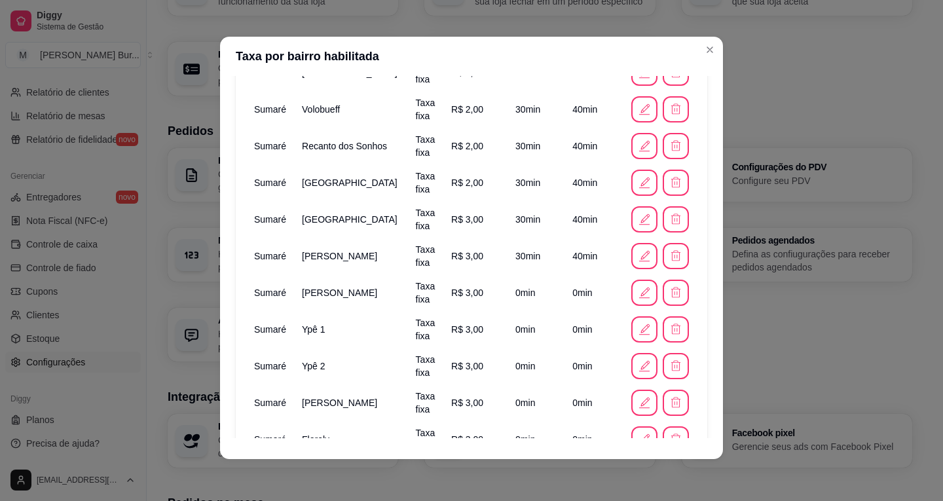
click at [637, 288] on icon "button" at bounding box center [644, 292] width 14 height 14
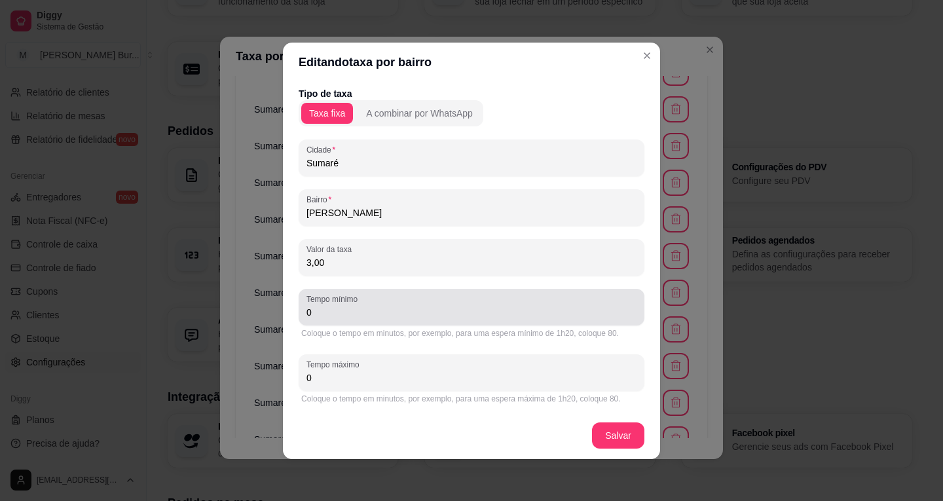
drag, startPoint x: 325, startPoint y: 311, endPoint x: 236, endPoint y: 311, distance: 89.0
click at [248, 311] on div "Editando taxa por bairro Tipo de taxa Taxa fixa A combinar por WhatsApp Cidade …" at bounding box center [471, 250] width 943 height 501
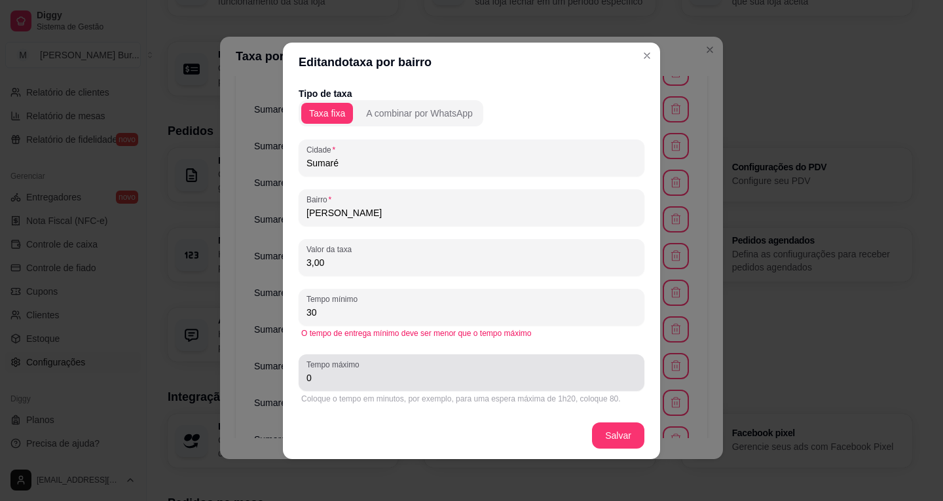
type input "30"
drag, startPoint x: 280, startPoint y: 378, endPoint x: 232, endPoint y: 376, distance: 47.8
click at [233, 376] on div "Editando taxa por bairro Tipo de taxa Taxa fixa A combinar por WhatsApp Cidade …" at bounding box center [471, 250] width 943 height 501
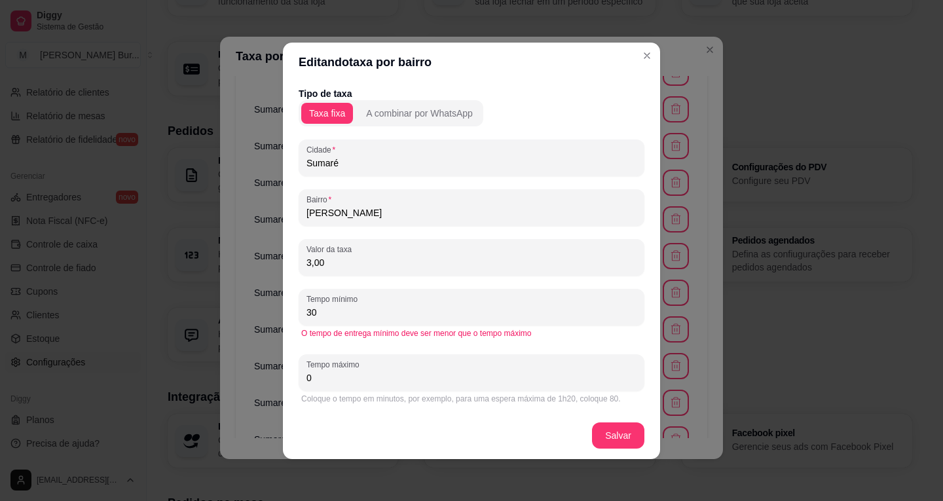
drag, startPoint x: 313, startPoint y: 380, endPoint x: 272, endPoint y: 376, distance: 41.4
click at [276, 379] on div "Editando taxa por bairro Tipo de taxa Taxa fixa A combinar por WhatsApp Cidade …" at bounding box center [471, 250] width 943 height 501
type input "40"
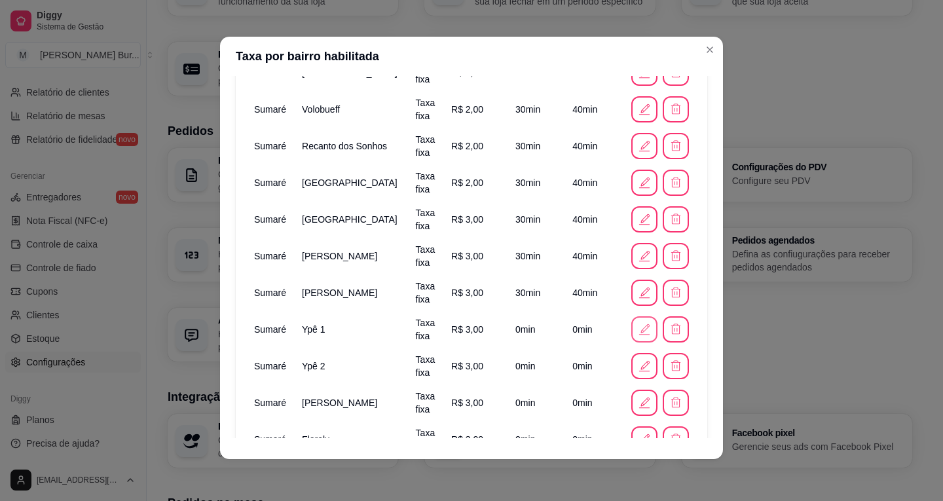
click at [637, 326] on icon "button" at bounding box center [644, 329] width 14 height 14
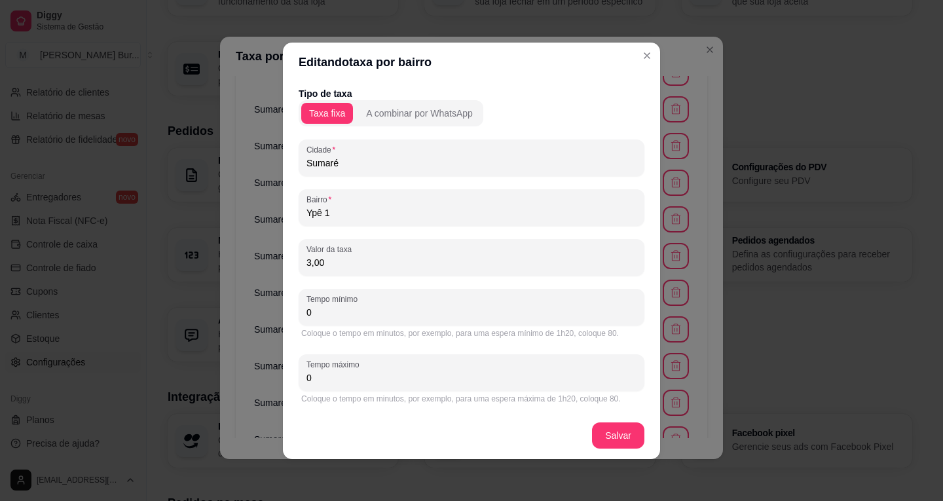
drag, startPoint x: 366, startPoint y: 312, endPoint x: 166, endPoint y: 306, distance: 200.4
click at [166, 306] on div "Editando taxa por bairro Tipo de taxa Taxa fixa A combinar por WhatsApp Cidade …" at bounding box center [471, 250] width 943 height 501
type input "30"
drag, startPoint x: 331, startPoint y: 383, endPoint x: 221, endPoint y: 369, distance: 110.2
click at [219, 372] on div "Editando taxa por bairro Tipo de taxa Taxa fixa A combinar por WhatsApp Cidade …" at bounding box center [471, 250] width 943 height 501
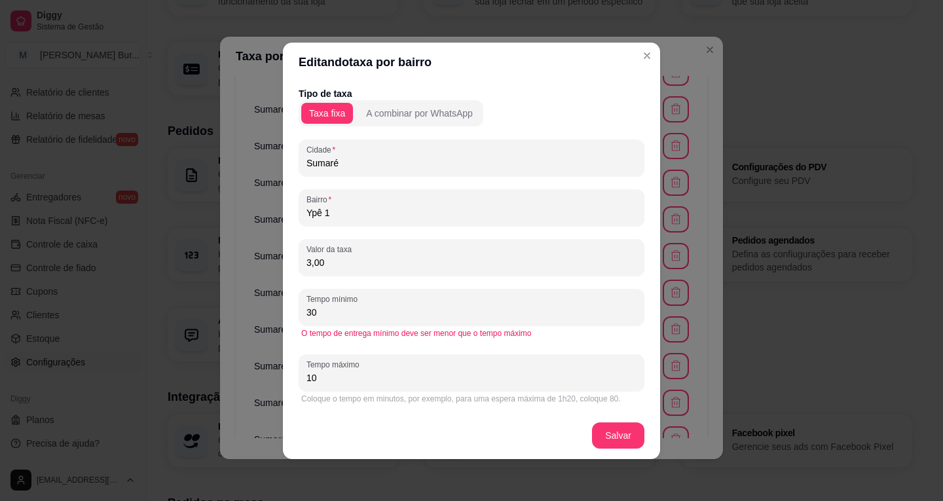
type input "1"
type input "40"
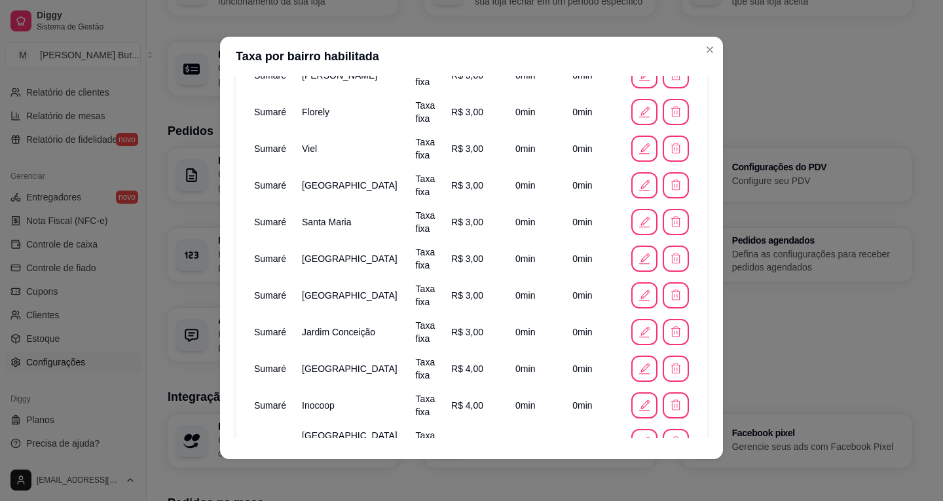
scroll to position [393, 0]
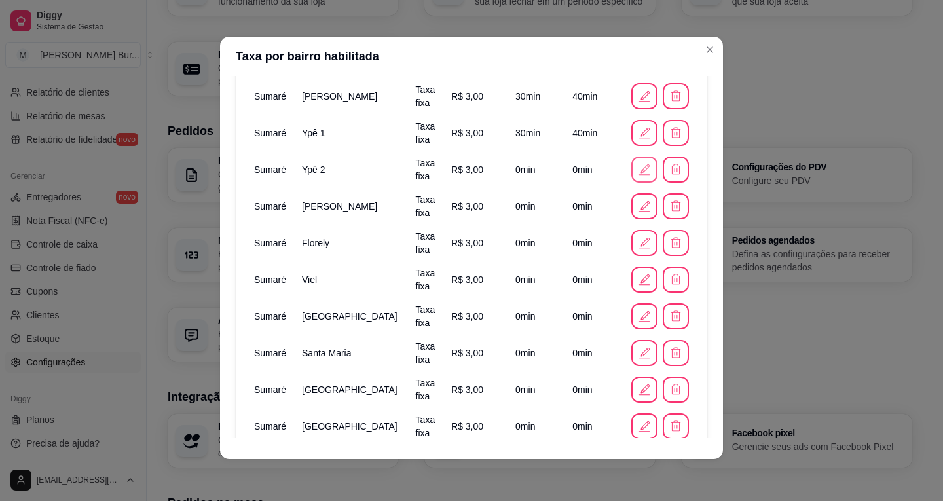
click at [637, 167] on icon "button" at bounding box center [644, 169] width 14 height 14
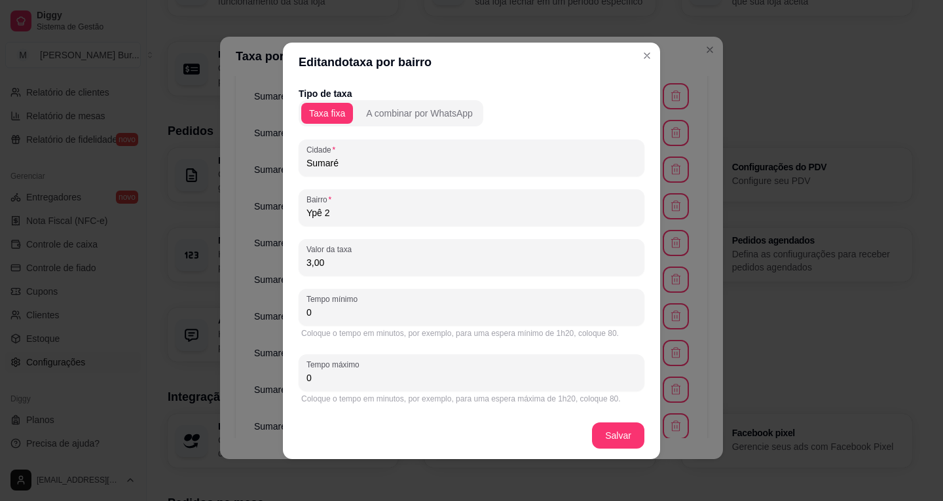
drag, startPoint x: 371, startPoint y: 318, endPoint x: 263, endPoint y: 310, distance: 108.3
click at [211, 318] on div "Editando taxa por bairro Tipo de taxa Taxa fixa A combinar por WhatsApp Cidade …" at bounding box center [471, 250] width 943 height 501
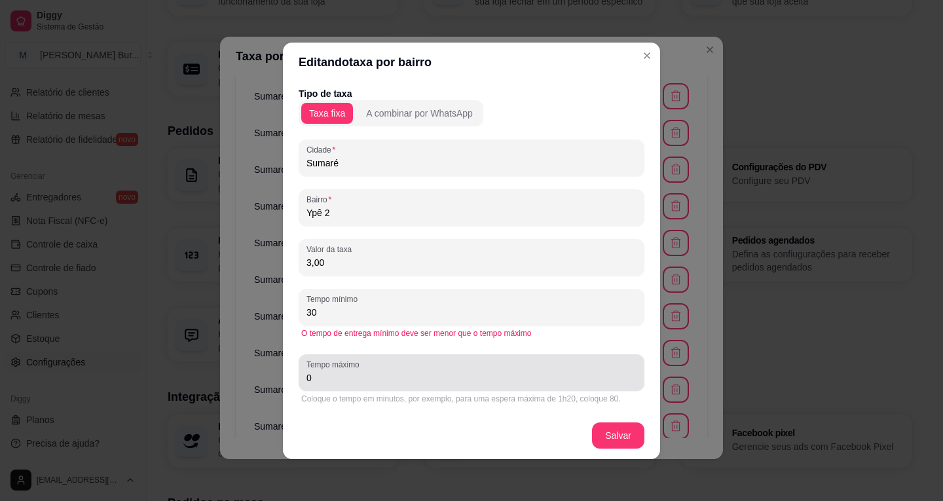
type input "30"
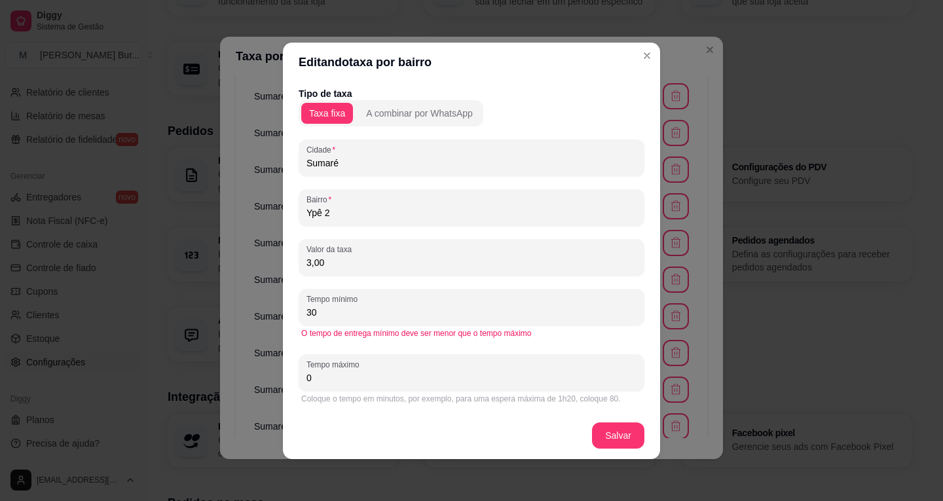
drag, startPoint x: 357, startPoint y: 384, endPoint x: 149, endPoint y: 364, distance: 209.1
click at [148, 364] on div "Editando taxa por bairro Tipo de taxa Taxa fixa A combinar por WhatsApp Cidade …" at bounding box center [471, 250] width 943 height 501
type input "1"
type input "40"
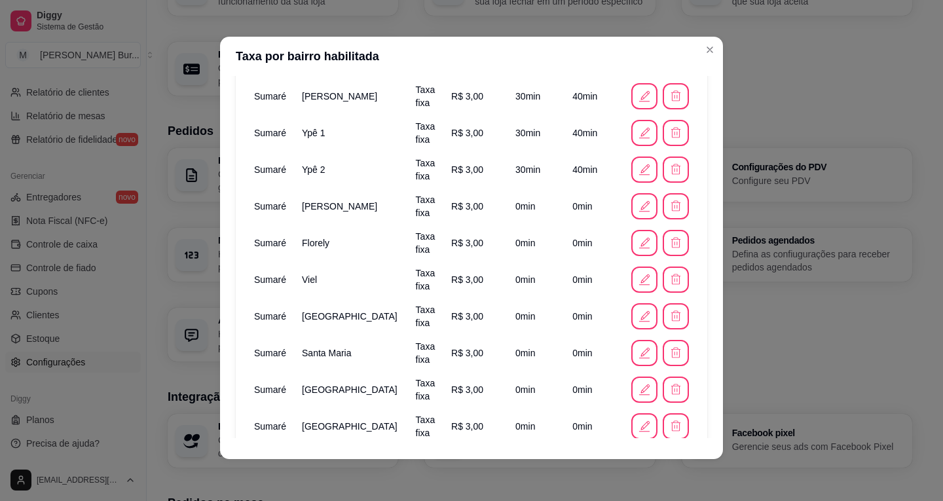
scroll to position [458, 0]
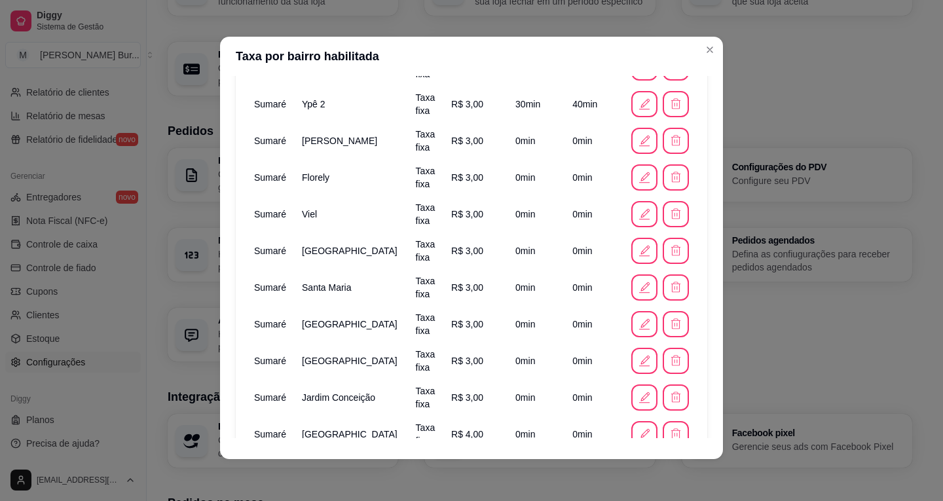
click at [637, 146] on icon "button" at bounding box center [644, 141] width 14 height 14
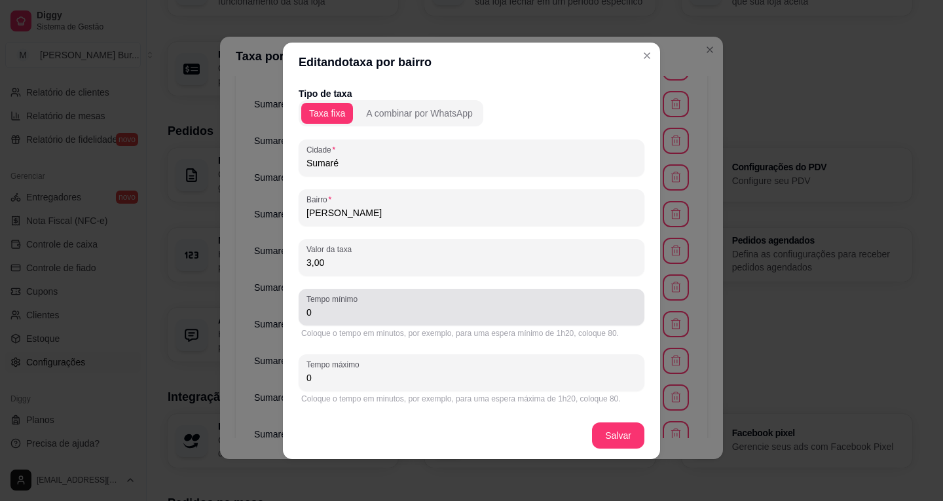
drag, startPoint x: 335, startPoint y: 308, endPoint x: 217, endPoint y: 309, distance: 117.2
click at [223, 309] on div "Editando taxa por bairro Tipo de taxa Taxa fixa A combinar por WhatsApp Cidade …" at bounding box center [471, 250] width 943 height 501
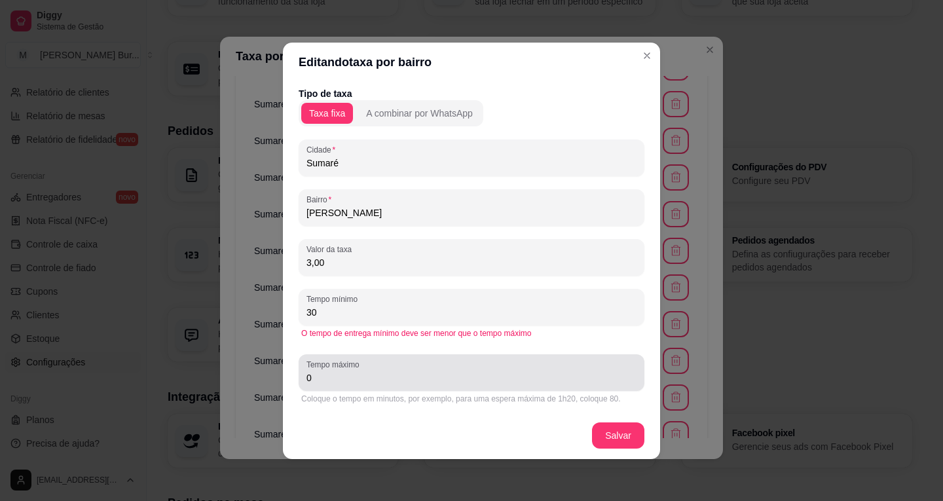
type input "30"
drag, startPoint x: 309, startPoint y: 380, endPoint x: 236, endPoint y: 366, distance: 74.7
click at [154, 374] on div "Editando taxa por bairro Tipo de taxa Taxa fixa A combinar por WhatsApp Cidade …" at bounding box center [471, 250] width 943 height 501
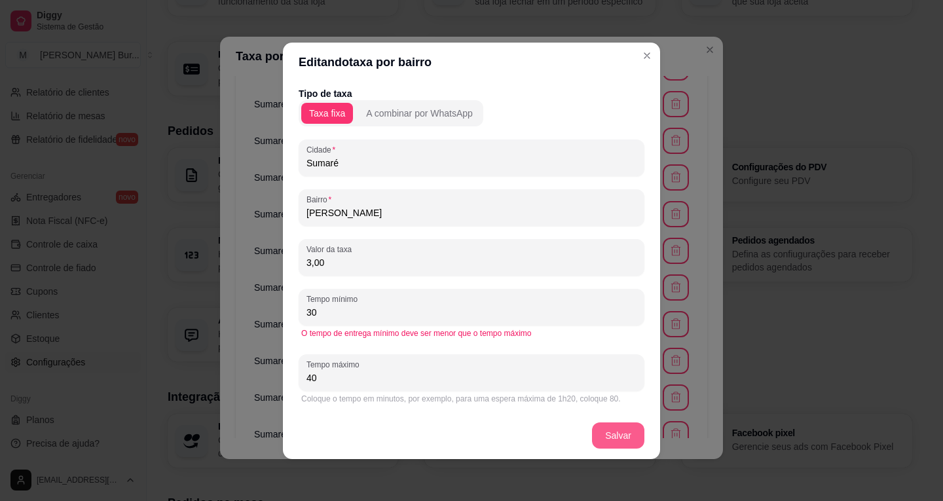
type input "40"
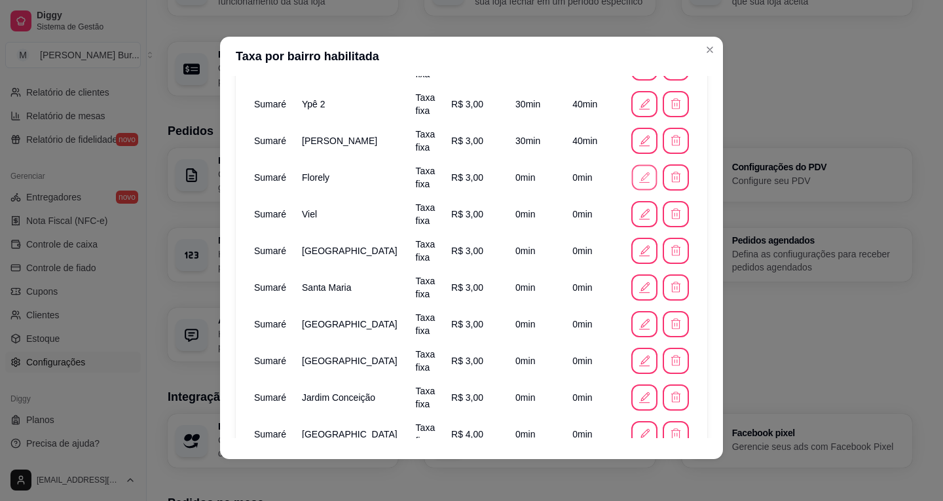
click at [637, 181] on icon "button" at bounding box center [644, 177] width 14 height 14
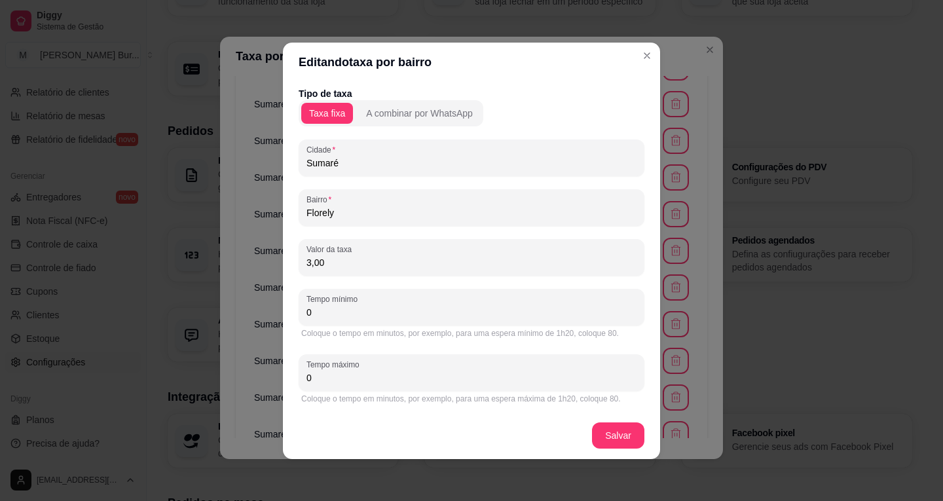
drag, startPoint x: 314, startPoint y: 310, endPoint x: 289, endPoint y: 296, distance: 28.2
click at [240, 310] on div "Editando taxa por bairro Tipo de taxa Taxa fixa A combinar por WhatsApp Cidade …" at bounding box center [471, 250] width 943 height 501
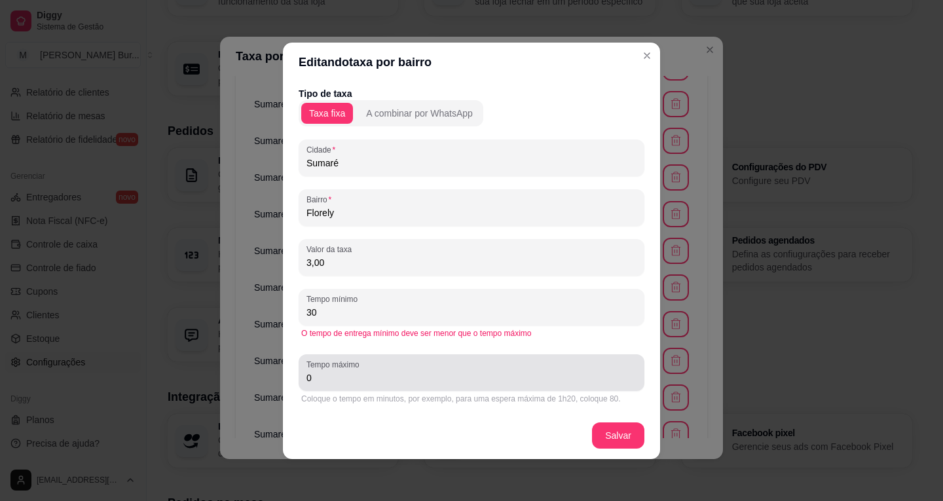
type input "30"
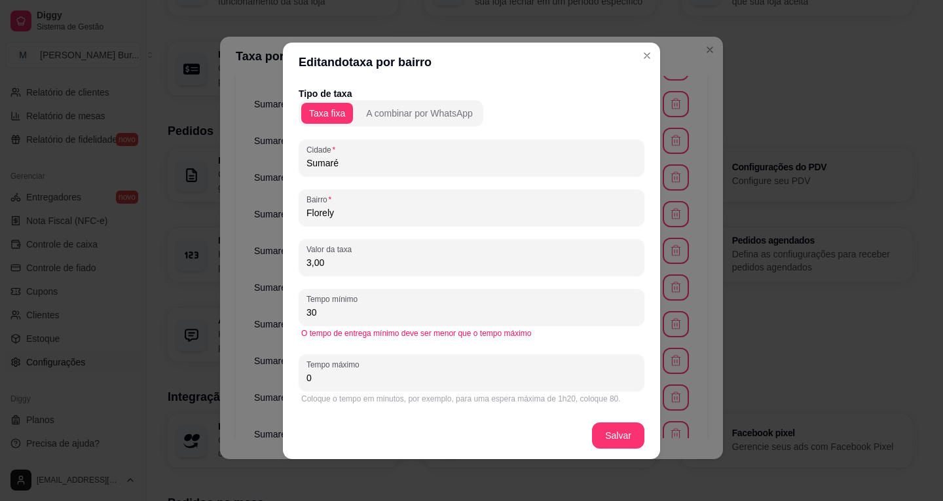
drag, startPoint x: 307, startPoint y: 375, endPoint x: 236, endPoint y: 369, distance: 71.0
click at [177, 369] on div "Editando taxa por bairro Tipo de taxa Taxa fixa A combinar por WhatsApp Cidade …" at bounding box center [471, 250] width 943 height 501
type input "40"
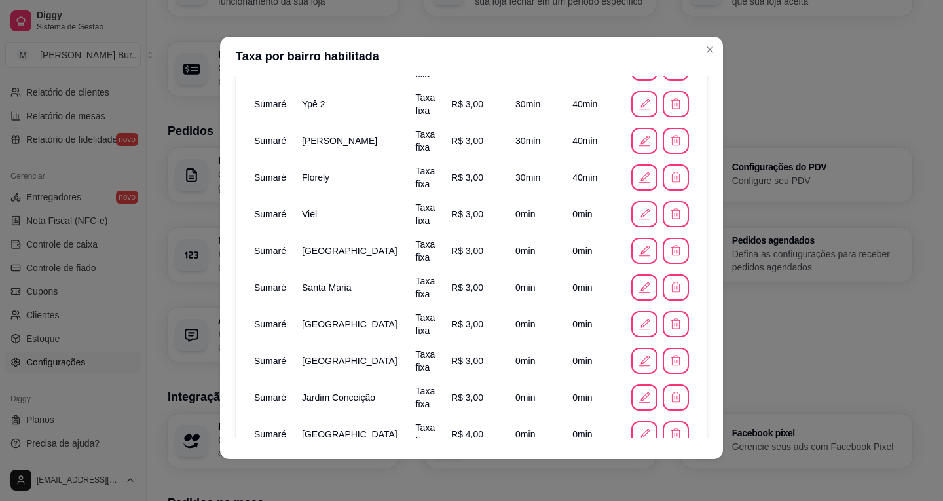
click at [637, 220] on icon "button" at bounding box center [644, 214] width 14 height 14
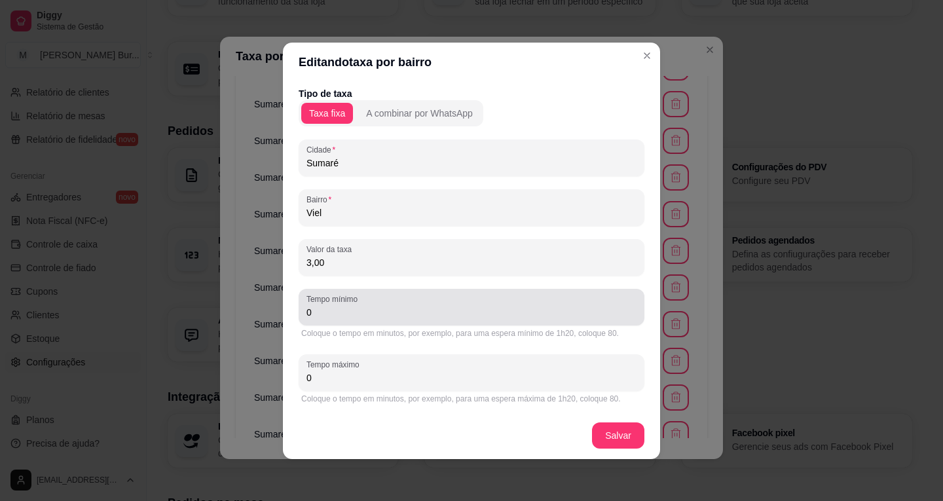
click at [239, 306] on div "Editando taxa por bairro Tipo de taxa Taxa fixa A combinar por WhatsApp Cidade …" at bounding box center [471, 250] width 943 height 501
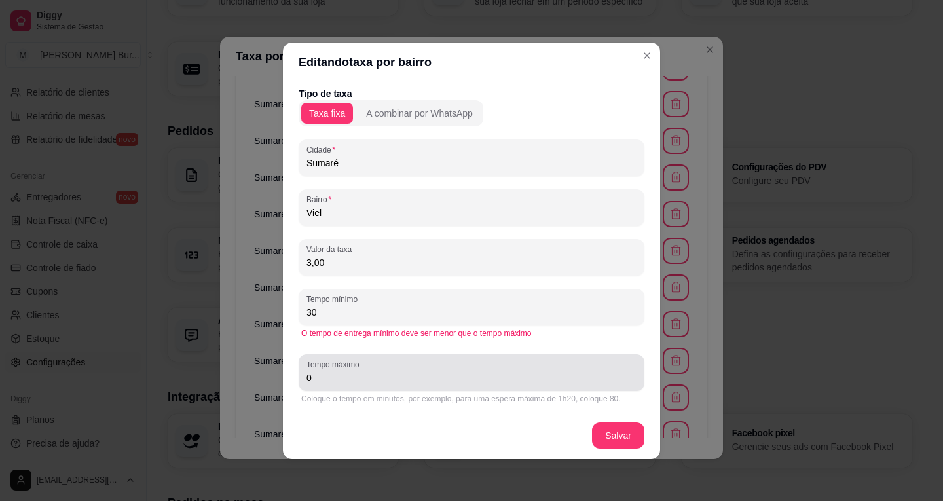
type input "30"
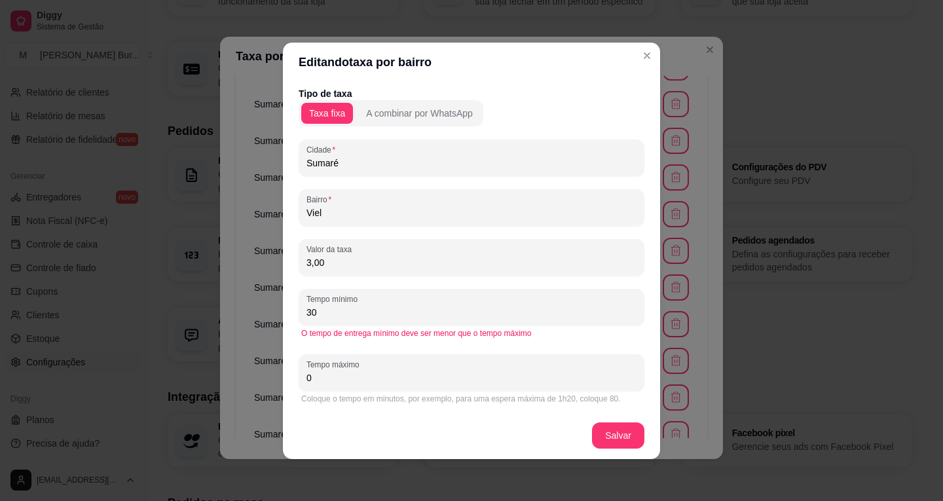
drag, startPoint x: 359, startPoint y: 384, endPoint x: 186, endPoint y: 359, distance: 175.4
click at [214, 361] on div "Editando taxa por bairro Tipo de taxa Taxa fixa A combinar por WhatsApp Cidade …" at bounding box center [471, 250] width 943 height 501
drag, startPoint x: 324, startPoint y: 380, endPoint x: 246, endPoint y: 362, distance: 79.9
click at [179, 369] on div "Editando taxa por bairro Tipo de taxa Taxa fixa A combinar por WhatsApp Cidade …" at bounding box center [471, 250] width 943 height 501
type input "40"
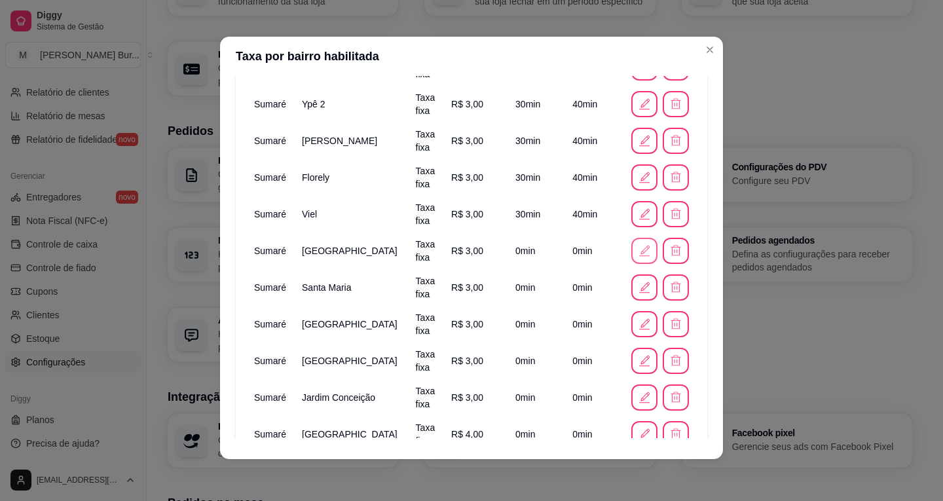
click at [637, 246] on icon "button" at bounding box center [644, 251] width 14 height 14
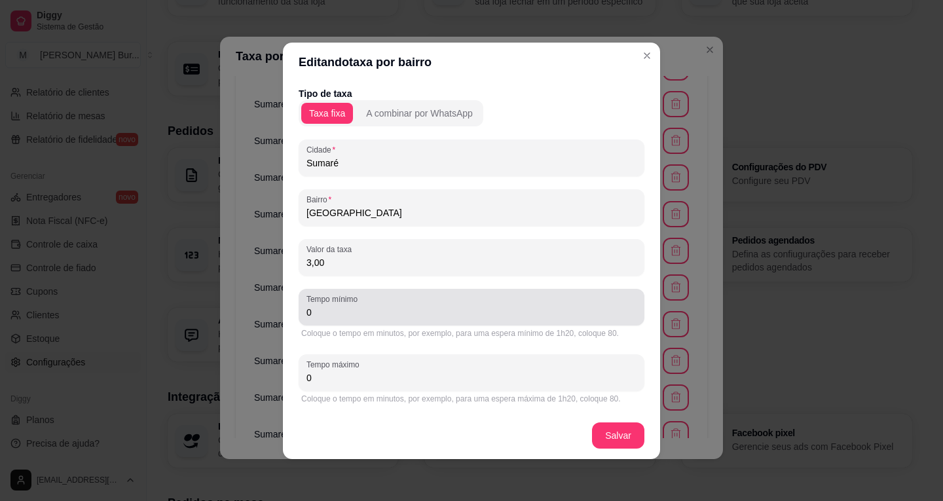
click at [232, 304] on div "Editando taxa por bairro Tipo de taxa Taxa fixa A combinar por WhatsApp Cidade …" at bounding box center [471, 250] width 943 height 501
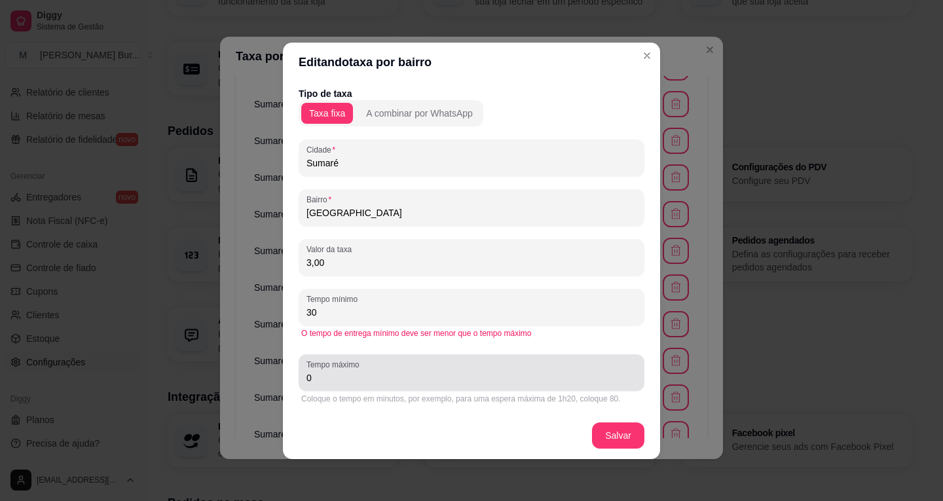
type input "30"
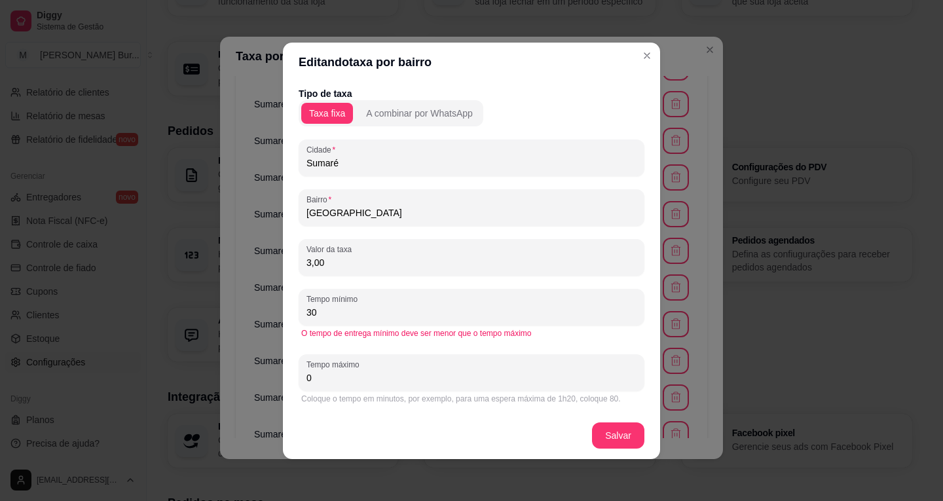
drag, startPoint x: 330, startPoint y: 388, endPoint x: 301, endPoint y: 386, distance: 29.5
click at [218, 376] on div "Editando taxa por bairro Tipo de taxa Taxa fixa A combinar por WhatsApp Cidade …" at bounding box center [471, 250] width 943 height 501
drag, startPoint x: 230, startPoint y: 365, endPoint x: 166, endPoint y: 358, distance: 64.5
click at [179, 359] on div "Editando taxa por bairro Tipo de taxa Taxa fixa A combinar por WhatsApp Cidade …" at bounding box center [471, 250] width 943 height 501
type input "40"
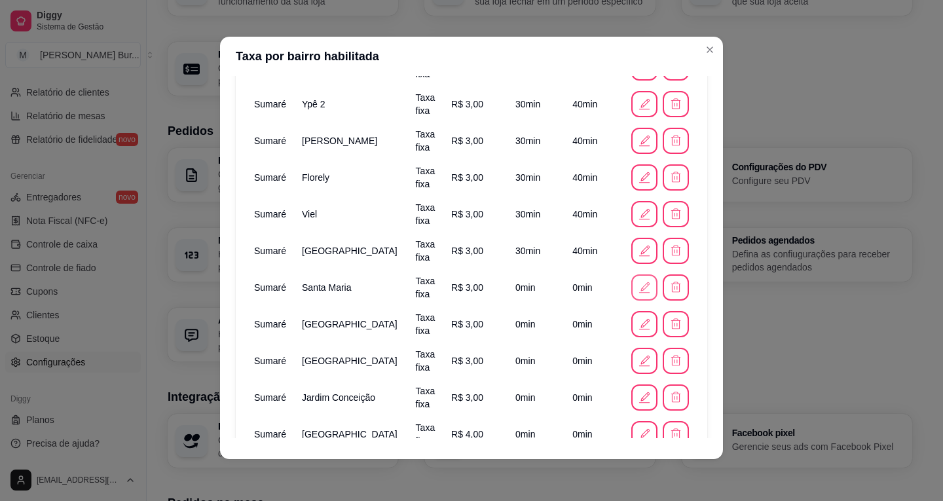
click at [637, 284] on icon "button" at bounding box center [644, 287] width 14 height 14
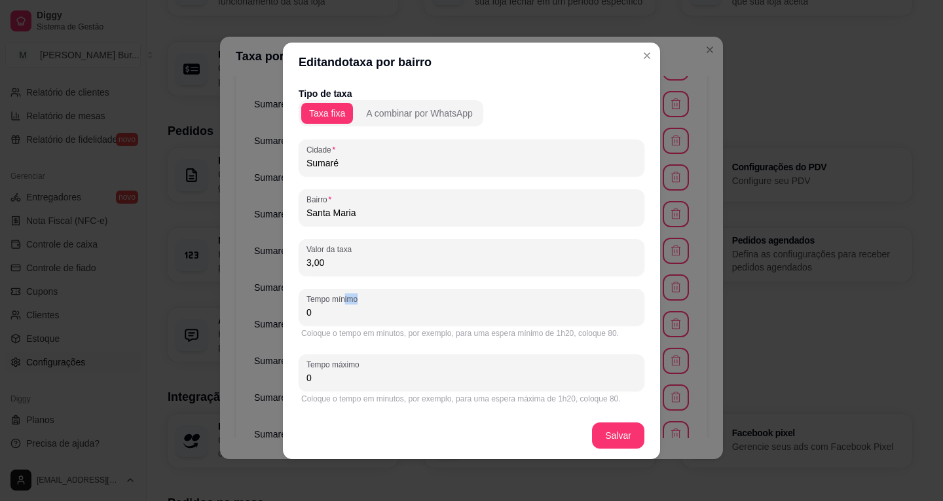
drag, startPoint x: 295, startPoint y: 300, endPoint x: 256, endPoint y: 299, distance: 38.6
click at [264, 299] on div "Editando taxa por bairro Tipo de taxa Taxa fixa A combinar por WhatsApp Cidade …" at bounding box center [471, 250] width 943 height 501
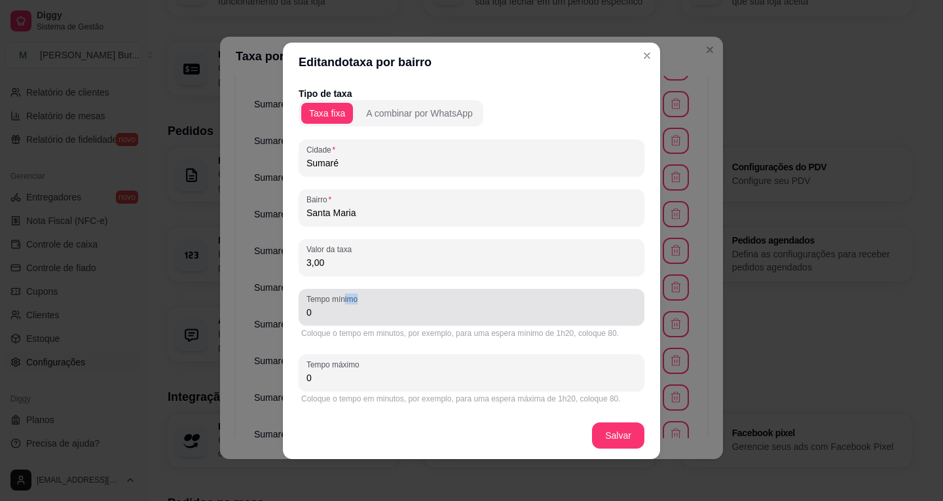
click at [335, 317] on input "0" at bounding box center [471, 312] width 330 height 13
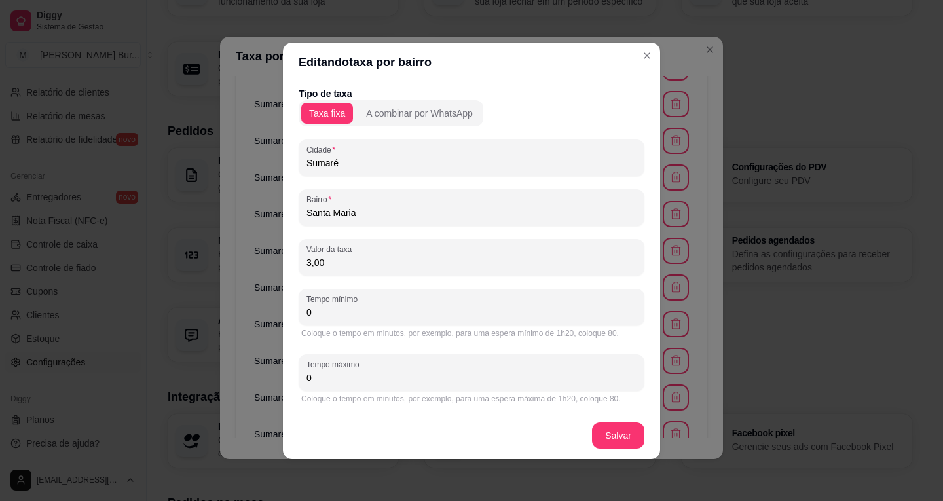
drag, startPoint x: 214, startPoint y: 302, endPoint x: 189, endPoint y: 293, distance: 26.7
click at [181, 299] on div "Editando taxa por bairro Tipo de taxa Taxa fixa A combinar por WhatsApp Cidade …" at bounding box center [471, 250] width 943 height 501
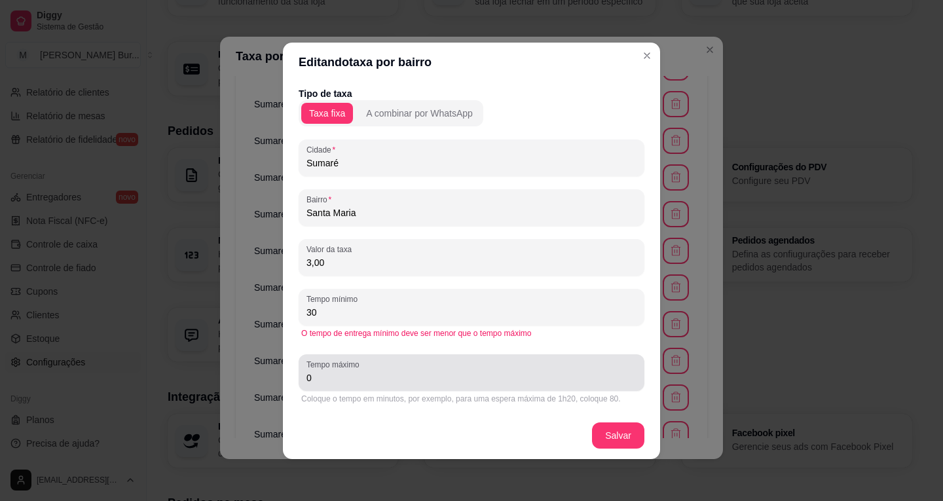
type input "30"
drag, startPoint x: 335, startPoint y: 384, endPoint x: 183, endPoint y: 365, distance: 153.0
click at [188, 365] on div "Editando taxa por bairro Tipo de taxa Taxa fixa A combinar por WhatsApp Cidade …" at bounding box center [471, 250] width 943 height 501
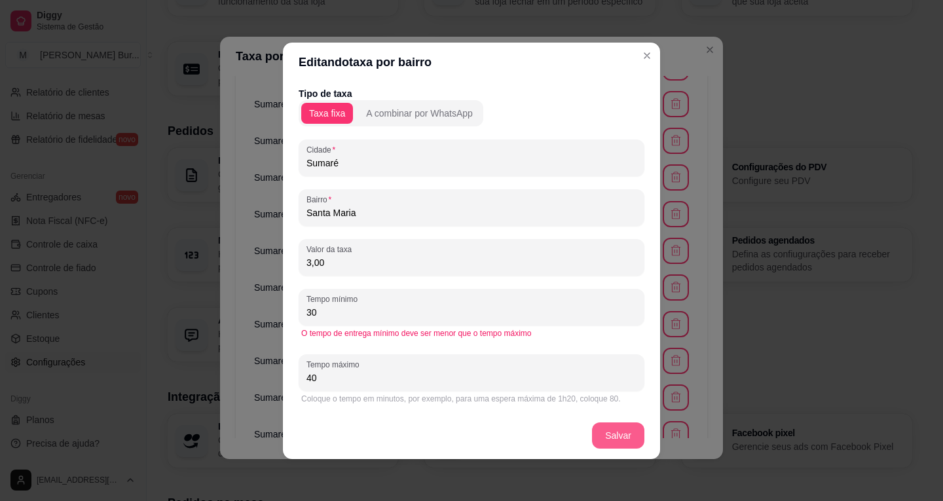
type input "40"
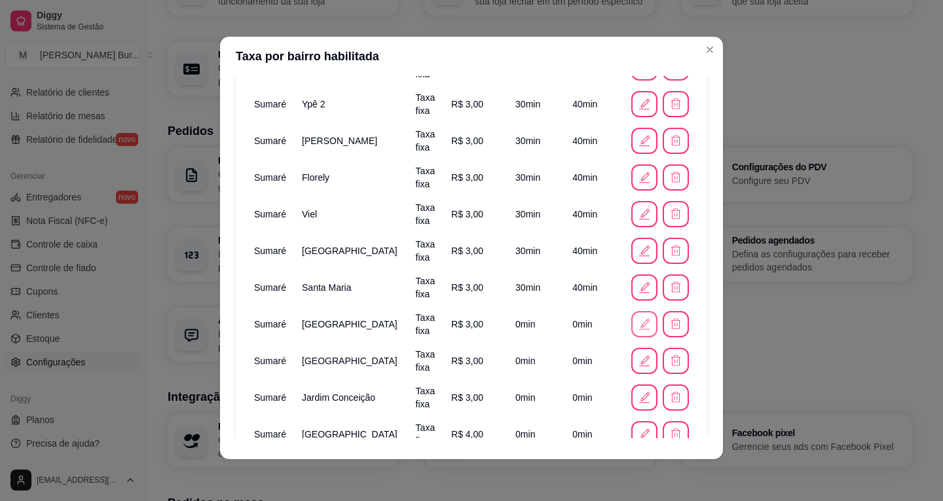
click at [637, 325] on icon "button" at bounding box center [644, 324] width 14 height 14
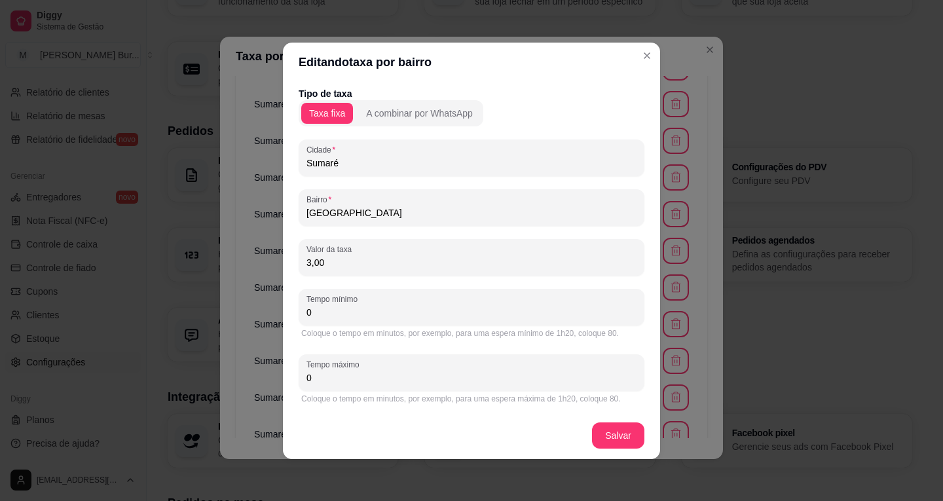
drag, startPoint x: 299, startPoint y: 316, endPoint x: 307, endPoint y: 293, distance: 24.2
click at [215, 309] on div "Editando taxa por bairro Tipo de taxa Taxa fixa A combinar por WhatsApp Cidade …" at bounding box center [471, 250] width 943 height 501
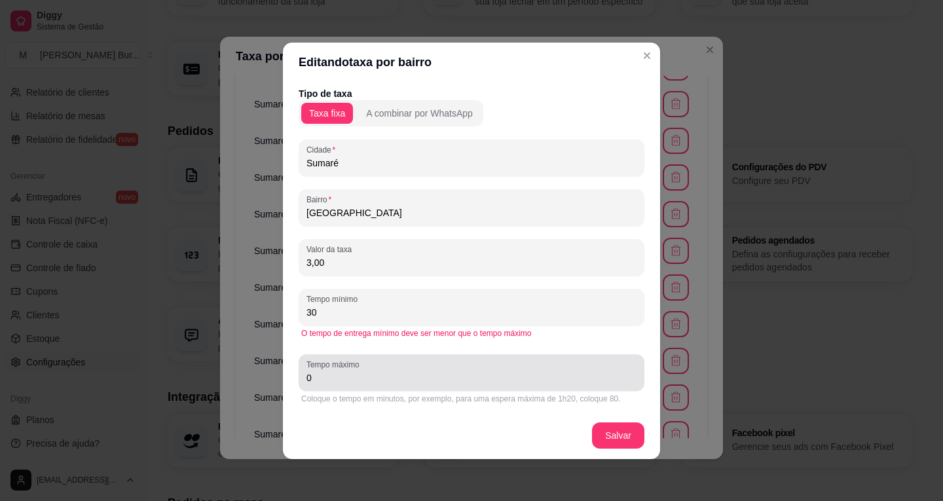
type input "30"
drag, startPoint x: 327, startPoint y: 368, endPoint x: 329, endPoint y: 378, distance: 10.7
click at [327, 376] on div "Tempo máximo 0" at bounding box center [472, 372] width 346 height 37
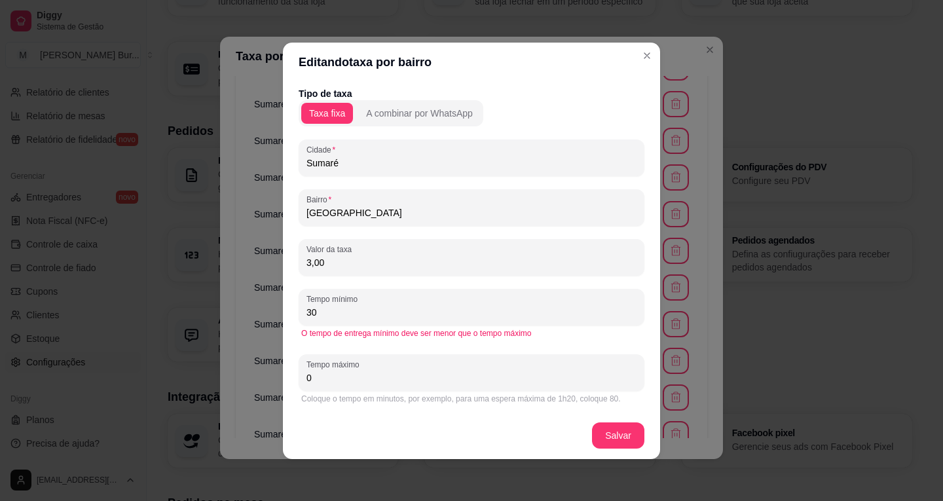
click at [335, 379] on input "0" at bounding box center [471, 377] width 330 height 13
drag, startPoint x: 336, startPoint y: 379, endPoint x: 143, endPoint y: 361, distance: 193.9
click at [177, 364] on div "Editando taxa por bairro Tipo de taxa Taxa fixa A combinar por WhatsApp Cidade …" at bounding box center [471, 250] width 943 height 501
type input "40"
click at [612, 421] on footer "Salvar" at bounding box center [471, 435] width 377 height 47
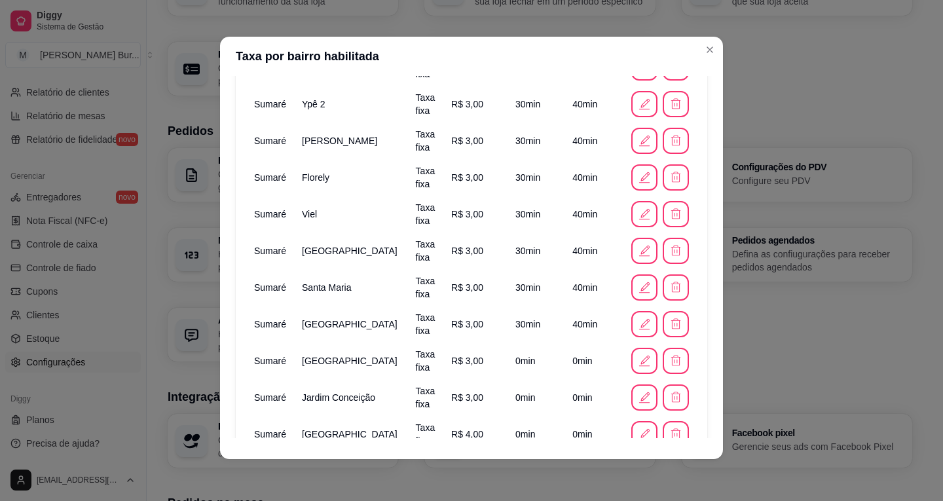
click at [637, 359] on icon "button" at bounding box center [644, 361] width 14 height 14
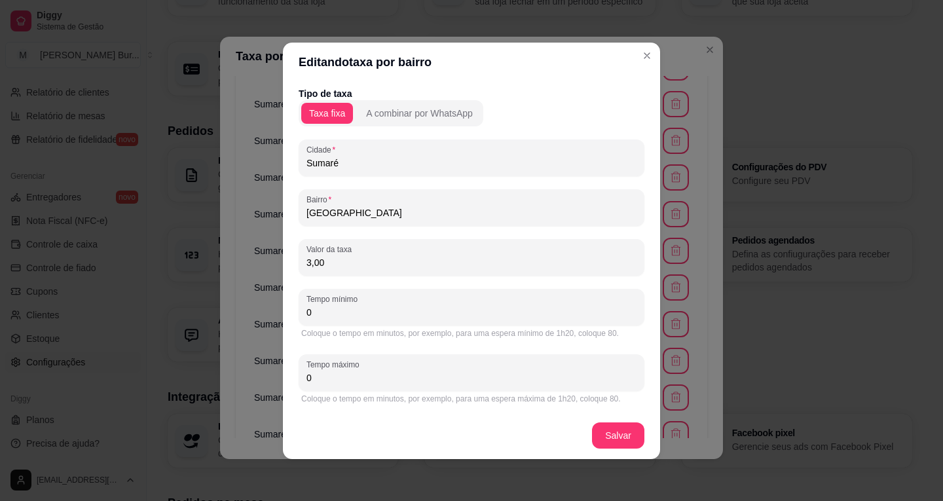
drag, startPoint x: 341, startPoint y: 315, endPoint x: 224, endPoint y: 300, distance: 118.2
click at [230, 308] on div "Editando taxa por bairro Tipo de taxa Taxa fixa A combinar por WhatsApp Cidade …" at bounding box center [471, 250] width 943 height 501
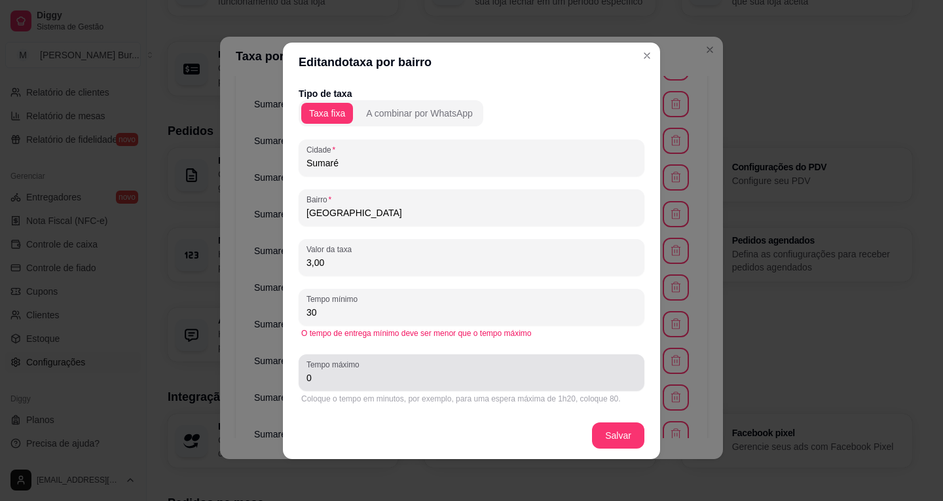
type input "30"
drag, startPoint x: 268, startPoint y: 372, endPoint x: 276, endPoint y: 374, distance: 8.7
click at [208, 365] on div "Editando taxa por bairro Tipo de taxa Taxa fixa A combinar por WhatsApp Cidade …" at bounding box center [471, 250] width 943 height 501
drag, startPoint x: 325, startPoint y: 376, endPoint x: 246, endPoint y: 369, distance: 79.5
click at [254, 371] on div "Editando taxa por bairro Tipo de taxa Taxa fixa A combinar por WhatsApp Cidade …" at bounding box center [471, 250] width 943 height 501
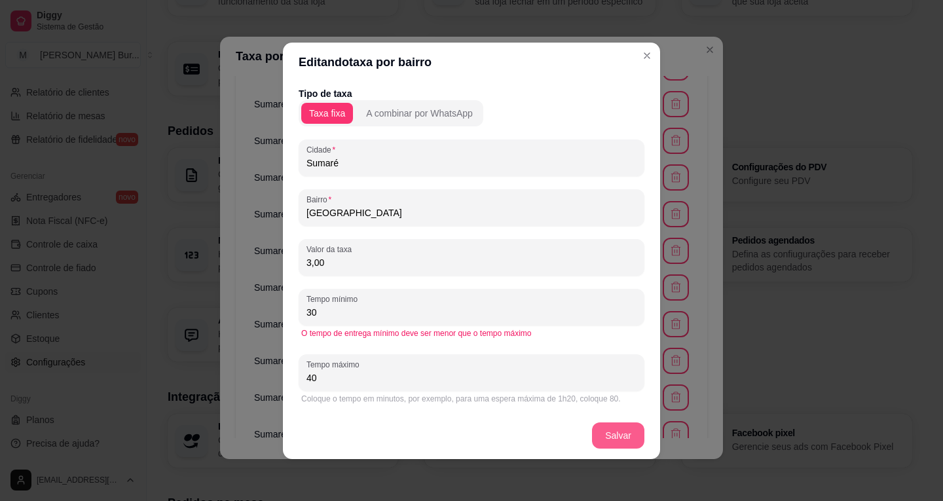
type input "40"
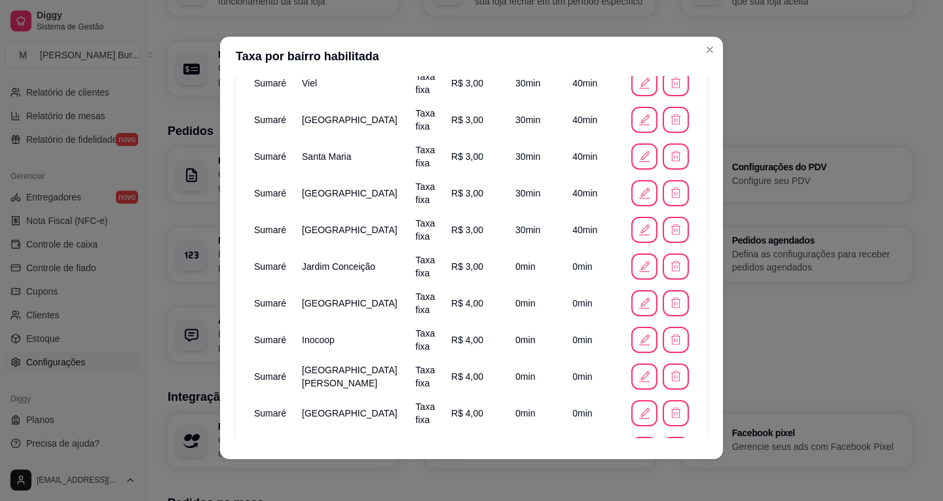
scroll to position [655, 0]
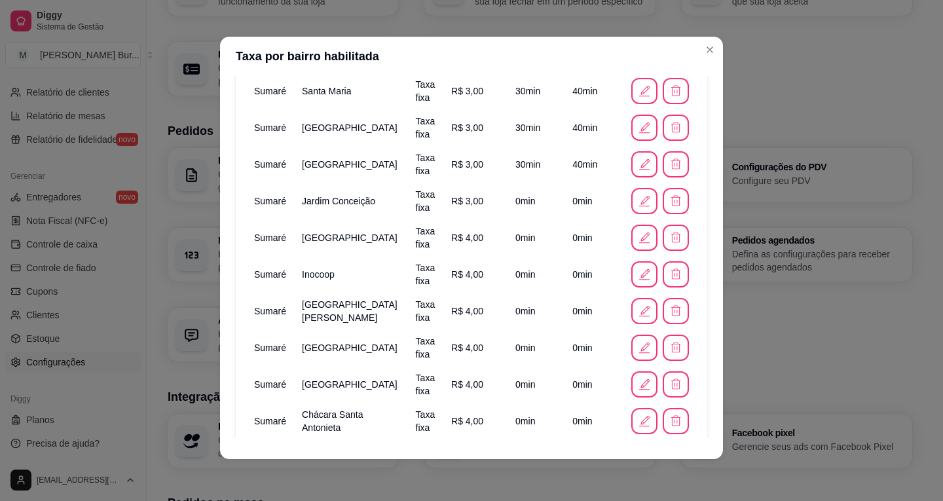
click at [637, 206] on icon "button" at bounding box center [644, 201] width 14 height 14
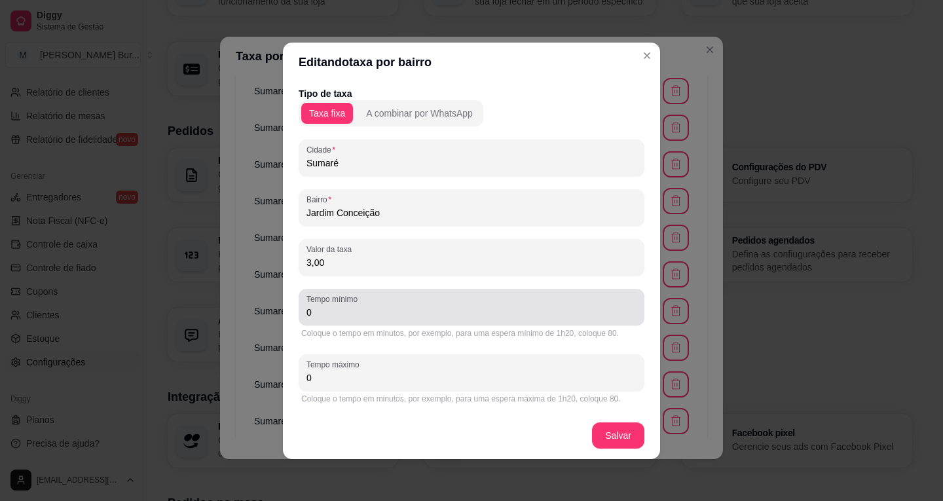
drag, startPoint x: 322, startPoint y: 319, endPoint x: 202, endPoint y: 314, distance: 120.5
click at [240, 314] on div "Editando taxa por bairro Tipo de taxa Taxa fixa A combinar por WhatsApp Cidade …" at bounding box center [471, 250] width 943 height 501
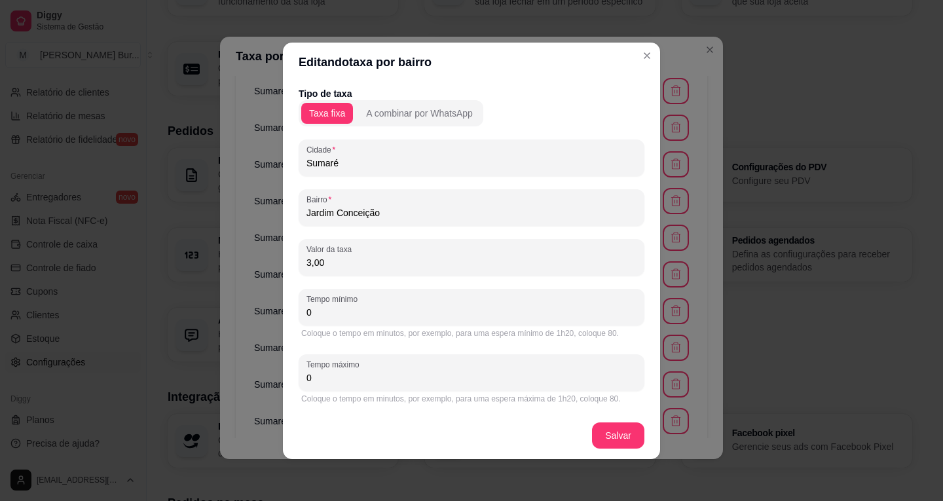
drag, startPoint x: 351, startPoint y: 312, endPoint x: 204, endPoint y: 312, distance: 146.7
click at [225, 306] on div "Editando taxa por bairro Tipo de taxa Taxa fixa A combinar por WhatsApp Cidade …" at bounding box center [471, 250] width 943 height 501
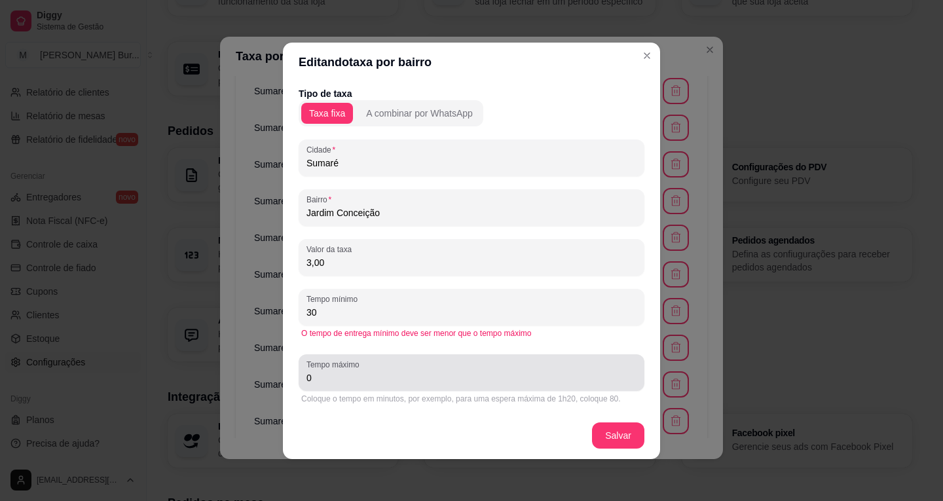
type input "30"
drag, startPoint x: 338, startPoint y: 379, endPoint x: 136, endPoint y: 359, distance: 203.3
click at [214, 369] on div "Editando taxa por bairro Tipo de taxa Taxa fixa A combinar por WhatsApp Cidade …" at bounding box center [471, 250] width 943 height 501
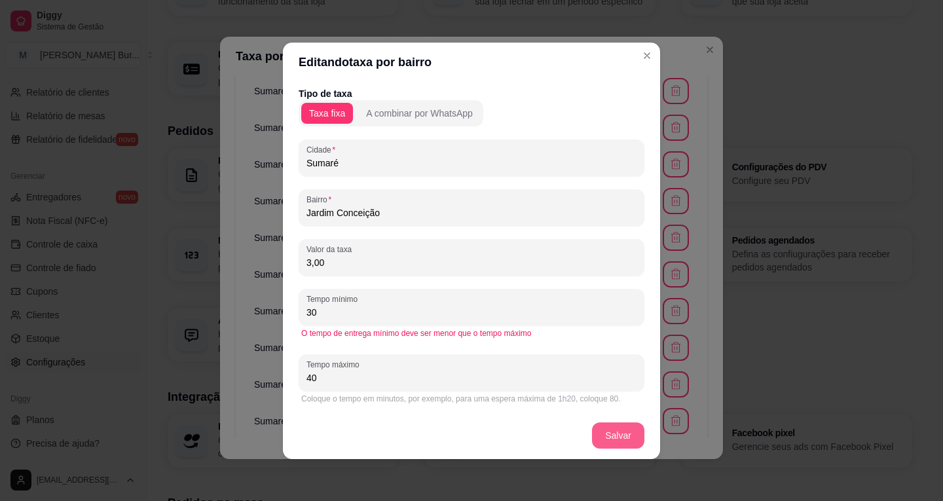
type input "40"
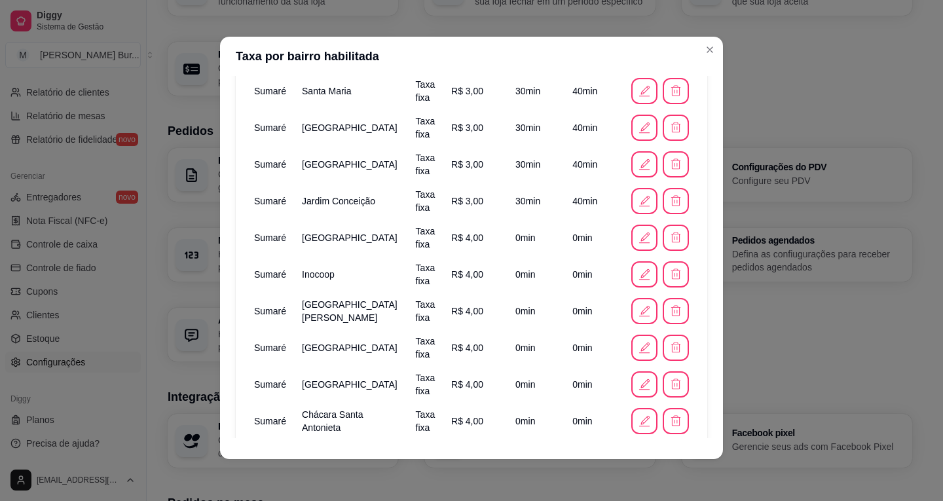
click at [632, 229] on button "button" at bounding box center [644, 238] width 26 height 26
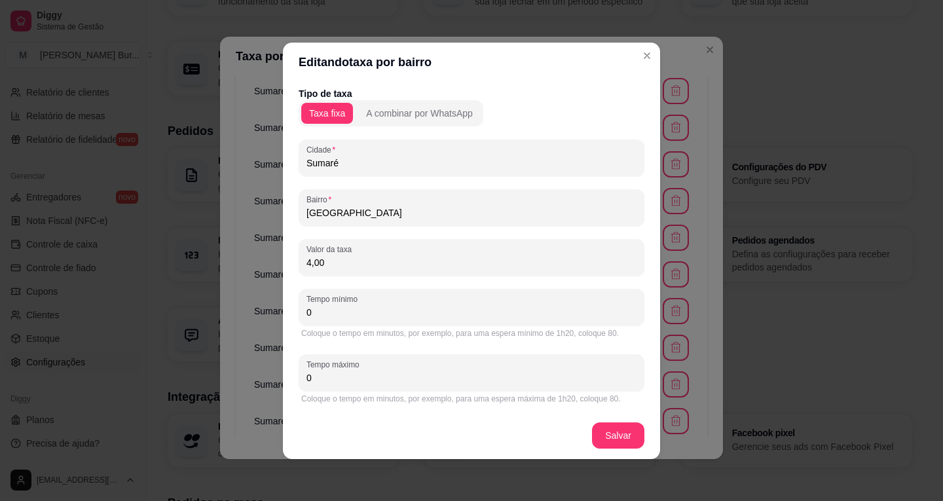
drag, startPoint x: 338, startPoint y: 308, endPoint x: 249, endPoint y: 302, distance: 89.9
click at [284, 305] on div "Tipo de taxa Taxa fixa A combinar por WhatsApp Cidade Sumaré Bairro [GEOGRAPHIC…" at bounding box center [471, 247] width 377 height 330
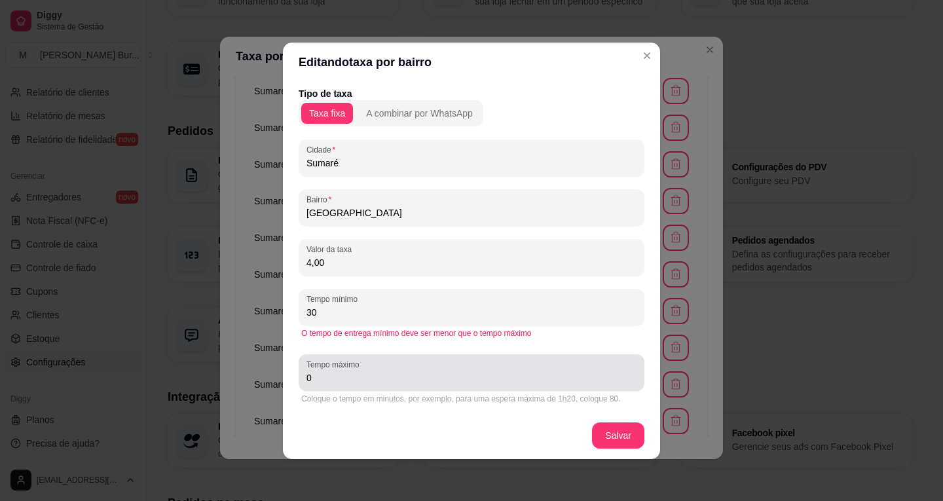
type input "30"
click at [198, 376] on div "Editando taxa por bairro Tipo de taxa Taxa fixa A combinar por WhatsApp Cidade …" at bounding box center [471, 250] width 943 height 501
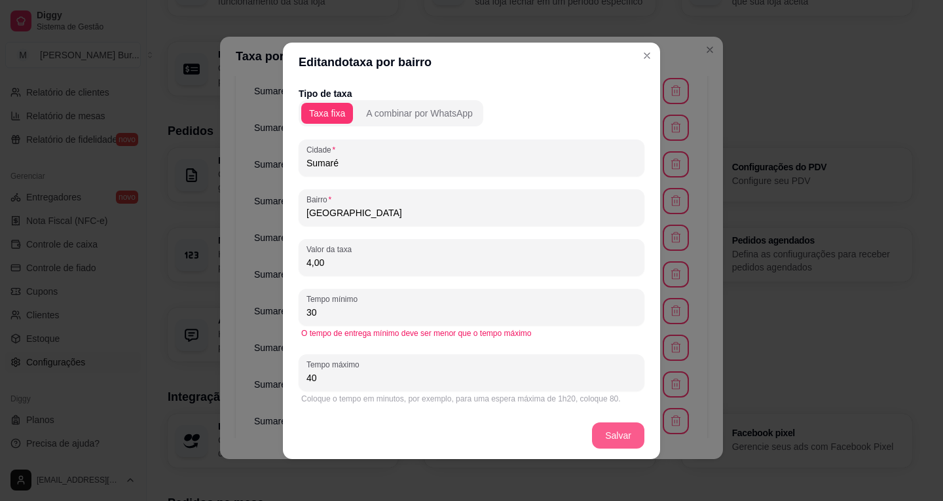
type input "40"
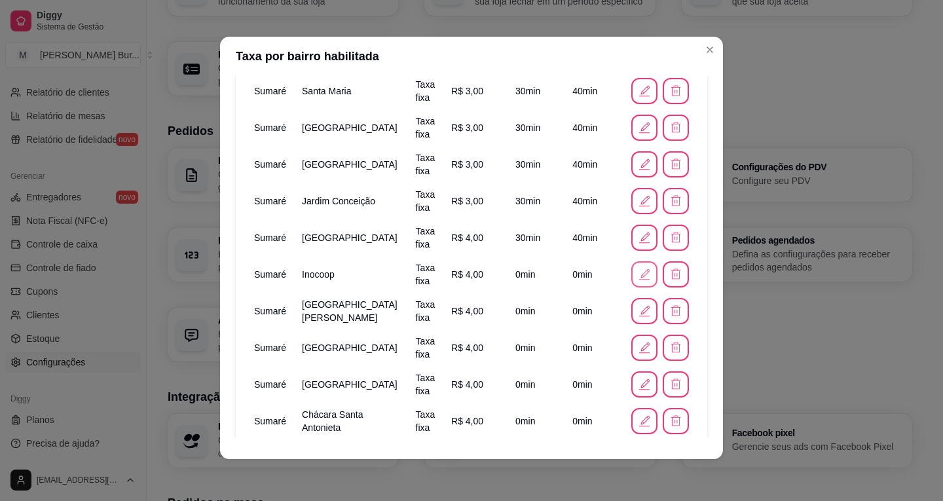
click at [637, 278] on icon "button" at bounding box center [644, 274] width 14 height 14
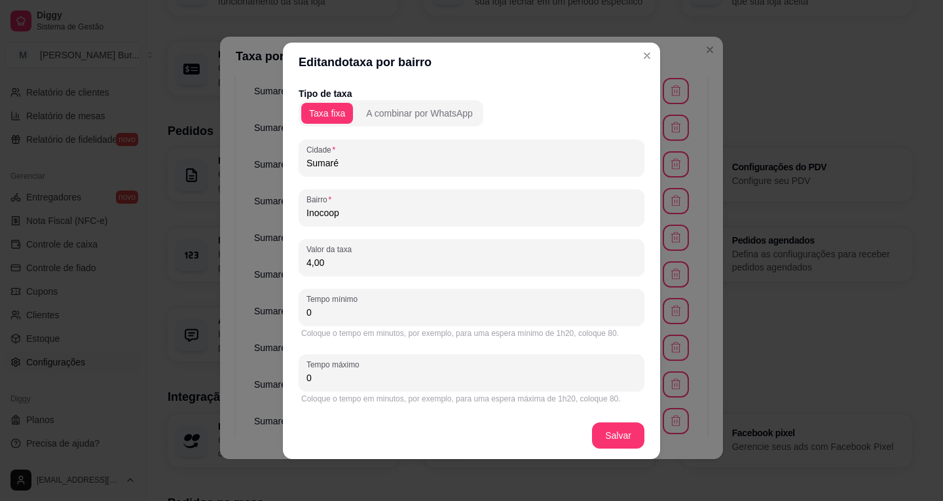
drag, startPoint x: 328, startPoint y: 316, endPoint x: 240, endPoint y: 293, distance: 90.7
click at [192, 301] on div "Editando taxa por bairro Tipo de taxa Taxa fixa A combinar por WhatsApp Cidade …" at bounding box center [471, 250] width 943 height 501
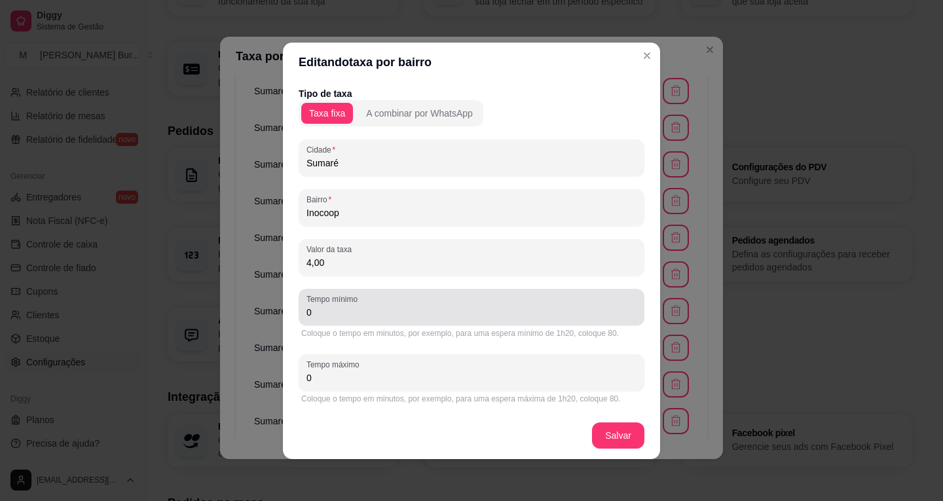
click at [355, 310] on input "0" at bounding box center [471, 312] width 330 height 13
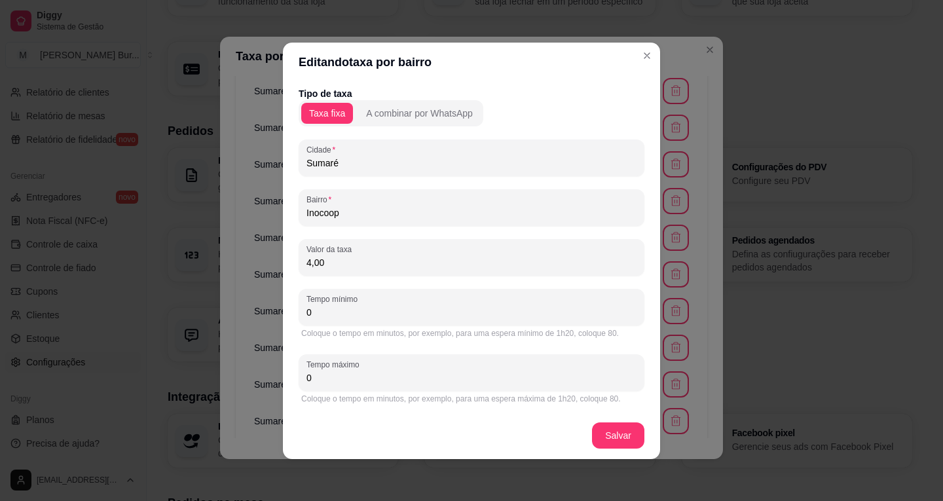
click at [185, 307] on div "Editando taxa por bairro Tipo de taxa Taxa fixa A combinar por WhatsApp Cidade …" at bounding box center [471, 250] width 943 height 501
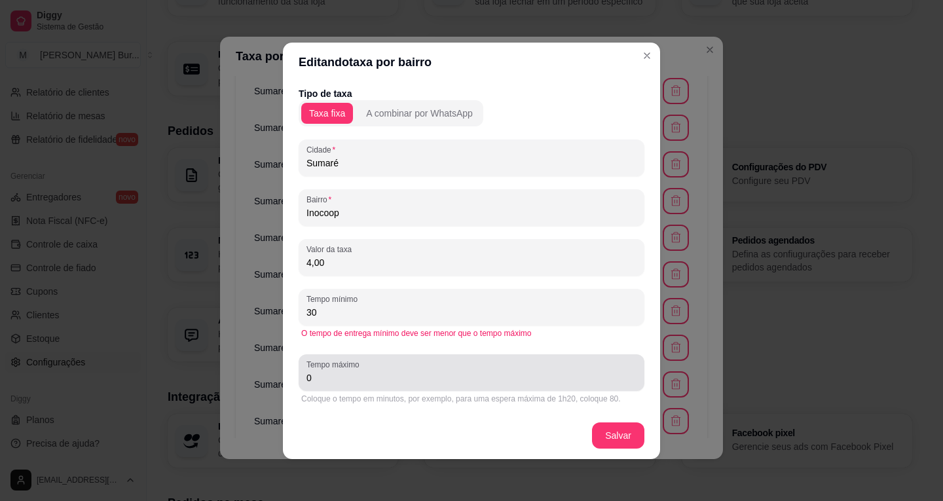
type input "30"
drag, startPoint x: 297, startPoint y: 376, endPoint x: 219, endPoint y: 371, distance: 77.4
click at [234, 372] on div "Editando taxa por bairro Tipo de taxa Taxa fixa A combinar por WhatsApp Cidade …" at bounding box center [471, 250] width 943 height 501
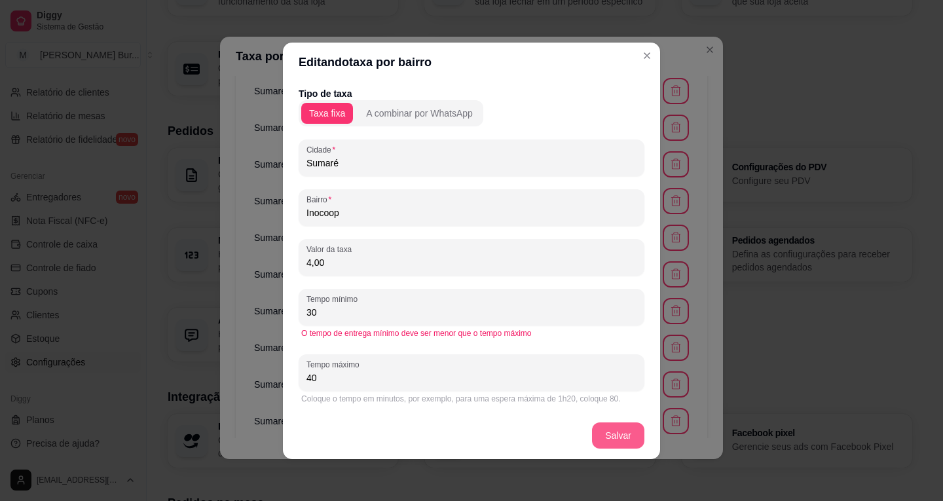
type input "40"
click at [647, 435] on footer "Salvar" at bounding box center [471, 435] width 377 height 47
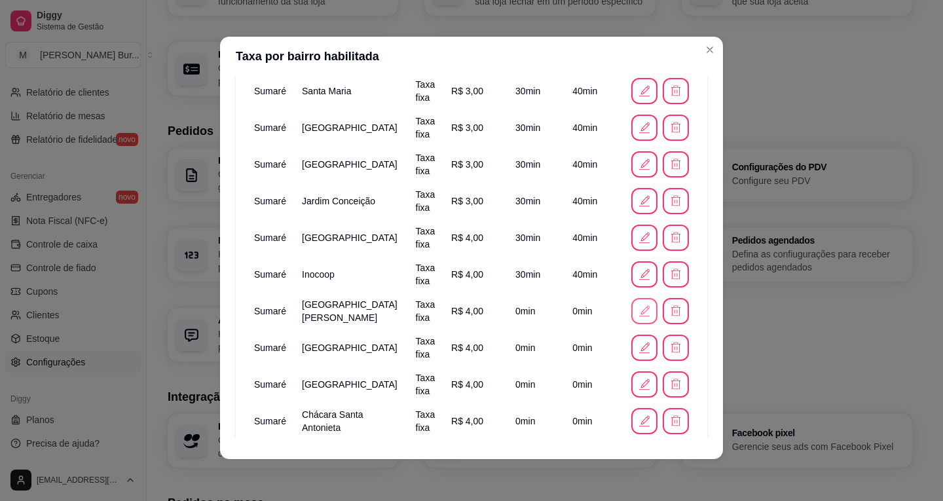
click at [637, 311] on icon "button" at bounding box center [644, 311] width 14 height 14
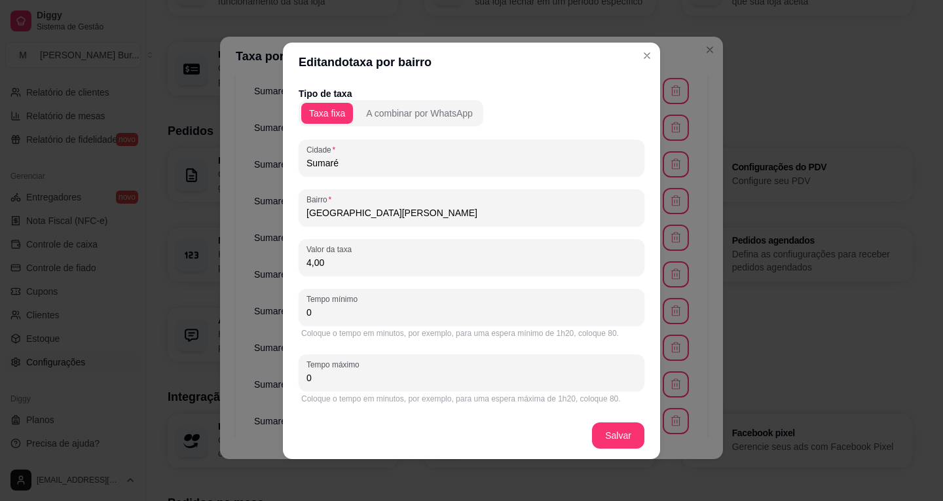
drag, startPoint x: 348, startPoint y: 313, endPoint x: 209, endPoint y: 306, distance: 139.6
click at [203, 310] on div "Editando taxa por bairro Tipo de taxa Taxa fixa A combinar por WhatsApp [GEOGRA…" at bounding box center [471, 250] width 943 height 501
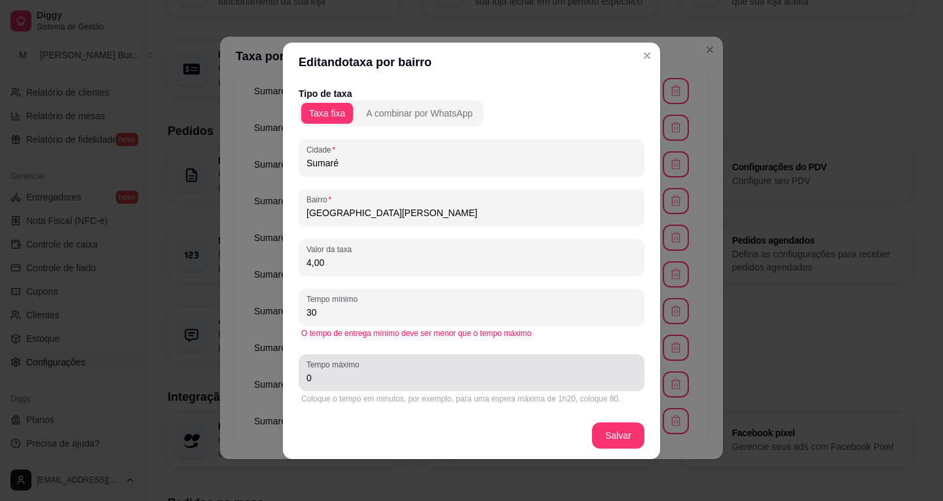
type input "30"
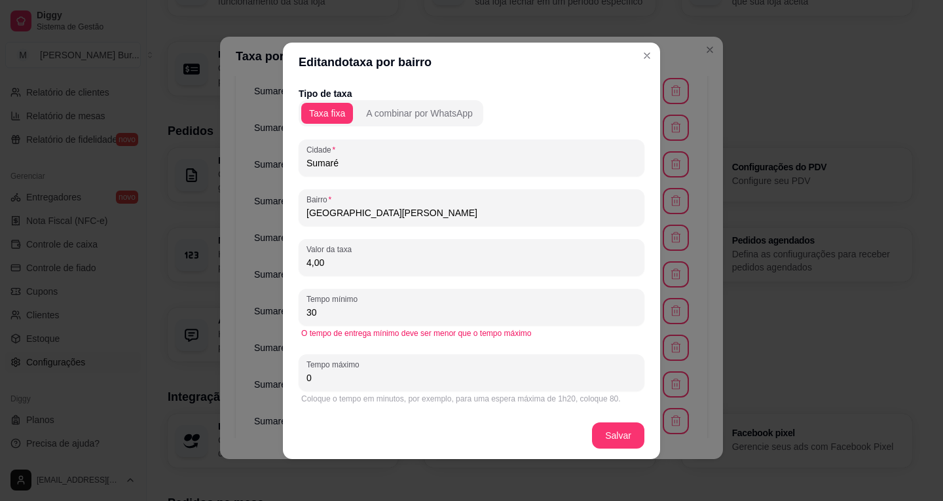
drag, startPoint x: 336, startPoint y: 374, endPoint x: 217, endPoint y: 344, distance: 122.1
click at [255, 359] on div "Editando taxa por bairro Tipo de taxa Taxa fixa A combinar por WhatsApp Cidade …" at bounding box center [471, 250] width 943 height 501
type input "40"
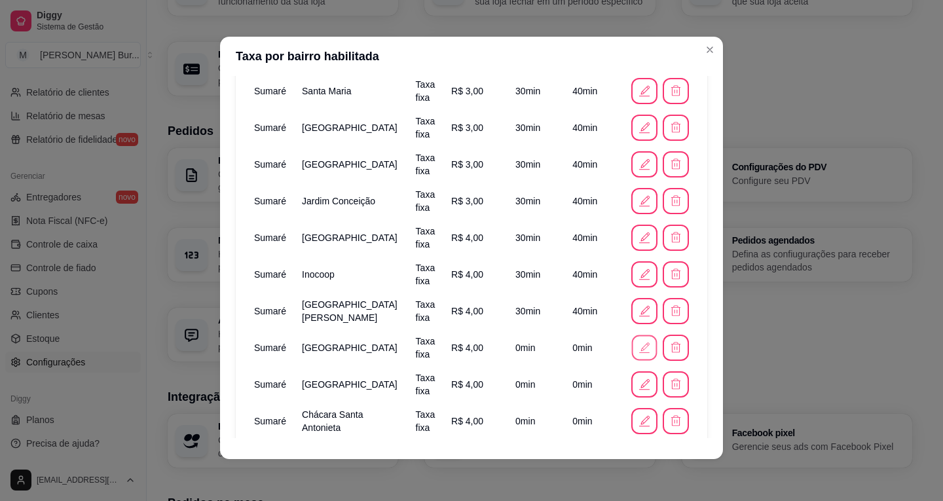
click at [637, 342] on icon "button" at bounding box center [644, 347] width 14 height 14
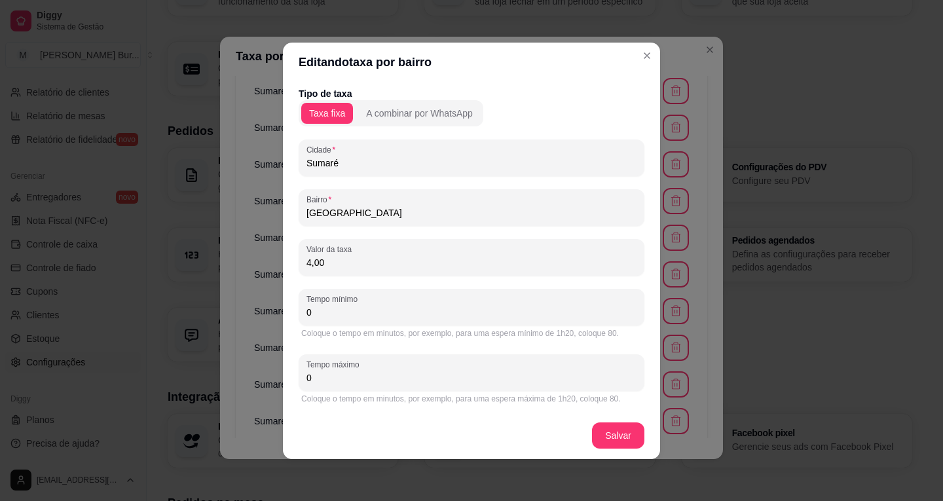
drag, startPoint x: 359, startPoint y: 311, endPoint x: 177, endPoint y: 311, distance: 182.0
click at [147, 315] on div "Editando taxa por bairro Tipo de taxa Taxa fixa A combinar por WhatsApp [GEOGRA…" at bounding box center [471, 250] width 943 height 501
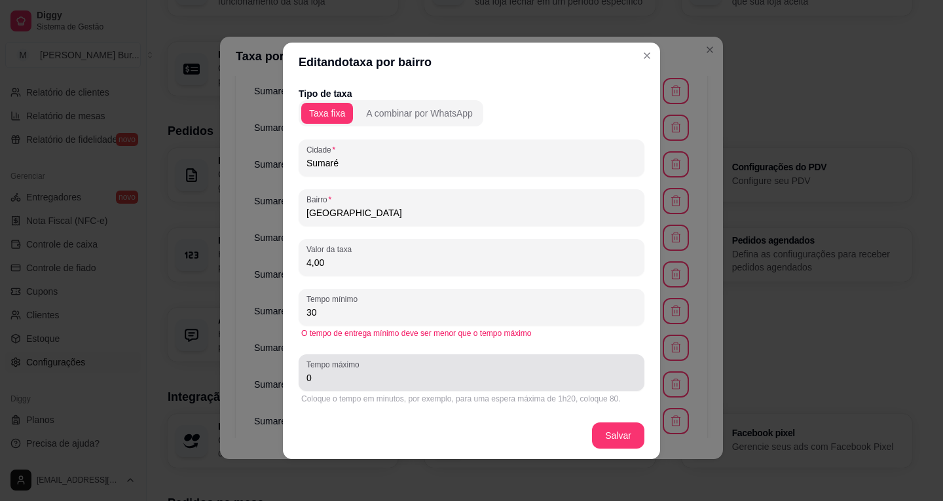
type input "30"
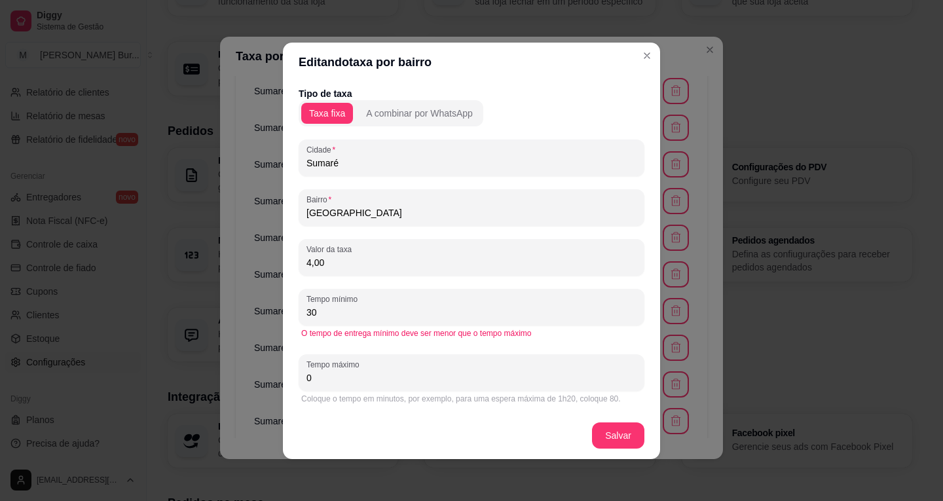
drag, startPoint x: 296, startPoint y: 376, endPoint x: 363, endPoint y: 382, distance: 67.7
click at [217, 365] on div "Editando taxa por bairro Tipo de taxa Taxa fixa A combinar por WhatsApp [GEOGRA…" at bounding box center [471, 250] width 943 height 501
type input "40"
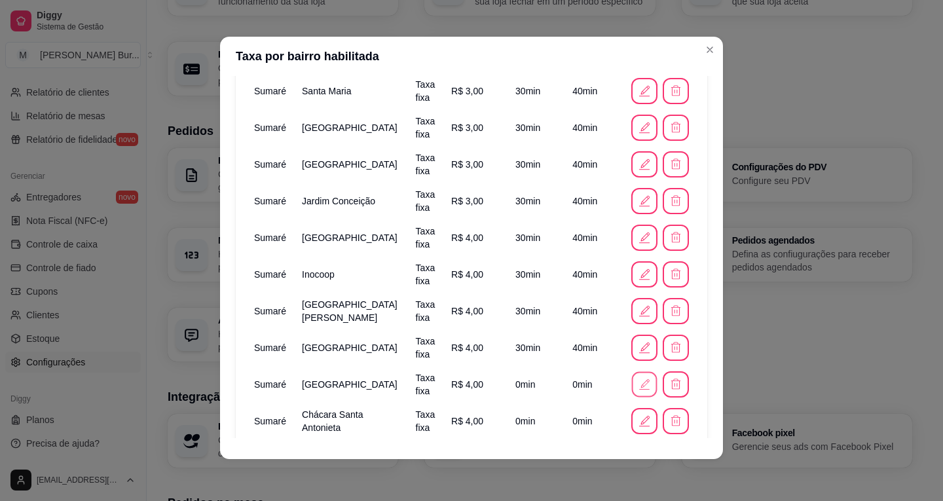
click at [637, 381] on icon "button" at bounding box center [644, 384] width 14 height 14
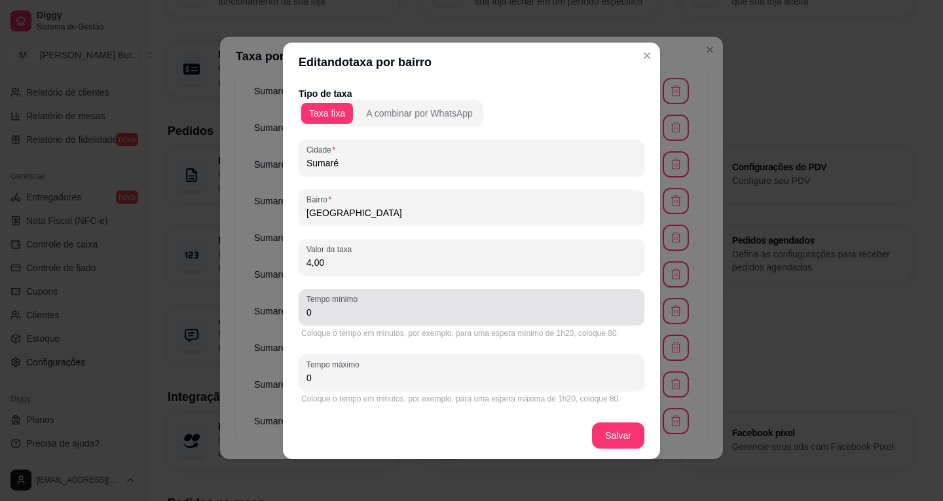
drag, startPoint x: 309, startPoint y: 307, endPoint x: 166, endPoint y: 301, distance: 142.9
click at [166, 301] on div "Editando taxa por bairro Tipo de taxa Taxa fixa A combinar por WhatsApp [GEOGRA…" at bounding box center [471, 250] width 943 height 501
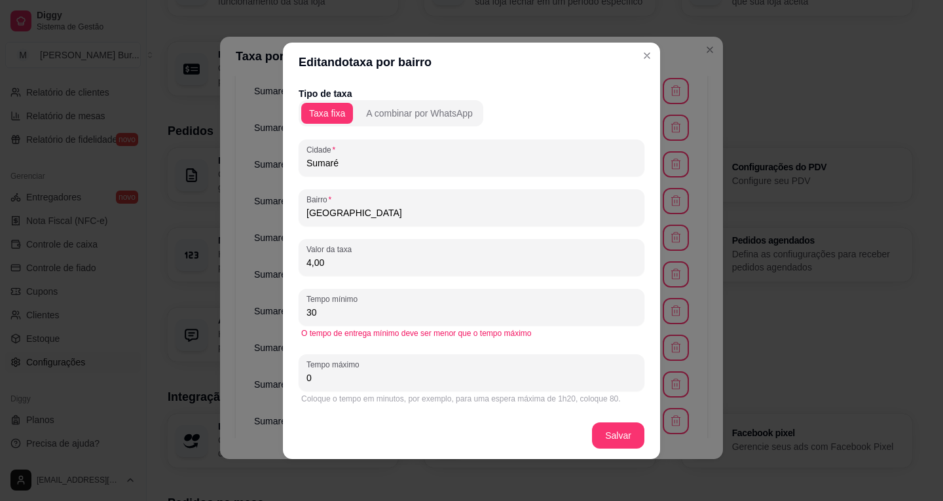
type input "30"
drag, startPoint x: 340, startPoint y: 377, endPoint x: 198, endPoint y: 357, distance: 142.9
click at [238, 361] on div "Editando taxa por bairro Tipo de taxa Taxa fixa A combinar por WhatsApp [GEOGRA…" at bounding box center [471, 250] width 943 height 501
type input "40"
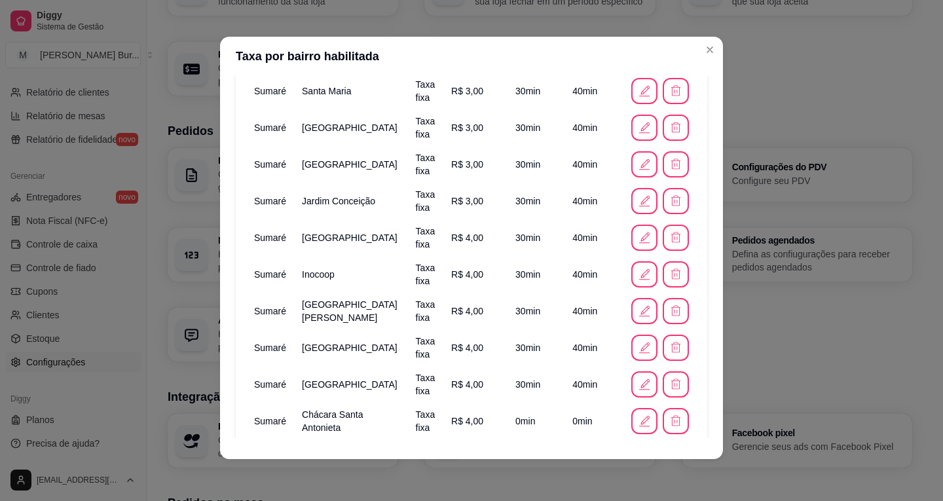
scroll to position [939, 0]
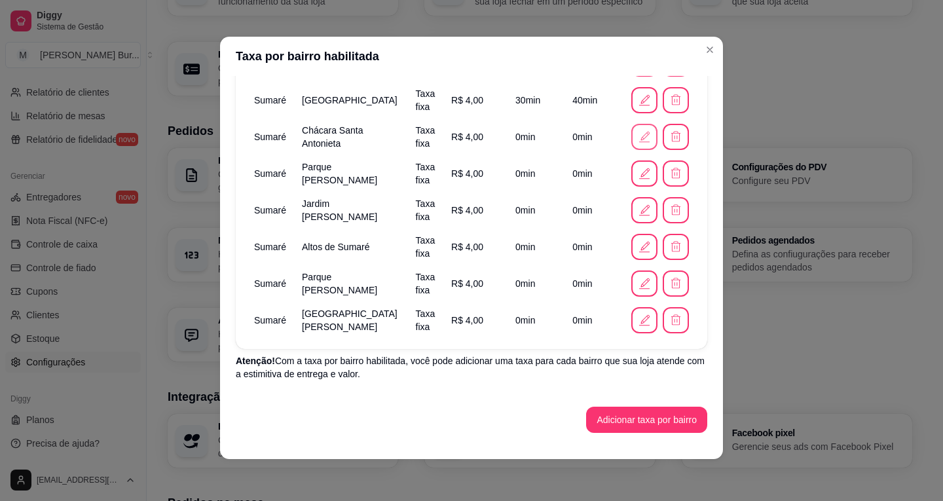
click at [637, 136] on icon "button" at bounding box center [644, 137] width 14 height 14
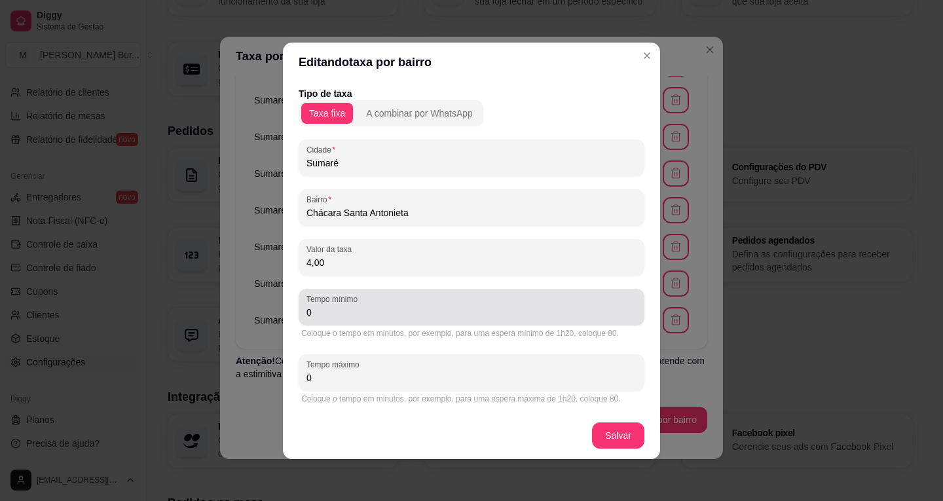
drag, startPoint x: 304, startPoint y: 307, endPoint x: 261, endPoint y: 301, distance: 43.6
click at [268, 302] on div "Editando taxa por bairro Tipo de taxa Taxa fixa A combinar por WhatsApp Cidade …" at bounding box center [471, 250] width 943 height 501
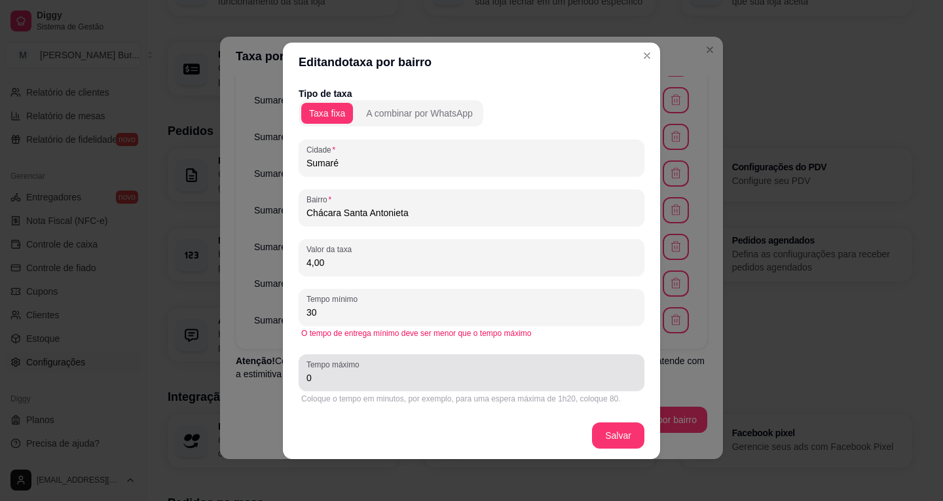
type input "30"
drag, startPoint x: 287, startPoint y: 365, endPoint x: 191, endPoint y: 357, distance: 96.6
click at [208, 363] on div "Editando taxa por bairro Tipo de taxa Taxa fixa A combinar por WhatsApp Cidade …" at bounding box center [471, 250] width 943 height 501
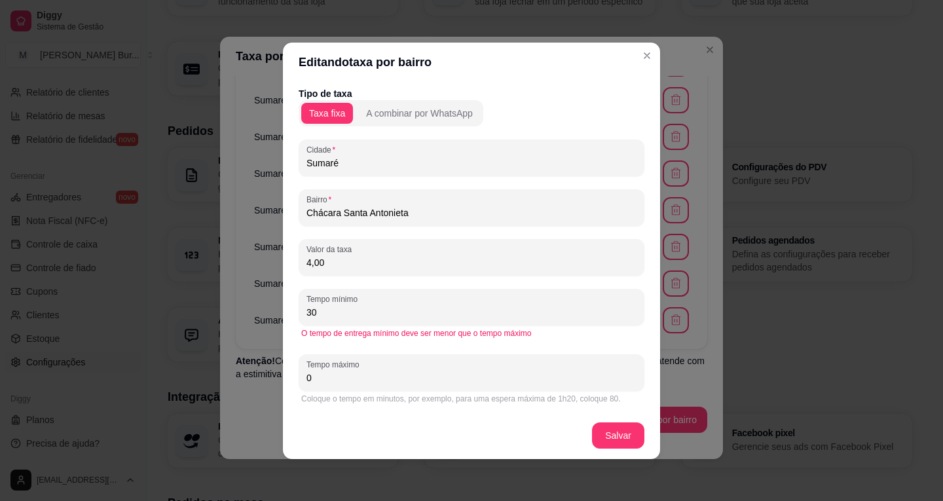
drag, startPoint x: 391, startPoint y: 393, endPoint x: 384, endPoint y: 392, distance: 7.5
click at [390, 393] on div "Coloque o tempo em minutos, por exemplo, para uma espera máxima de 1h20, coloqu…" at bounding box center [471, 398] width 340 height 10
drag, startPoint x: 371, startPoint y: 384, endPoint x: 130, endPoint y: 375, distance: 241.1
click at [130, 375] on div "Editando taxa por bairro Tipo de taxa Taxa fixa A combinar por WhatsApp Cidade …" at bounding box center [471, 250] width 943 height 501
type input "40"
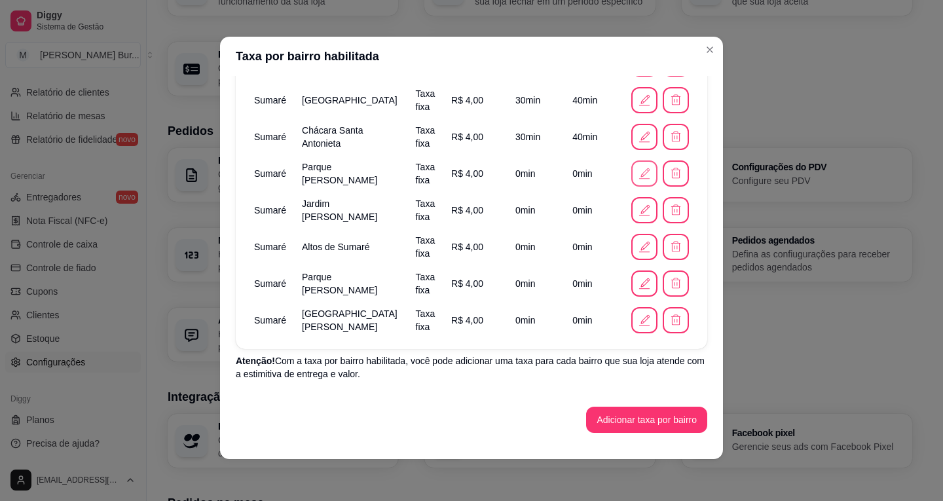
click at [637, 175] on icon "button" at bounding box center [644, 173] width 14 height 14
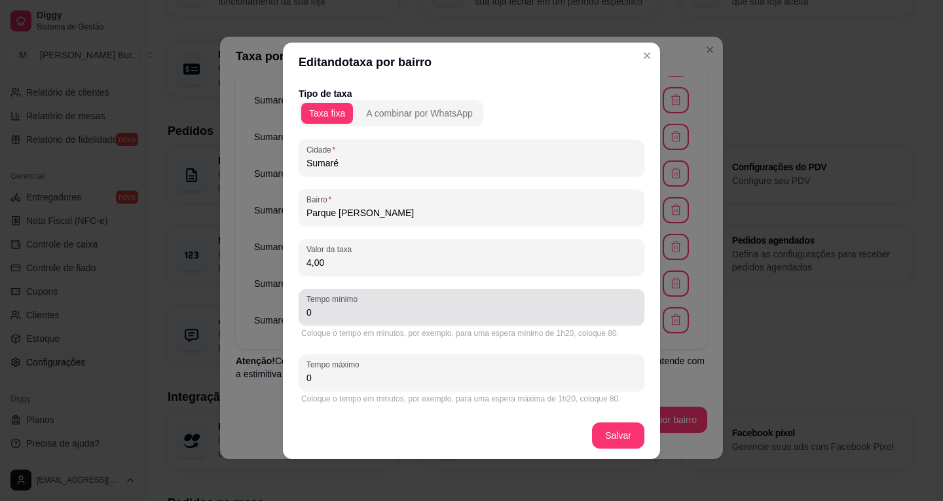
click at [209, 294] on div "Editando taxa por bairro Tipo de taxa Taxa fixa A combinar por WhatsApp [GEOGRA…" at bounding box center [471, 250] width 943 height 501
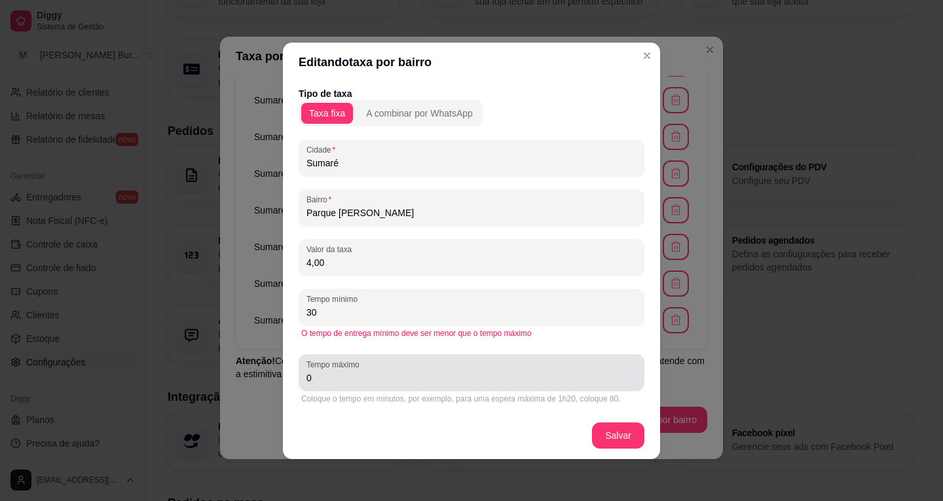
type input "30"
drag, startPoint x: 217, startPoint y: 367, endPoint x: 204, endPoint y: 367, distance: 12.4
click at [200, 366] on div "Editando taxa por bairro Tipo de taxa Taxa fixa A combinar por WhatsApp Cidade …" at bounding box center [471, 250] width 943 height 501
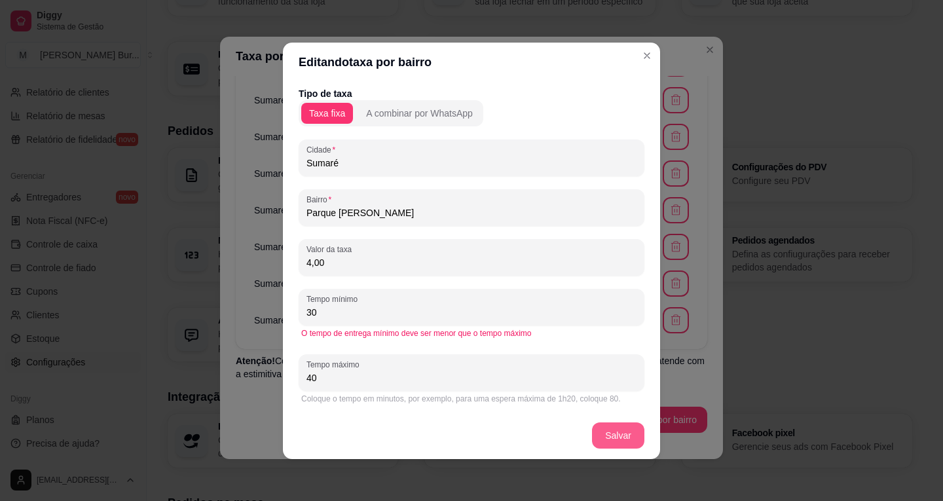
type input "40"
click at [609, 422] on footer "Salvar" at bounding box center [471, 435] width 377 height 47
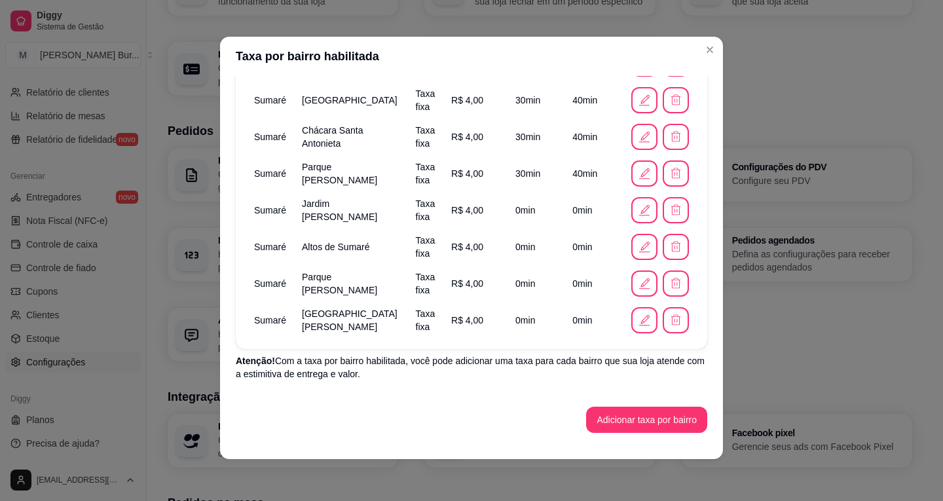
click at [637, 207] on icon "button" at bounding box center [644, 210] width 14 height 14
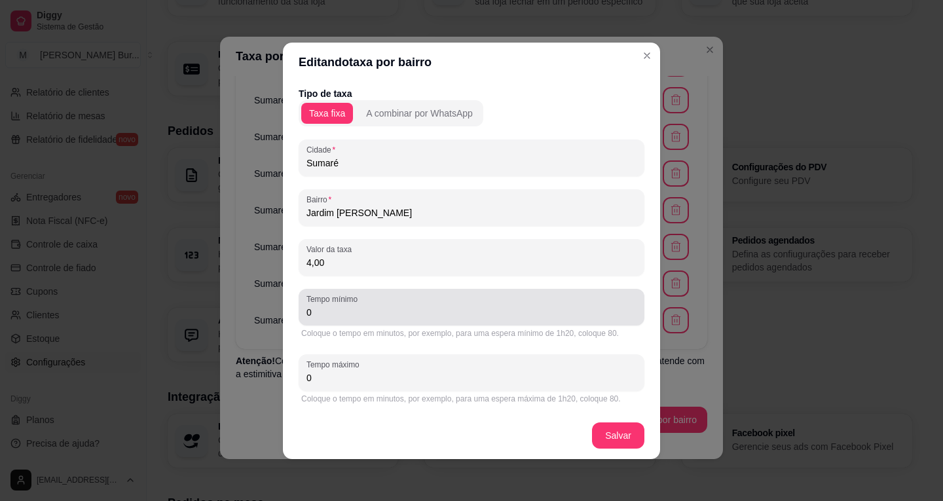
drag, startPoint x: 374, startPoint y: 308, endPoint x: 236, endPoint y: 294, distance: 138.9
click at [165, 302] on div "Editando taxa por bairro Tipo de taxa Taxa fixa A combinar por WhatsApp Cidade …" at bounding box center [471, 250] width 943 height 501
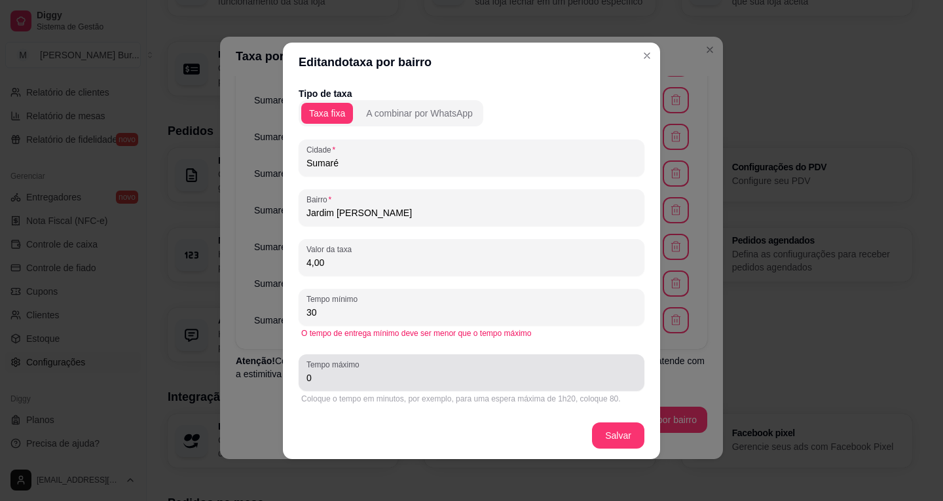
type input "30"
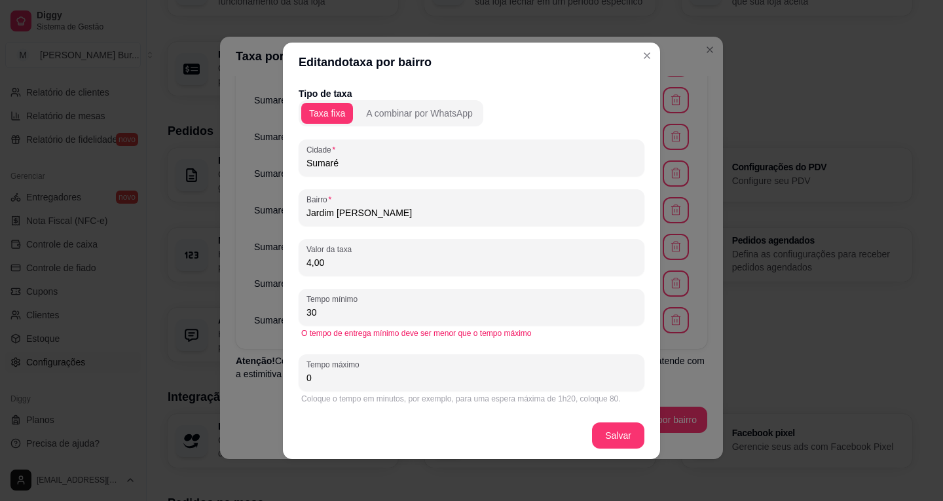
drag, startPoint x: 324, startPoint y: 378, endPoint x: 140, endPoint y: 340, distance: 187.7
click at [163, 344] on div "Editando taxa por bairro Tipo de taxa Taxa fixa A combinar por WhatsApp Cidade …" at bounding box center [471, 250] width 943 height 501
type input "40"
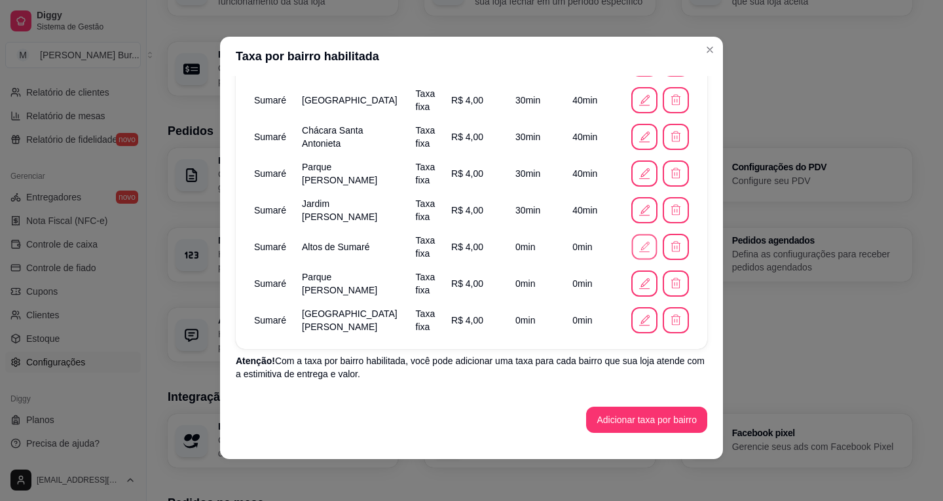
click at [637, 248] on icon "button" at bounding box center [644, 247] width 14 height 14
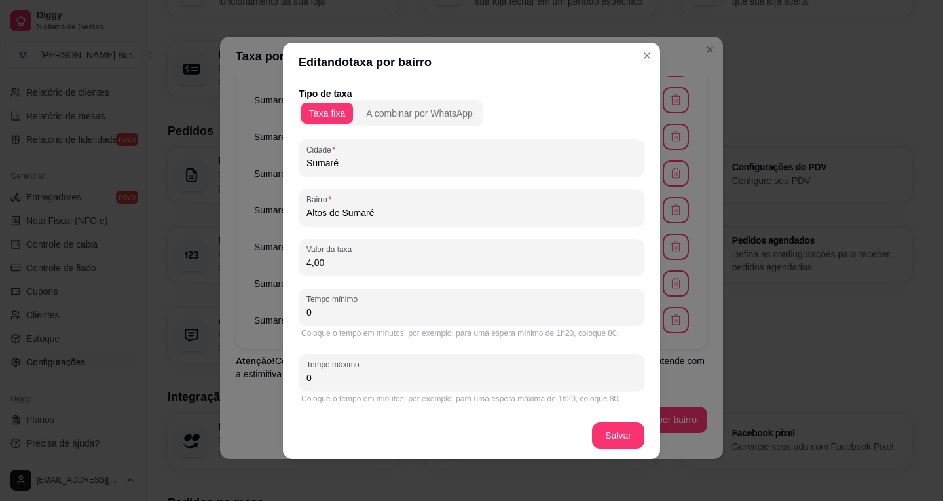
drag, startPoint x: 350, startPoint y: 316, endPoint x: 172, endPoint y: 301, distance: 179.4
click at [157, 308] on div "Editando taxa por bairro Tipo de taxa Taxa fixa A combinar por WhatsApp [GEOGRA…" at bounding box center [471, 250] width 943 height 501
type input "30"
drag, startPoint x: 346, startPoint y: 388, endPoint x: 136, endPoint y: 346, distance: 214.3
click at [119, 346] on div "Editando taxa por bairro Tipo de taxa Taxa fixa A combinar por WhatsApp Cidade …" at bounding box center [471, 250] width 943 height 501
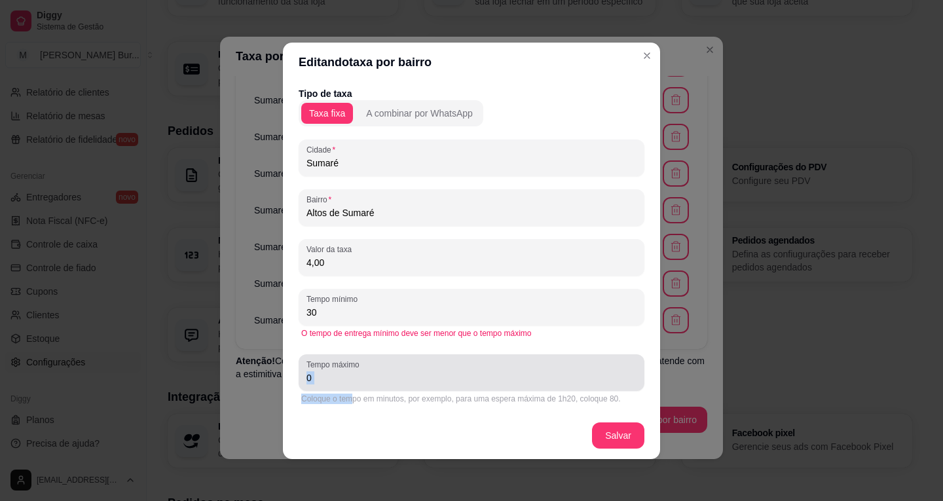
drag, startPoint x: 380, startPoint y: 380, endPoint x: 373, endPoint y: 384, distance: 8.2
click at [379, 380] on input "0" at bounding box center [471, 377] width 330 height 13
click at [374, 383] on input "0" at bounding box center [471, 377] width 330 height 13
click at [374, 382] on input "0" at bounding box center [471, 377] width 330 height 13
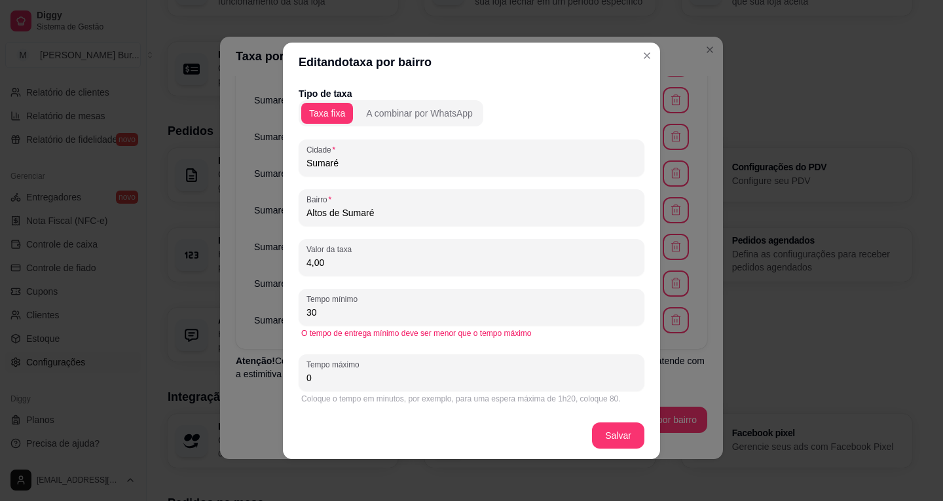
drag, startPoint x: 356, startPoint y: 376, endPoint x: 215, endPoint y: 372, distance: 140.8
click at [199, 369] on div "Editando taxa por bairro Tipo de taxa Taxa fixa A combinar por WhatsApp Cidade …" at bounding box center [471, 250] width 943 height 501
type input "40"
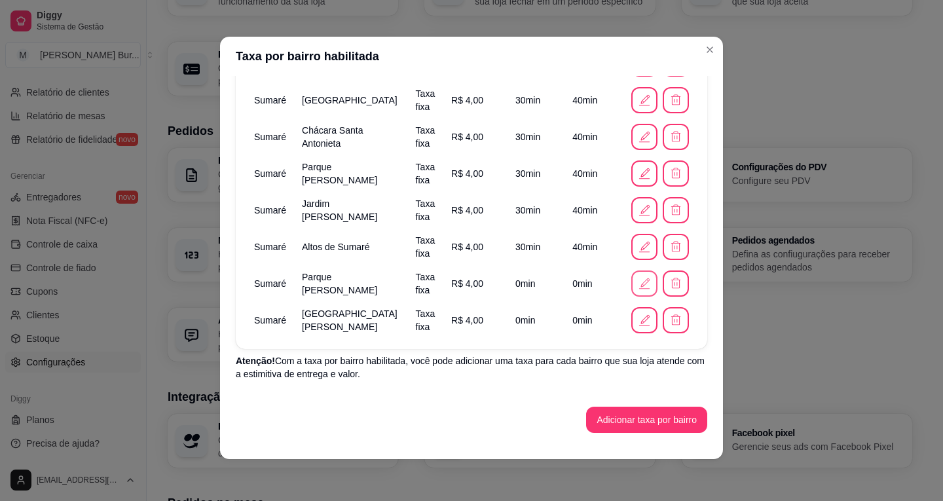
click at [637, 284] on icon "button" at bounding box center [644, 283] width 14 height 14
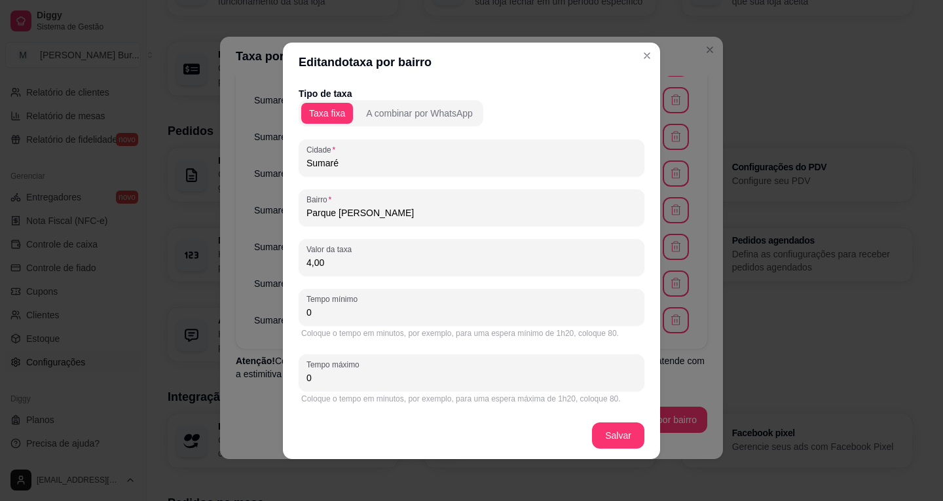
click at [236, 306] on div "Editando taxa por bairro Tipo de taxa Taxa fixa A combinar por WhatsApp [GEOGRA…" at bounding box center [471, 250] width 943 height 501
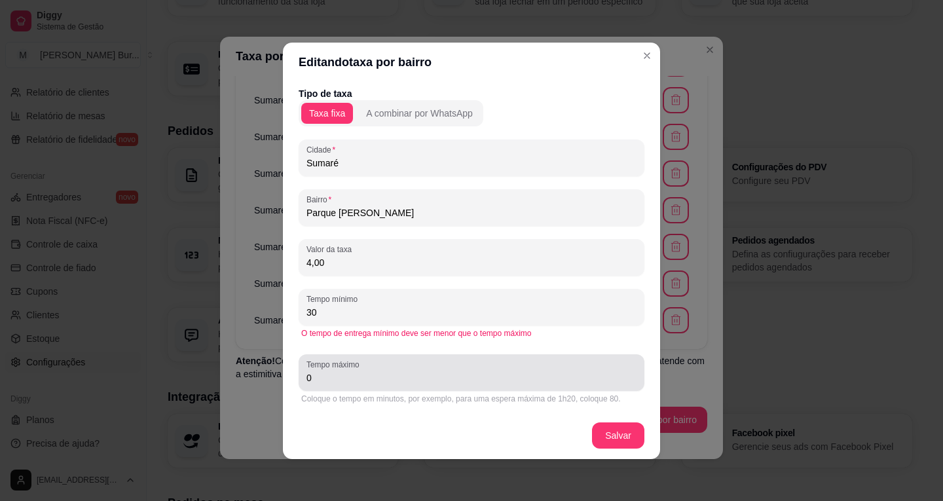
type input "30"
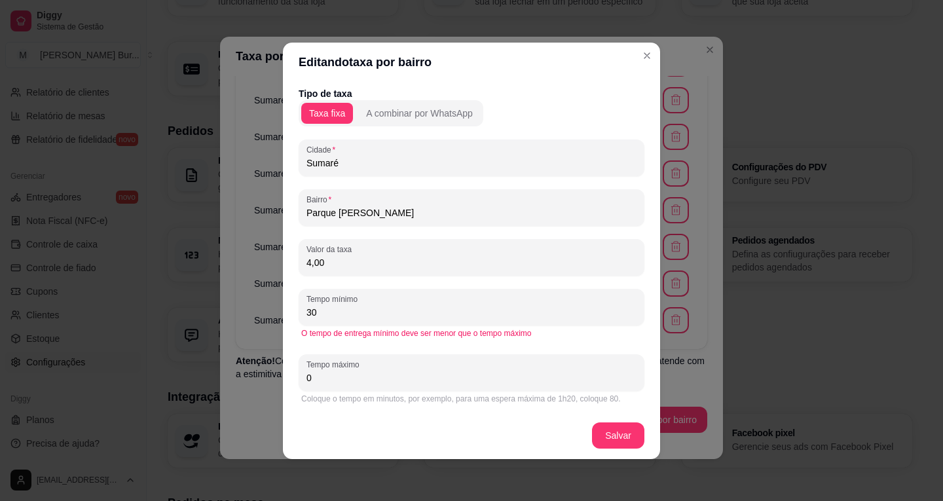
drag, startPoint x: 364, startPoint y: 389, endPoint x: 282, endPoint y: 402, distance: 83.5
click at [115, 381] on div "Editando taxa por bairro Tipo de taxa Taxa fixa A combinar por WhatsApp Cidade …" at bounding box center [471, 250] width 943 height 501
drag, startPoint x: 321, startPoint y: 378, endPoint x: 130, endPoint y: 363, distance: 191.1
click at [130, 361] on div "Editando taxa por bairro Tipo de taxa Taxa fixa A combinar por WhatsApp Cidade …" at bounding box center [471, 250] width 943 height 501
type input "40"
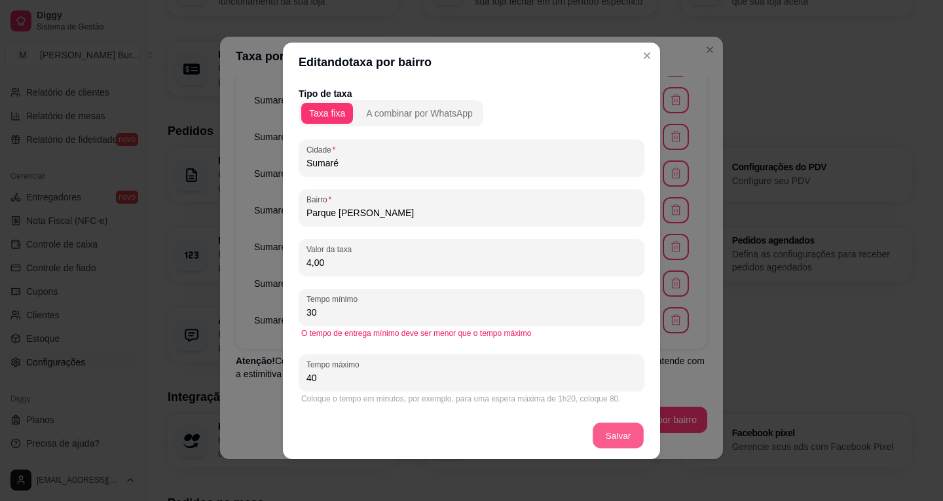
click at [591, 433] on footer "Salvar" at bounding box center [471, 435] width 377 height 47
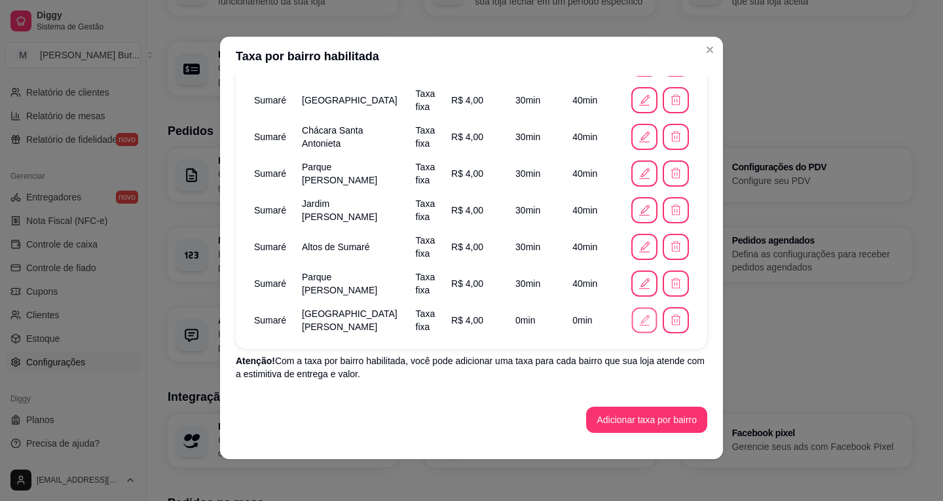
click at [632, 327] on button "button" at bounding box center [645, 321] width 26 height 26
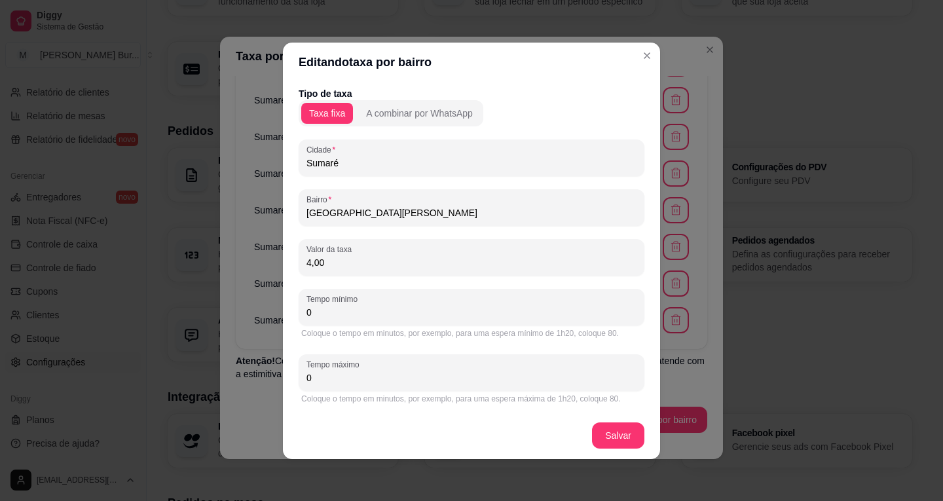
click at [222, 311] on div "Editando taxa por bairro Tipo de taxa Taxa fixa A combinar por WhatsApp [GEOGRA…" at bounding box center [471, 250] width 943 height 501
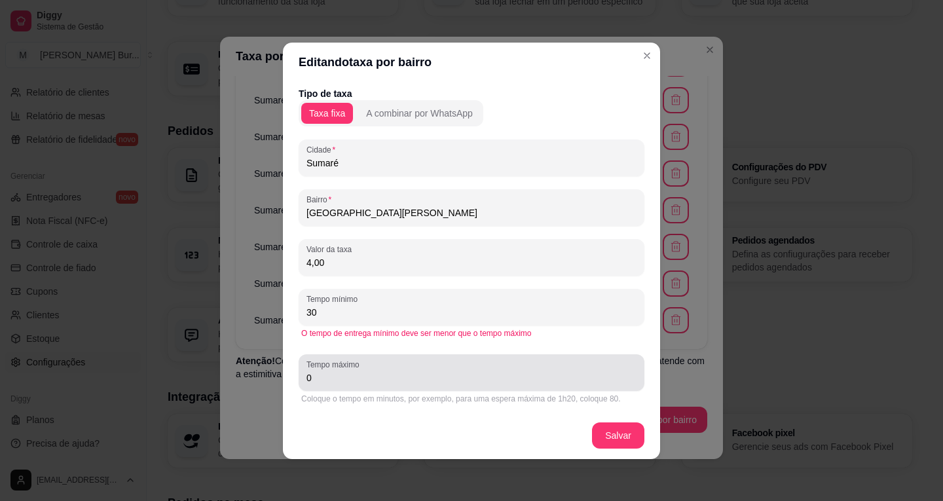
type input "30"
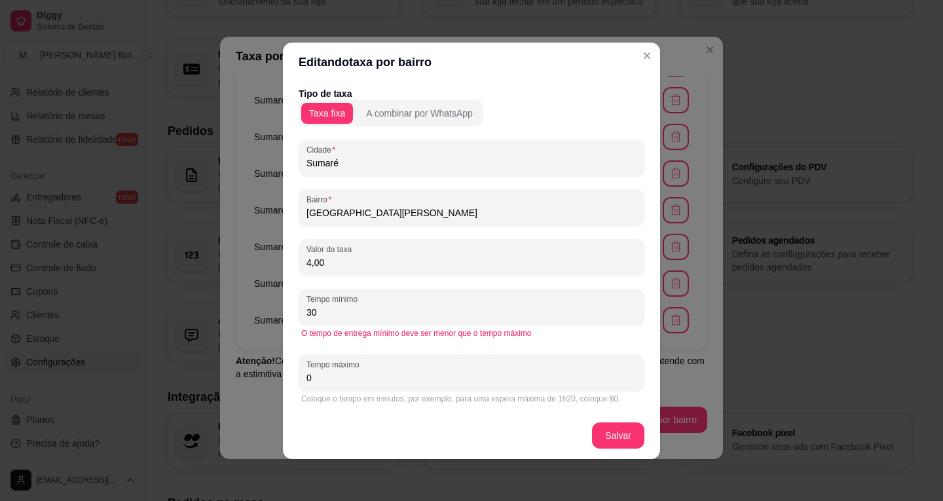
drag, startPoint x: 377, startPoint y: 384, endPoint x: 230, endPoint y: 390, distance: 147.4
click at [68, 374] on div "Editando taxa por bairro Tipo de taxa Taxa fixa A combinar por WhatsApp Cidade …" at bounding box center [471, 250] width 943 height 501
type input "40"
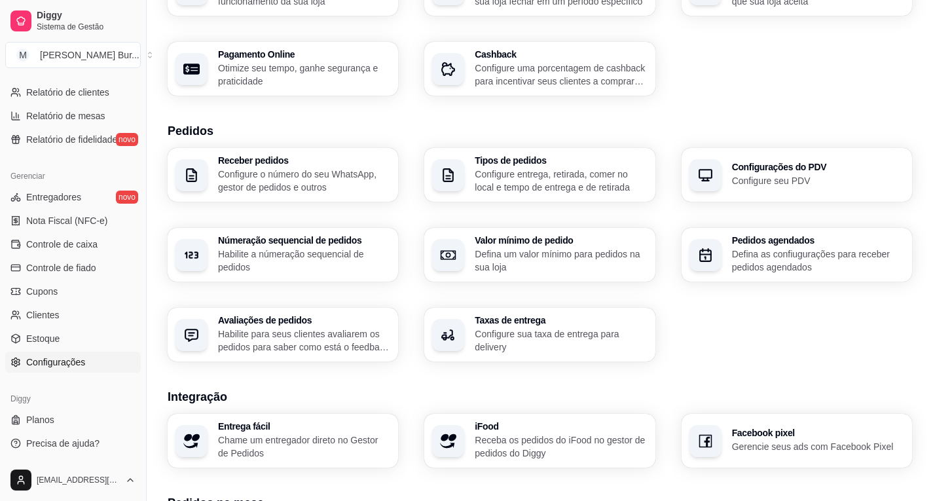
scroll to position [327, 0]
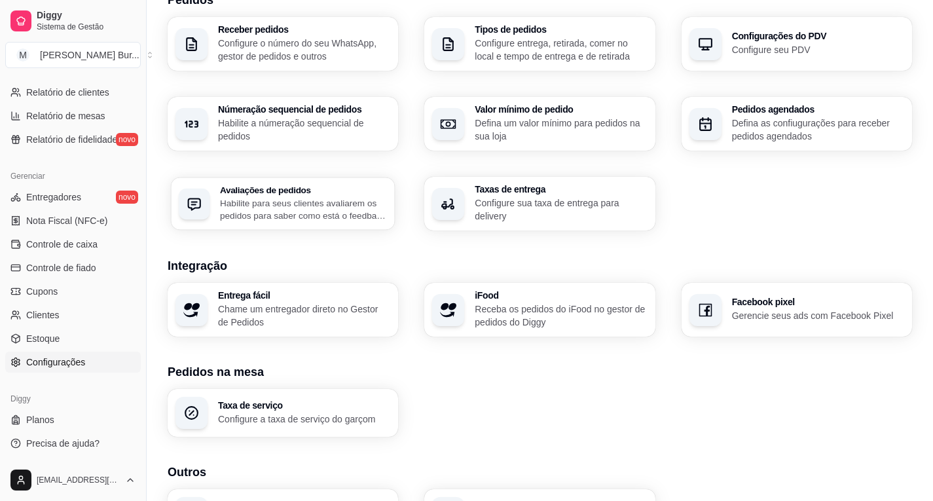
click at [367, 218] on p "Habilite para seus clientes avaliarem os pedidos para saber como está o feedbac…" at bounding box center [303, 209] width 167 height 26
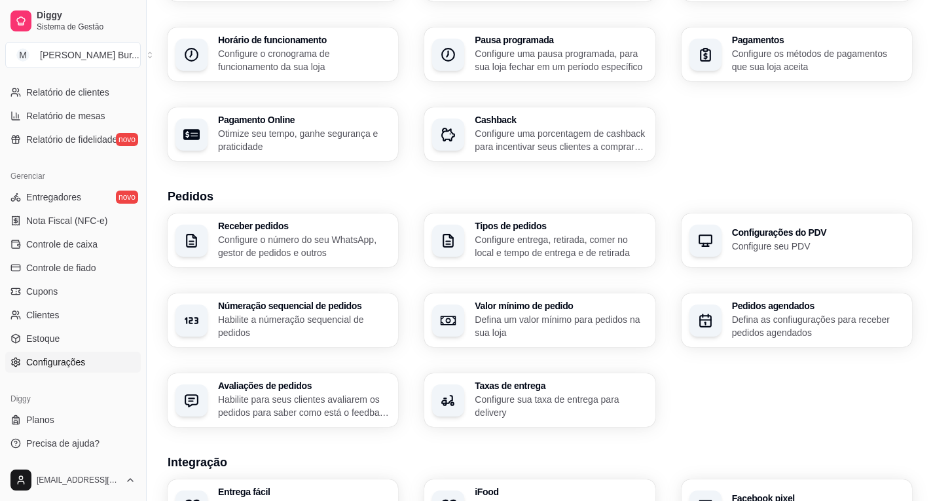
click at [799, 324] on p "Defina as confiugurações para receber pedidos agendados" at bounding box center [818, 326] width 172 height 26
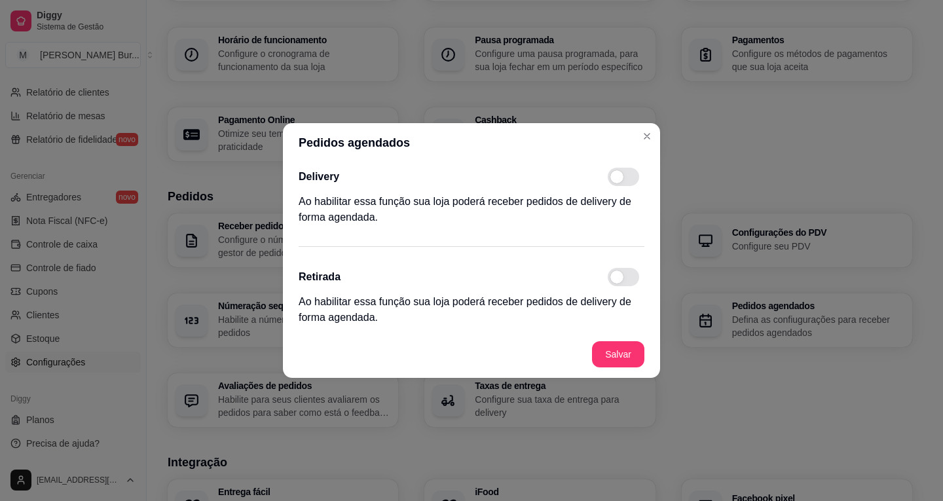
click at [642, 179] on label at bounding box center [626, 177] width 37 height 18
click at [615, 179] on input "checkbox" at bounding box center [611, 183] width 9 height 9
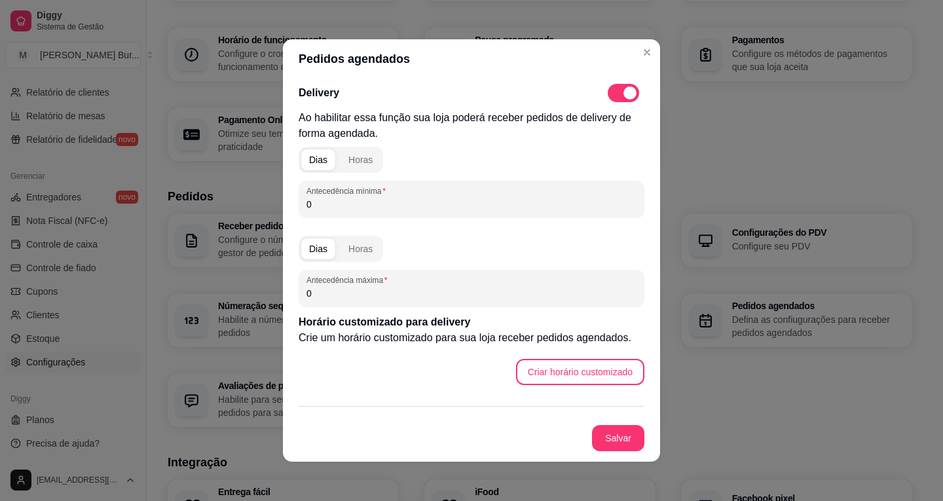
click at [612, 86] on span at bounding box center [623, 93] width 31 height 18
click at [612, 96] on input "checkbox" at bounding box center [611, 100] width 9 height 9
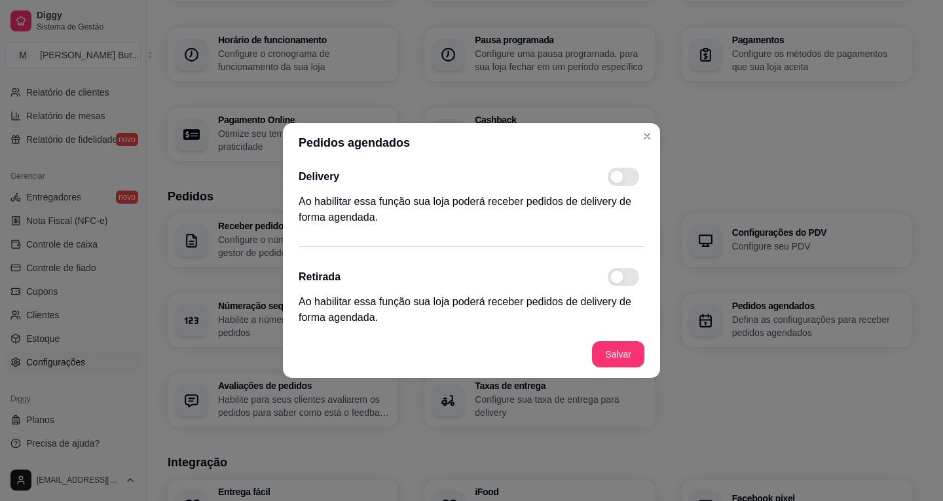
click at [626, 177] on span at bounding box center [623, 177] width 31 height 18
click at [615, 179] on input "checkbox" at bounding box center [611, 183] width 9 height 9
checkbox input "true"
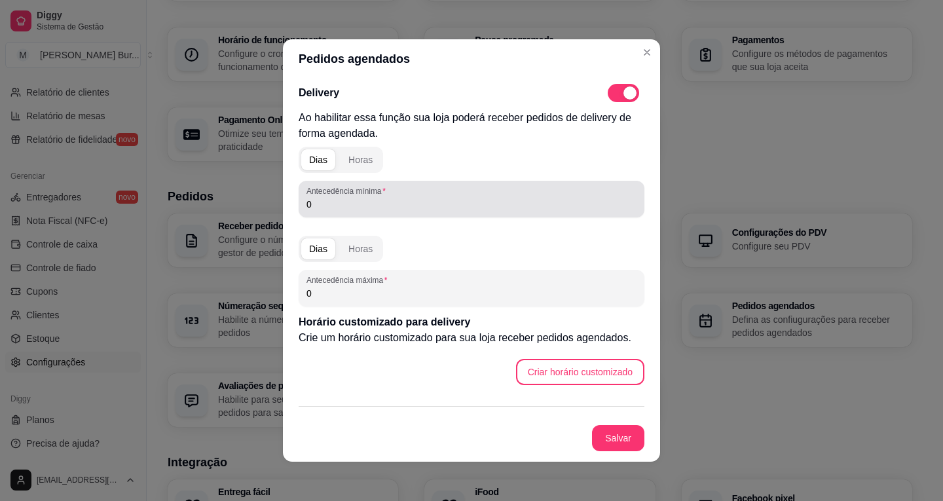
click at [379, 187] on label "Antecedência mínima" at bounding box center [348, 190] width 84 height 11
click at [379, 198] on input "0" at bounding box center [471, 204] width 330 height 13
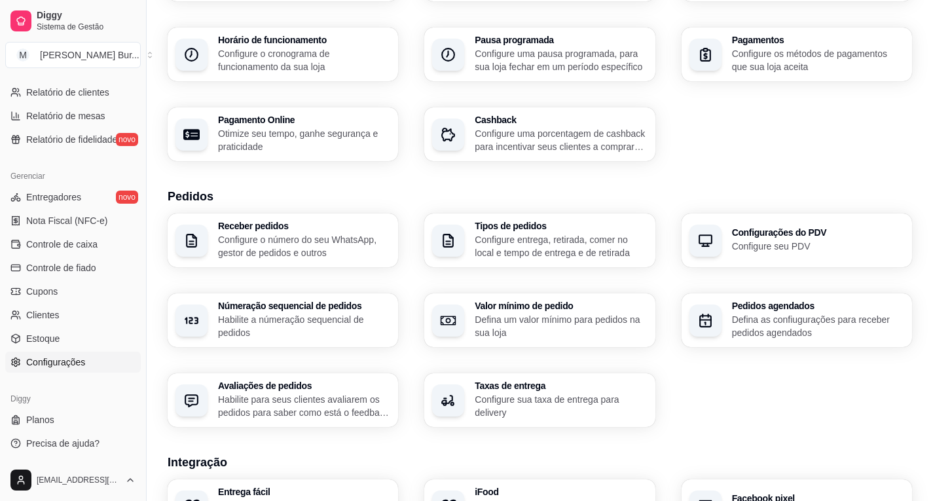
click at [538, 319] on p "Defina um valor mínimo para pedidos na sua loja" at bounding box center [561, 326] width 172 height 26
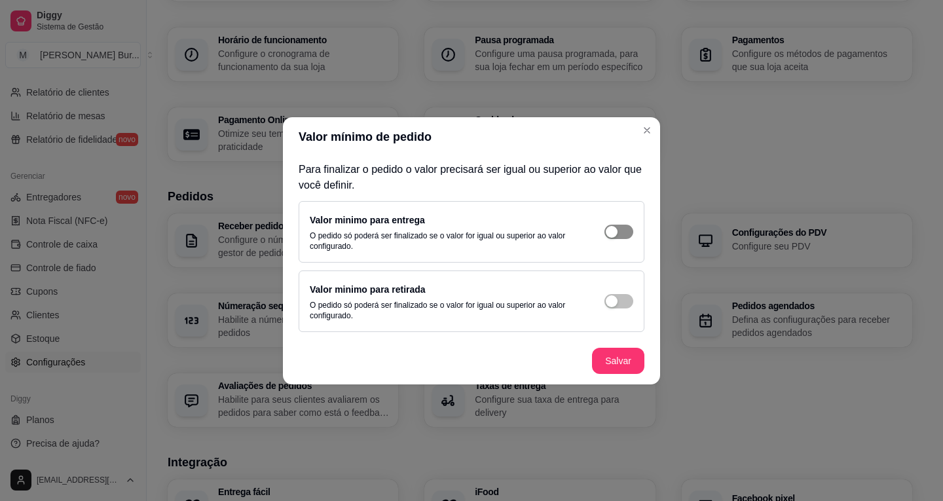
click at [605, 228] on span "button" at bounding box center [618, 232] width 29 height 14
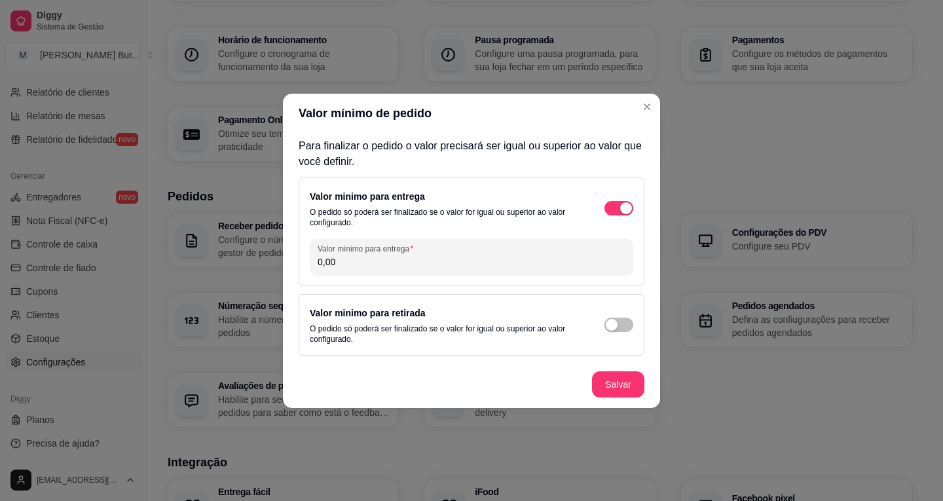
drag, startPoint x: 349, startPoint y: 263, endPoint x: 401, endPoint y: 262, distance: 52.4
click at [401, 262] on input "0,00" at bounding box center [472, 261] width 308 height 13
click at [603, 129] on header "Valor mínimo de pedido" at bounding box center [471, 113] width 377 height 39
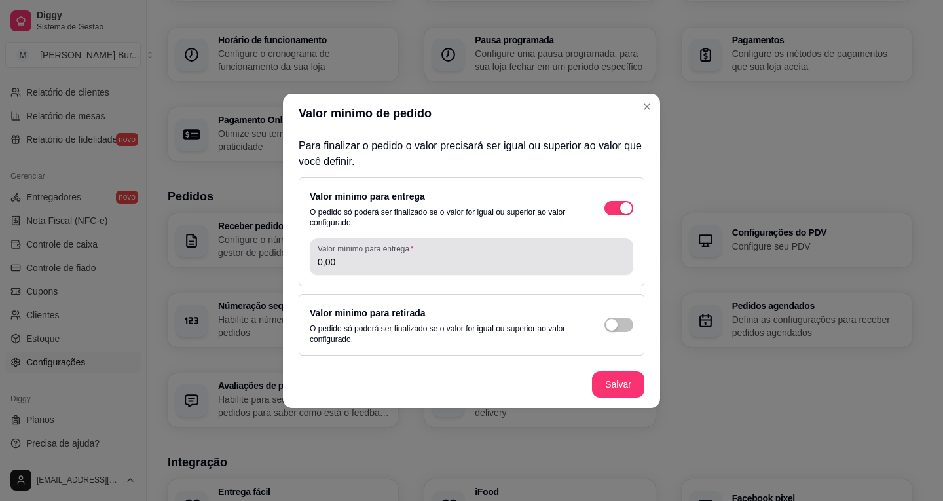
drag, startPoint x: 371, startPoint y: 261, endPoint x: 221, endPoint y: 257, distance: 150.6
click at [221, 257] on div "Valor mínimo de pedido Para finalizar o pedido o valor precisará ser igual ou s…" at bounding box center [471, 250] width 943 height 501
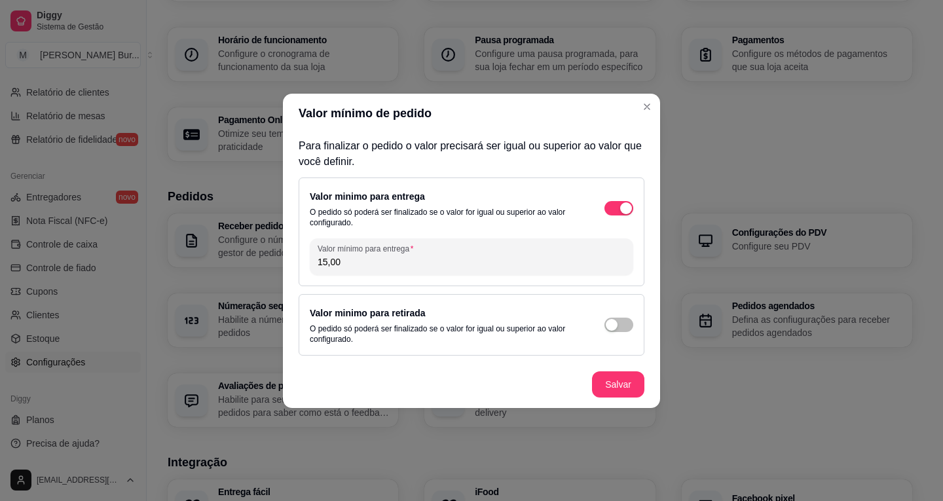
drag, startPoint x: 358, startPoint y: 259, endPoint x: 299, endPoint y: 256, distance: 59.0
click at [289, 263] on div "Para finalizar o pedido o valor precisará ser igual ou superior ao valor que vo…" at bounding box center [471, 247] width 377 height 228
type input "0,00"
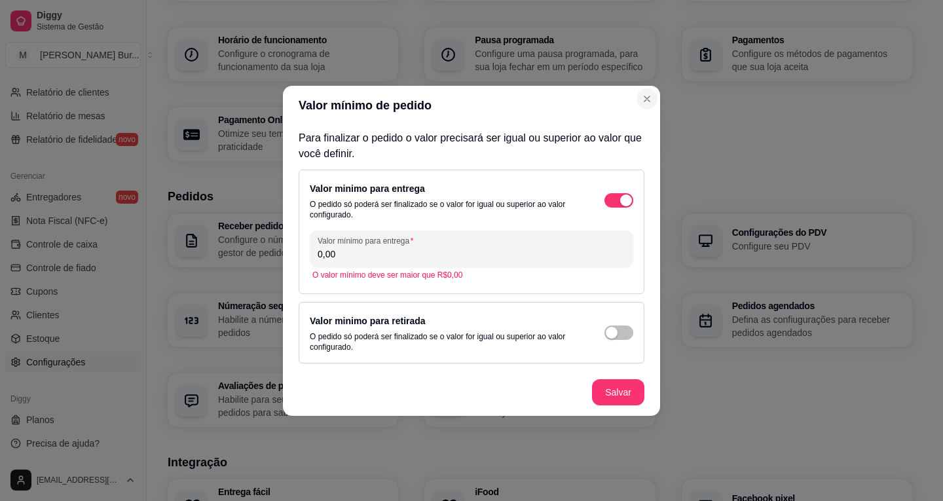
click at [473, 103] on section "Valor mínimo de pedido Para finalizar o pedido o valor precisará ser igual ou s…" at bounding box center [471, 251] width 377 height 330
click at [620, 197] on div "button" at bounding box center [626, 200] width 12 height 12
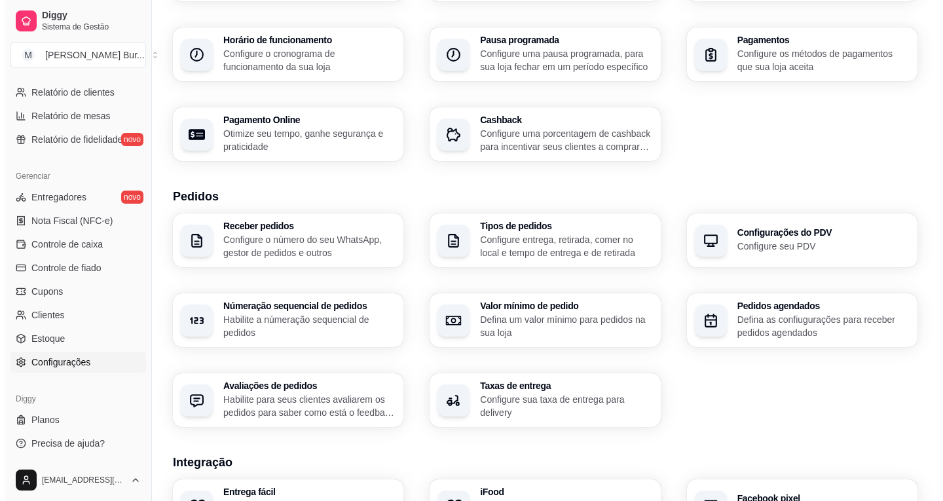
scroll to position [0, 0]
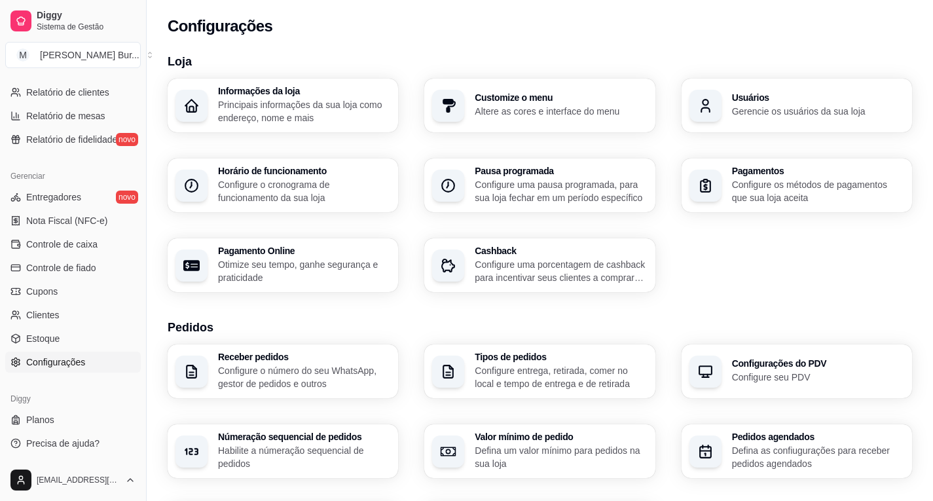
click at [766, 197] on p "Configure os métodos de pagamentos que sua loja aceita" at bounding box center [818, 191] width 172 height 26
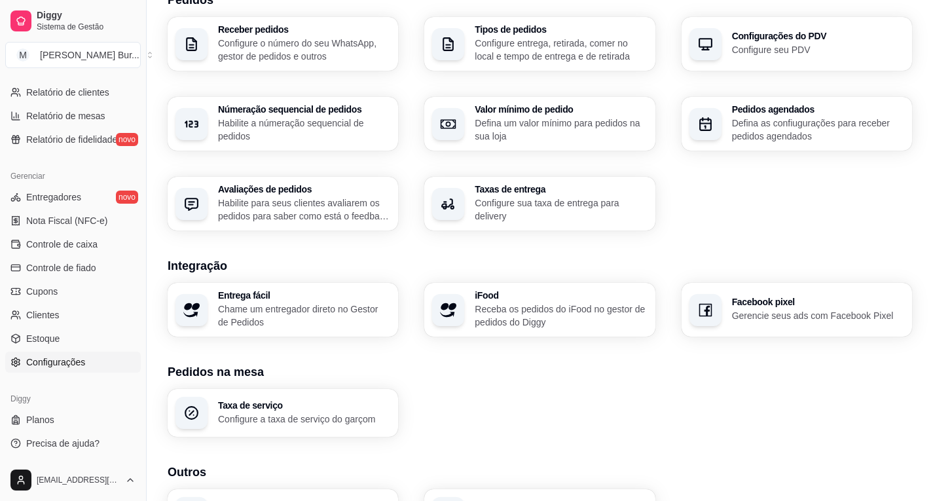
scroll to position [196, 0]
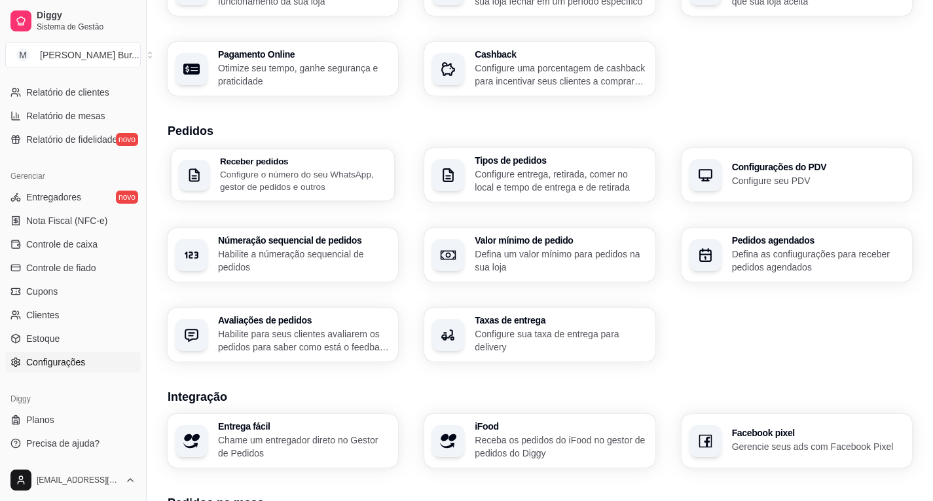
click at [282, 168] on p "Configure o número do seu WhatsApp, gestor de pedidos e outros" at bounding box center [303, 181] width 167 height 26
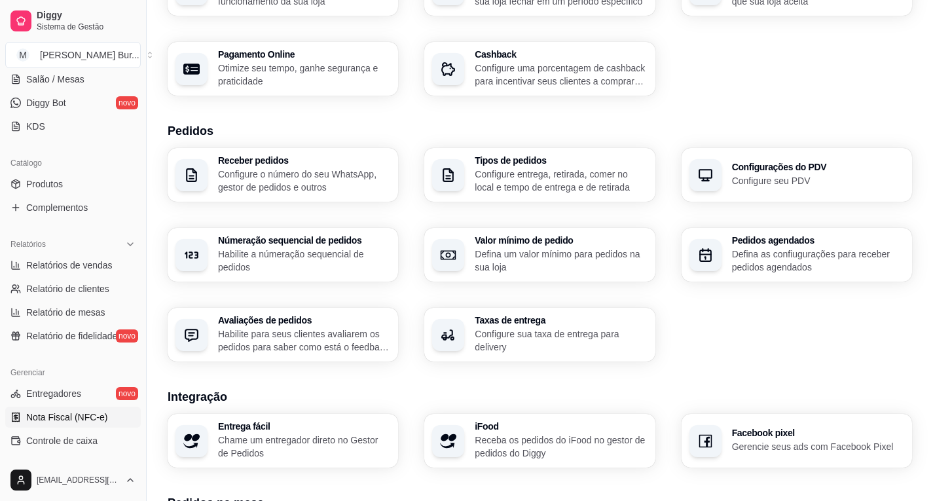
click at [68, 414] on span "Nota Fiscal (NFC-e)" at bounding box center [66, 416] width 81 height 13
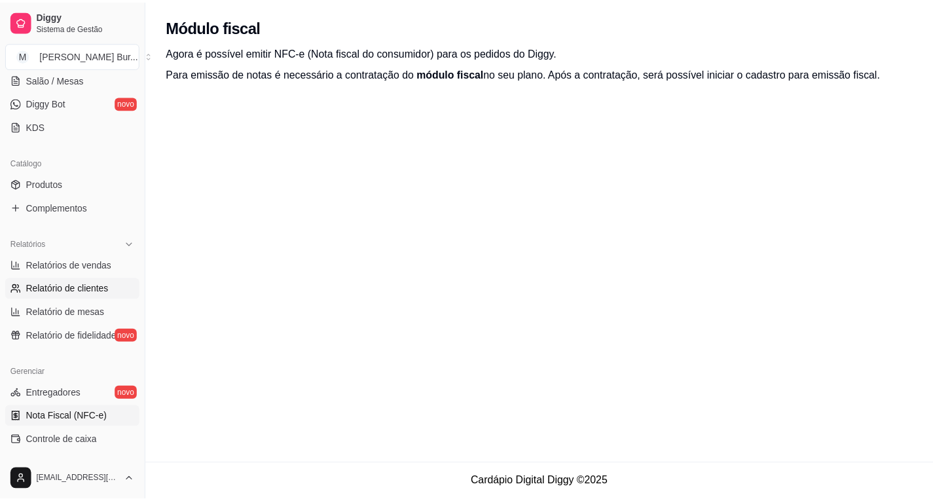
scroll to position [48, 0]
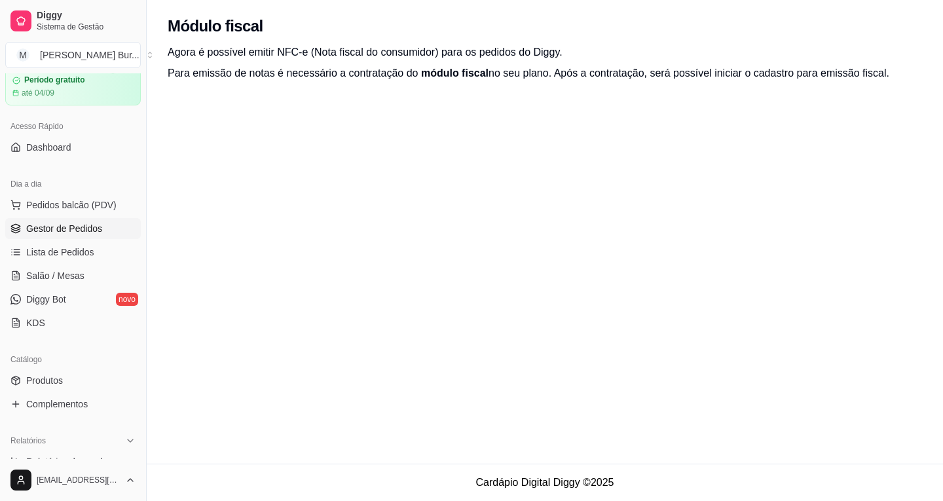
click at [65, 224] on span "Gestor de Pedidos" at bounding box center [64, 228] width 76 height 13
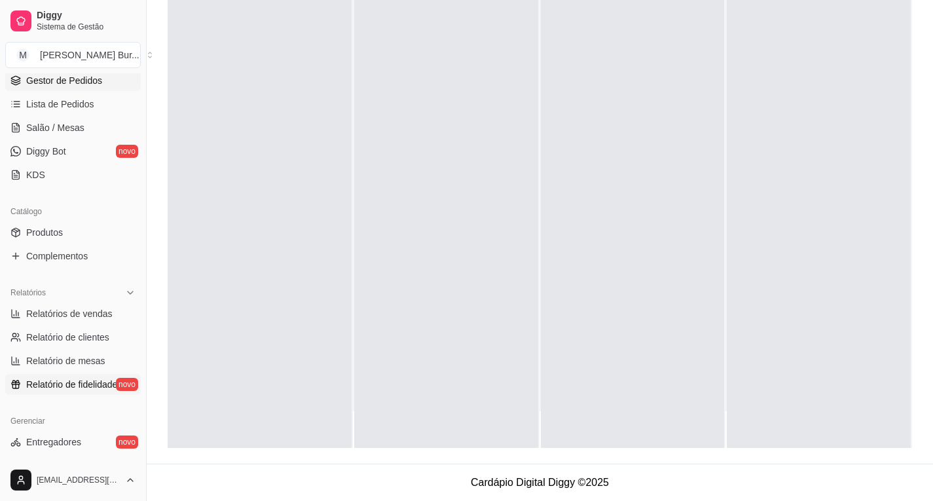
scroll to position [262, 0]
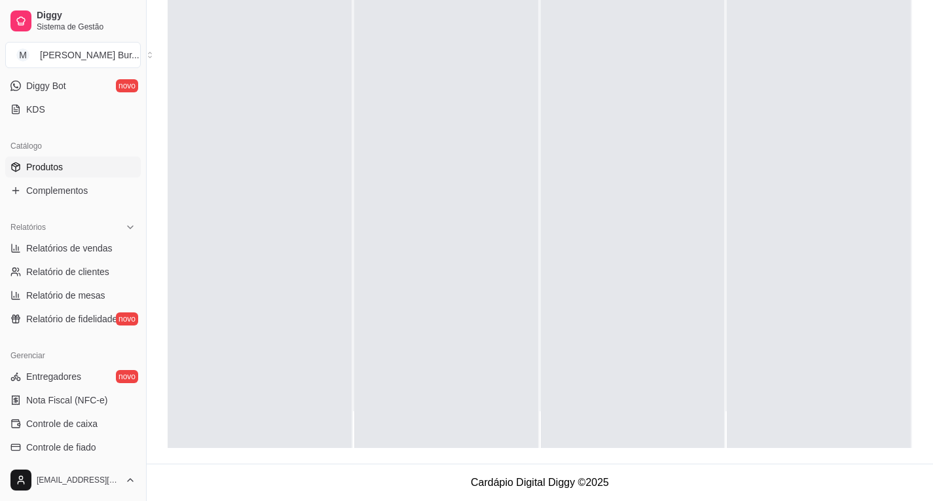
click at [56, 168] on span "Produtos" at bounding box center [44, 166] width 37 height 13
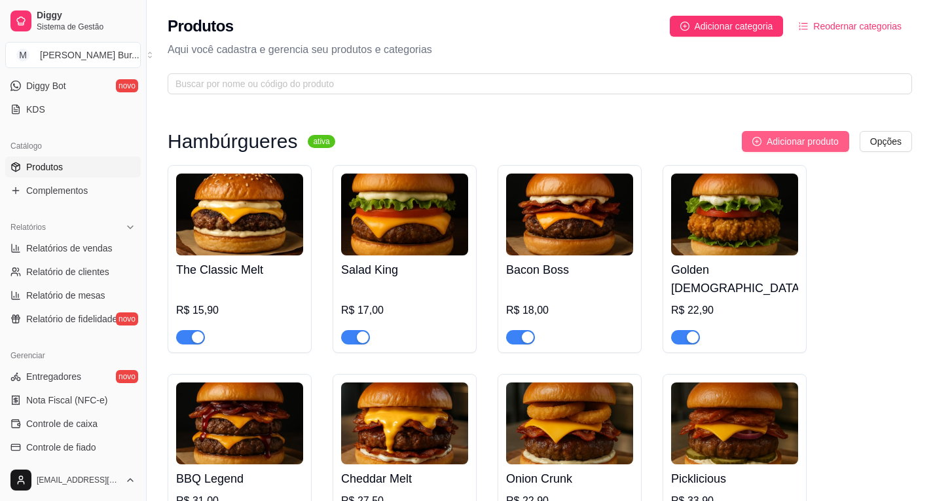
click at [769, 137] on span "Adicionar produto" at bounding box center [803, 141] width 72 height 14
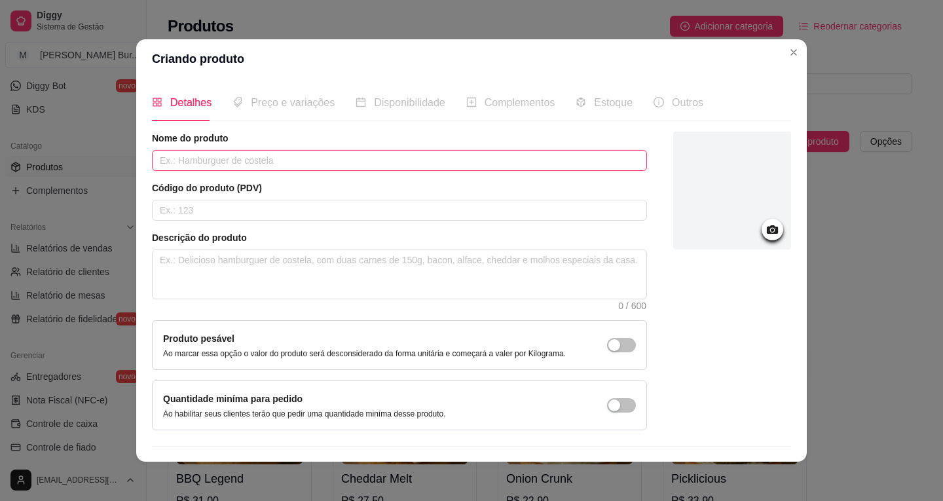
click at [177, 161] on input "text" at bounding box center [399, 160] width 495 height 21
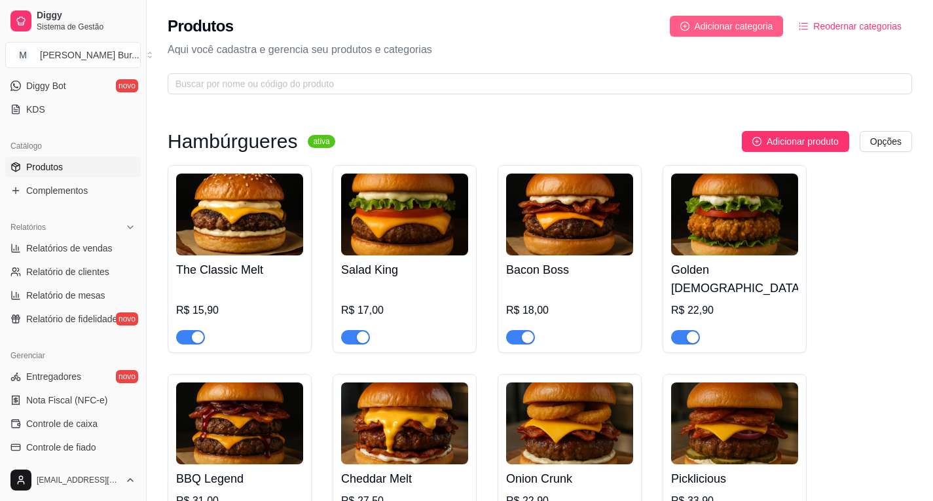
click at [728, 26] on span "Adicionar categoria" at bounding box center [734, 26] width 79 height 14
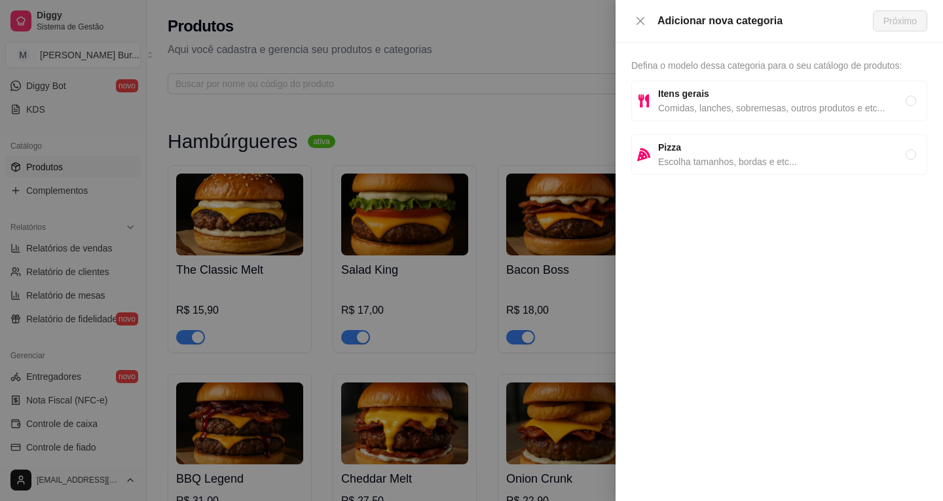
click at [703, 98] on strong "Itens gerais" at bounding box center [683, 93] width 51 height 10
radio input "true"
click at [887, 24] on span "Próximo" at bounding box center [899, 21] width 33 height 14
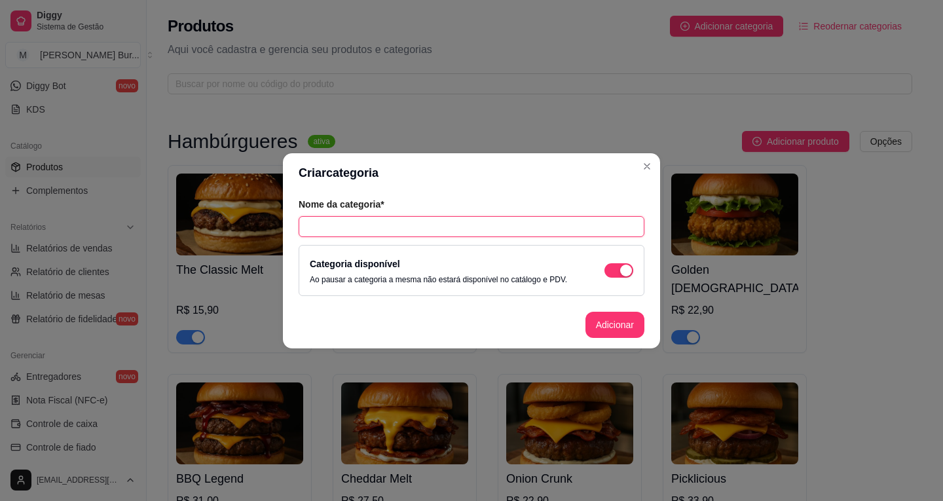
click at [348, 228] on input "text" at bounding box center [472, 226] width 346 height 21
type input "Bebidas"
click at [615, 323] on button "Adicionar" at bounding box center [615, 325] width 58 height 26
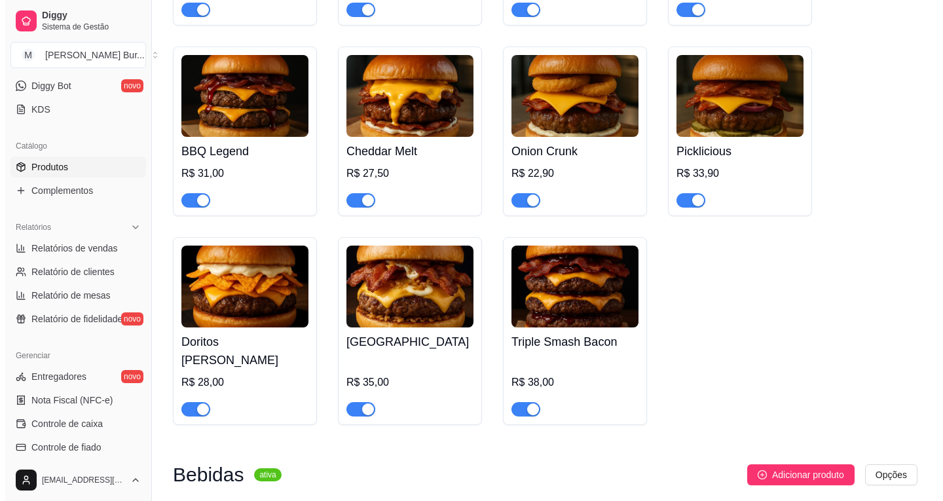
scroll to position [372, 0]
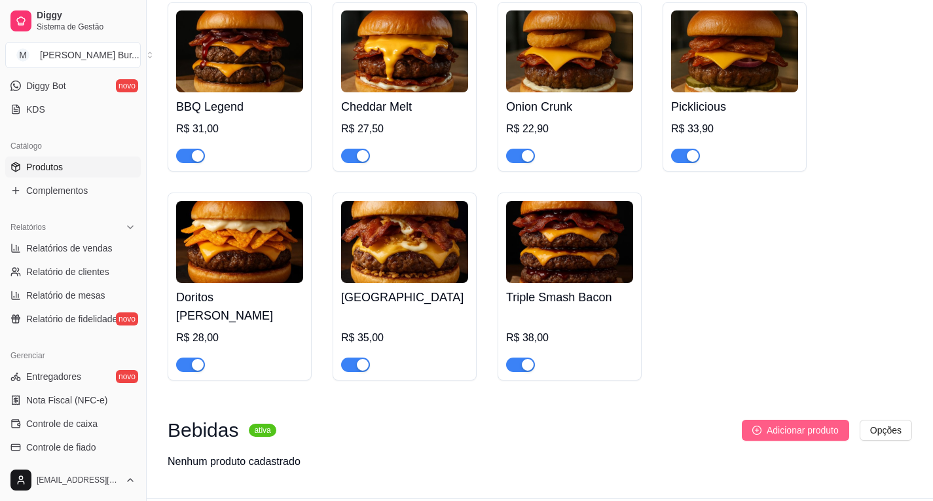
click at [794, 423] on span "Adicionar produto" at bounding box center [803, 430] width 72 height 14
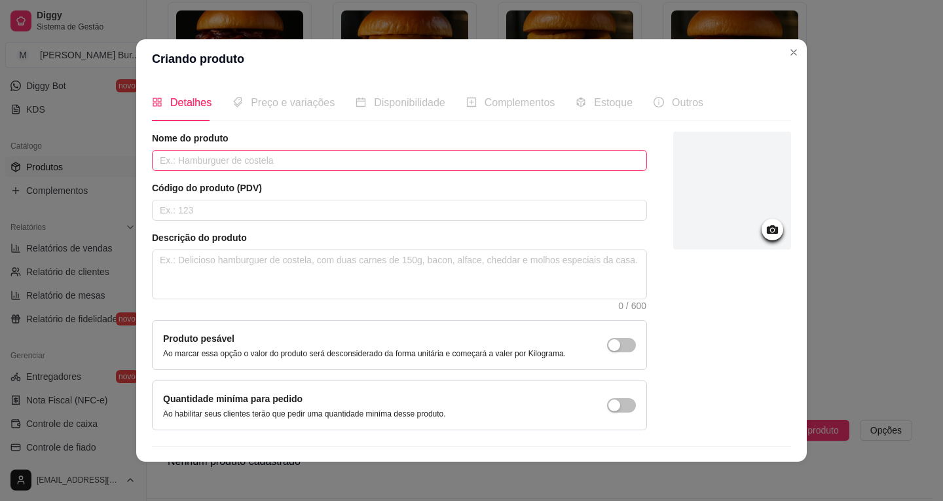
click at [216, 158] on input "text" at bounding box center [399, 160] width 495 height 21
type input "Coca cola lata 350 ml"
click at [767, 228] on icon at bounding box center [772, 229] width 11 height 9
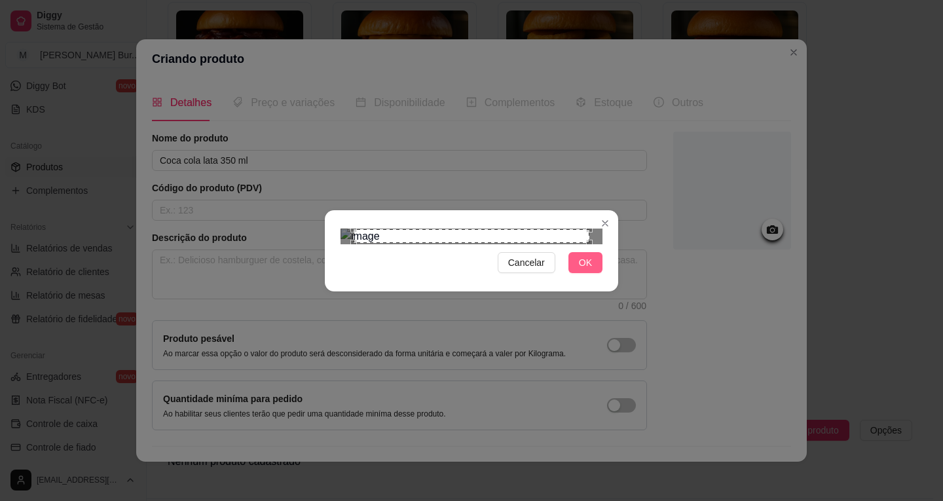
click at [578, 273] on button "OK" at bounding box center [585, 262] width 34 height 21
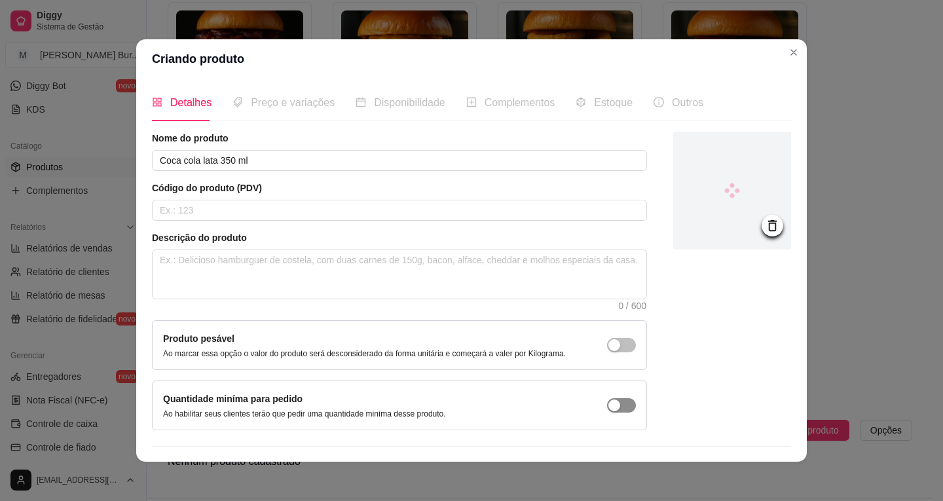
scroll to position [32, 0]
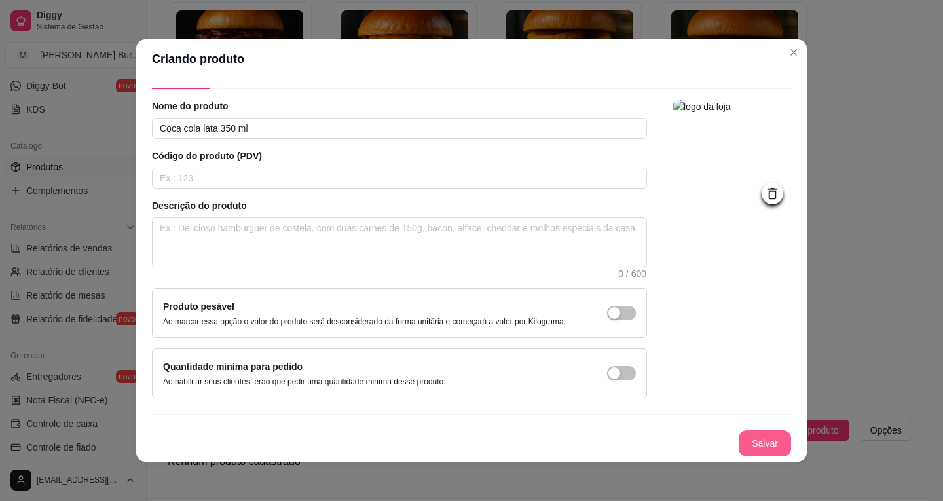
click at [751, 435] on button "Salvar" at bounding box center [764, 443] width 52 height 26
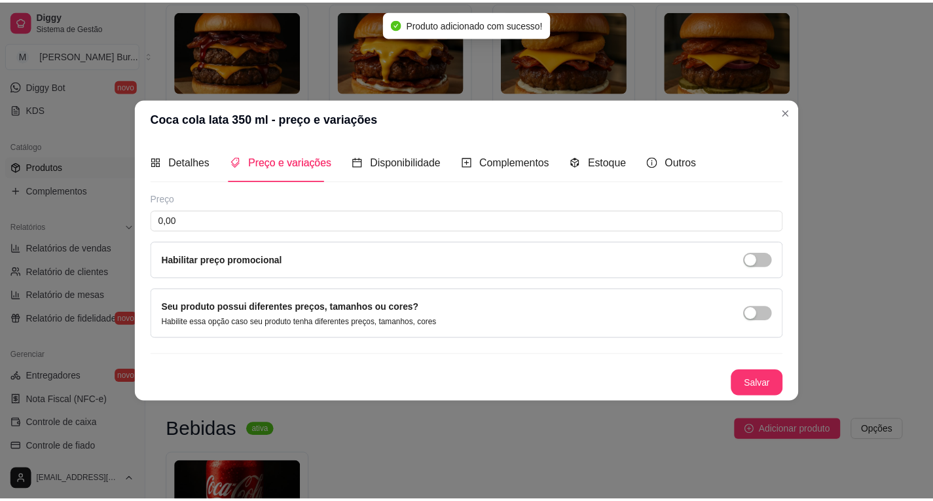
scroll to position [0, 0]
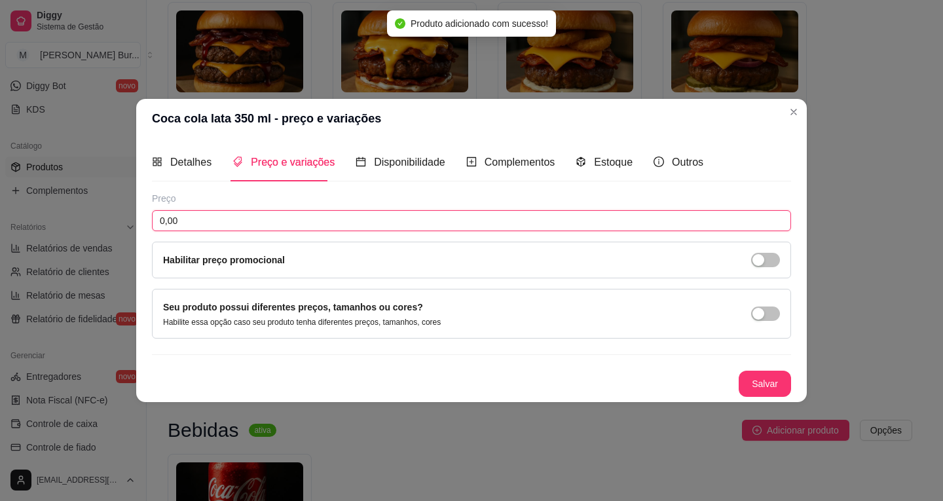
click at [164, 220] on input "0,00" at bounding box center [471, 220] width 639 height 21
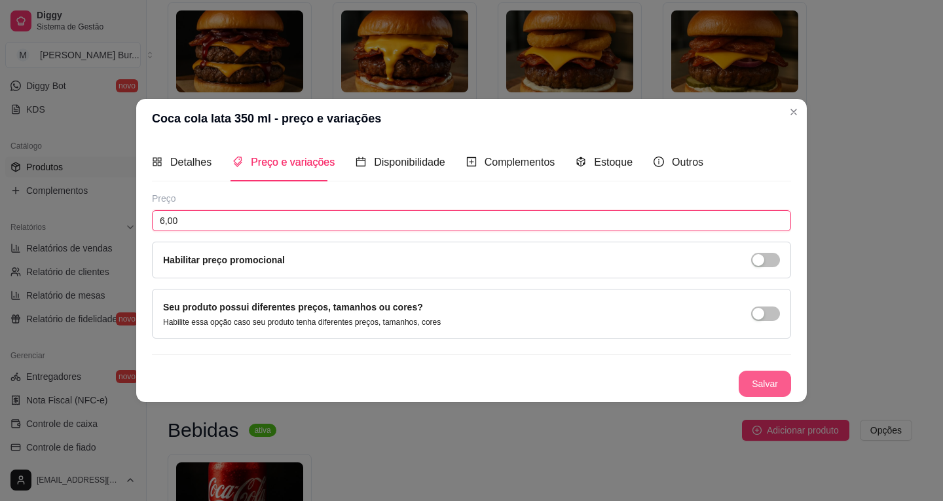
type input "6,00"
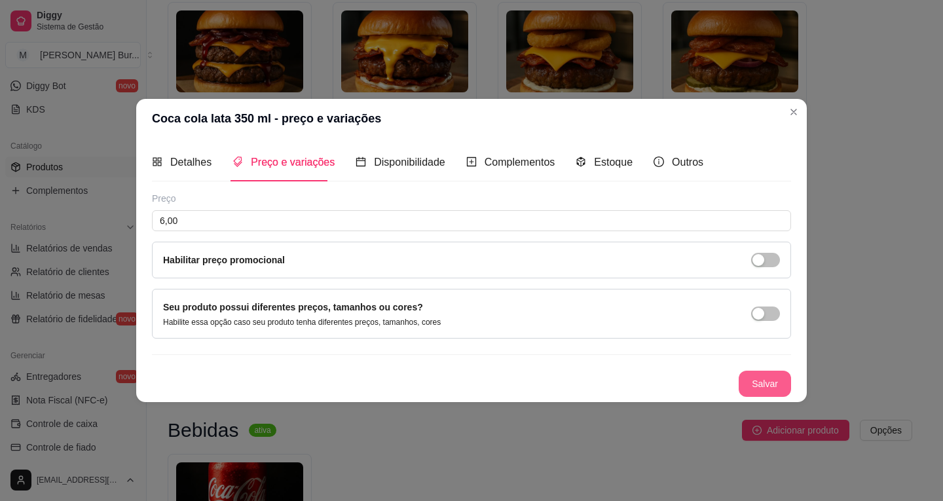
click at [773, 374] on button "Salvar" at bounding box center [764, 384] width 52 height 26
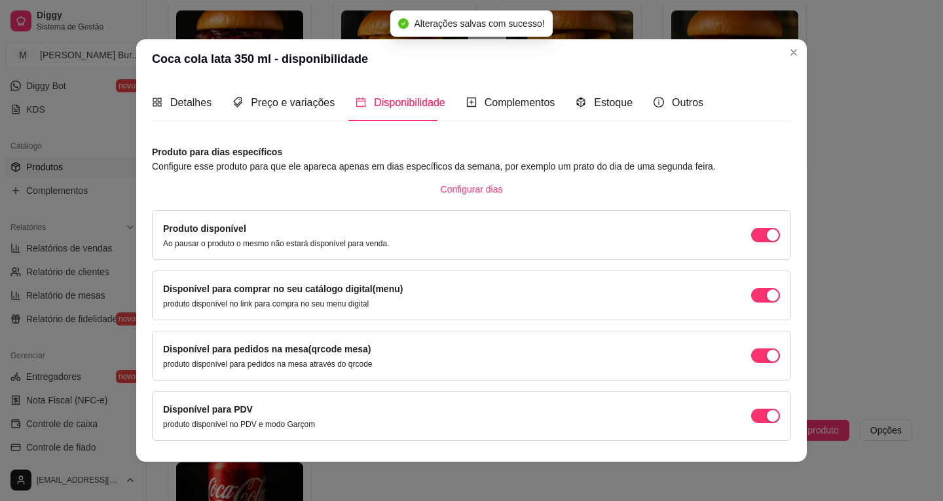
click at [799, 45] on header "Coca cola lata 350 ml - disponibilidade" at bounding box center [471, 58] width 670 height 39
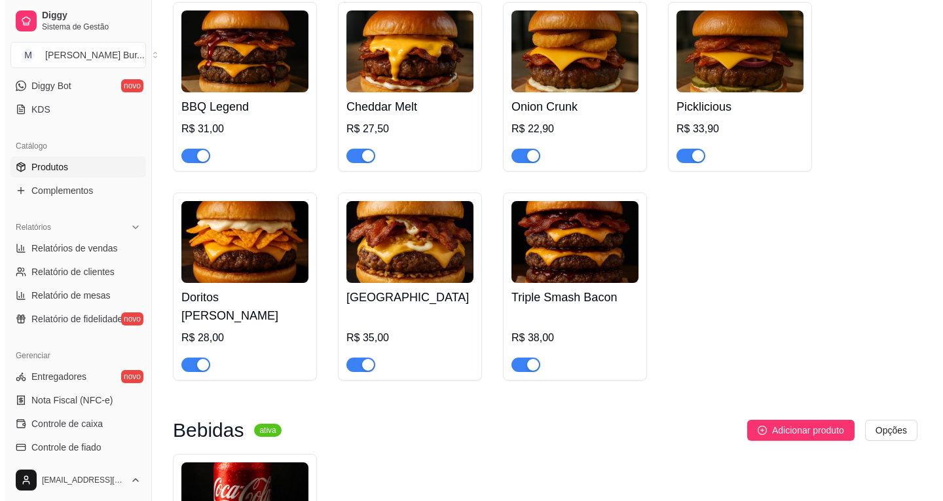
scroll to position [526, 0]
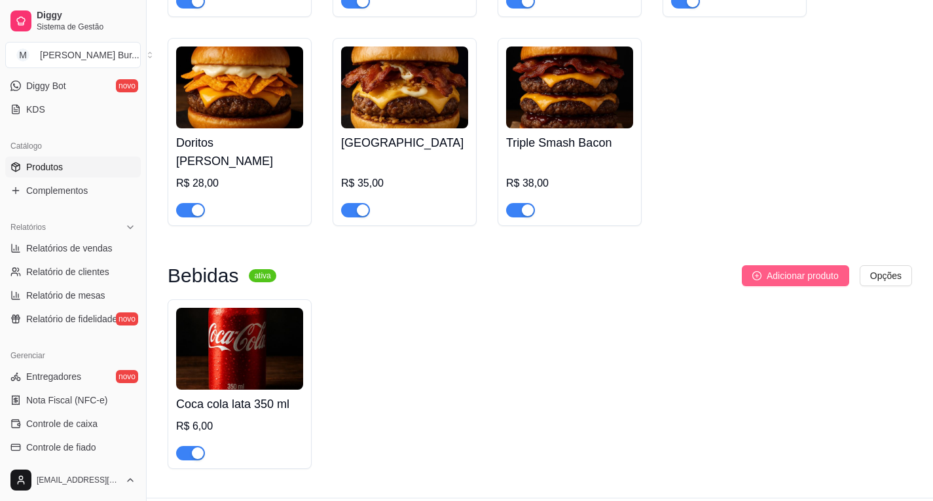
click at [809, 268] on span "Adicionar produto" at bounding box center [803, 275] width 72 height 14
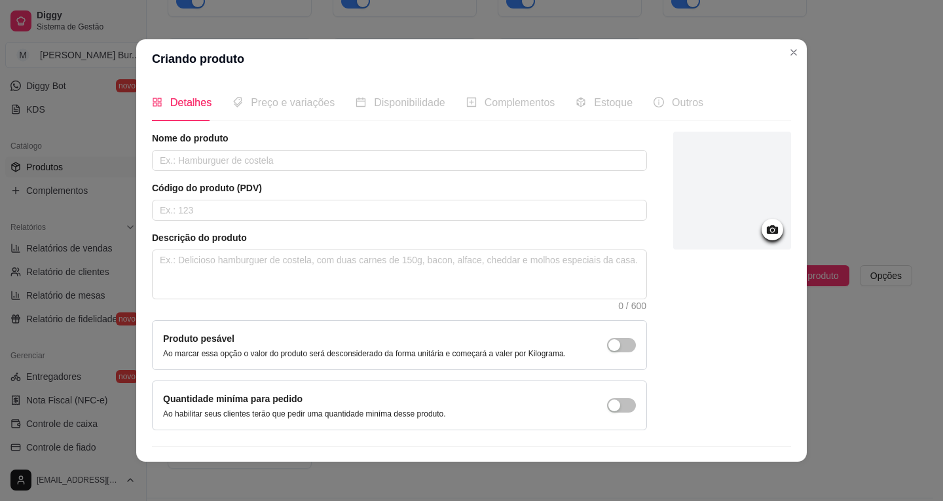
click at [767, 233] on icon at bounding box center [772, 229] width 11 height 9
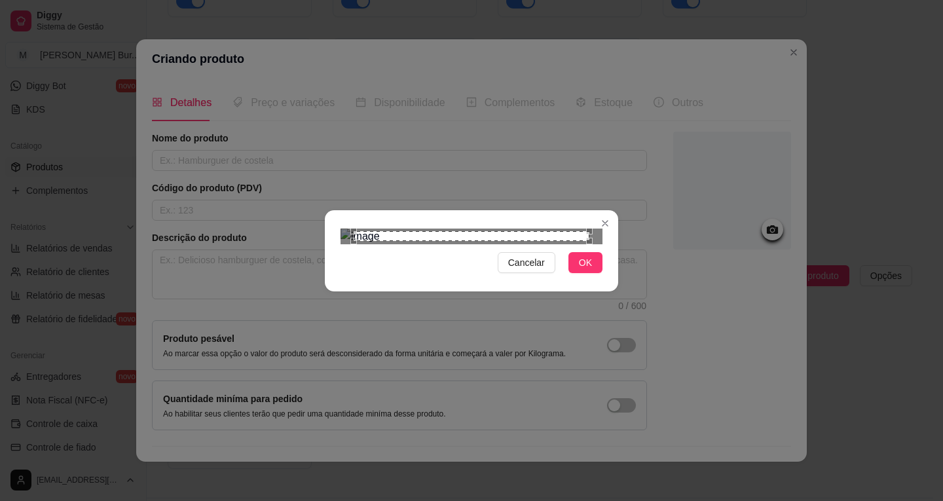
click at [536, 240] on div "Use the arrow keys to move the crop selection area" at bounding box center [472, 235] width 236 height 9
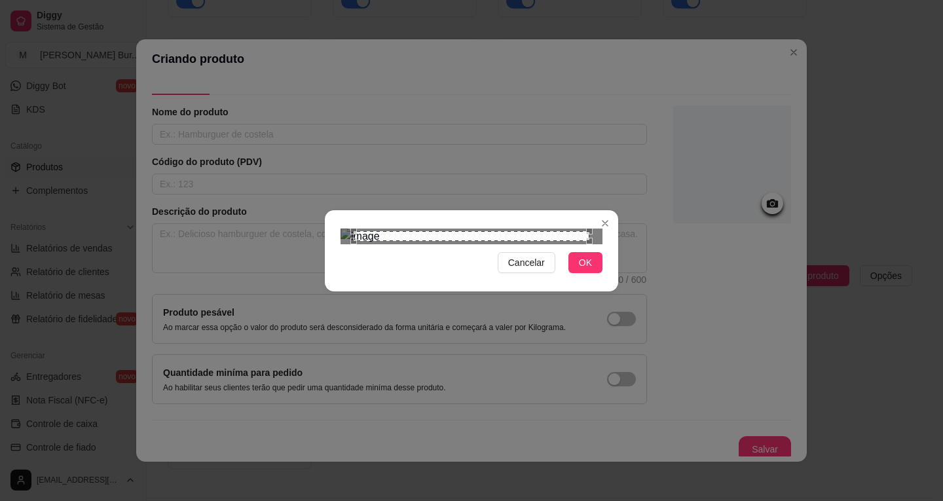
scroll to position [0, 0]
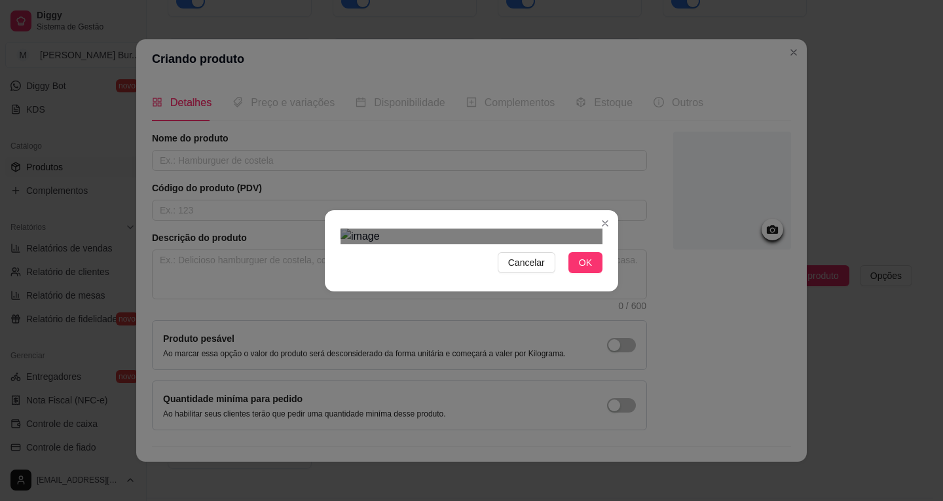
click at [554, 314] on div "Use the arrow keys to move the crop selection area" at bounding box center [473, 432] width 236 height 236
click at [579, 270] on span "OK" at bounding box center [585, 262] width 13 height 14
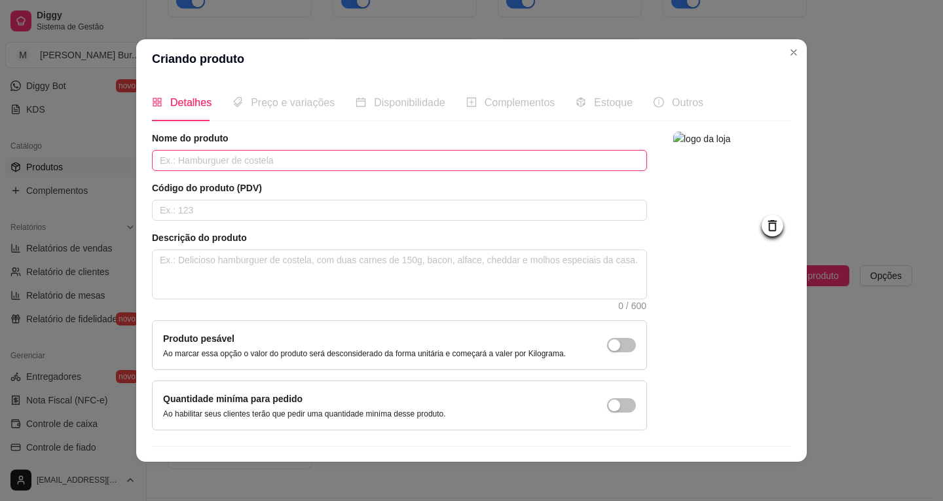
click at [187, 168] on input "text" at bounding box center [399, 160] width 495 height 21
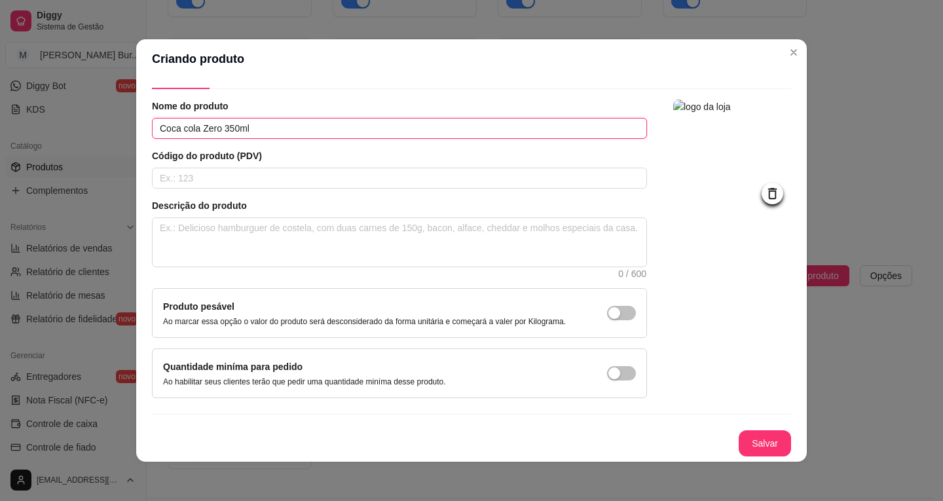
scroll to position [3, 0]
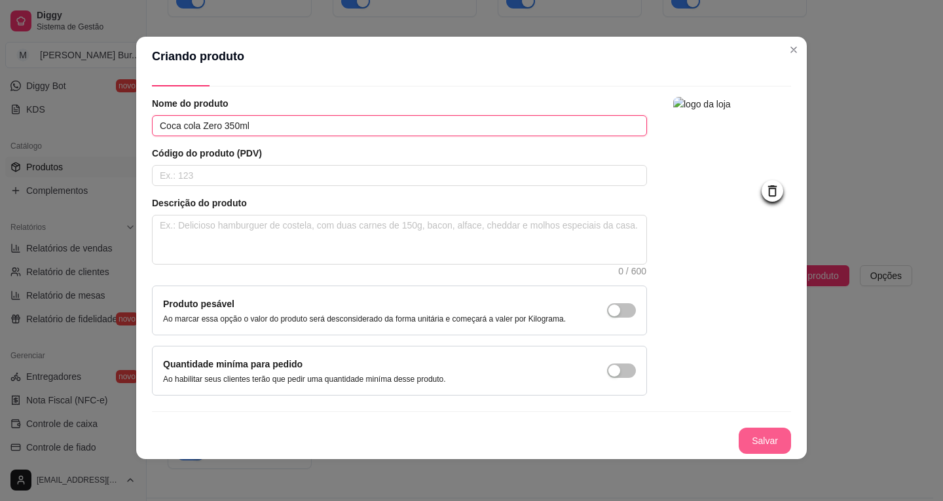
type input "Coca cola Zero 350ml"
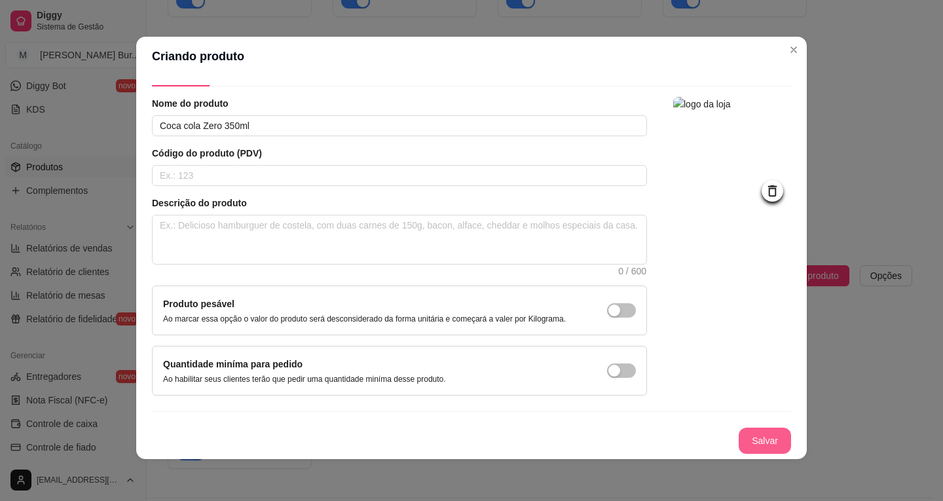
click at [739, 441] on button "Salvar" at bounding box center [764, 441] width 52 height 26
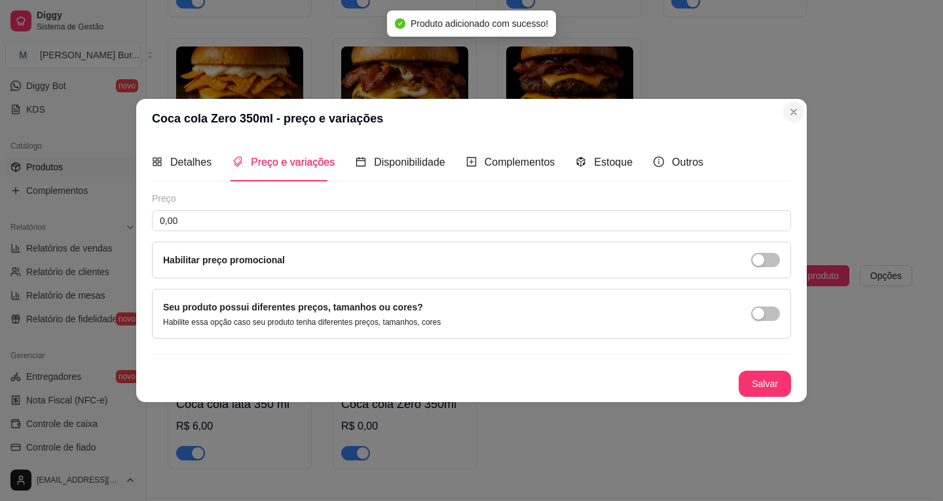
scroll to position [0, 0]
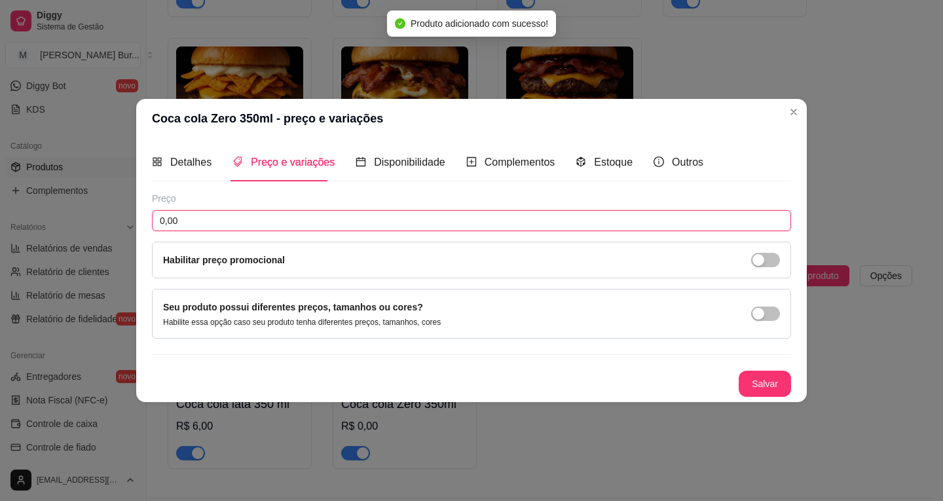
click at [166, 219] on input "0,00" at bounding box center [471, 220] width 639 height 21
type input "6,00"
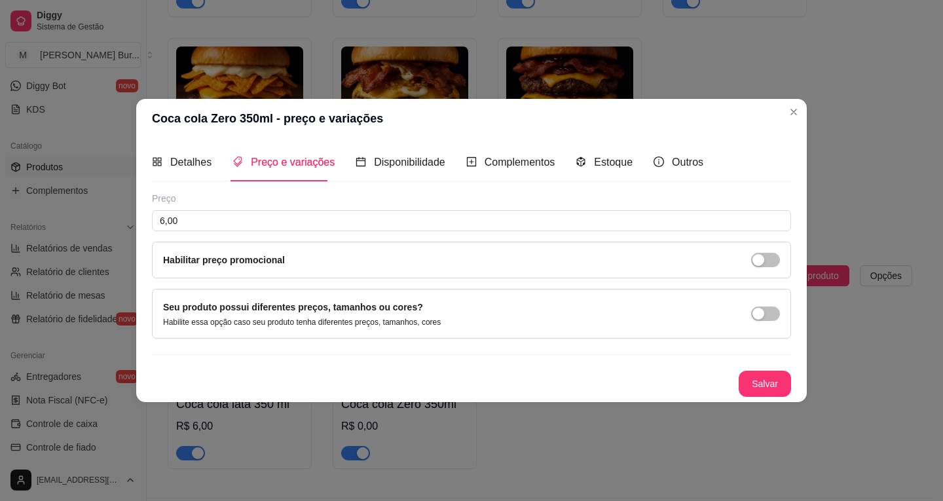
click at [757, 382] on button "Salvar" at bounding box center [764, 384] width 52 height 26
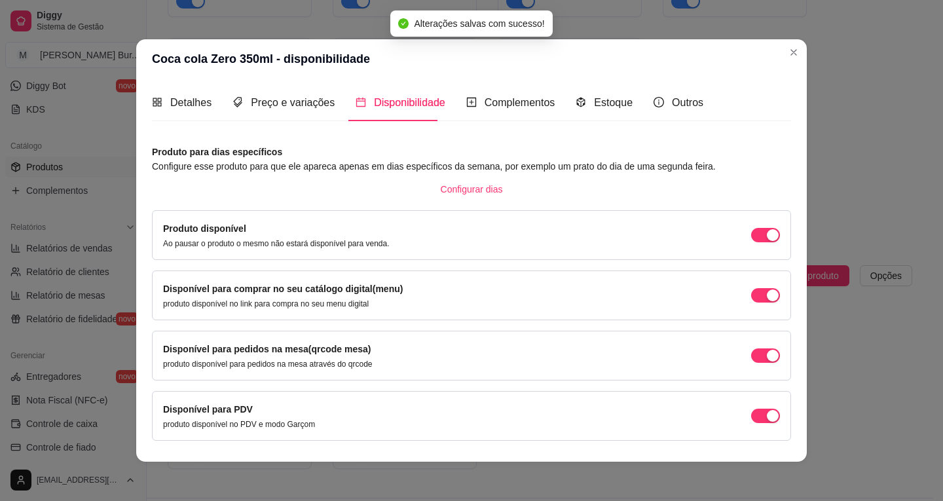
click at [790, 108] on div "Detalhes Preço e variações Disponibilidade Complementos Estoque Outros Nome do …" at bounding box center [471, 270] width 670 height 383
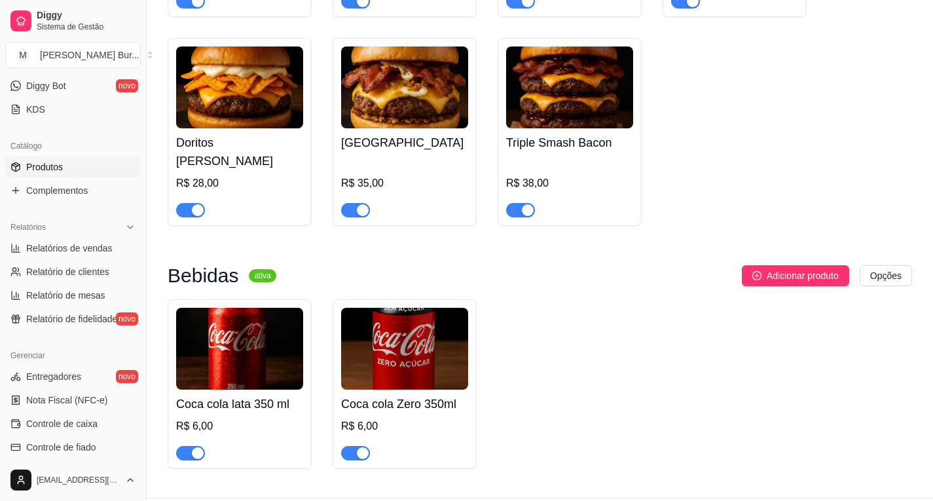
click at [407, 327] on img at bounding box center [404, 349] width 127 height 82
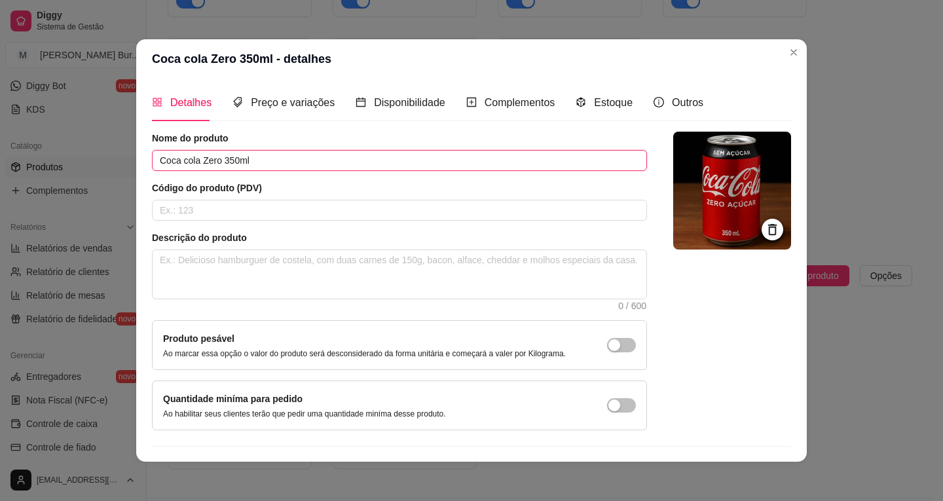
click at [191, 161] on input "Coca cola Zero 350ml" at bounding box center [399, 160] width 495 height 21
click at [193, 159] on input "Coca cola Zero 350ml" at bounding box center [399, 160] width 495 height 21
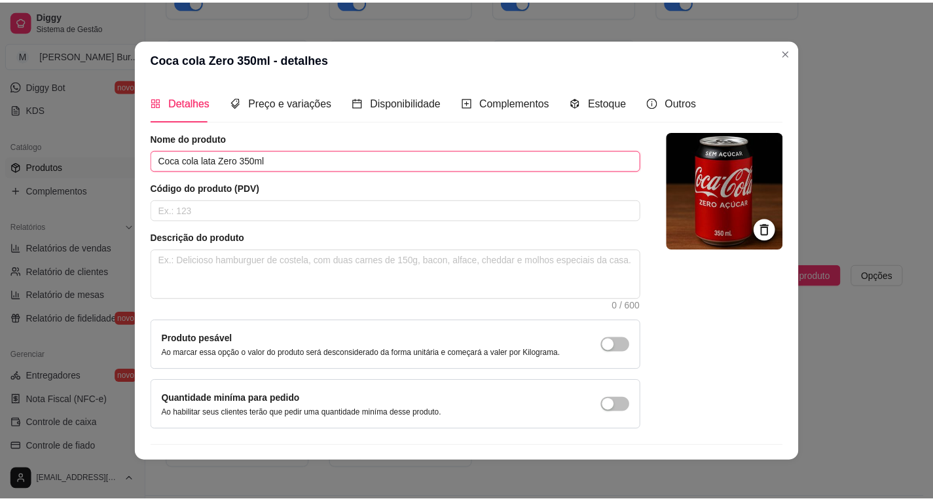
scroll to position [3, 0]
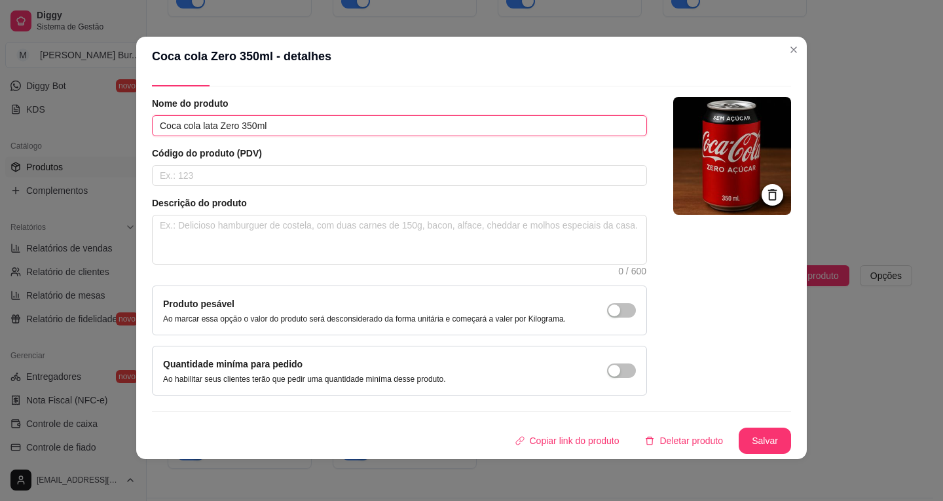
type input "Coca cola lata Zero 350ml"
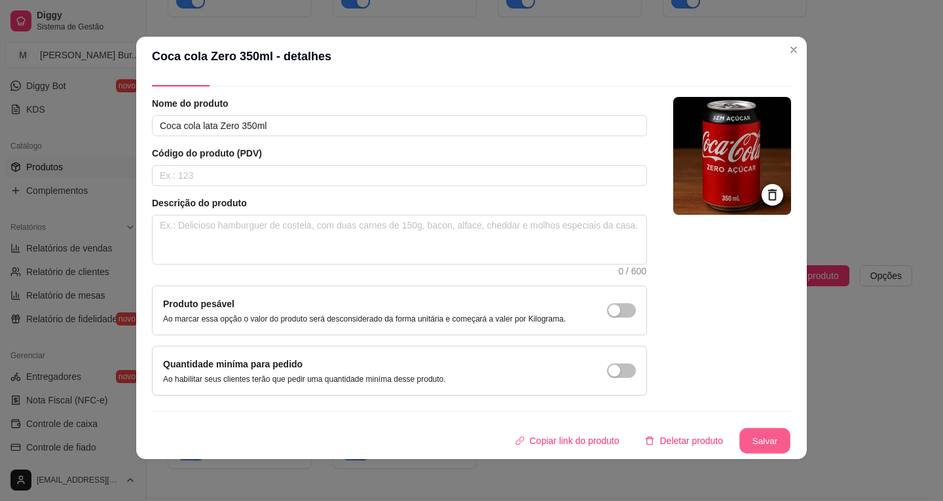
click at [742, 443] on button "Salvar" at bounding box center [764, 441] width 51 height 26
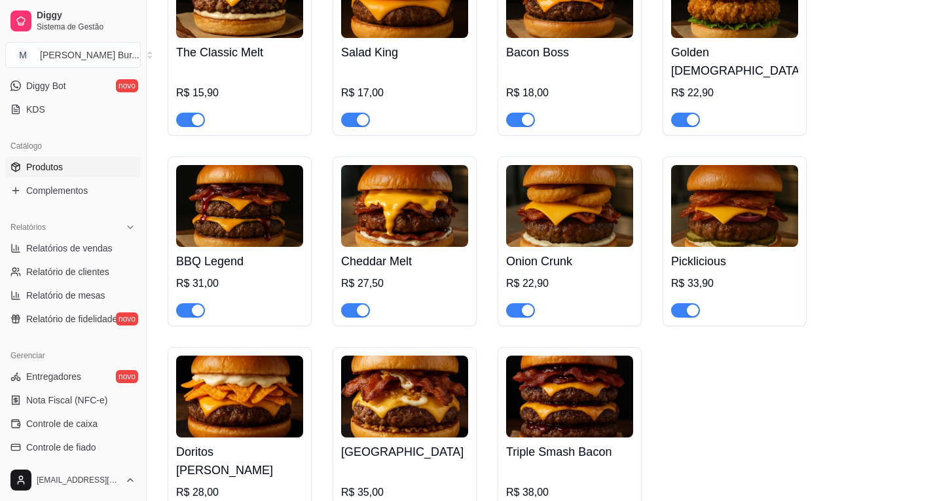
scroll to position [0, 0]
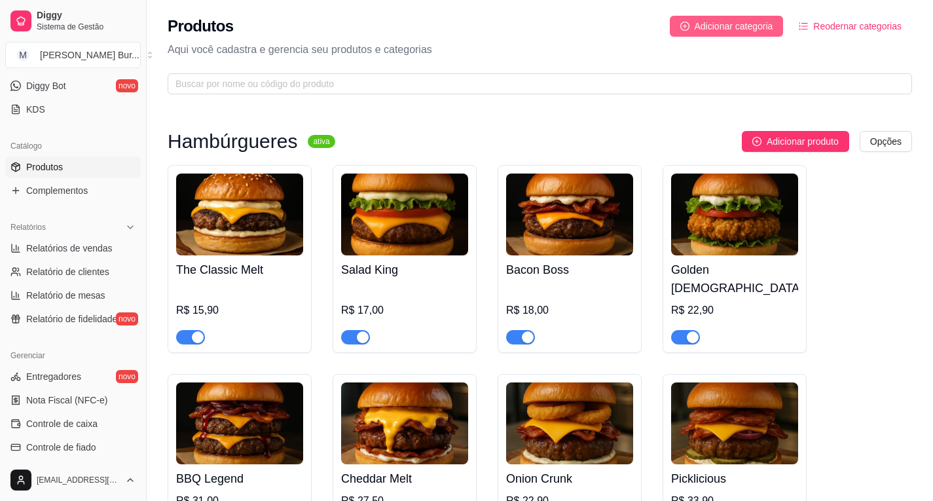
click at [740, 29] on span "Adicionar categoria" at bounding box center [734, 26] width 79 height 14
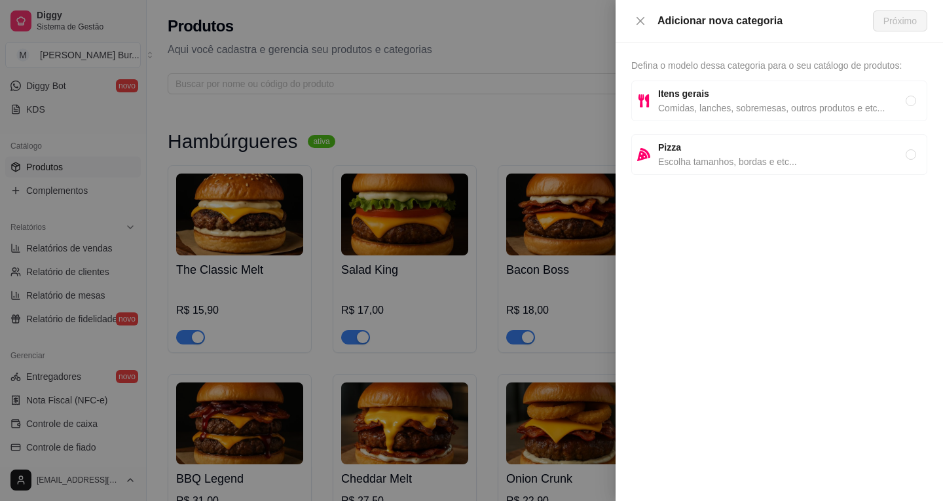
click at [712, 101] on span "Comidas, lanches, sobremesas, outros produtos e etc..." at bounding box center [781, 108] width 247 height 14
radio input "true"
click at [906, 22] on span "Próximo" at bounding box center [899, 21] width 33 height 14
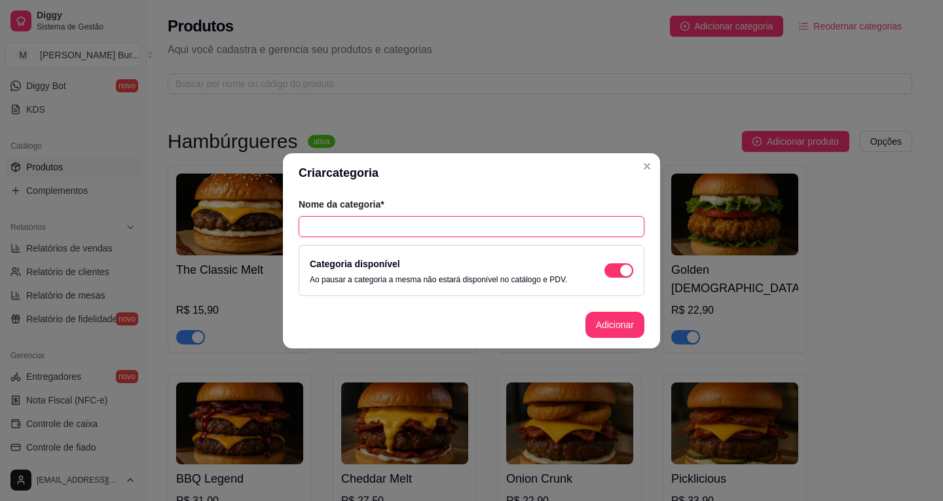
click at [377, 226] on input "text" at bounding box center [472, 226] width 346 height 21
type input "Porções"
click at [615, 326] on button "Adicionar" at bounding box center [614, 325] width 59 height 26
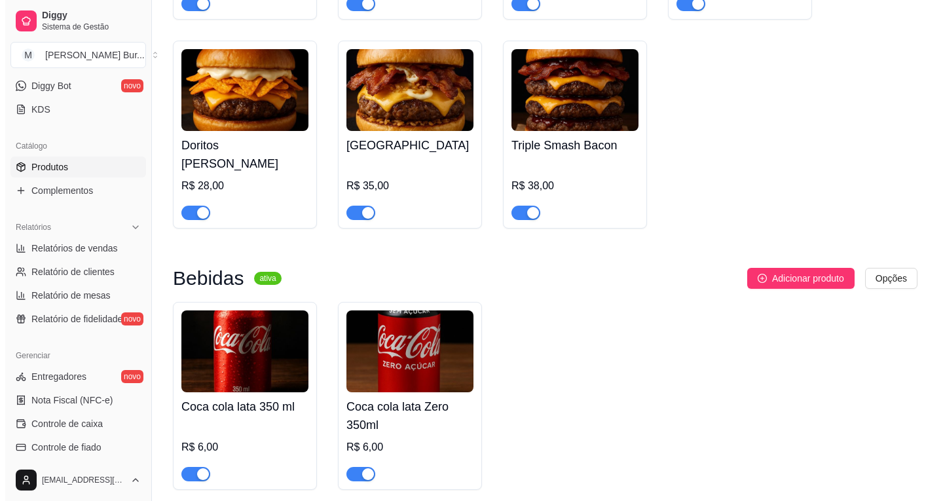
scroll to position [634, 0]
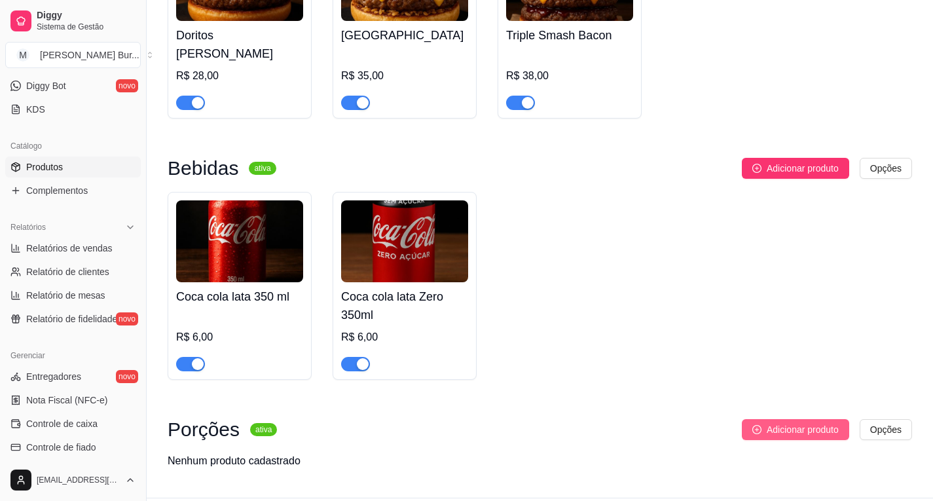
click at [768, 422] on span "Adicionar produto" at bounding box center [803, 429] width 72 height 14
click at [787, 422] on span "Adicionar produto" at bounding box center [803, 429] width 72 height 14
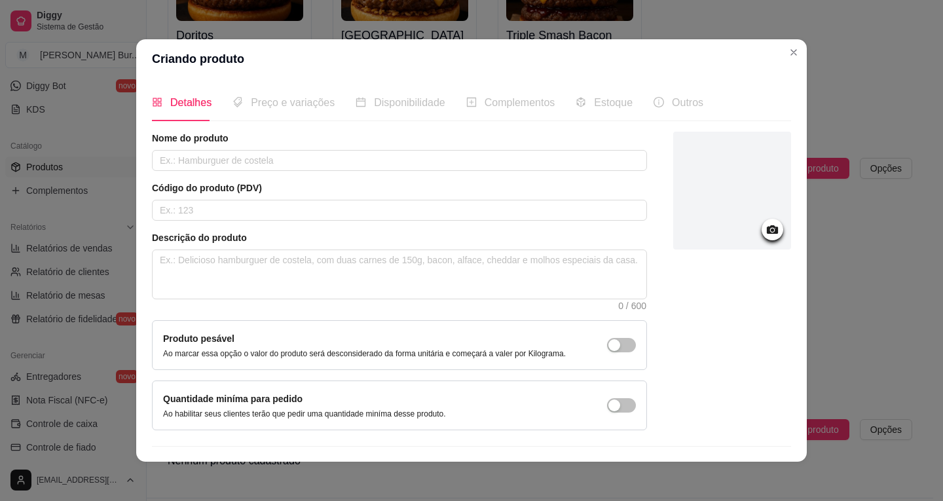
click at [767, 227] on icon at bounding box center [772, 229] width 11 height 9
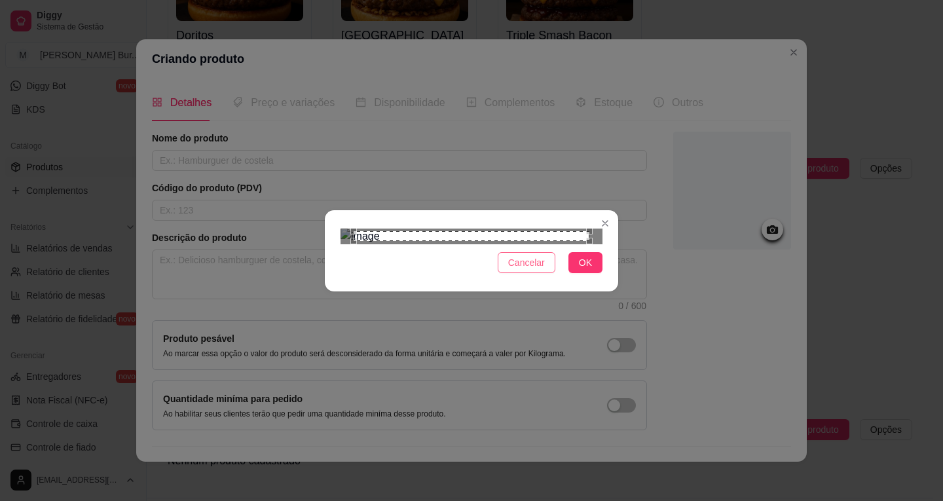
click at [526, 270] on span "Cancelar" at bounding box center [526, 262] width 37 height 14
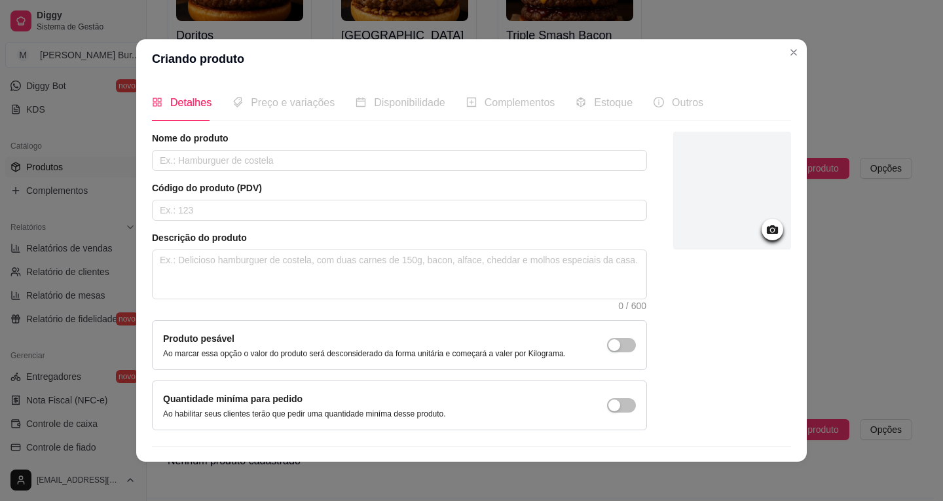
click at [767, 232] on icon at bounding box center [772, 229] width 11 height 9
click at [765, 224] on icon at bounding box center [772, 229] width 15 height 15
click at [743, 224] on div at bounding box center [732, 191] width 118 height 118
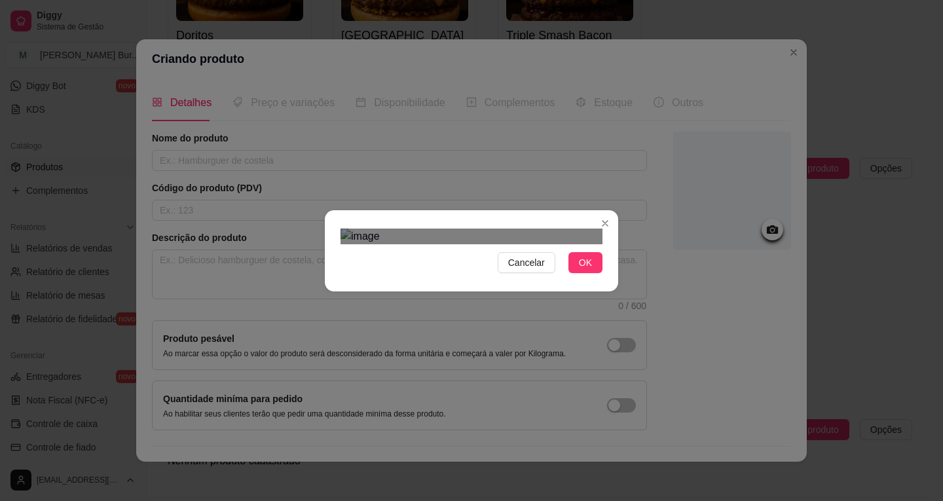
click at [601, 278] on div "Cancelar OK" at bounding box center [471, 250] width 293 height 55
click at [325, 278] on div "Cancelar OK" at bounding box center [471, 250] width 293 height 55
click at [585, 270] on span "OK" at bounding box center [585, 262] width 13 height 14
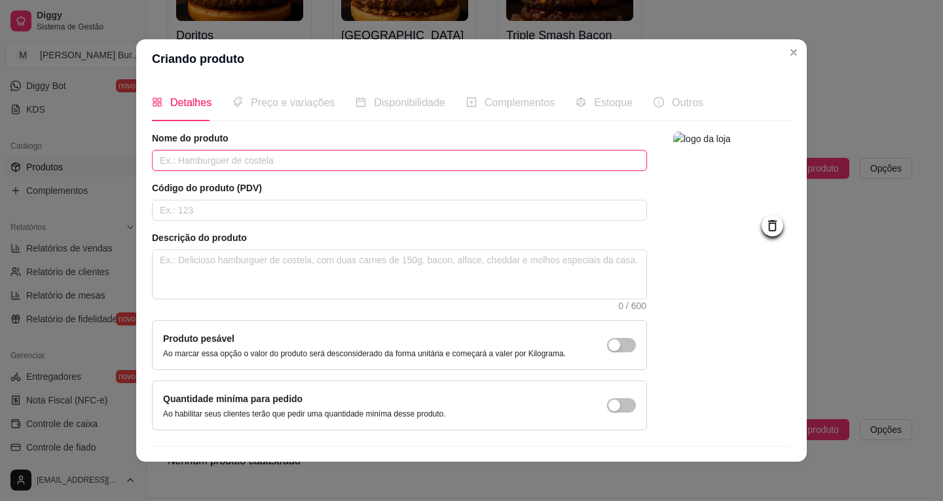
click at [192, 155] on input "text" at bounding box center [399, 160] width 495 height 21
type input "Batata com cheddar e bacon"
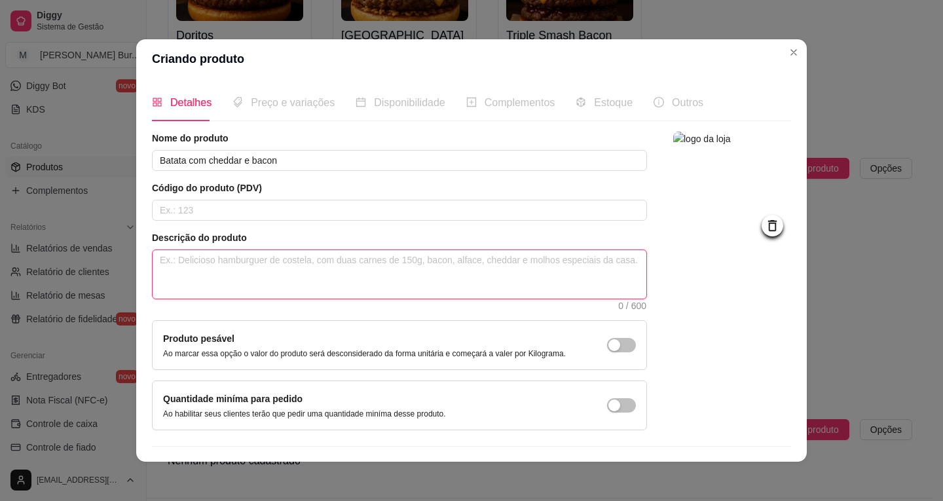
click at [233, 259] on textarea at bounding box center [400, 274] width 494 height 48
type textarea "1"
type textarea "15"
type textarea "150"
type textarea "15"
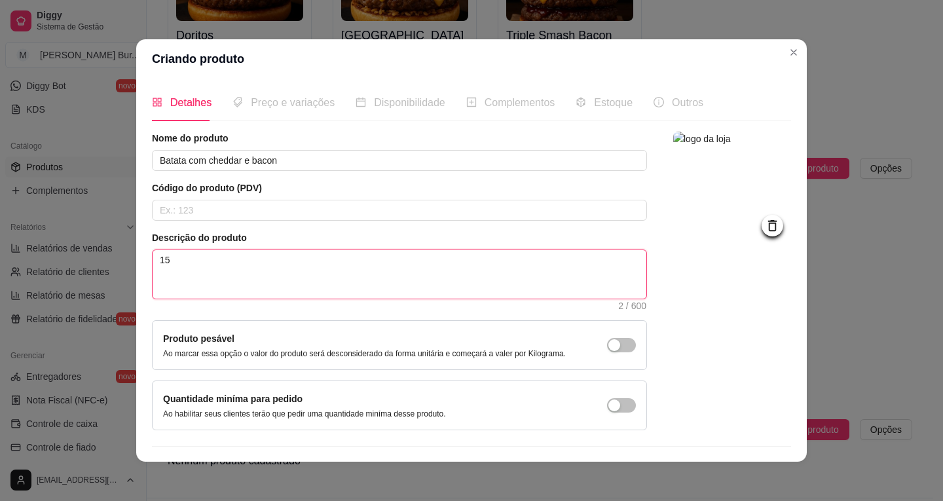
type textarea "1"
type textarea "15"
type textarea "150"
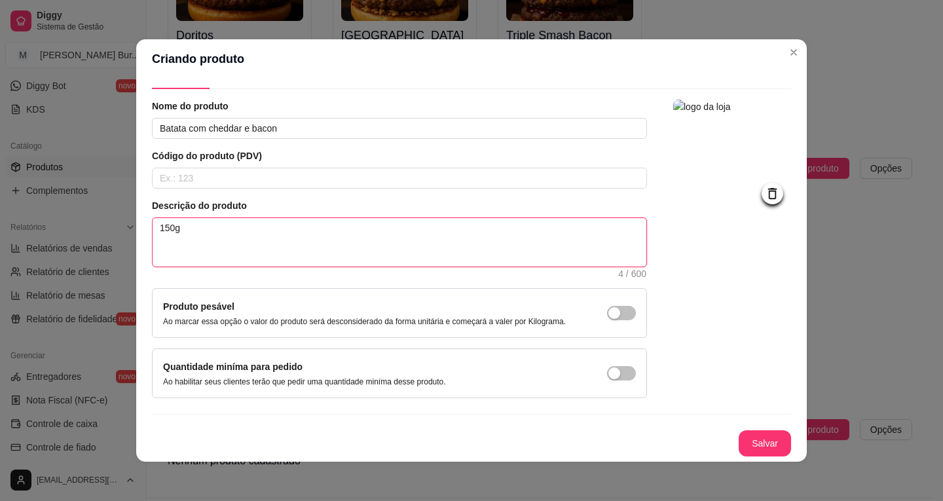
scroll to position [3, 0]
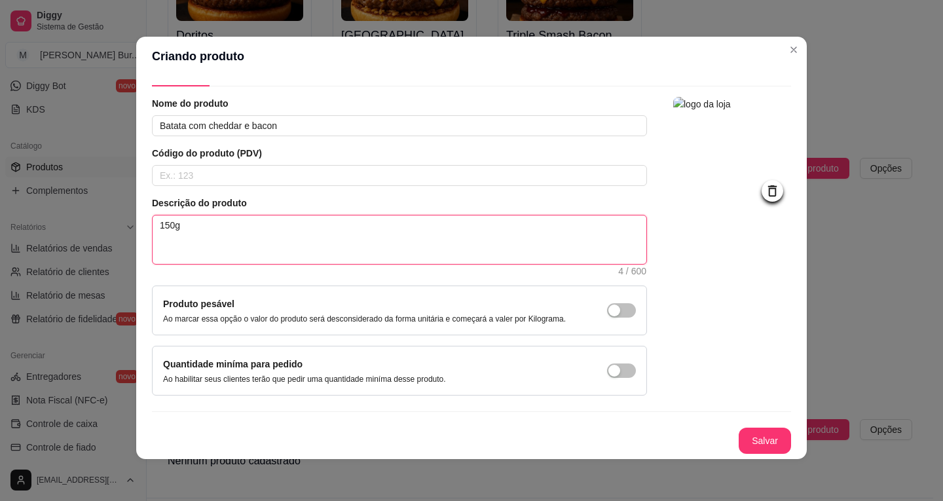
type textarea "150g"
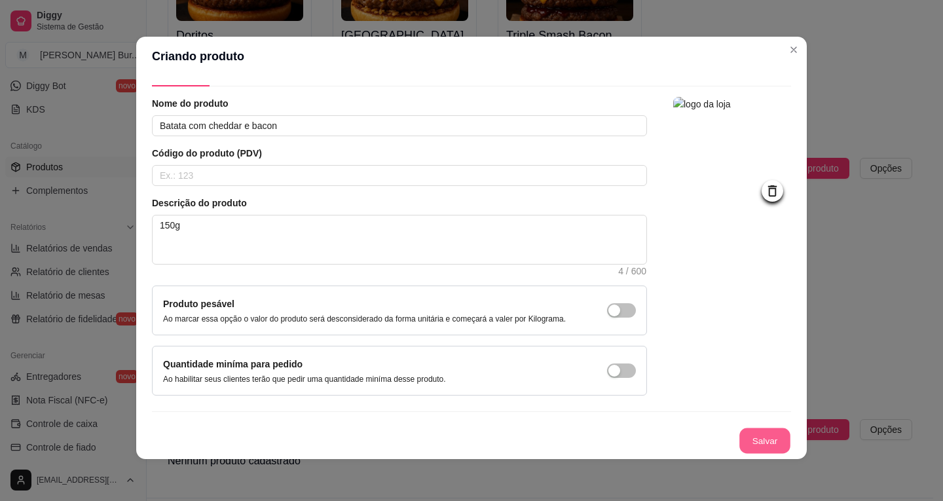
click at [741, 443] on button "Salvar" at bounding box center [764, 441] width 51 height 26
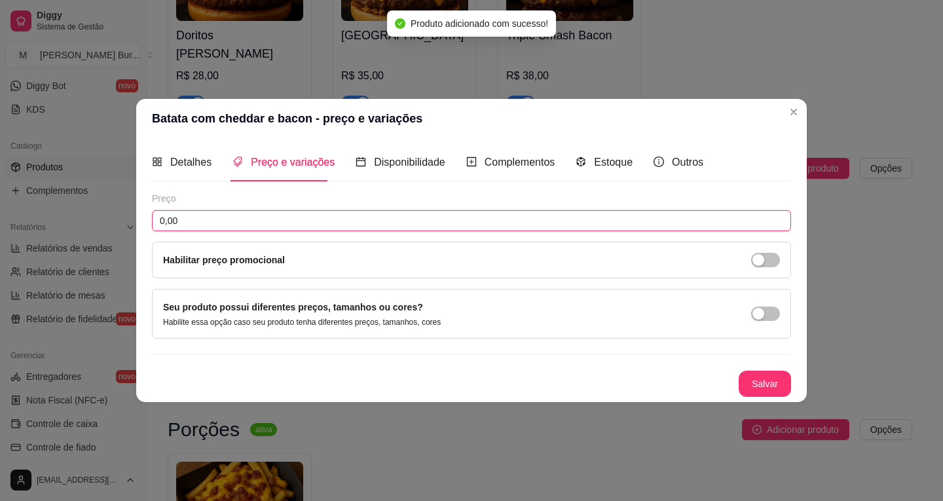
drag, startPoint x: 197, startPoint y: 219, endPoint x: 84, endPoint y: 227, distance: 112.8
click at [84, 227] on div "Batata com cheddar e bacon - preço e variações Detalhes Preço e variações Dispo…" at bounding box center [471, 250] width 943 height 501
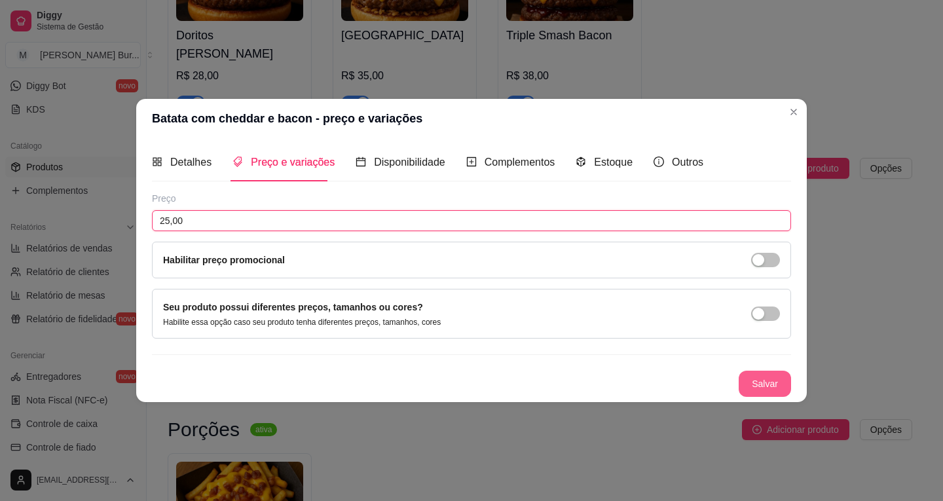
type input "25,00"
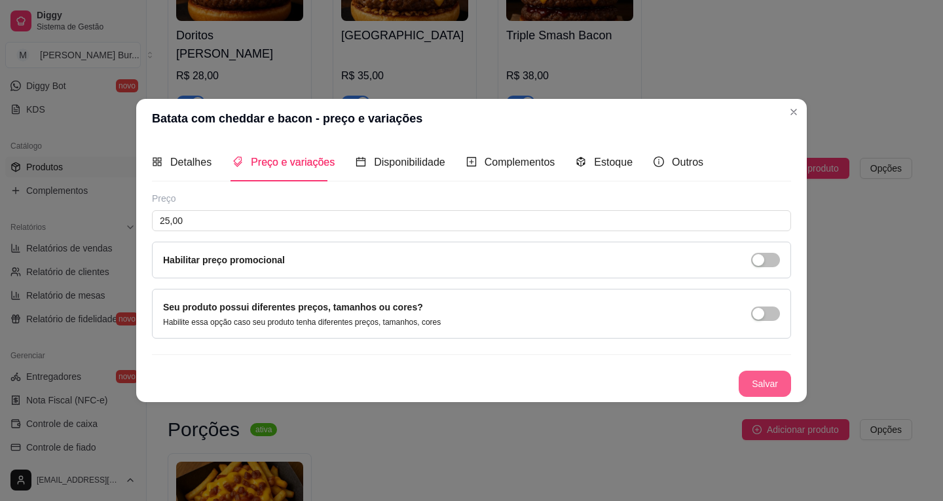
click at [774, 383] on button "Salvar" at bounding box center [764, 384] width 52 height 26
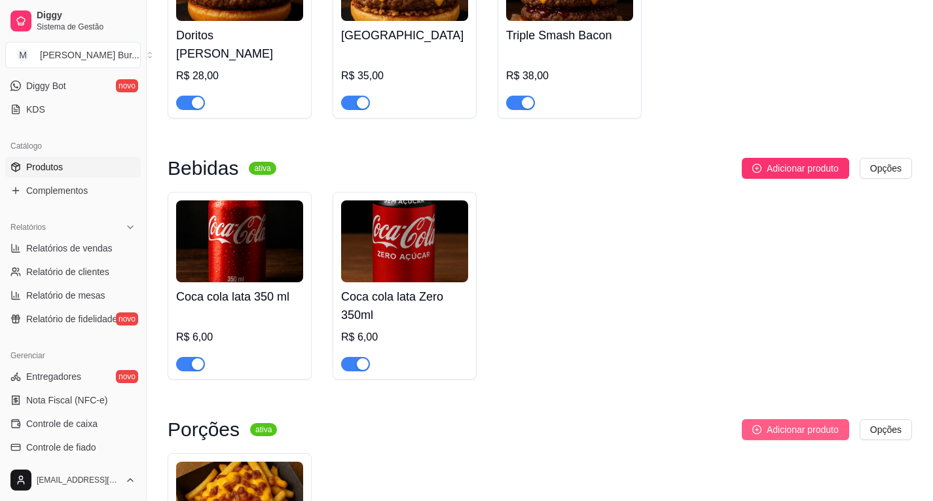
click at [777, 422] on span "Adicionar produto" at bounding box center [803, 429] width 72 height 14
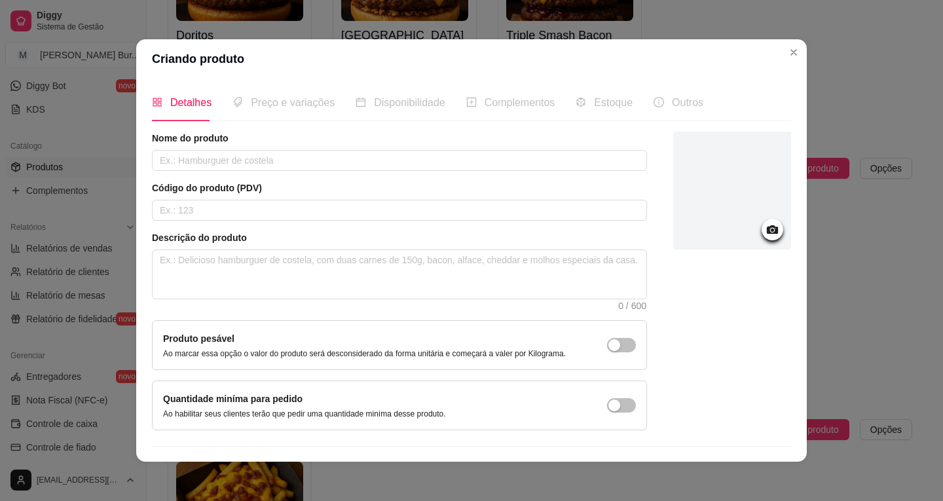
click at [765, 235] on icon at bounding box center [772, 229] width 15 height 15
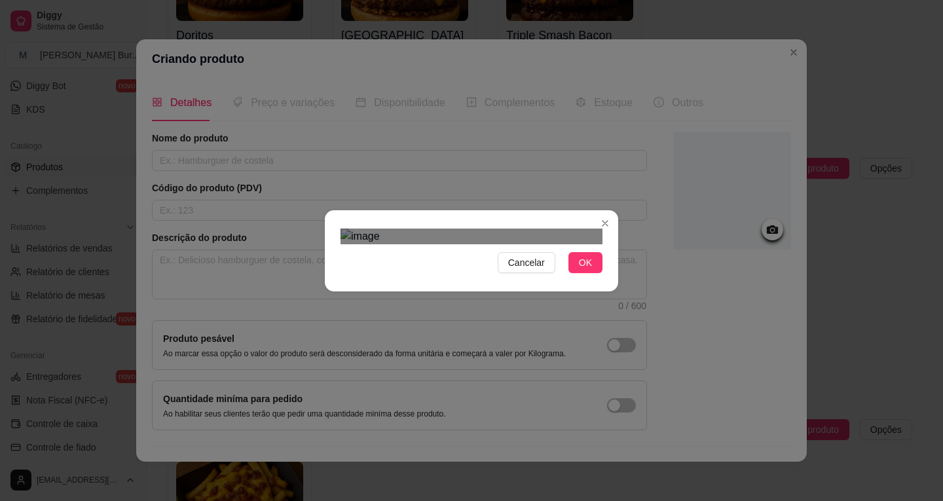
click at [598, 278] on div "Cancelar OK" at bounding box center [471, 250] width 293 height 55
click at [317, 368] on div "Cancelar OK" at bounding box center [471, 250] width 943 height 501
click at [579, 270] on span "OK" at bounding box center [585, 262] width 13 height 14
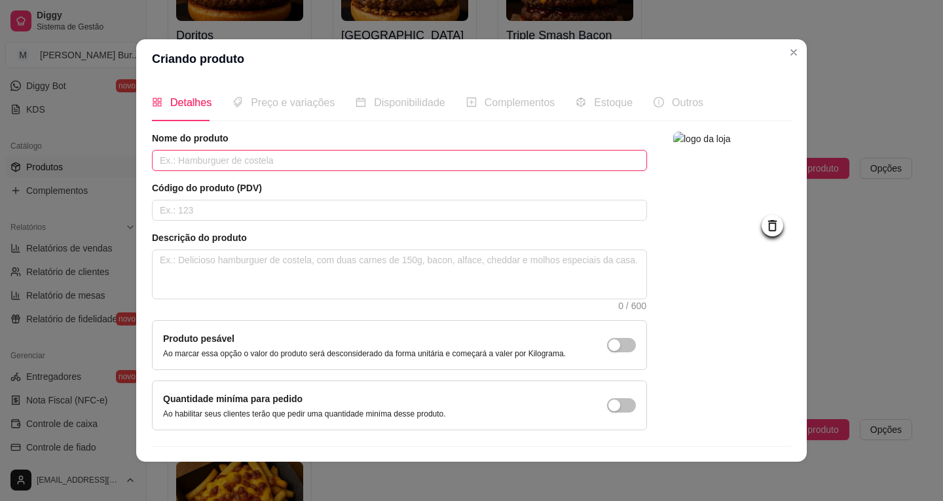
click at [232, 164] on input "text" at bounding box center [399, 160] width 495 height 21
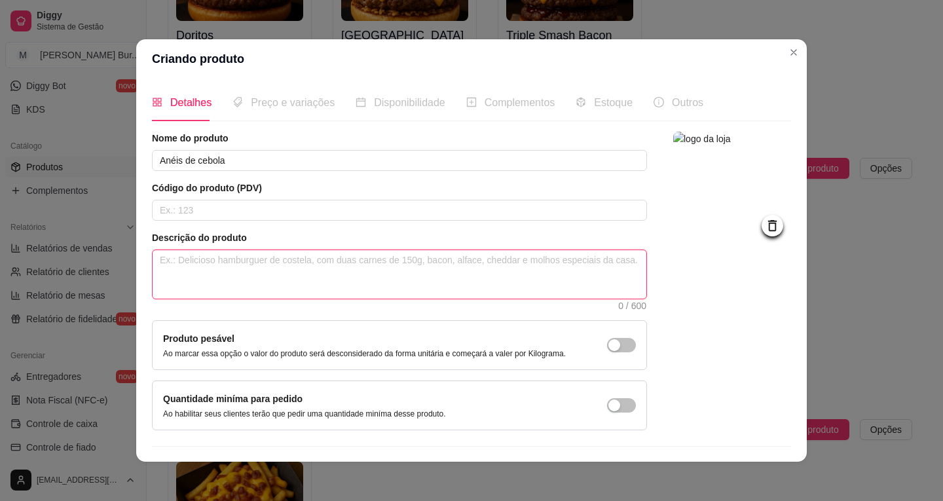
click at [191, 260] on textarea at bounding box center [400, 274] width 494 height 48
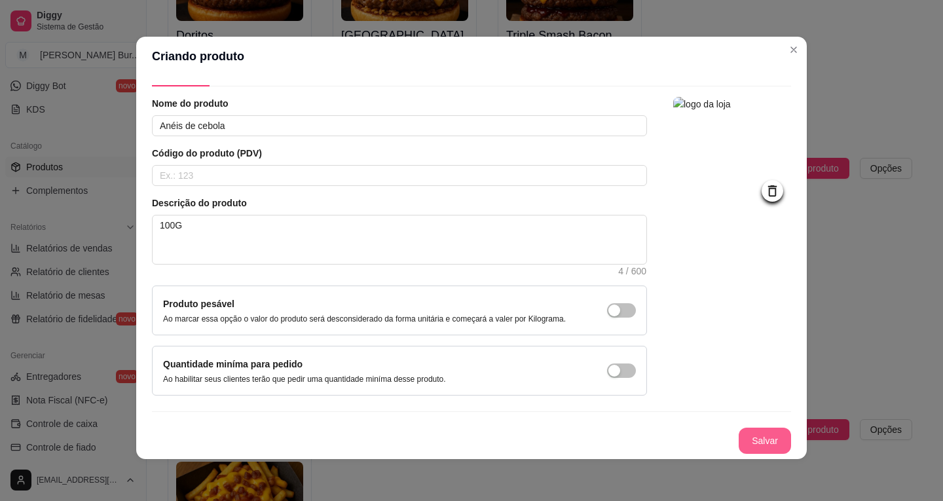
click at [743, 433] on button "Salvar" at bounding box center [764, 441] width 52 height 26
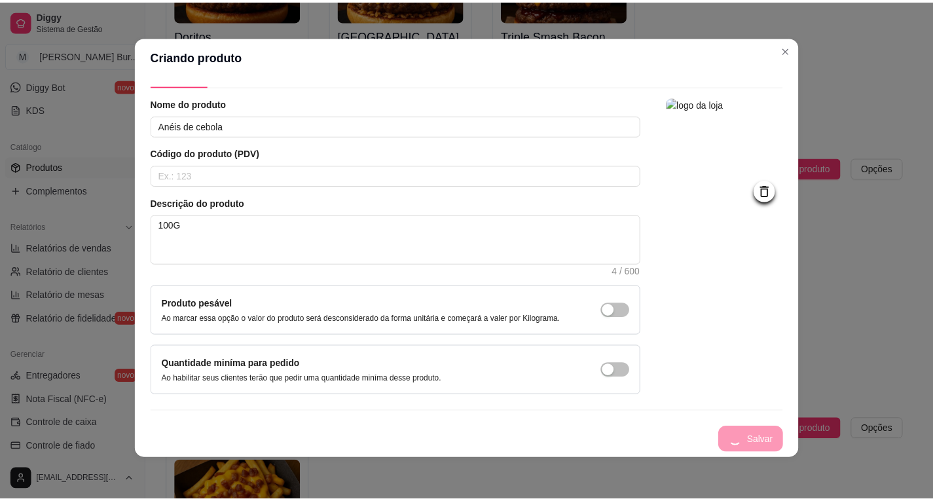
scroll to position [0, 0]
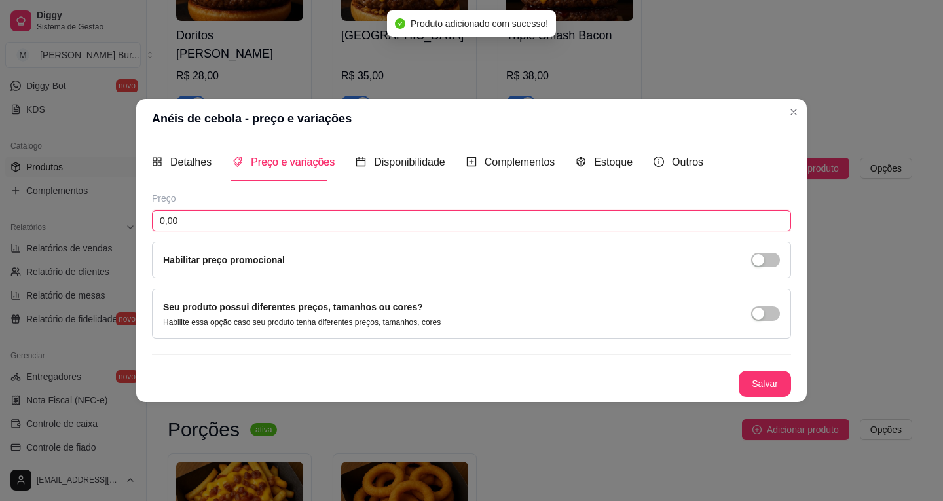
click at [186, 228] on input "0,00" at bounding box center [471, 220] width 639 height 21
click at [73, 215] on div "Anéis de cebola - preço e variações Detalhes Preço e variações Disponibilidade …" at bounding box center [471, 250] width 943 height 501
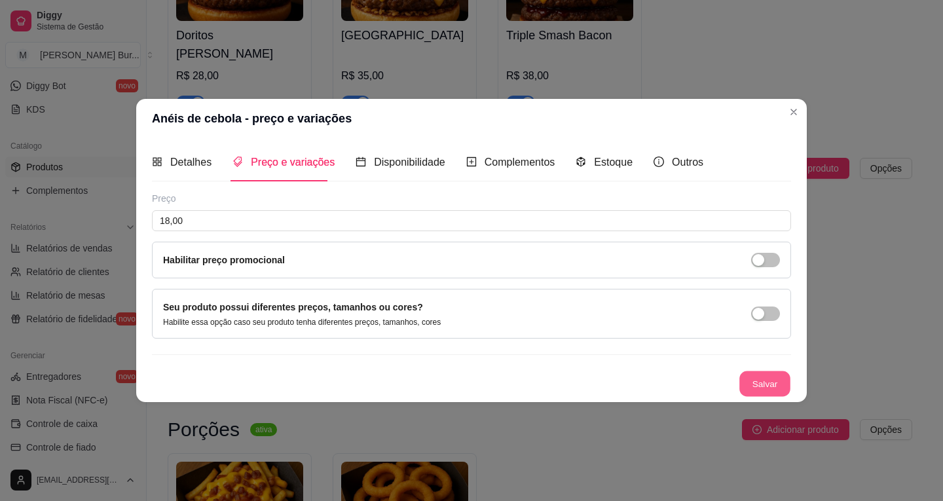
click at [763, 392] on button "Salvar" at bounding box center [764, 384] width 51 height 26
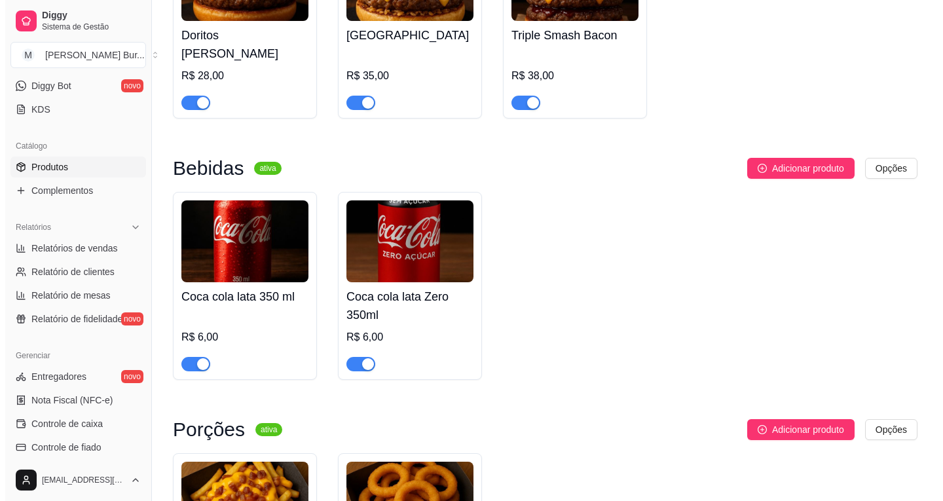
scroll to position [807, 0]
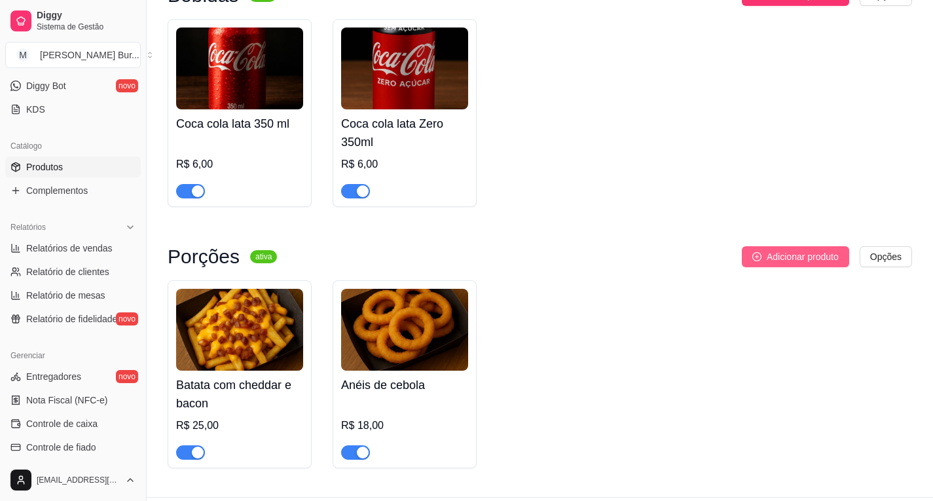
click at [807, 249] on span "Adicionar produto" at bounding box center [803, 256] width 72 height 14
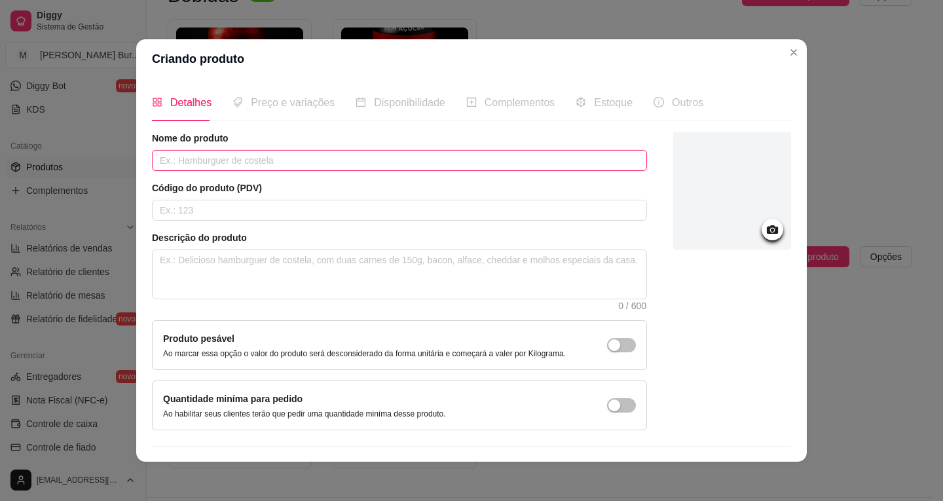
click at [198, 163] on input "text" at bounding box center [399, 160] width 495 height 21
click at [767, 233] on icon at bounding box center [772, 229] width 11 height 9
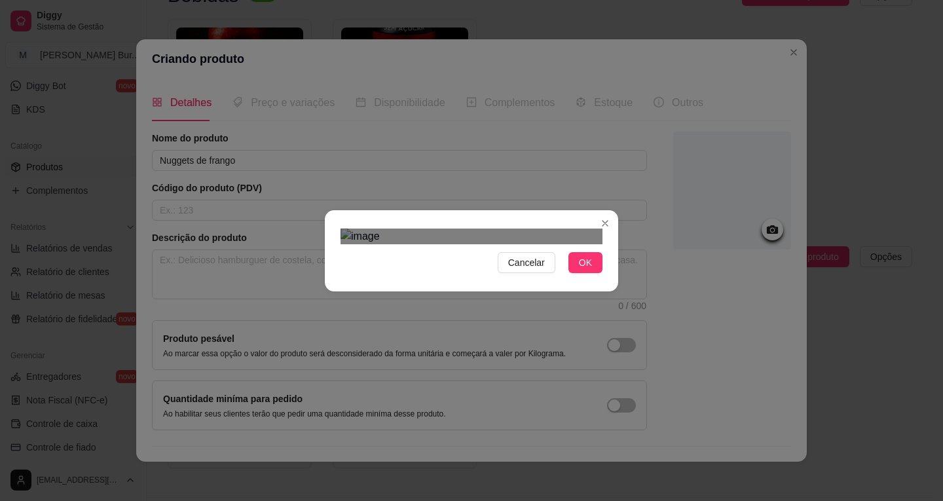
click at [316, 360] on div "Cancelar OK" at bounding box center [471, 250] width 943 height 501
click at [627, 374] on div "Cancelar OK" at bounding box center [471, 250] width 943 height 501
click at [553, 316] on div "Use the arrow keys to move the crop selection area" at bounding box center [471, 426] width 262 height 262
click at [589, 273] on button "OK" at bounding box center [585, 262] width 34 height 21
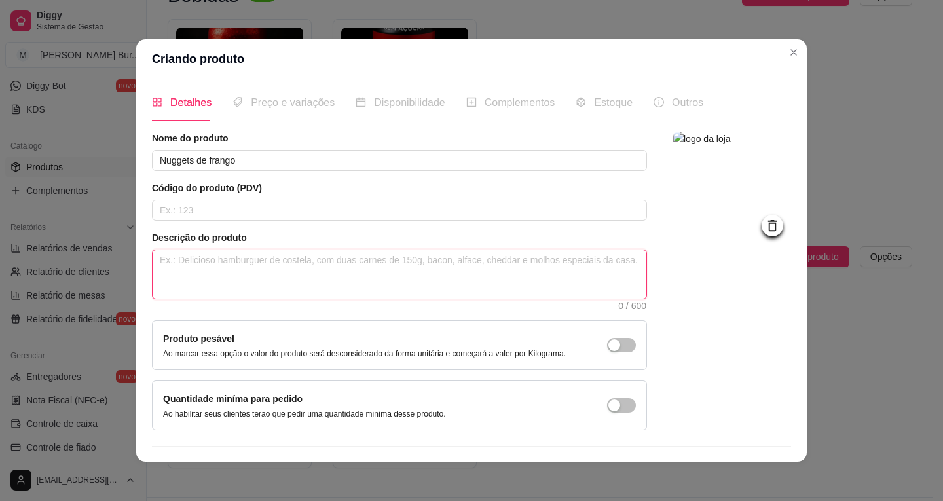
click at [192, 266] on textarea at bounding box center [400, 274] width 494 height 48
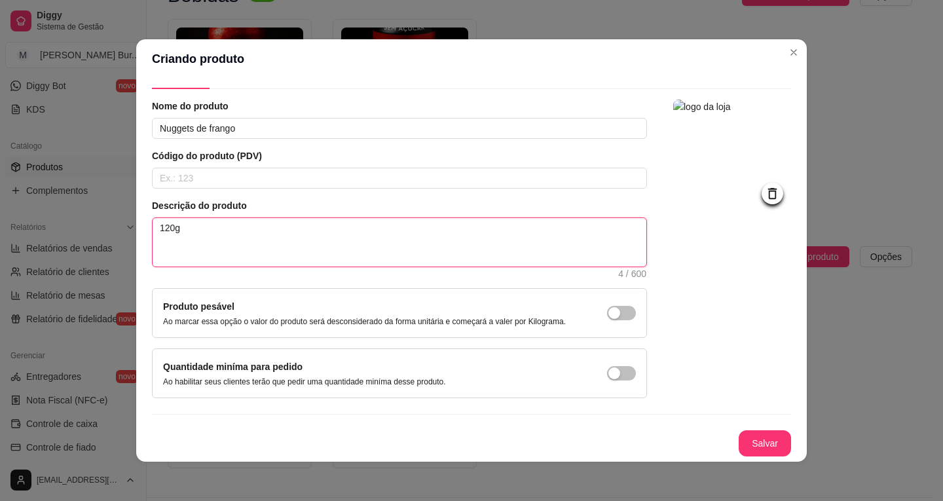
scroll to position [3, 0]
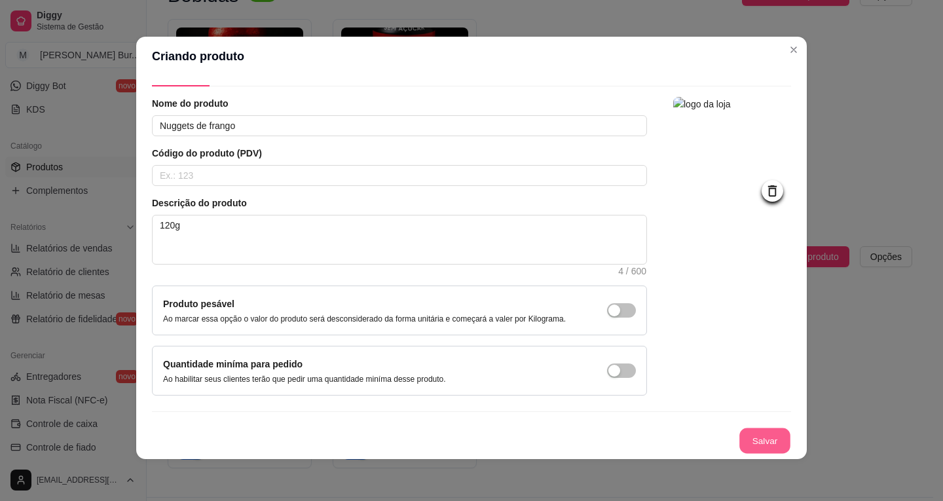
click at [757, 443] on button "Salvar" at bounding box center [764, 441] width 51 height 26
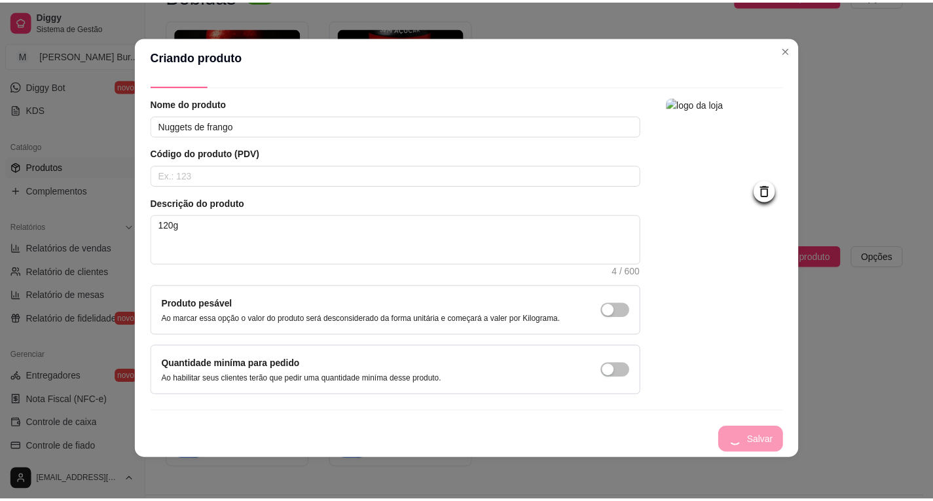
scroll to position [0, 0]
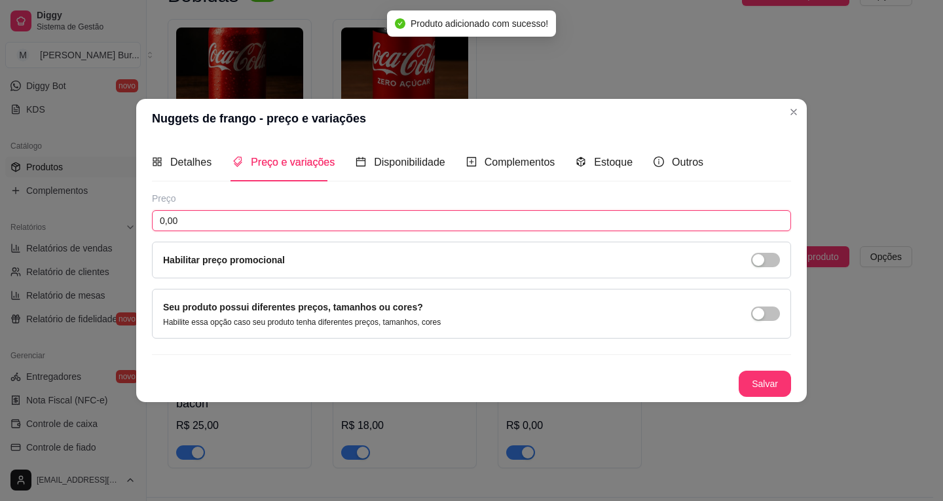
drag, startPoint x: 193, startPoint y: 221, endPoint x: 29, endPoint y: 206, distance: 164.3
click at [31, 206] on div "Nuggets de frango - preço e variações Detalhes Preço e variações Disponibilidad…" at bounding box center [471, 250] width 943 height 501
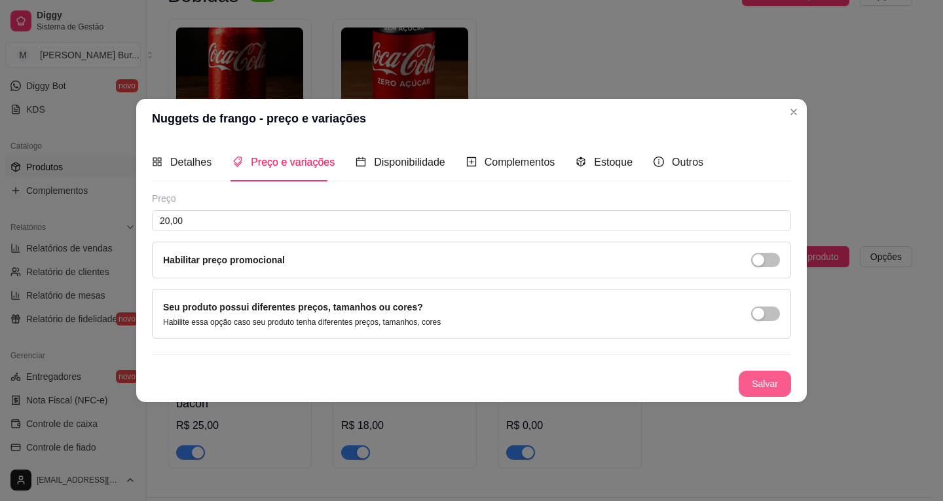
click at [763, 381] on button "Salvar" at bounding box center [764, 384] width 52 height 26
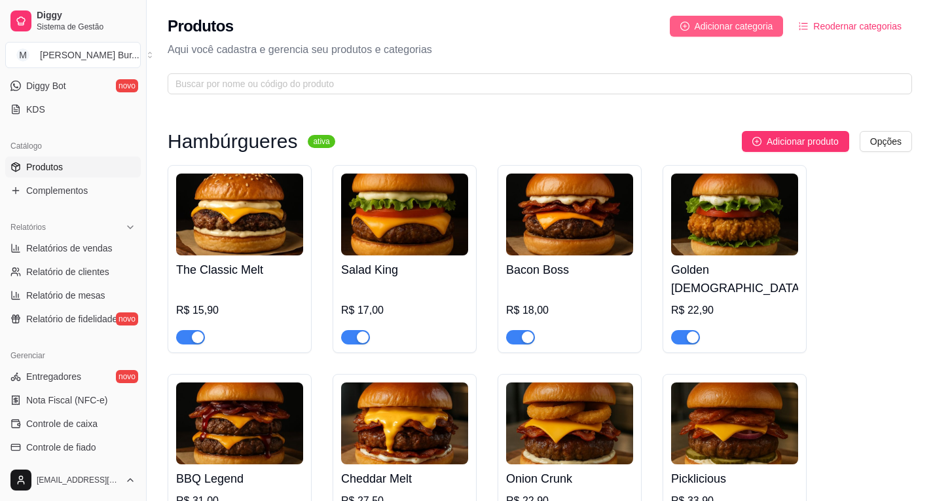
click at [727, 31] on span "Adicionar categoria" at bounding box center [734, 26] width 79 height 14
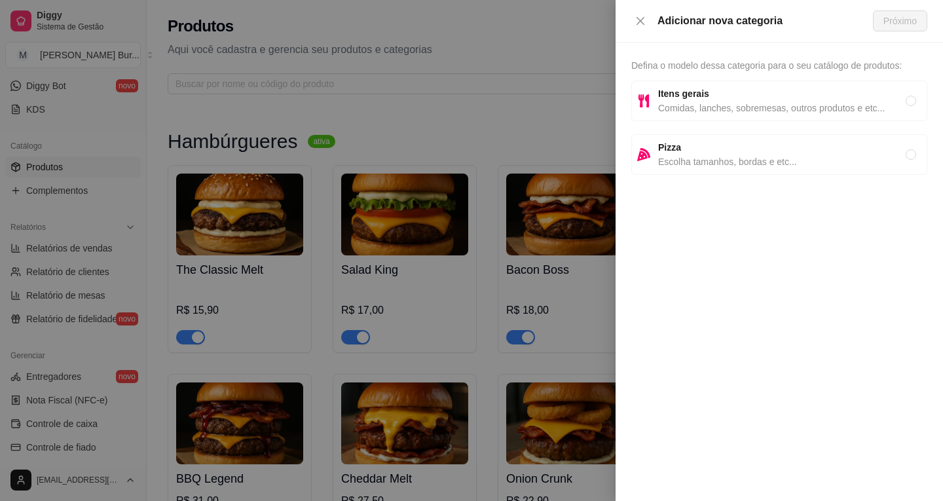
click at [703, 103] on span "Comidas, lanches, sobremesas, outros produtos e etc..." at bounding box center [781, 108] width 247 height 14
click at [906, 22] on span "Próximo" at bounding box center [899, 21] width 33 height 14
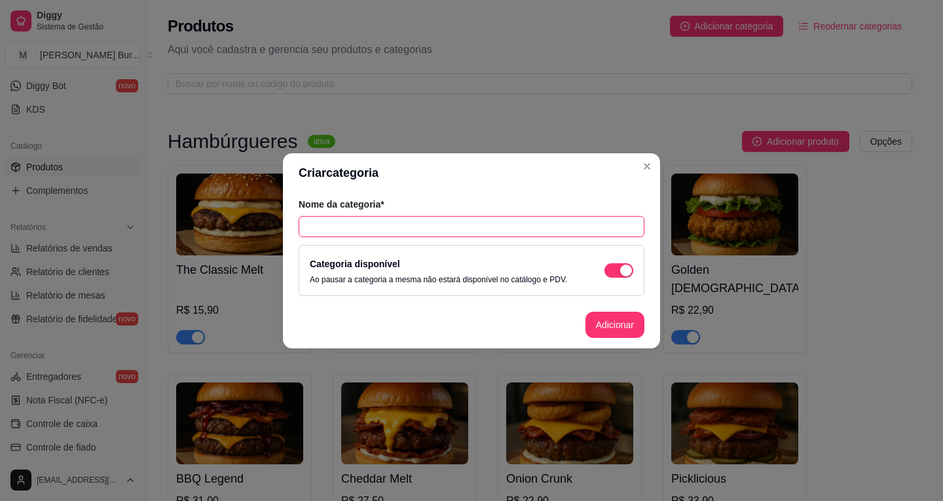
click at [373, 236] on input "text" at bounding box center [472, 226] width 346 height 21
click at [613, 325] on button "Adicionar" at bounding box center [614, 325] width 59 height 26
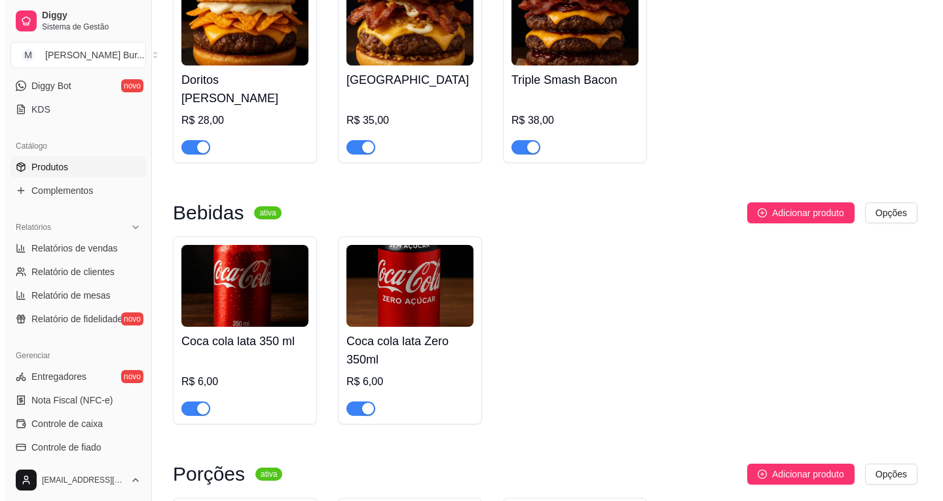
scroll to position [896, 0]
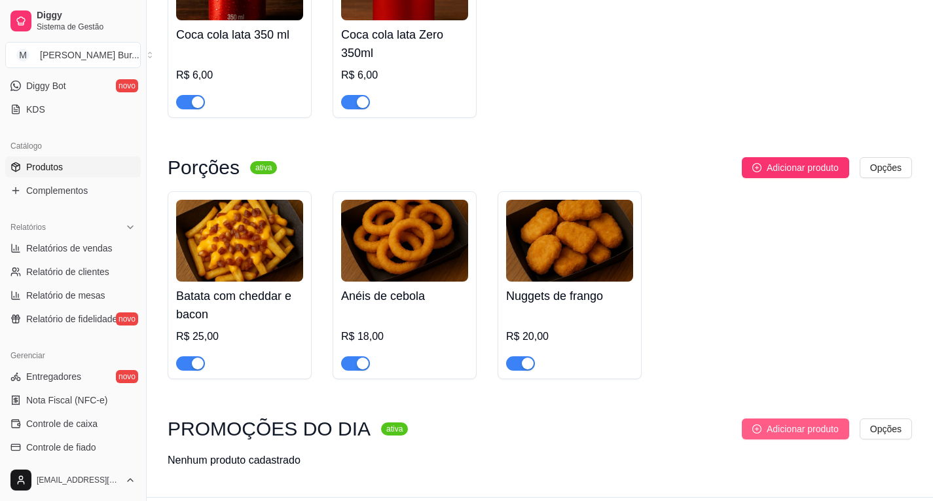
click at [797, 422] on span "Adicionar produto" at bounding box center [803, 429] width 72 height 14
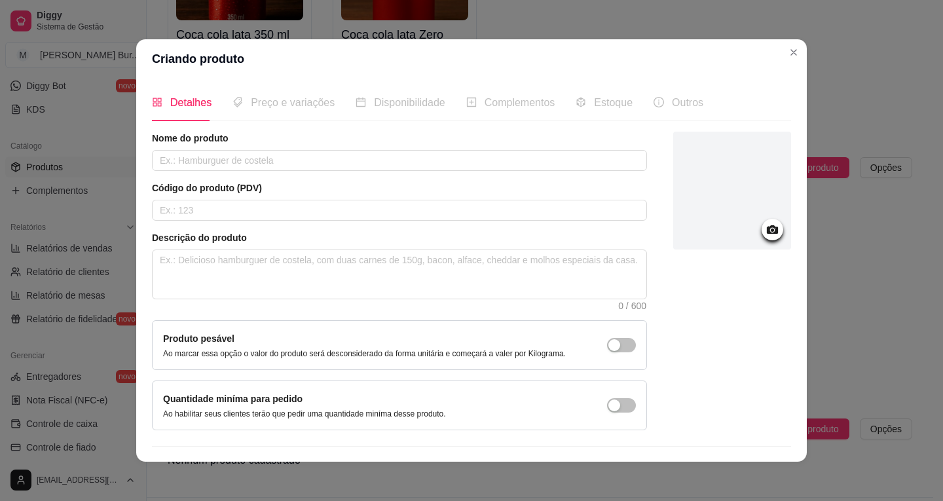
click at [765, 236] on icon at bounding box center [772, 229] width 15 height 15
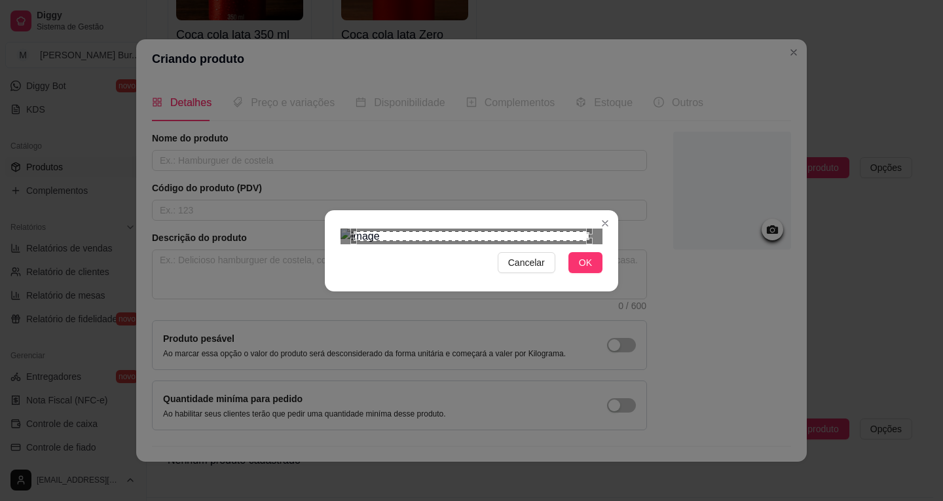
click at [524, 270] on span "Cancelar" at bounding box center [526, 262] width 37 height 14
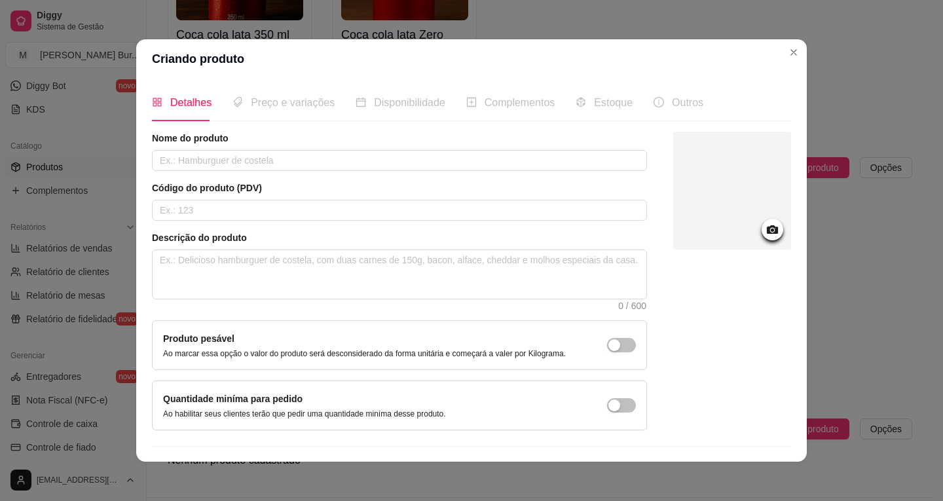
click at [761, 230] on div at bounding box center [772, 230] width 22 height 22
click at [765, 230] on icon at bounding box center [772, 229] width 15 height 15
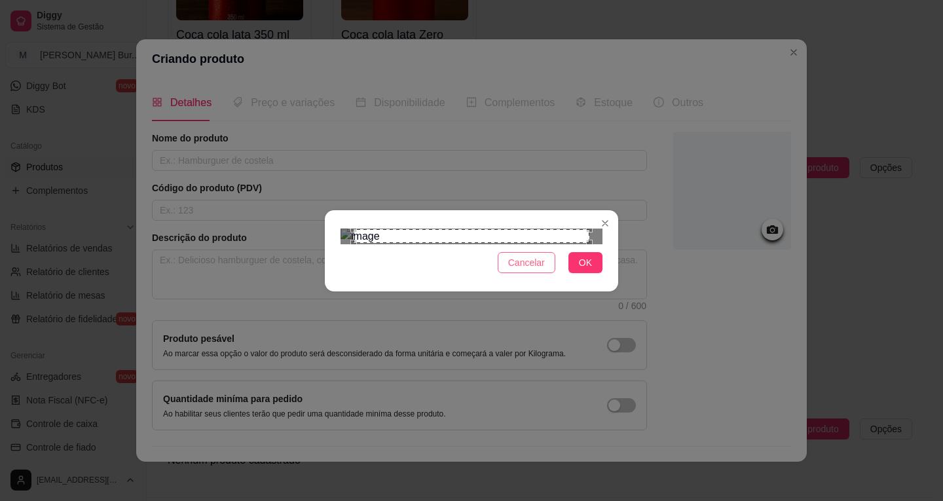
click at [537, 270] on span "Cancelar" at bounding box center [526, 262] width 37 height 14
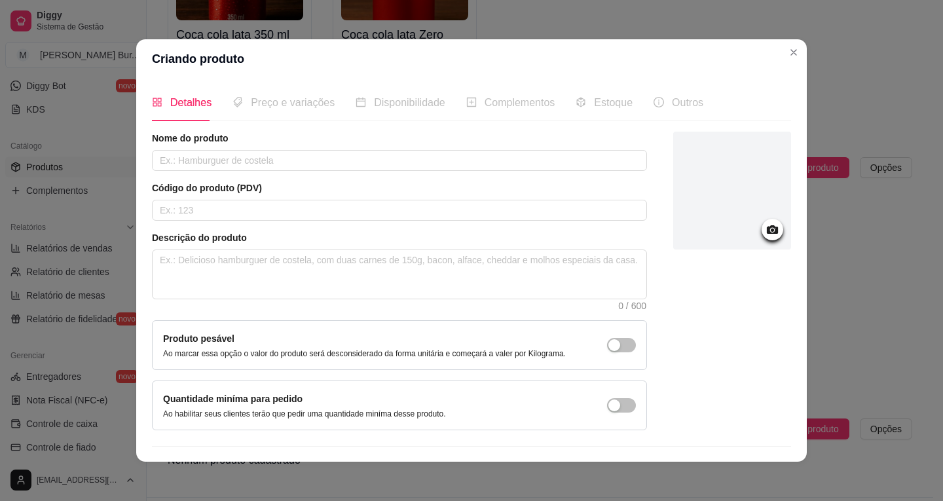
click at [761, 230] on div at bounding box center [772, 230] width 22 height 22
click at [767, 230] on icon at bounding box center [772, 229] width 11 height 9
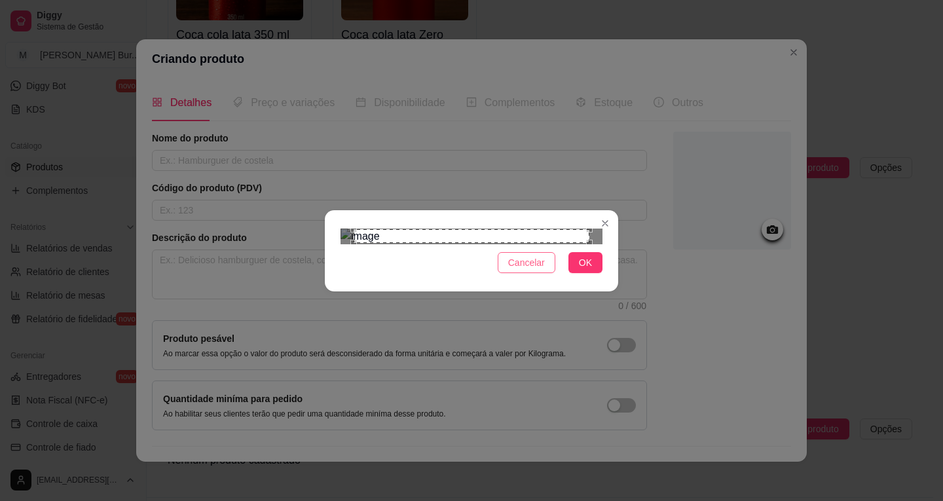
click at [531, 270] on span "Cancelar" at bounding box center [526, 262] width 37 height 14
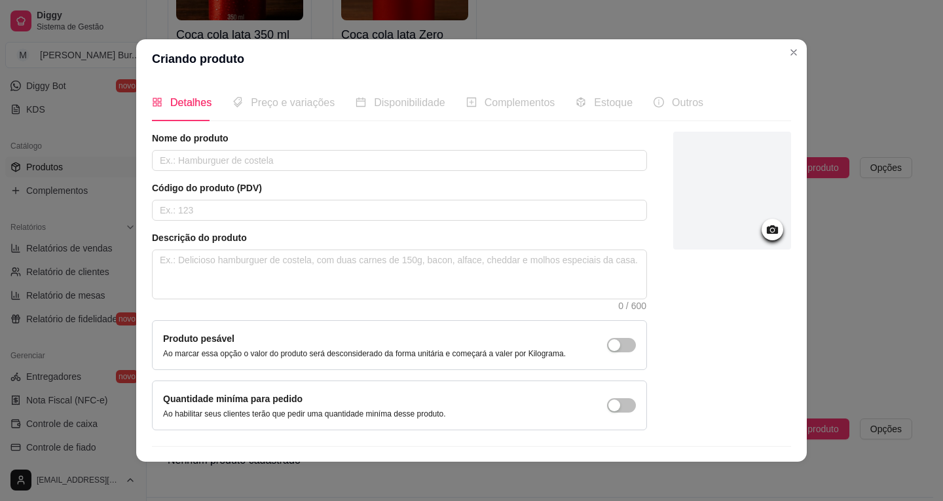
click at [765, 234] on icon at bounding box center [772, 229] width 15 height 15
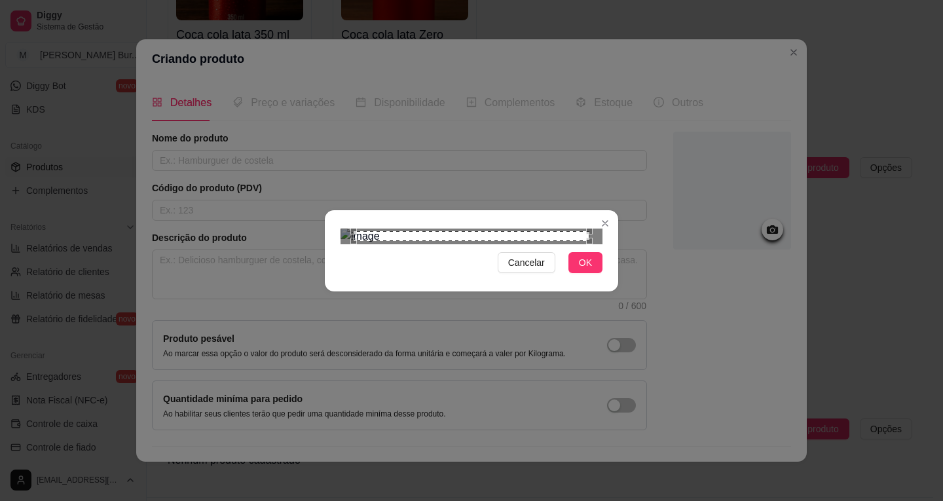
click at [525, 270] on span "Cancelar" at bounding box center [526, 262] width 37 height 14
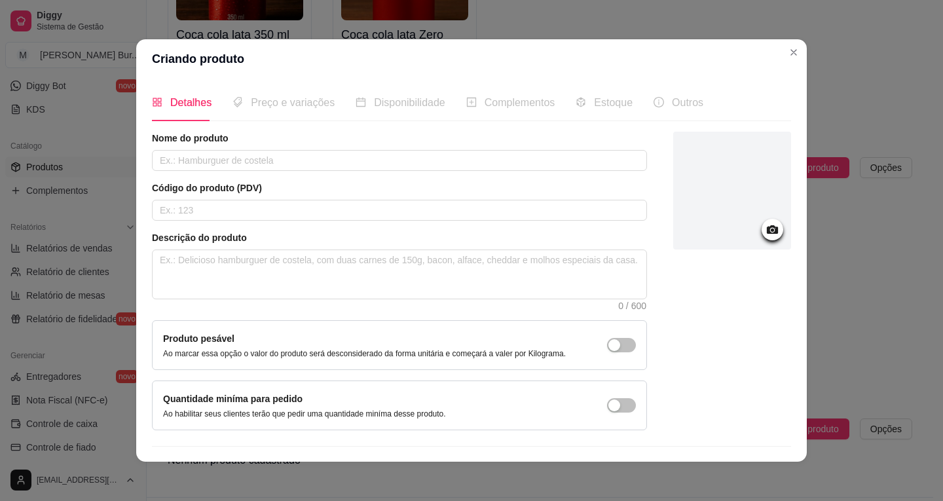
click at [765, 233] on icon at bounding box center [772, 229] width 15 height 15
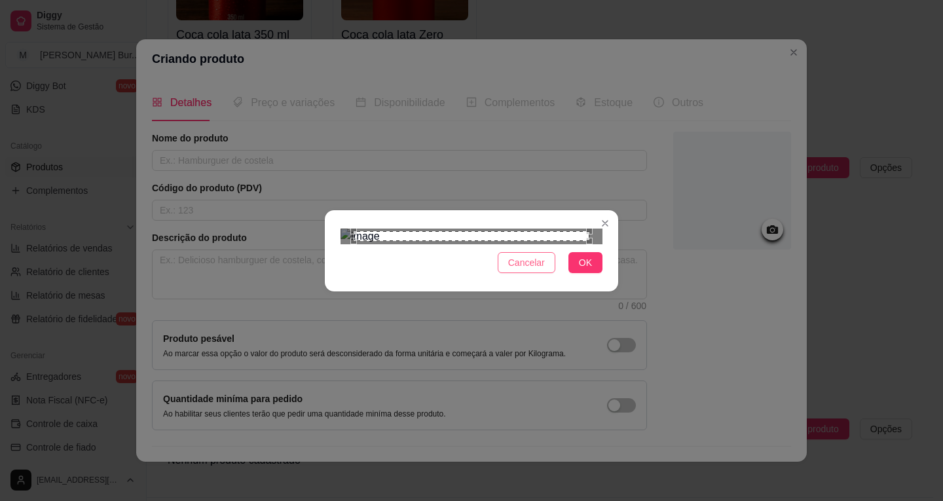
click at [518, 278] on div "Cancelar OK" at bounding box center [471, 250] width 293 height 55
drag, startPoint x: 510, startPoint y: 450, endPoint x: 609, endPoint y: 379, distance: 121.9
click at [509, 270] on span "Cancelar" at bounding box center [526, 262] width 37 height 14
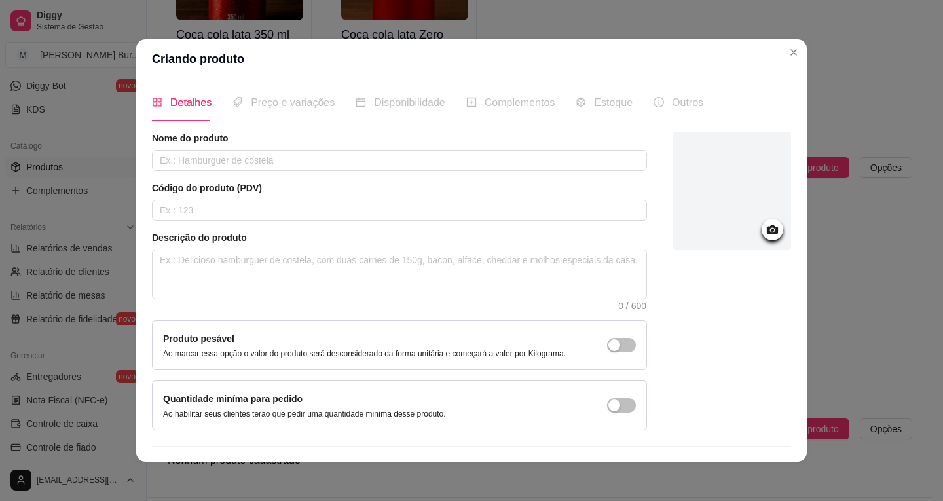
click at [765, 227] on icon at bounding box center [772, 229] width 15 height 15
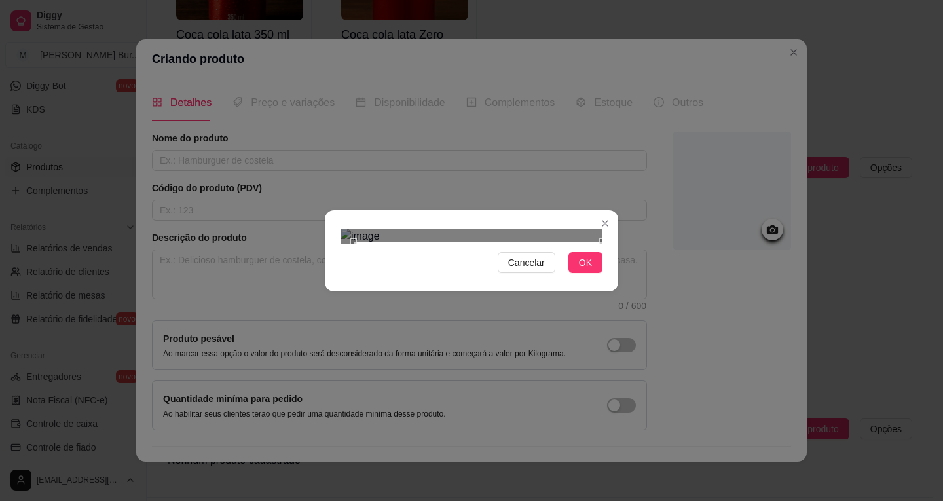
click at [602, 278] on div "Cancelar OK" at bounding box center [471, 250] width 293 height 55
click at [310, 92] on div "Cancelar OK" at bounding box center [471, 250] width 943 height 501
click at [584, 270] on span "OK" at bounding box center [585, 262] width 13 height 14
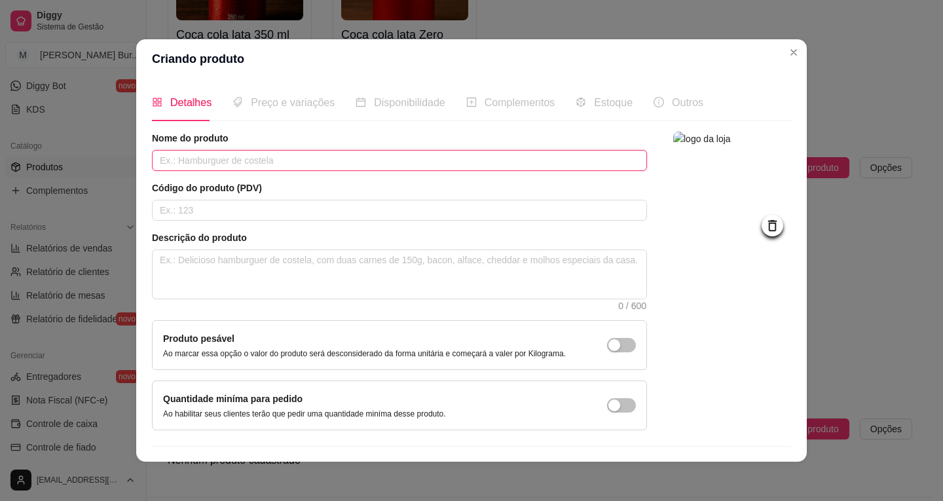
click at [181, 160] on input "text" at bounding box center [399, 160] width 495 height 21
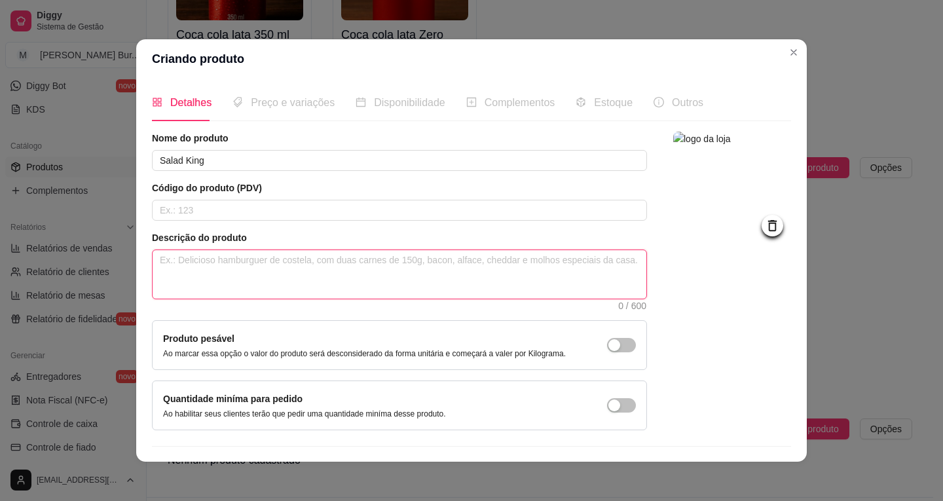
click at [278, 261] on textarea at bounding box center [400, 274] width 494 height 48
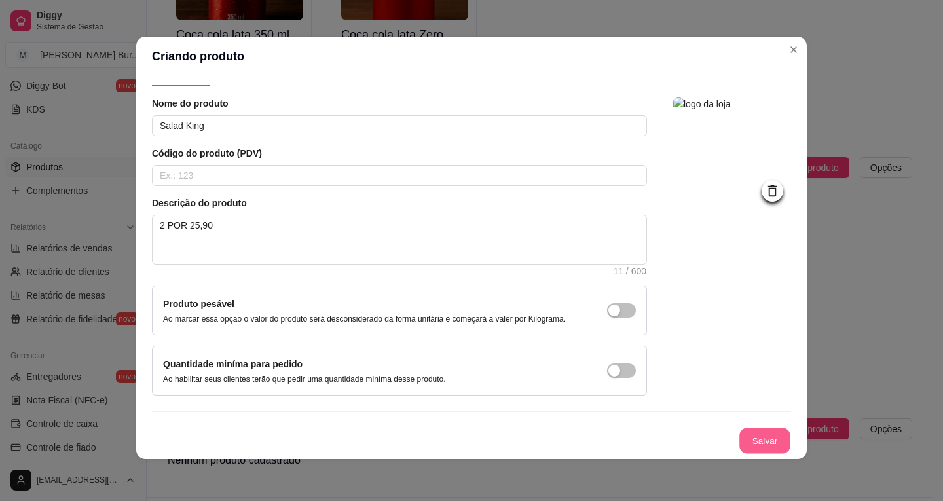
click at [753, 448] on button "Salvar" at bounding box center [764, 441] width 51 height 26
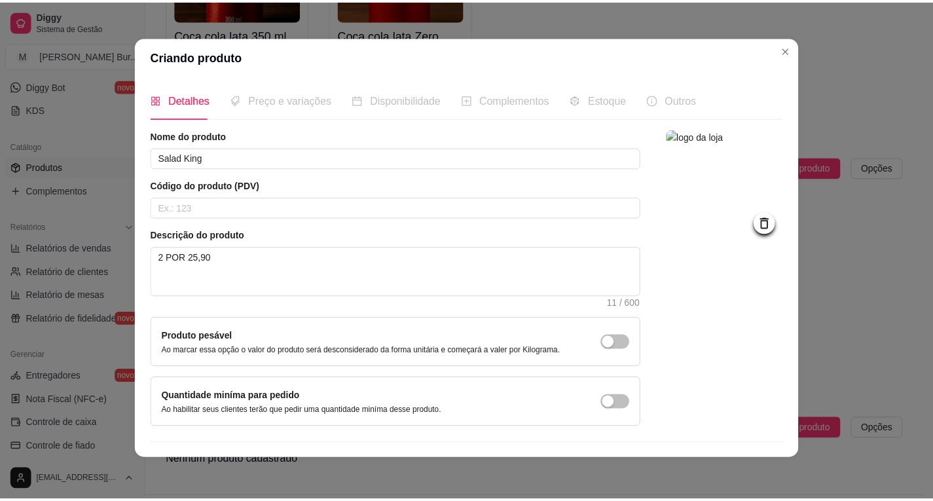
scroll to position [0, 0]
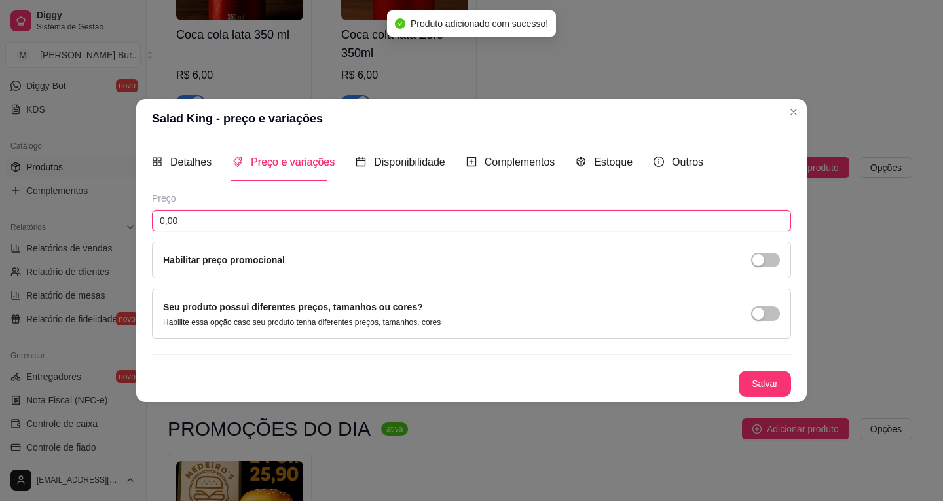
drag, startPoint x: 182, startPoint y: 221, endPoint x: 104, endPoint y: 213, distance: 78.3
click at [104, 213] on div "Salad King - preço e variações Detalhes Preço e variações Disponibilidade Compl…" at bounding box center [471, 250] width 943 height 501
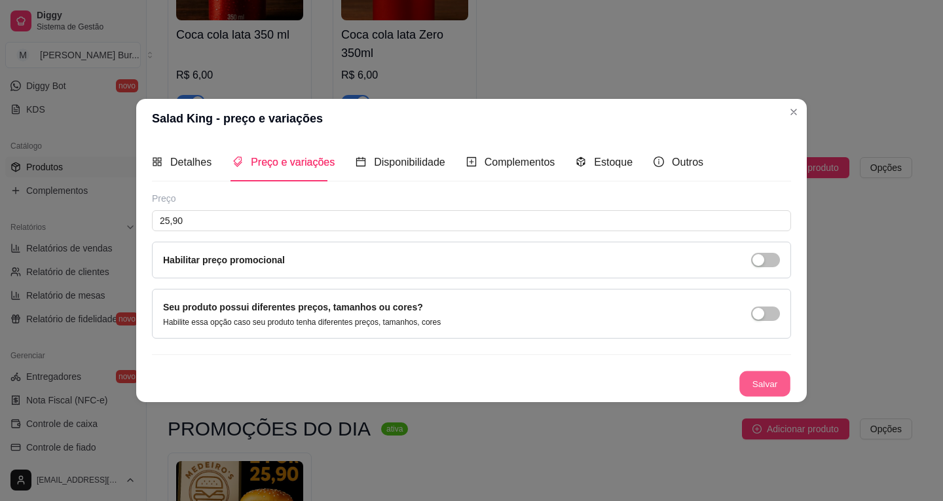
click at [751, 384] on button "Salvar" at bounding box center [764, 384] width 51 height 26
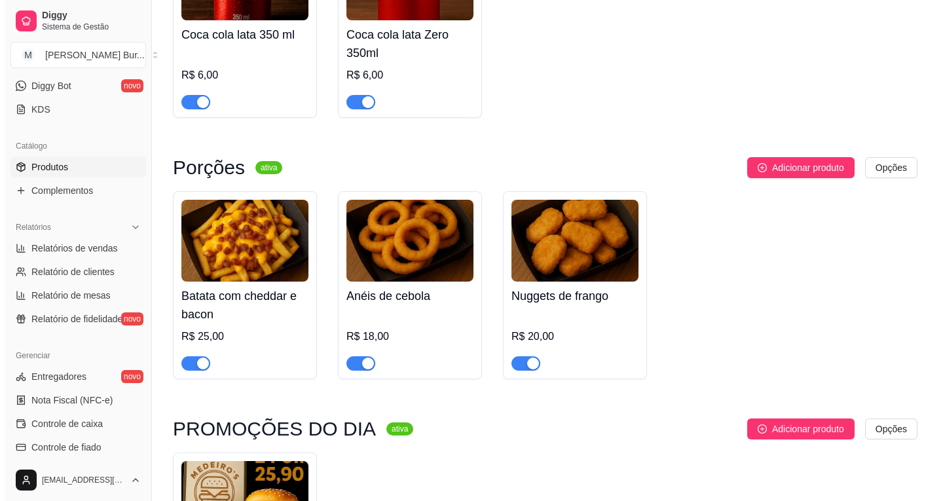
scroll to position [1050, 0]
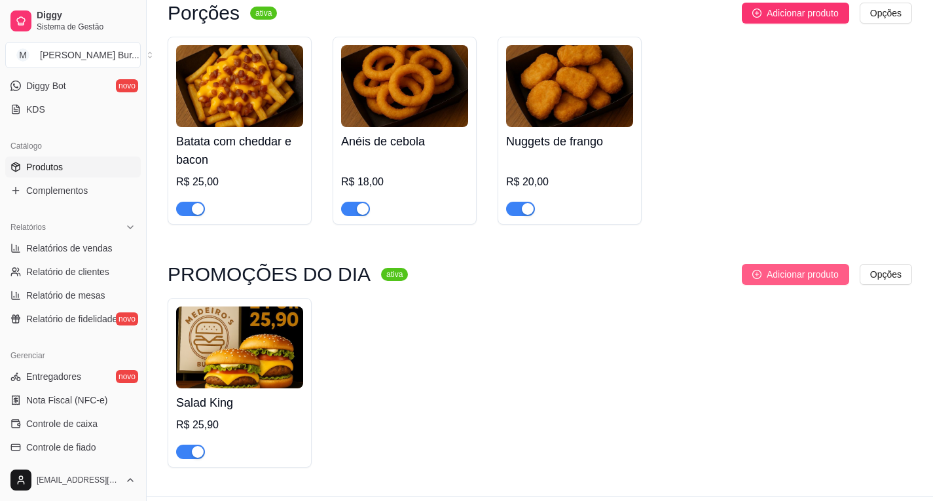
click at [799, 267] on span "Adicionar produto" at bounding box center [803, 274] width 72 height 14
click at [778, 267] on span "Adicionar produto" at bounding box center [803, 274] width 72 height 14
click at [244, 314] on img at bounding box center [239, 347] width 127 height 82
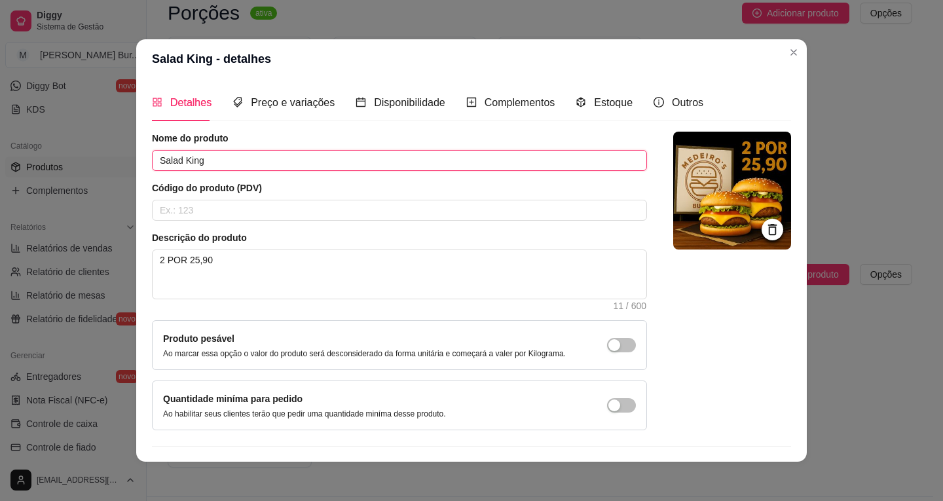
drag, startPoint x: 210, startPoint y: 158, endPoint x: 60, endPoint y: 151, distance: 150.1
click at [60, 151] on div "Salad King - detalhes Detalhes Preço e variações Disponibilidade Complementos E…" at bounding box center [471, 250] width 943 height 501
click at [144, 155] on div "Detalhes Preço e variações Disponibilidade Complementos Estoque Outros Nome do …" at bounding box center [471, 270] width 670 height 383
click at [152, 156] on input "Salad King" at bounding box center [399, 160] width 495 height 21
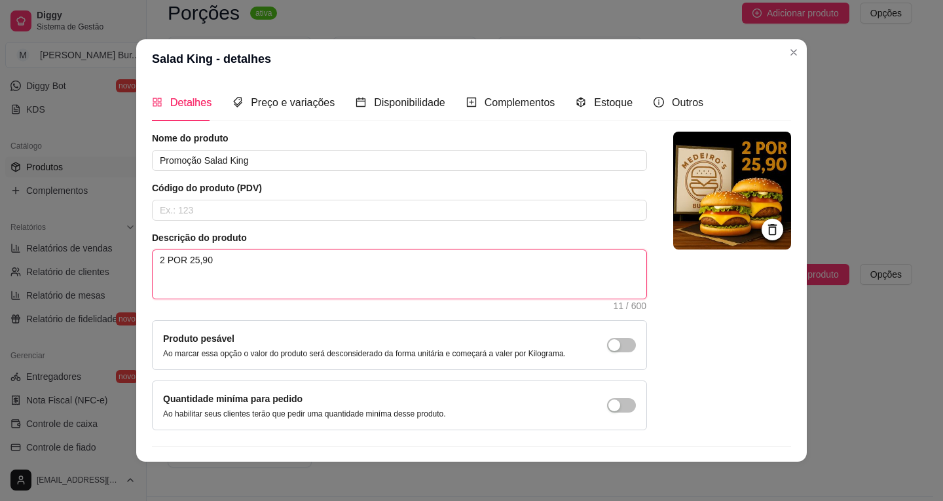
click at [253, 261] on textarea "2 POR 25,90" at bounding box center [400, 274] width 494 height 48
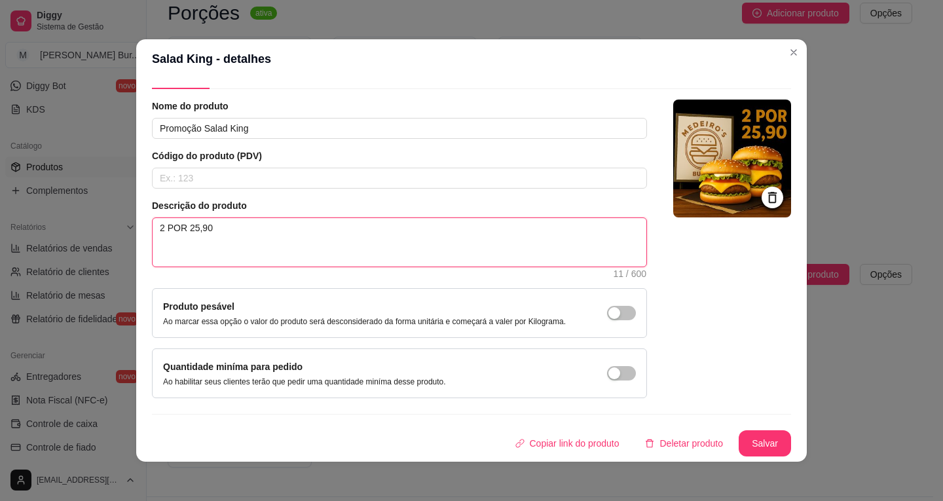
scroll to position [3, 0]
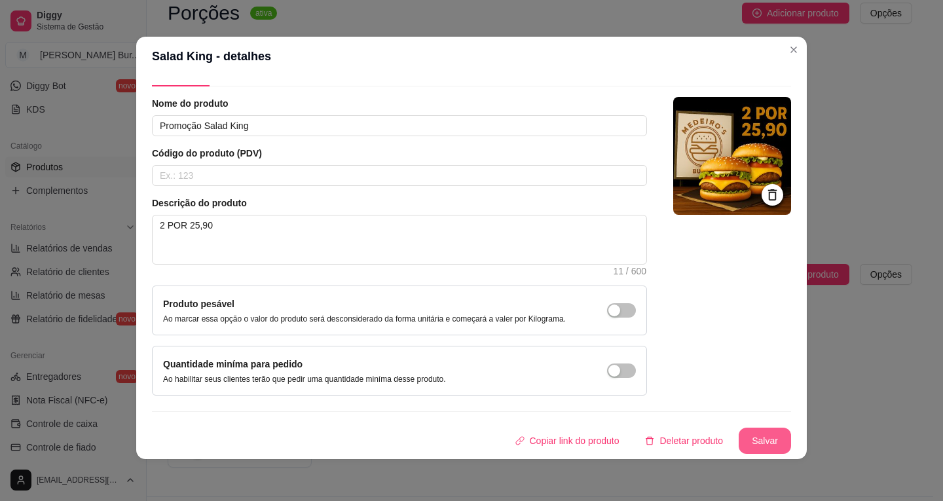
click at [759, 440] on button "Salvar" at bounding box center [764, 441] width 52 height 26
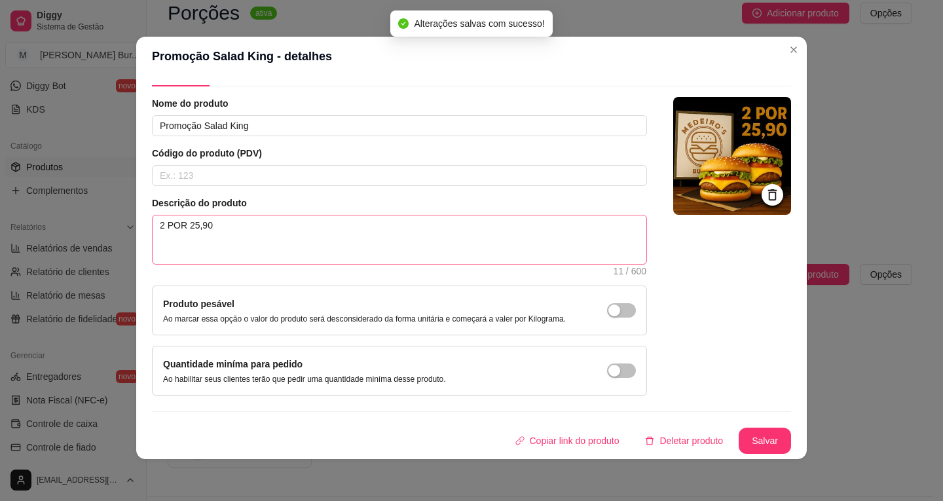
scroll to position [0, 0]
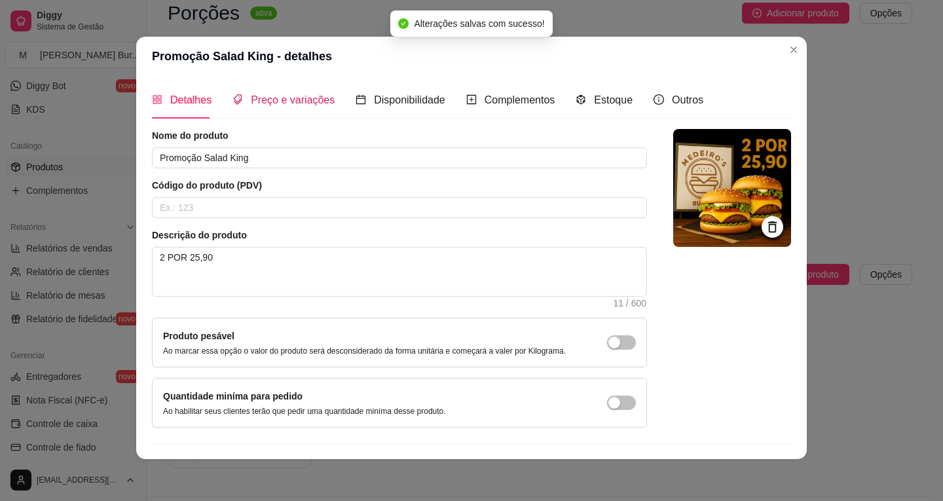
click at [264, 92] on div "Preço e variações" at bounding box center [283, 100] width 102 height 16
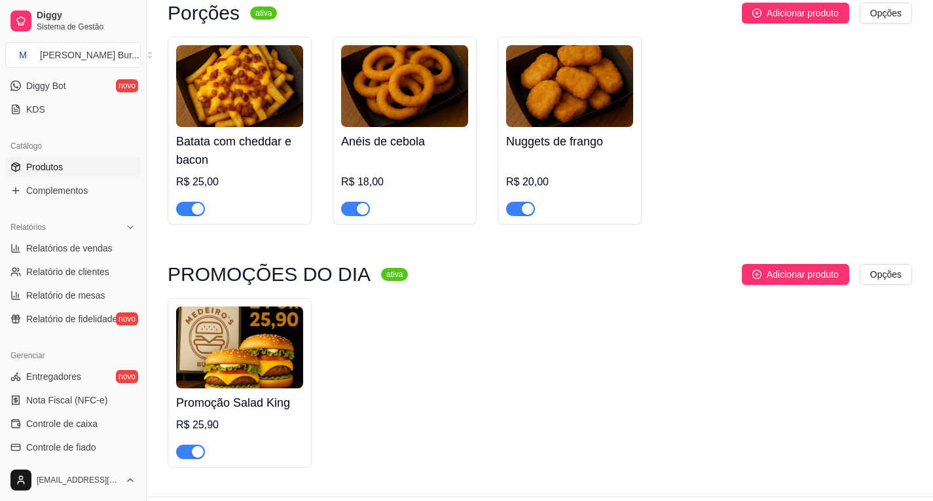
click at [241, 306] on img at bounding box center [239, 347] width 127 height 82
click at [786, 267] on span "Adicionar produto" at bounding box center [803, 274] width 72 height 14
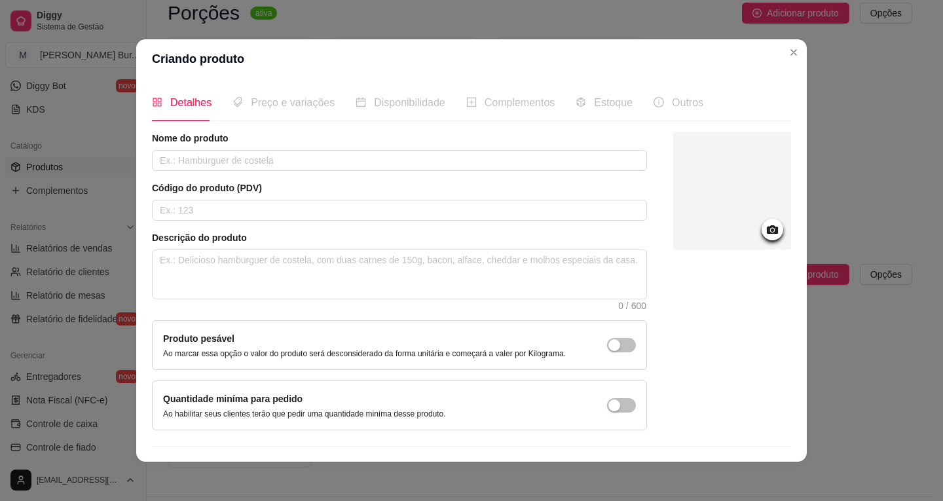
click at [761, 238] on div at bounding box center [772, 230] width 22 height 22
click at [765, 229] on icon at bounding box center [772, 229] width 15 height 15
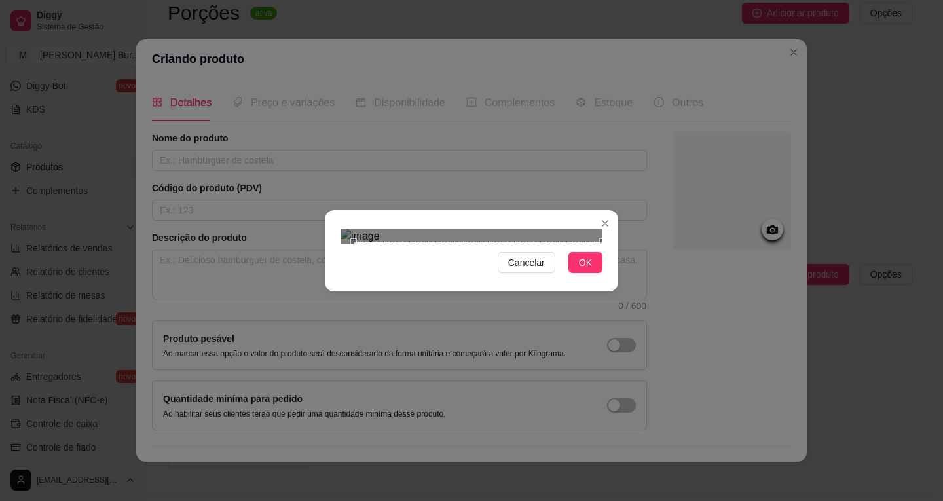
click at [640, 397] on div "Cancelar OK" at bounding box center [471, 250] width 943 height 501
click at [285, 82] on div "Cancelar OK" at bounding box center [471, 250] width 943 height 501
click at [584, 270] on span "OK" at bounding box center [585, 262] width 13 height 14
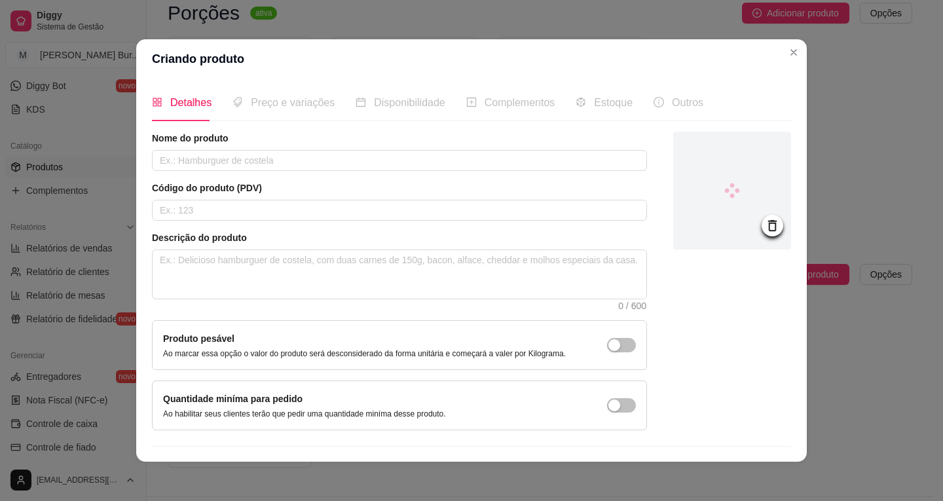
click at [234, 148] on div "Nome do produto" at bounding box center [399, 151] width 495 height 39
click at [215, 163] on input "text" at bounding box center [399, 160] width 495 height 21
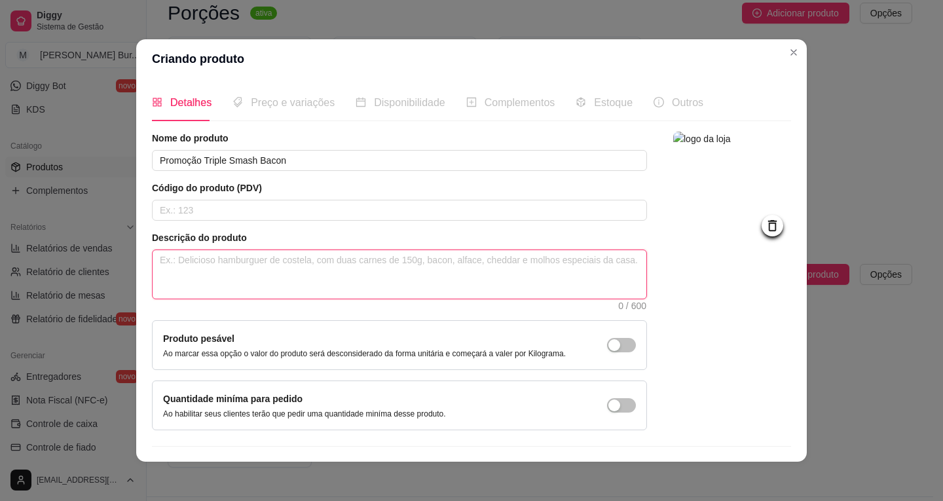
click at [267, 266] on textarea at bounding box center [400, 274] width 494 height 48
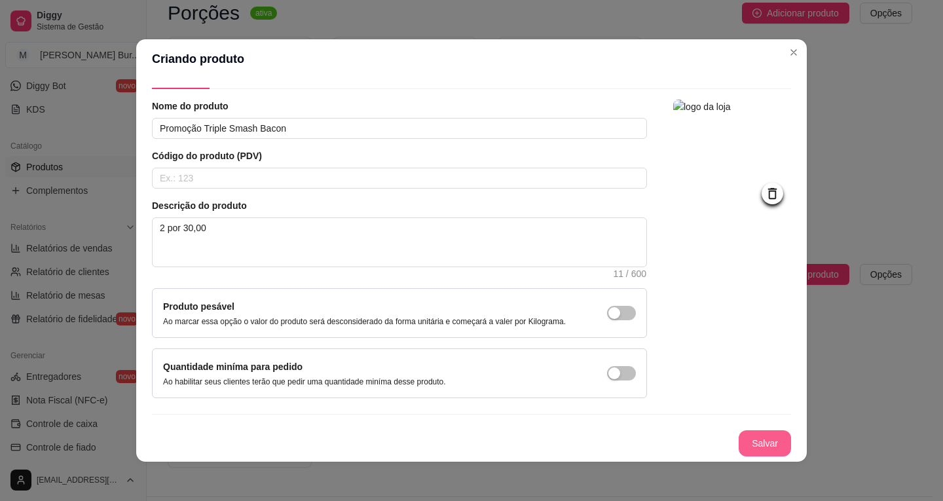
click at [740, 439] on button "Salvar" at bounding box center [764, 443] width 52 height 26
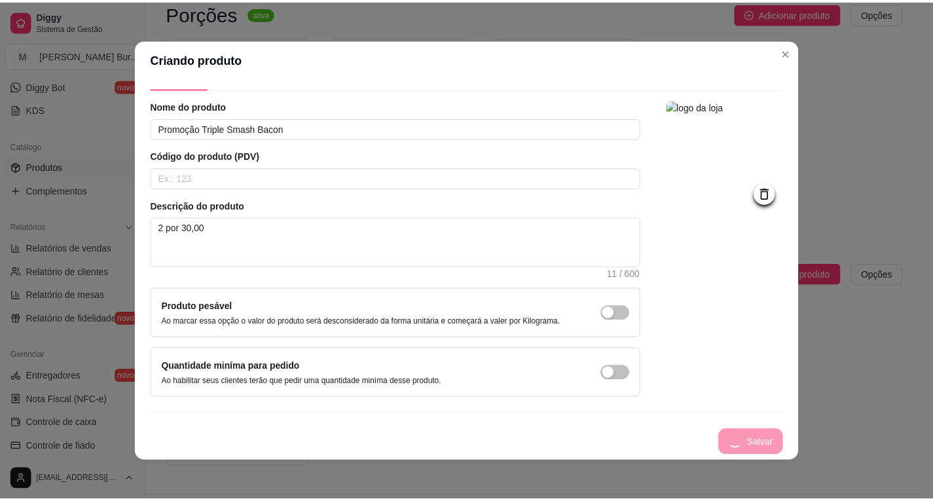
scroll to position [0, 0]
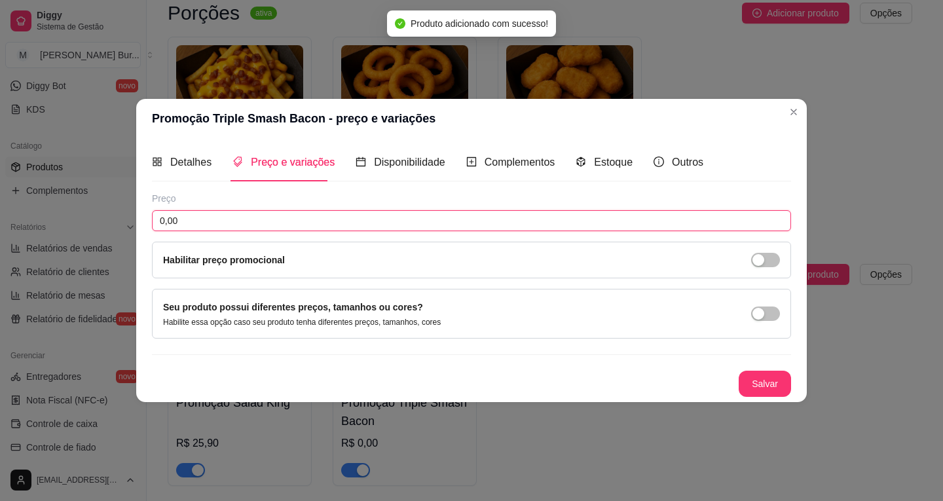
drag, startPoint x: 187, startPoint y: 215, endPoint x: 50, endPoint y: 223, distance: 137.7
click at [50, 223] on div "Promoção Triple Smash Bacon - preço e variações Detalhes Preço e variações Disp…" at bounding box center [471, 250] width 943 height 501
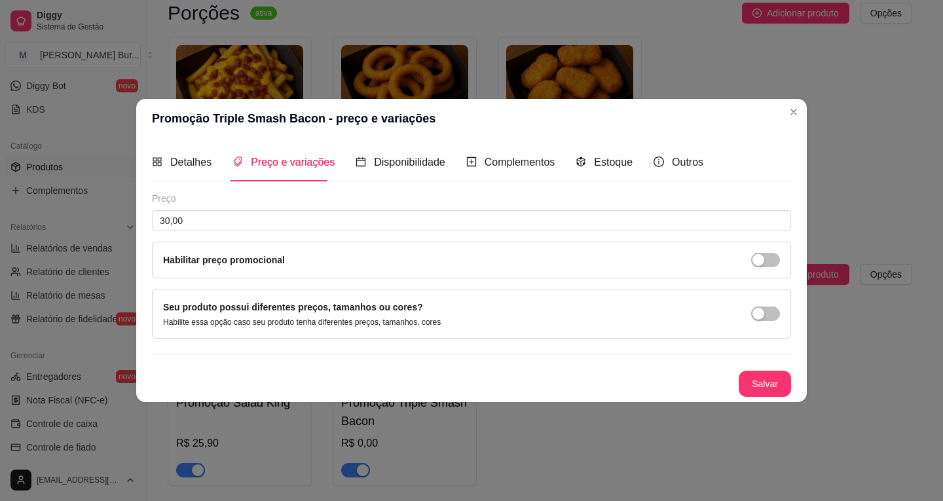
click at [782, 374] on button "Salvar" at bounding box center [764, 384] width 52 height 26
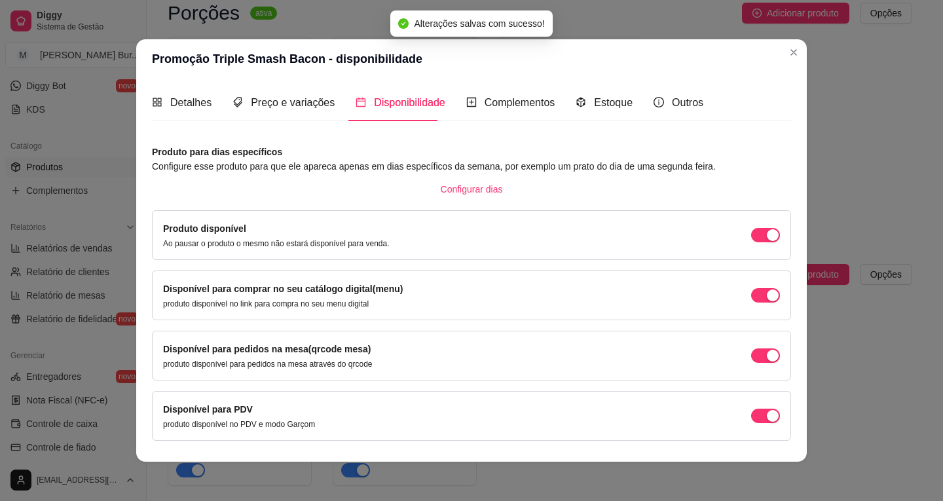
click at [797, 44] on header "Promoção Triple Smash Bacon - disponibilidade" at bounding box center [471, 58] width 670 height 39
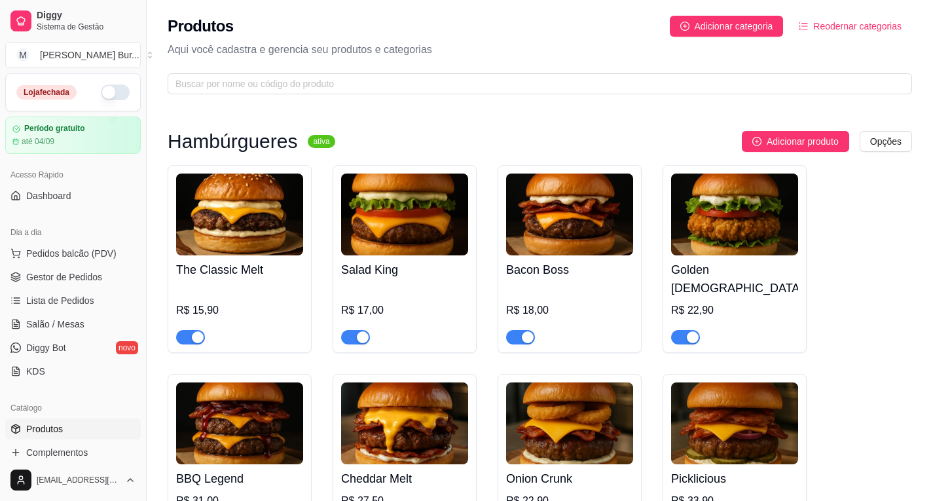
click at [101, 92] on button "button" at bounding box center [115, 92] width 29 height 16
click at [60, 197] on span "Dashboard" at bounding box center [48, 195] width 45 height 13
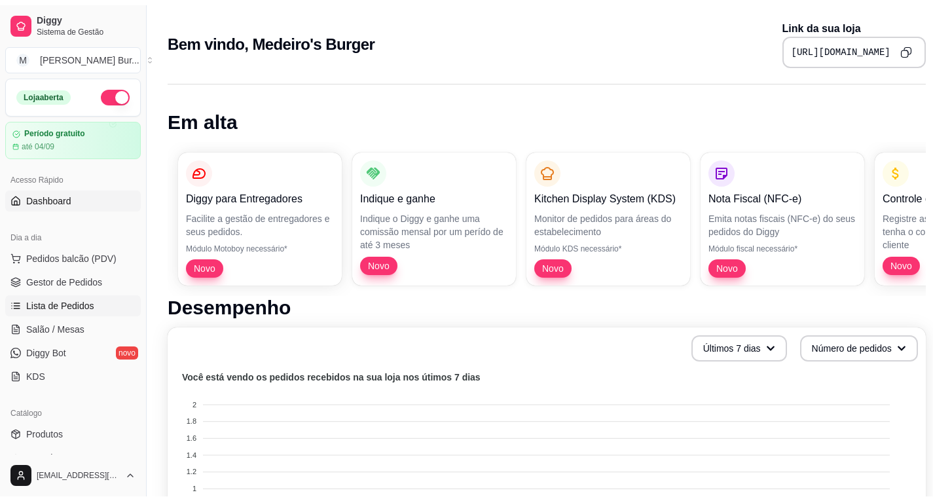
scroll to position [131, 0]
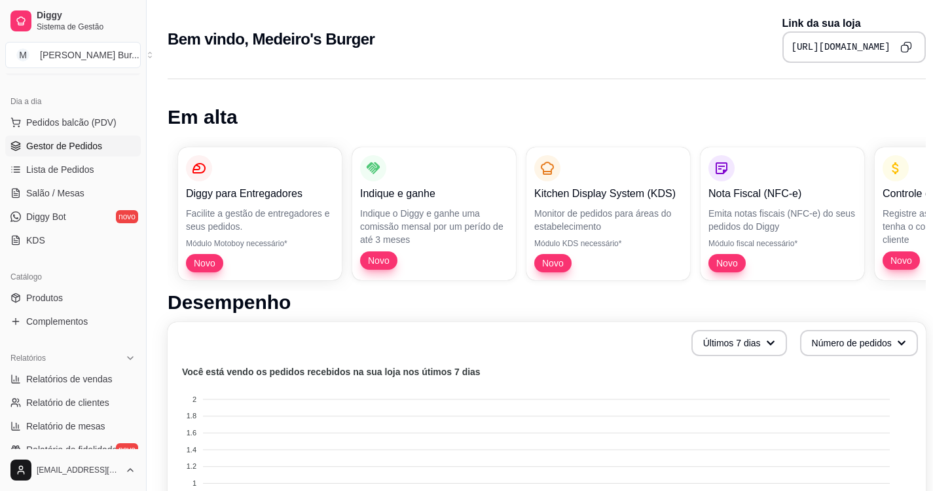
click at [71, 144] on span "Gestor de Pedidos" at bounding box center [64, 145] width 76 height 13
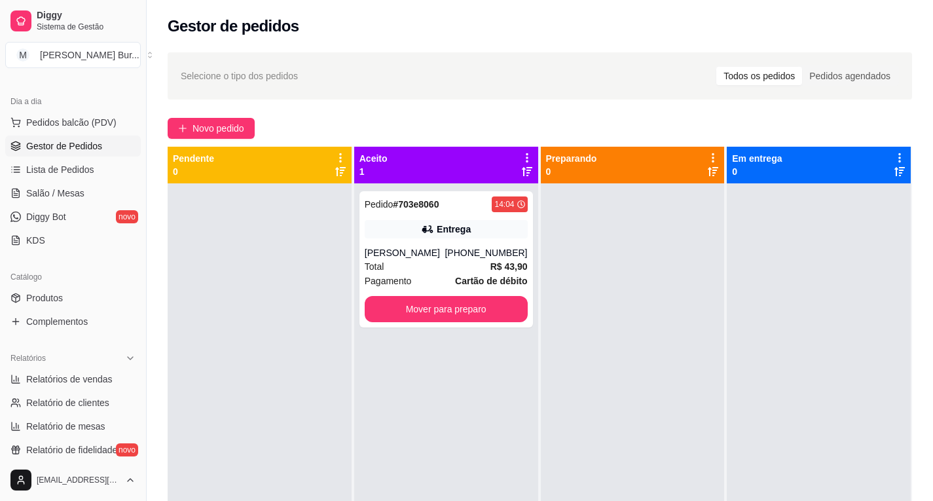
scroll to position [37, 0]
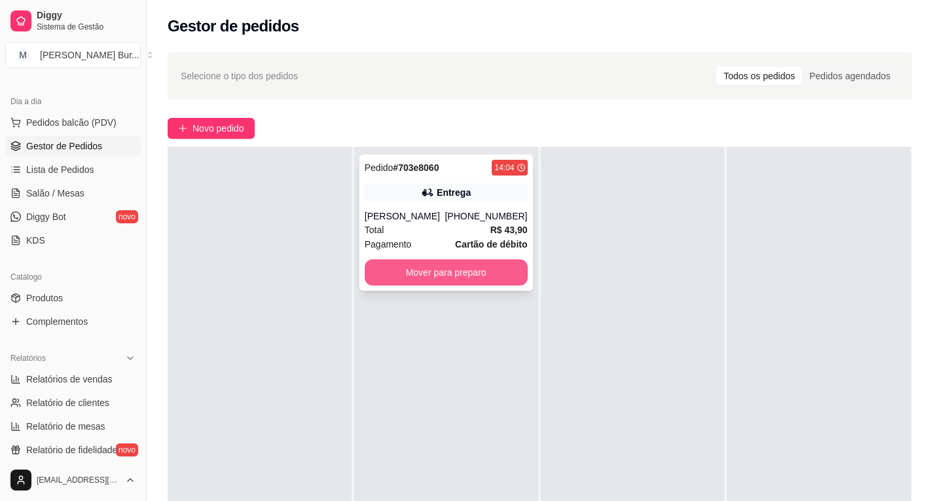
click at [465, 272] on button "Mover para preparo" at bounding box center [446, 272] width 163 height 26
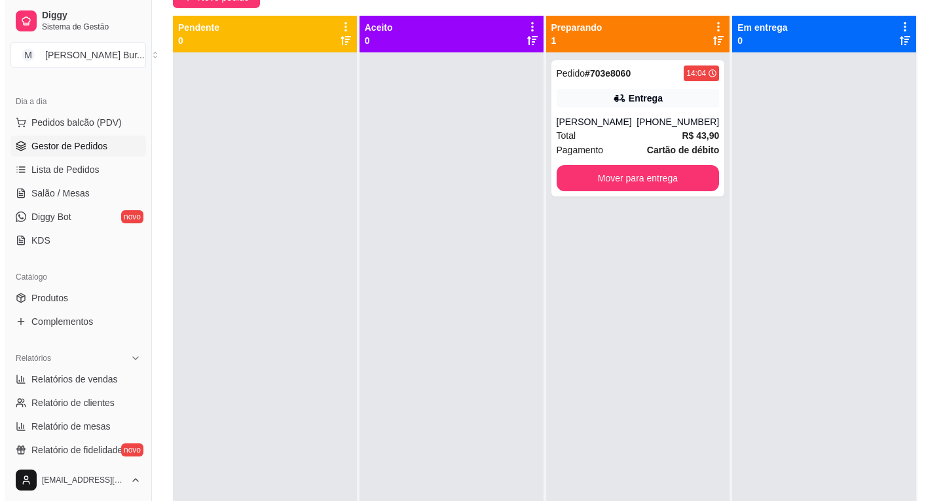
scroll to position [0, 0]
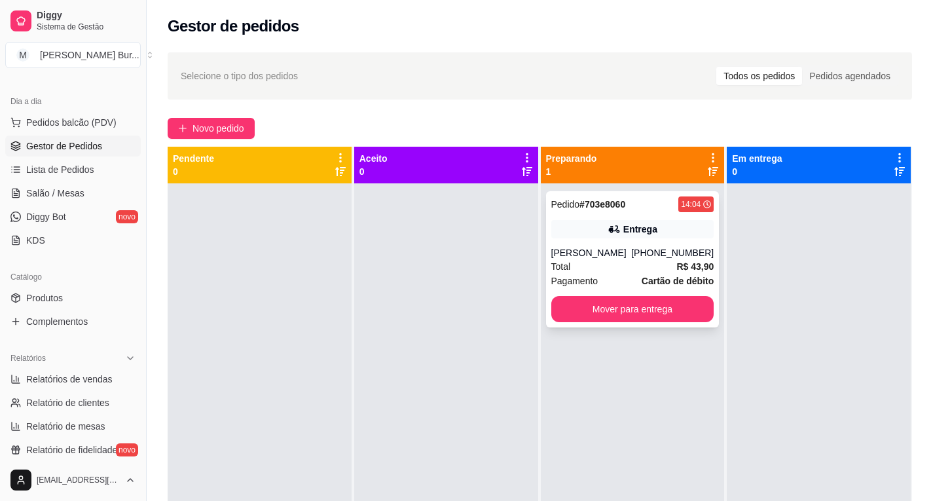
drag, startPoint x: 629, startPoint y: 243, endPoint x: 600, endPoint y: 199, distance: 52.8
click at [600, 199] on strong "# 703e8060" at bounding box center [602, 204] width 46 height 10
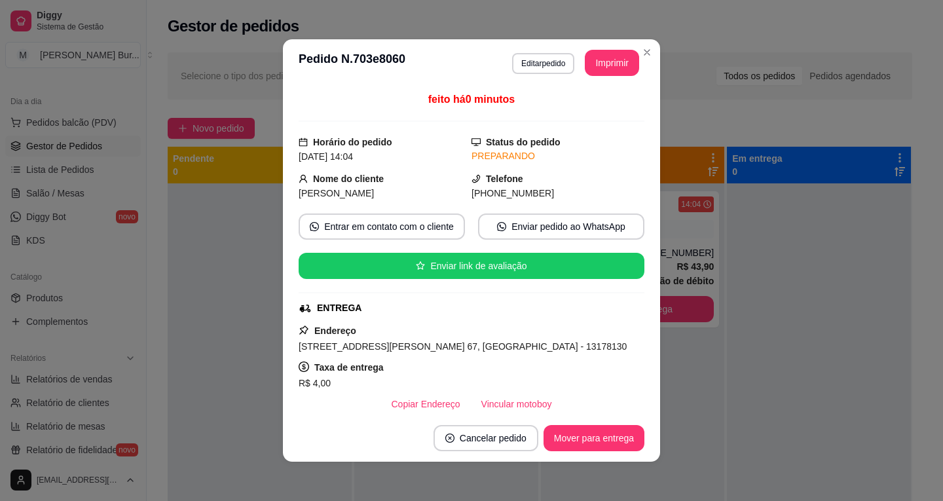
click at [594, 64] on button "Imprimir" at bounding box center [612, 63] width 54 height 26
click at [474, 435] on button "Cancelar pedido" at bounding box center [485, 439] width 101 height 26
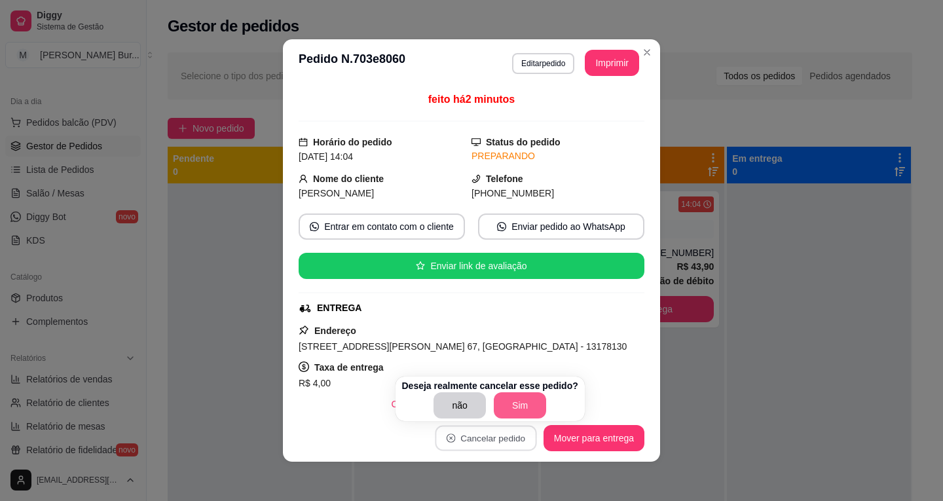
click at [522, 405] on button "Sim" at bounding box center [520, 405] width 52 height 26
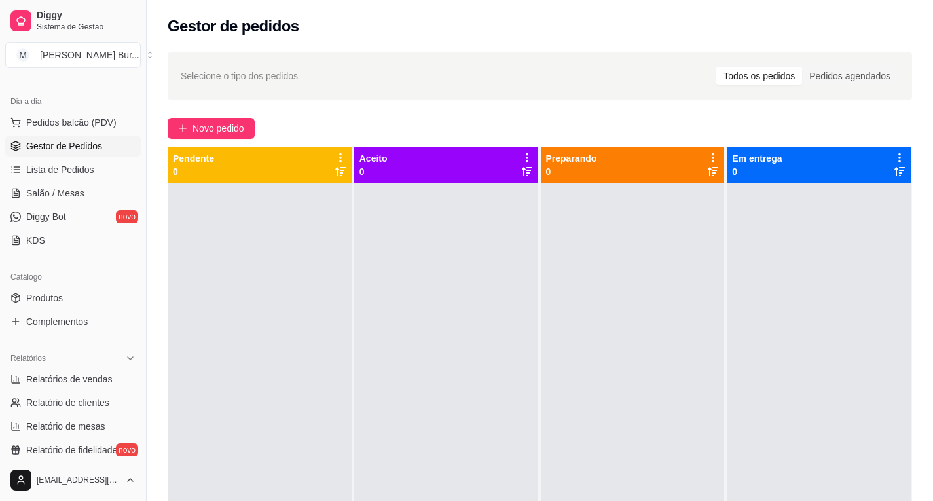
click at [80, 149] on span "Gestor de Pedidos" at bounding box center [64, 145] width 76 height 13
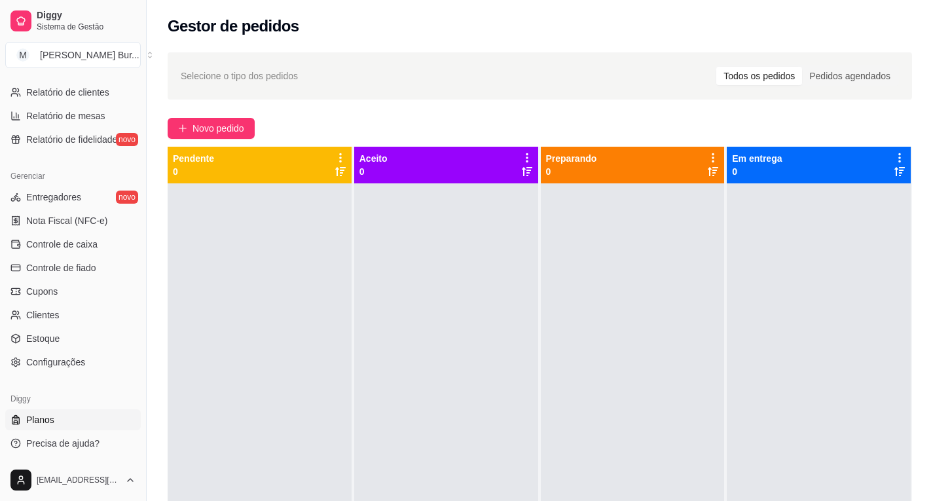
scroll to position [65, 0]
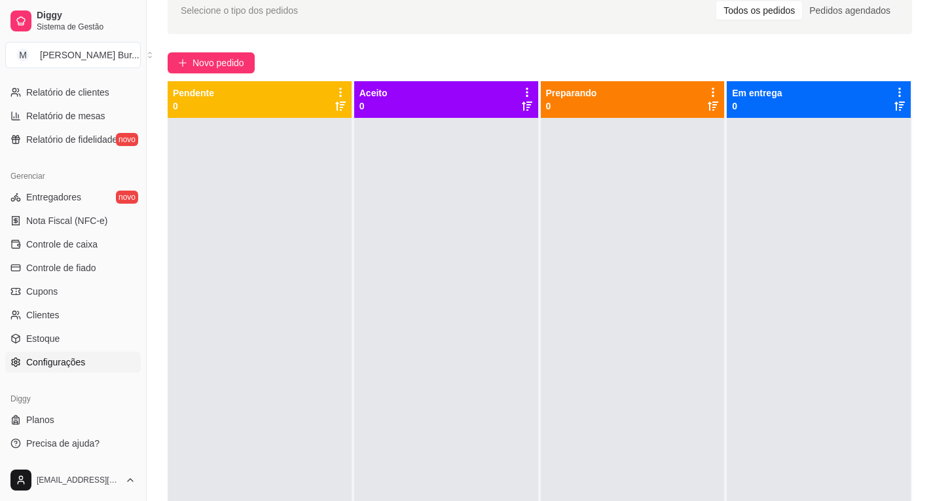
click at [73, 367] on span "Configurações" at bounding box center [55, 361] width 59 height 13
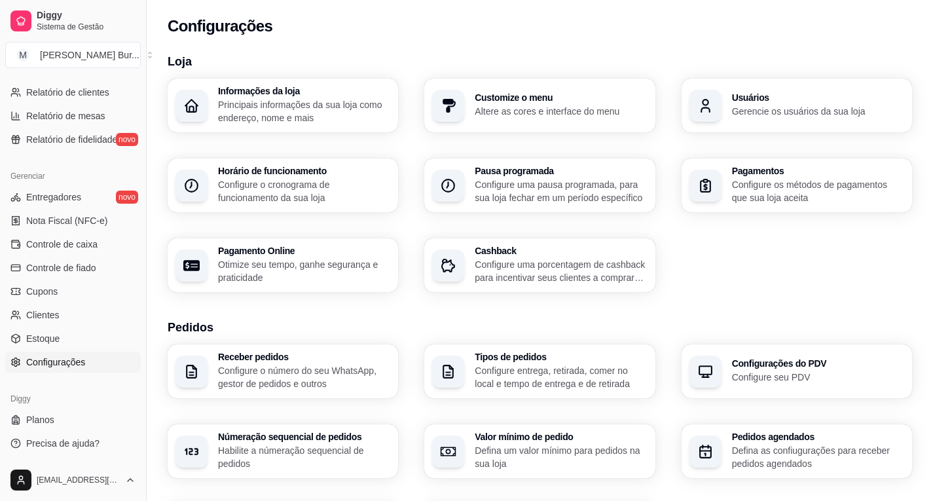
click at [306, 376] on p "Configure o número do seu WhatsApp, gestor de pedidos e outros" at bounding box center [304, 377] width 172 height 26
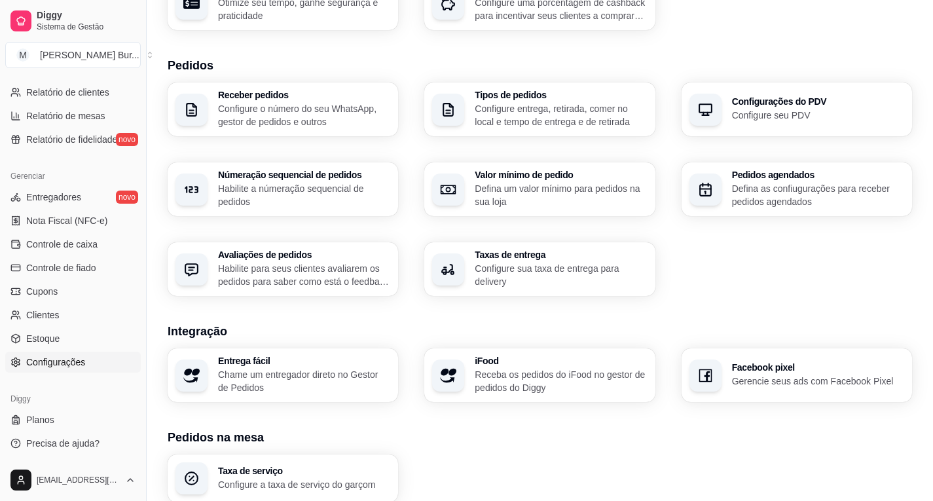
scroll to position [196, 0]
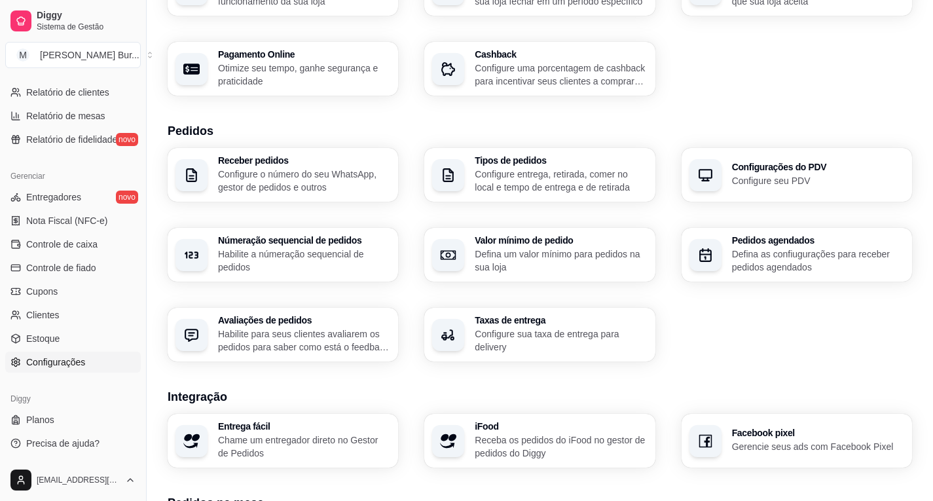
click at [513, 177] on p "Configure entrega, retirada, comer no local e tempo de entrega e de retirada" at bounding box center [561, 181] width 172 height 26
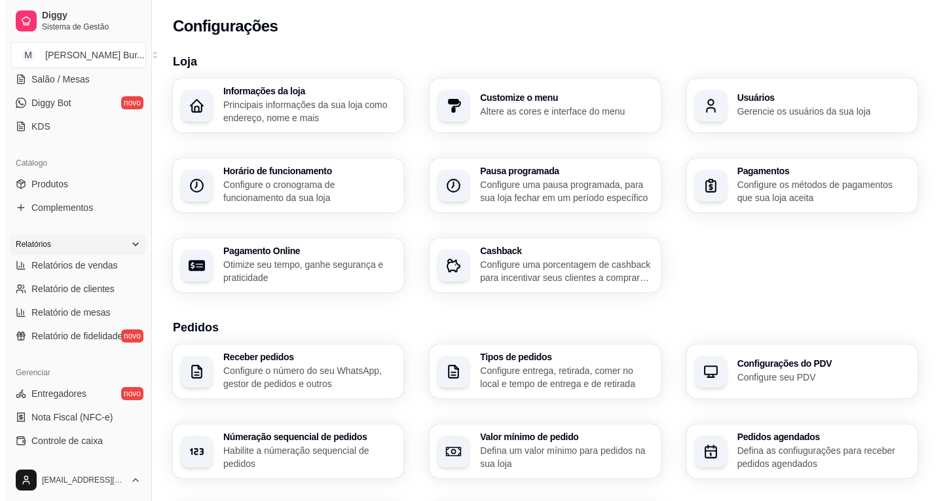
scroll to position [0, 0]
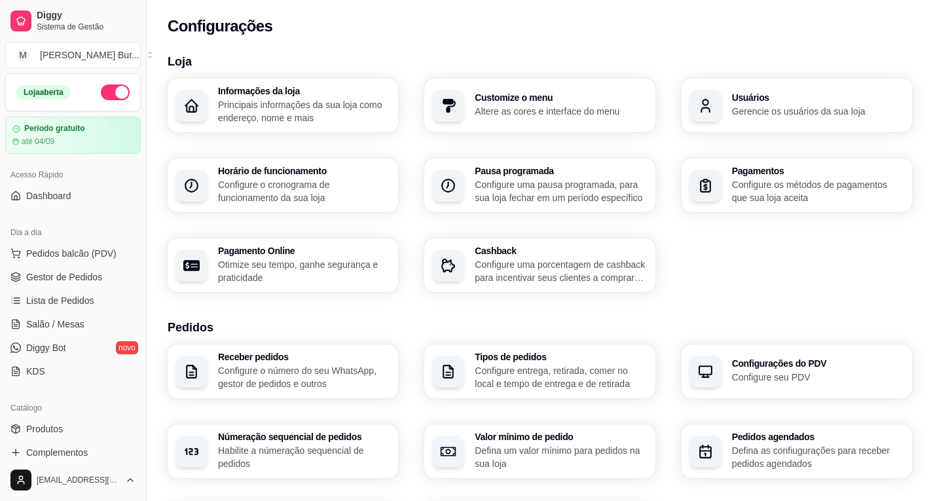
click at [103, 94] on button "button" at bounding box center [115, 92] width 29 height 16
click at [101, 89] on button "button" at bounding box center [115, 92] width 29 height 16
click at [50, 277] on span "Gestor de Pedidos" at bounding box center [64, 276] width 76 height 13
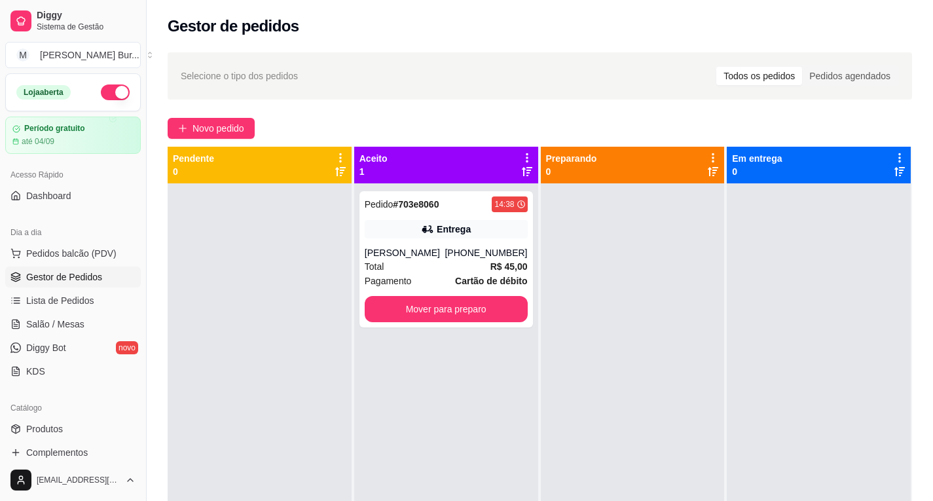
click at [521, 156] on icon at bounding box center [527, 158] width 12 height 12
click at [467, 252] on div "[PHONE_NUMBER]" at bounding box center [486, 252] width 82 height 13
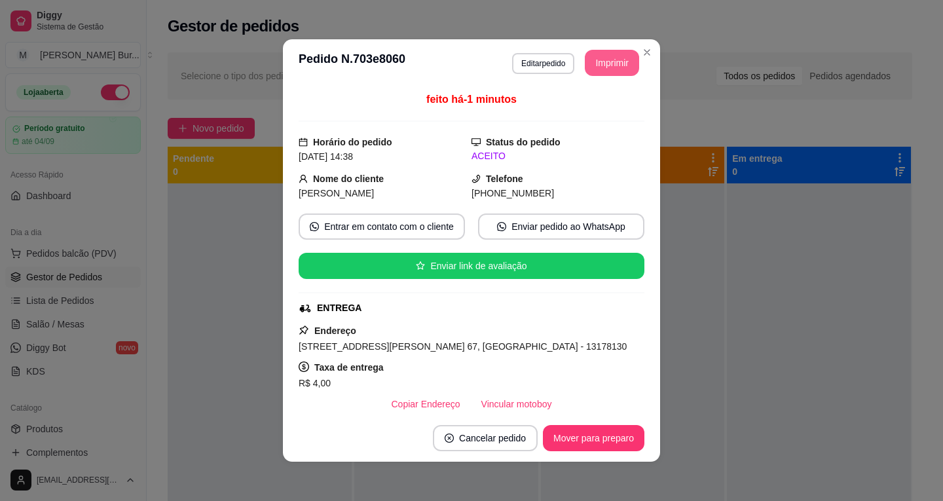
click at [610, 58] on button "Imprimir" at bounding box center [612, 63] width 54 height 26
click at [599, 62] on button "Imprimir" at bounding box center [612, 63] width 54 height 26
click at [606, 64] on button "Imprimir" at bounding box center [612, 63] width 54 height 26
click at [488, 434] on button "Cancelar pedido" at bounding box center [485, 438] width 105 height 26
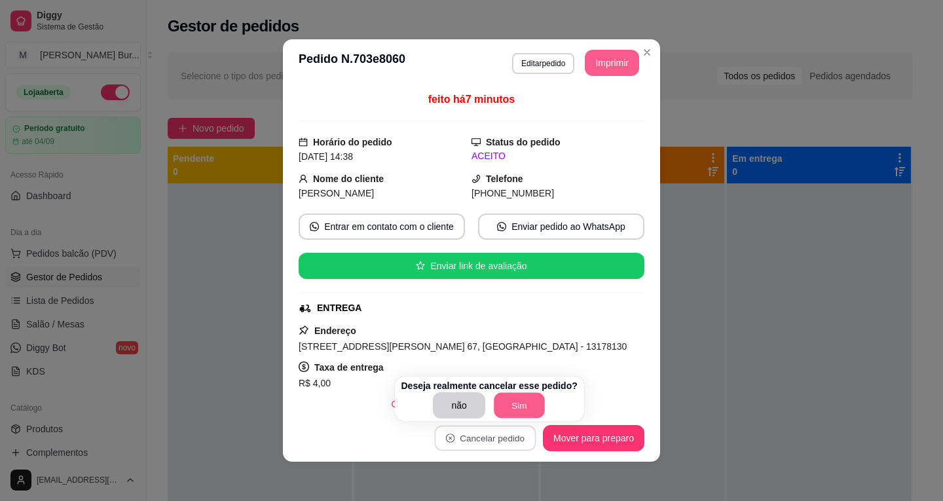
click at [522, 414] on button "Sim" at bounding box center [519, 406] width 51 height 26
